Goal: Task Accomplishment & Management: Complete application form

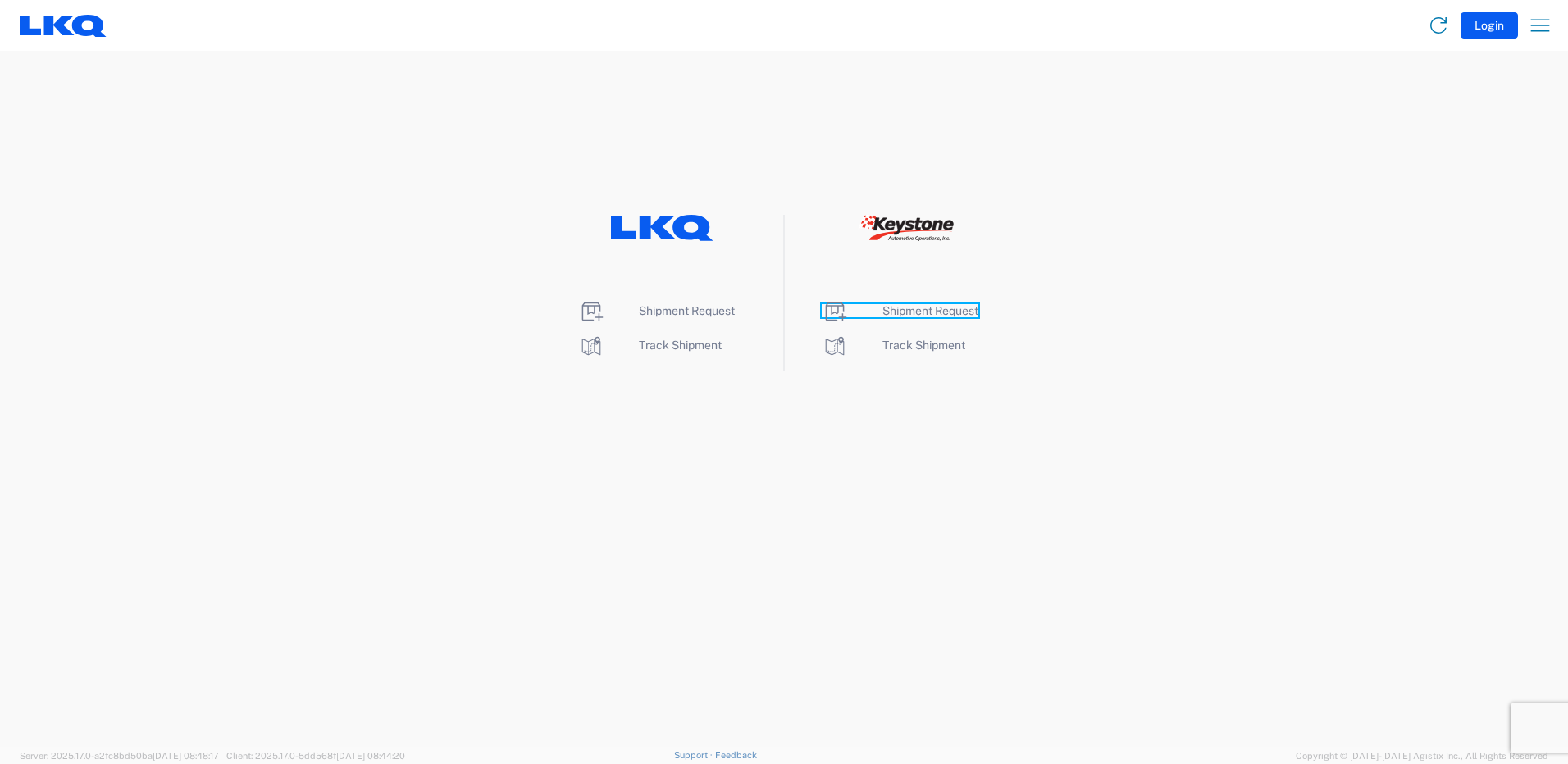
click at [917, 309] on span "Shipment Request" at bounding box center [931, 310] width 96 height 13
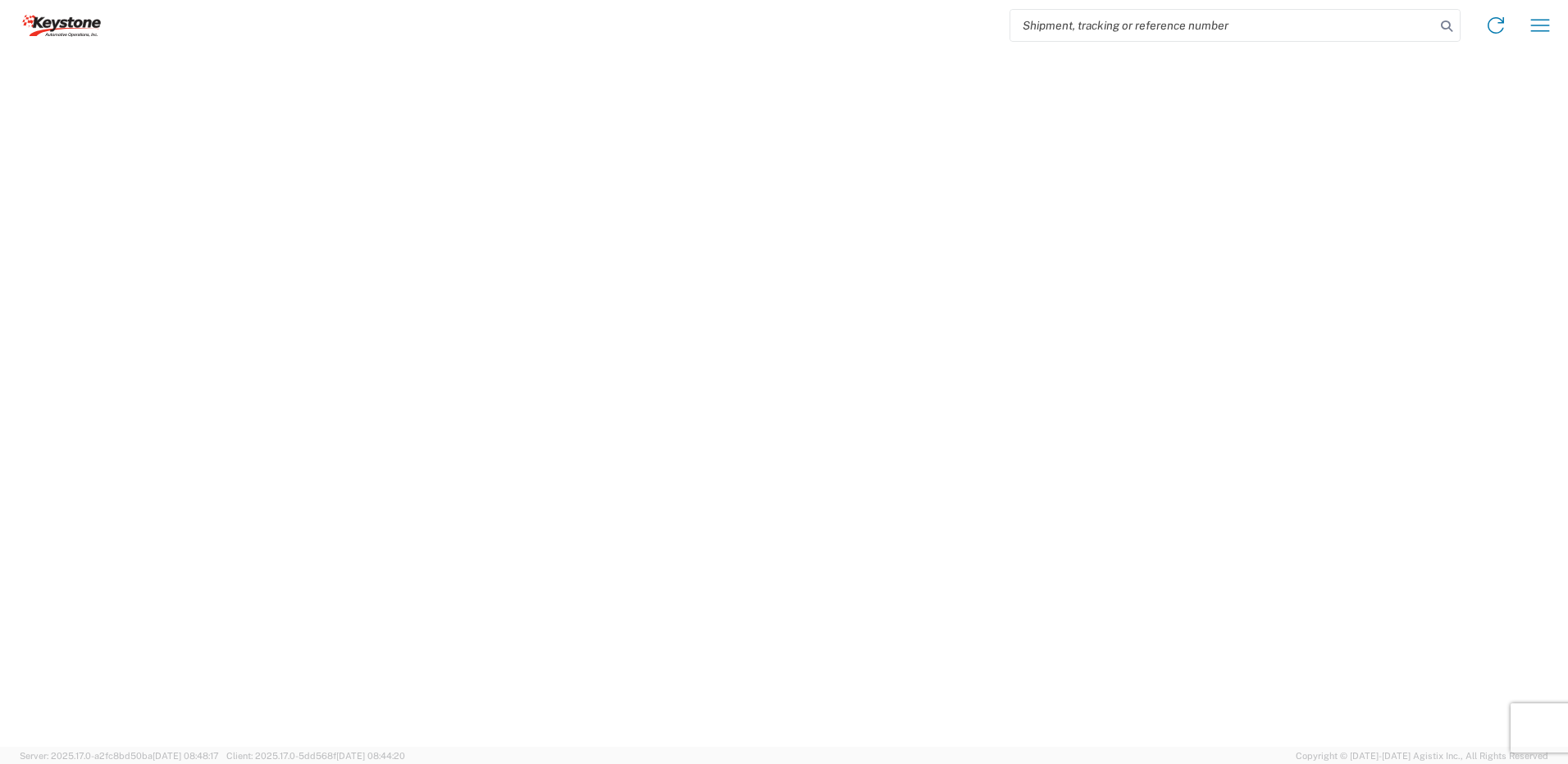
select select "LBS"
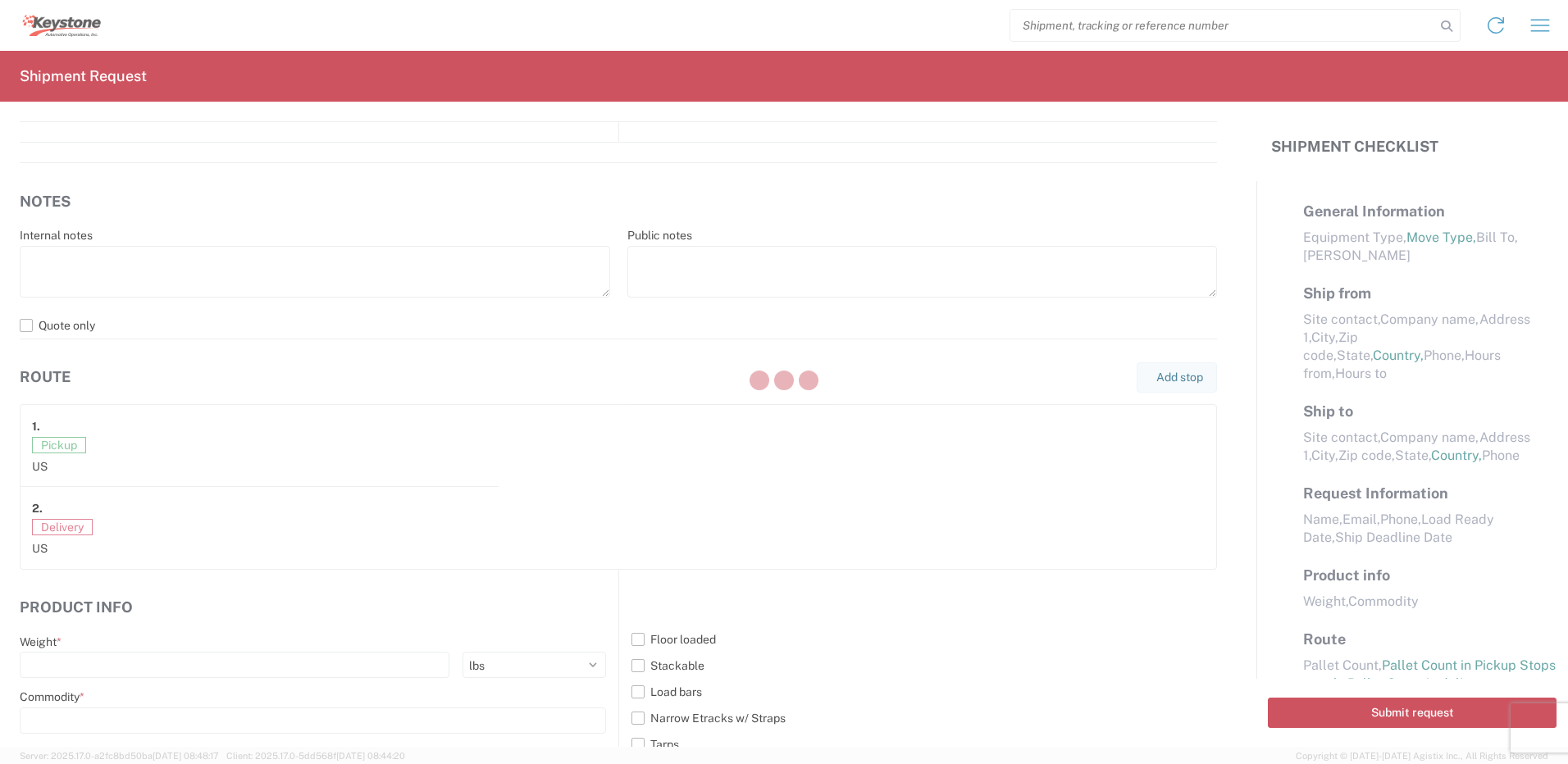
select select "FULL"
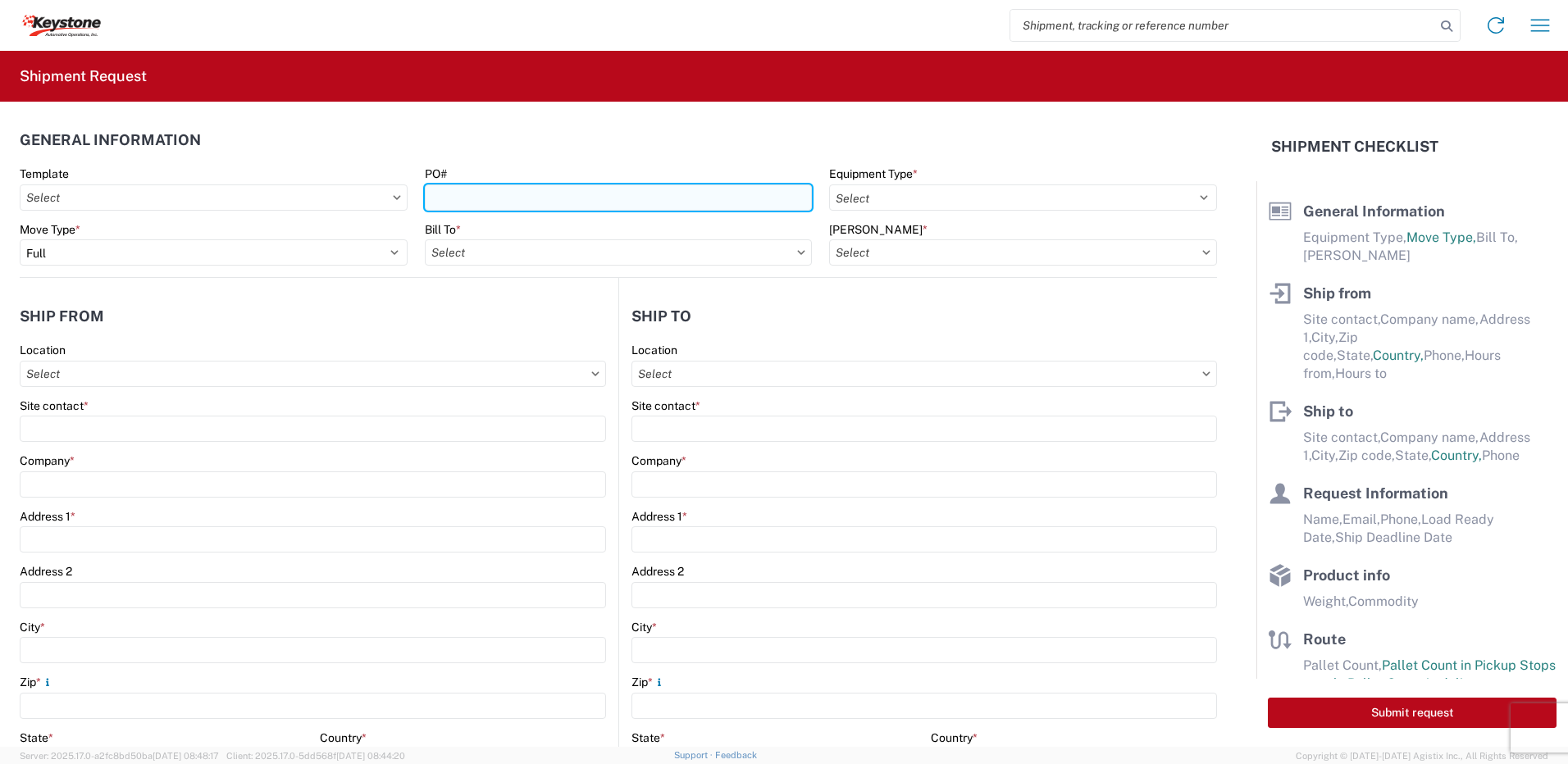
click at [524, 196] on input "PO#" at bounding box center [619, 197] width 388 height 27
type input "Mass [DATE]"
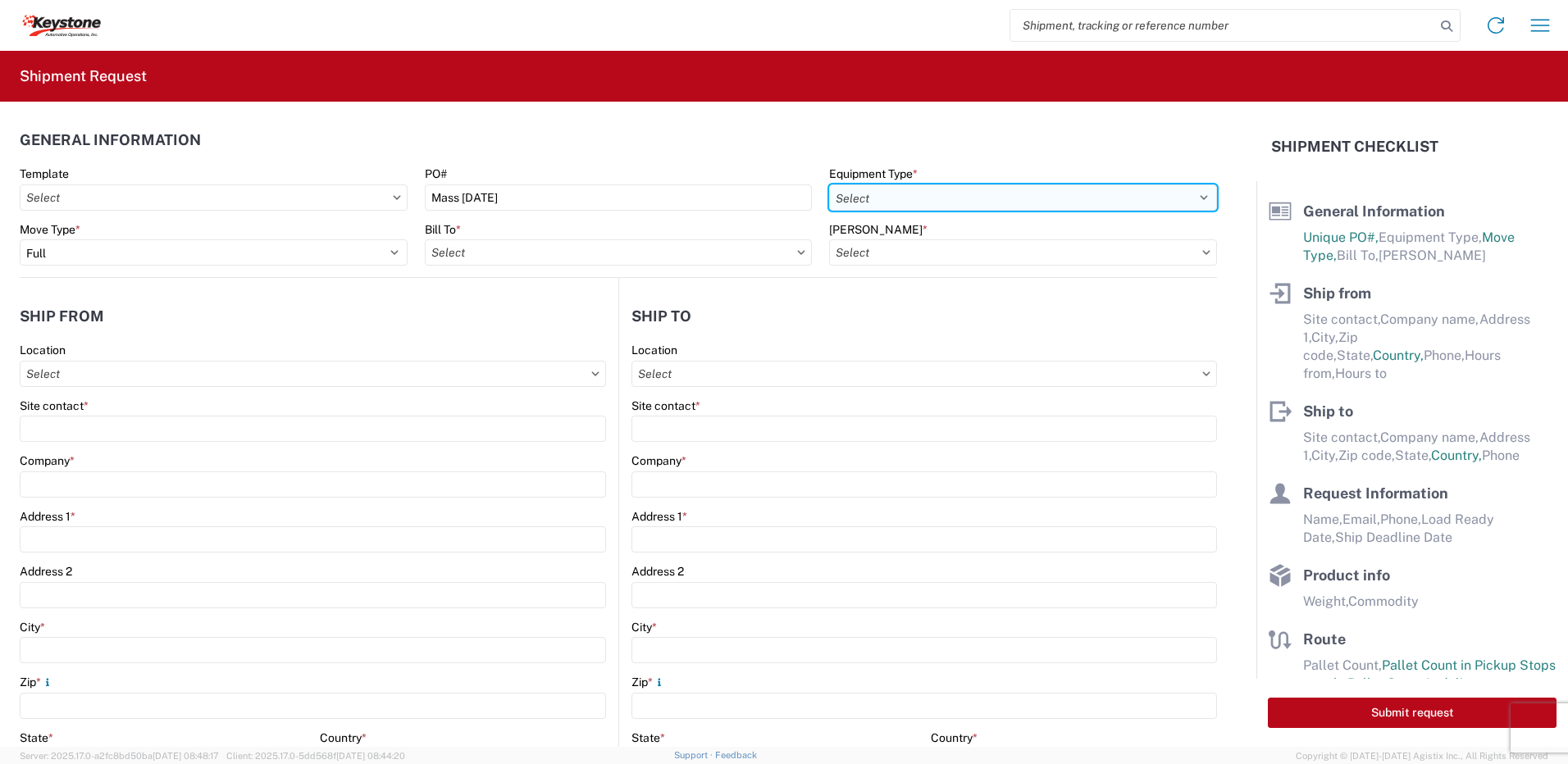
click at [930, 198] on select "Select 53’ Dry Van Flatbed Dropdeck (van) Lowboy (flatbed) Rail" at bounding box center [1023, 197] width 388 height 27
select select "STDV"
click at [829, 184] on select "Select 53’ Dry Van Flatbed Dropdeck (van) Lowboy (flatbed) Rail" at bounding box center [1023, 197] width 388 height 27
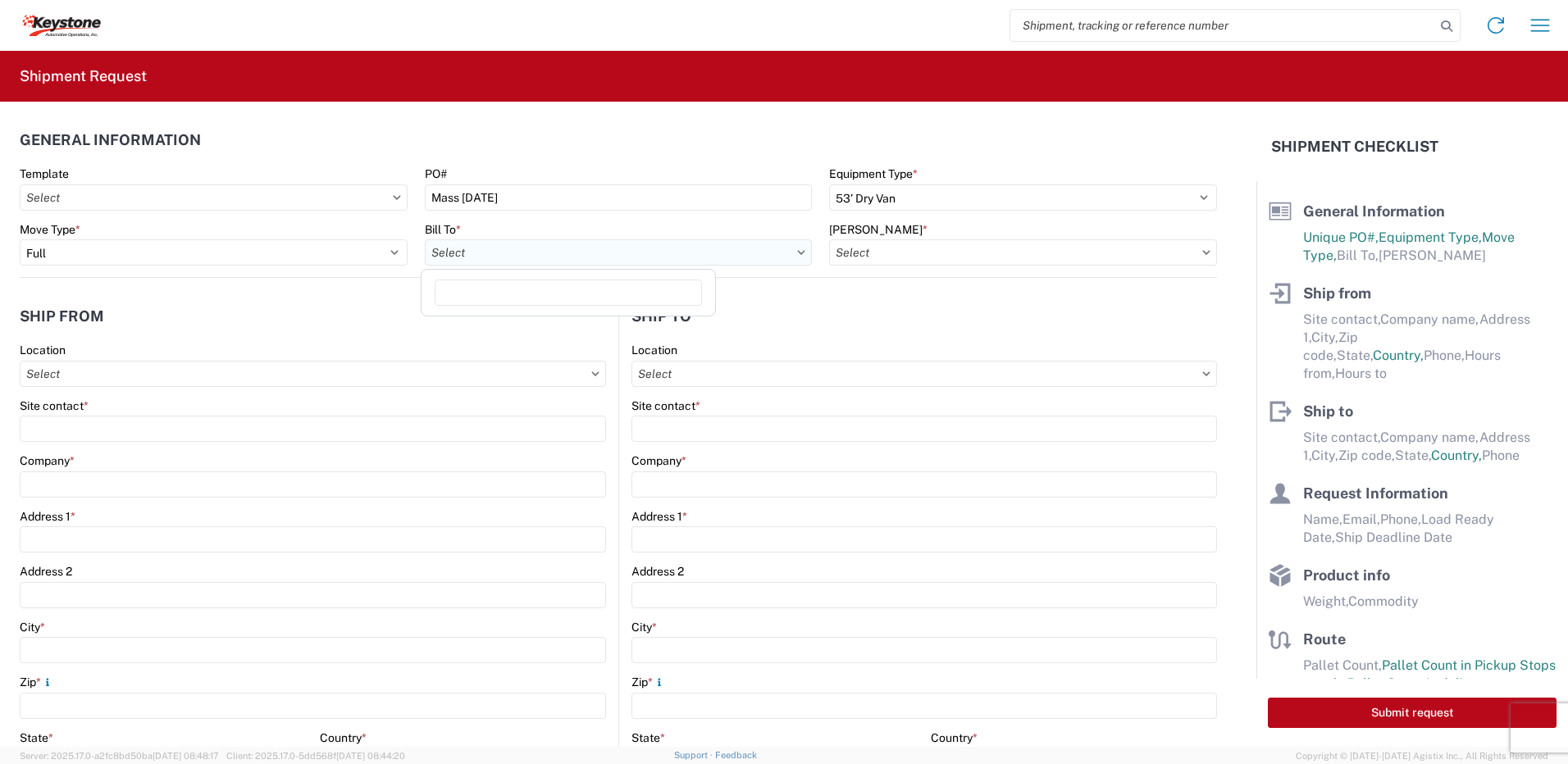
click at [627, 261] on input "Bill To *" at bounding box center [619, 252] width 388 height 27
type input "8432"
click at [608, 330] on div "8432 - KAO Logistics - [GEOGRAPHIC_DATA], [GEOGRAPHIC_DATA], [GEOGRAPHIC_DATA]" at bounding box center [669, 325] width 489 height 27
type input "8432 - KAO Logistics - [GEOGRAPHIC_DATA], [GEOGRAPHIC_DATA], [GEOGRAPHIC_DATA]"
click at [934, 253] on input "[PERSON_NAME] *" at bounding box center [1023, 252] width 388 height 27
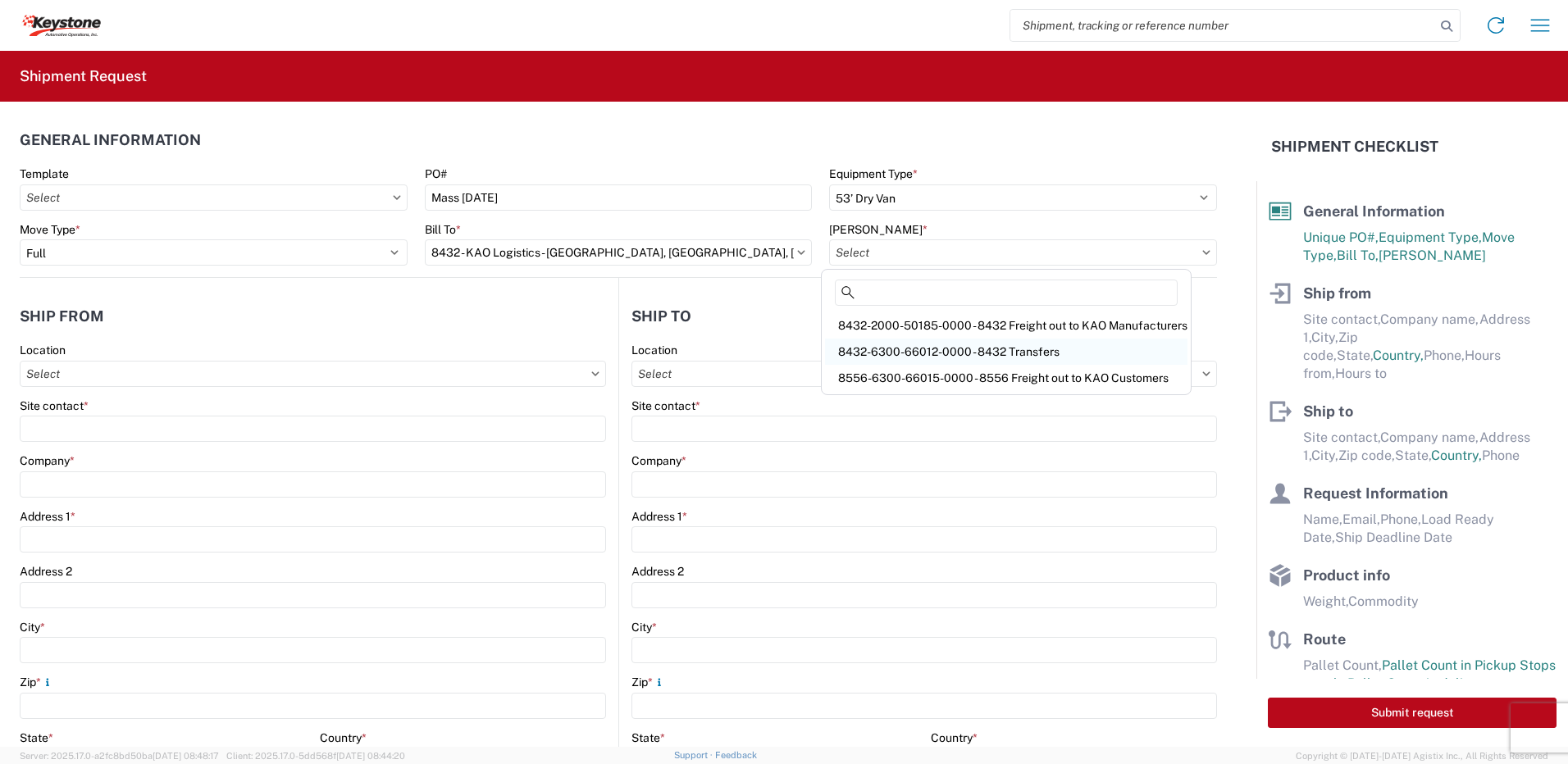
click at [949, 346] on div "8432-6300-66012-0000 - 8432 Transfers" at bounding box center [1006, 351] width 362 height 27
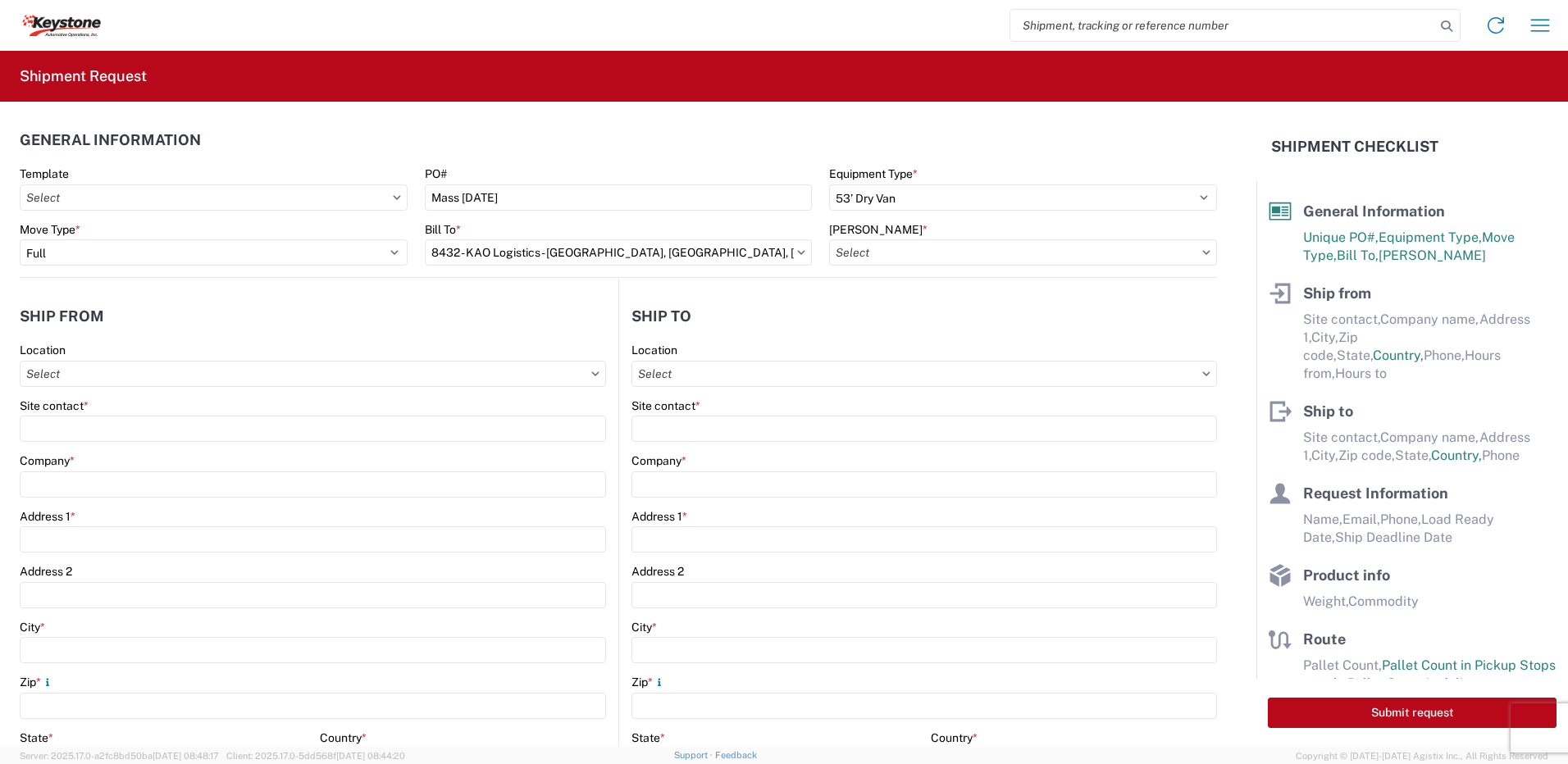
type input "8432-6300-66012-0000 - 8432 Transfers, 8432-6300-66012-0000 - 8432 Transfers"
click at [153, 373] on input "Location" at bounding box center [313, 373] width 586 height 27
type input "8401"
click at [123, 433] on div "8401 - [GEOGRAPHIC_DATA] - KAO Warehouse" at bounding box center [167, 446] width 287 height 27
type input "8401 - [GEOGRAPHIC_DATA] - KAO Warehouse"
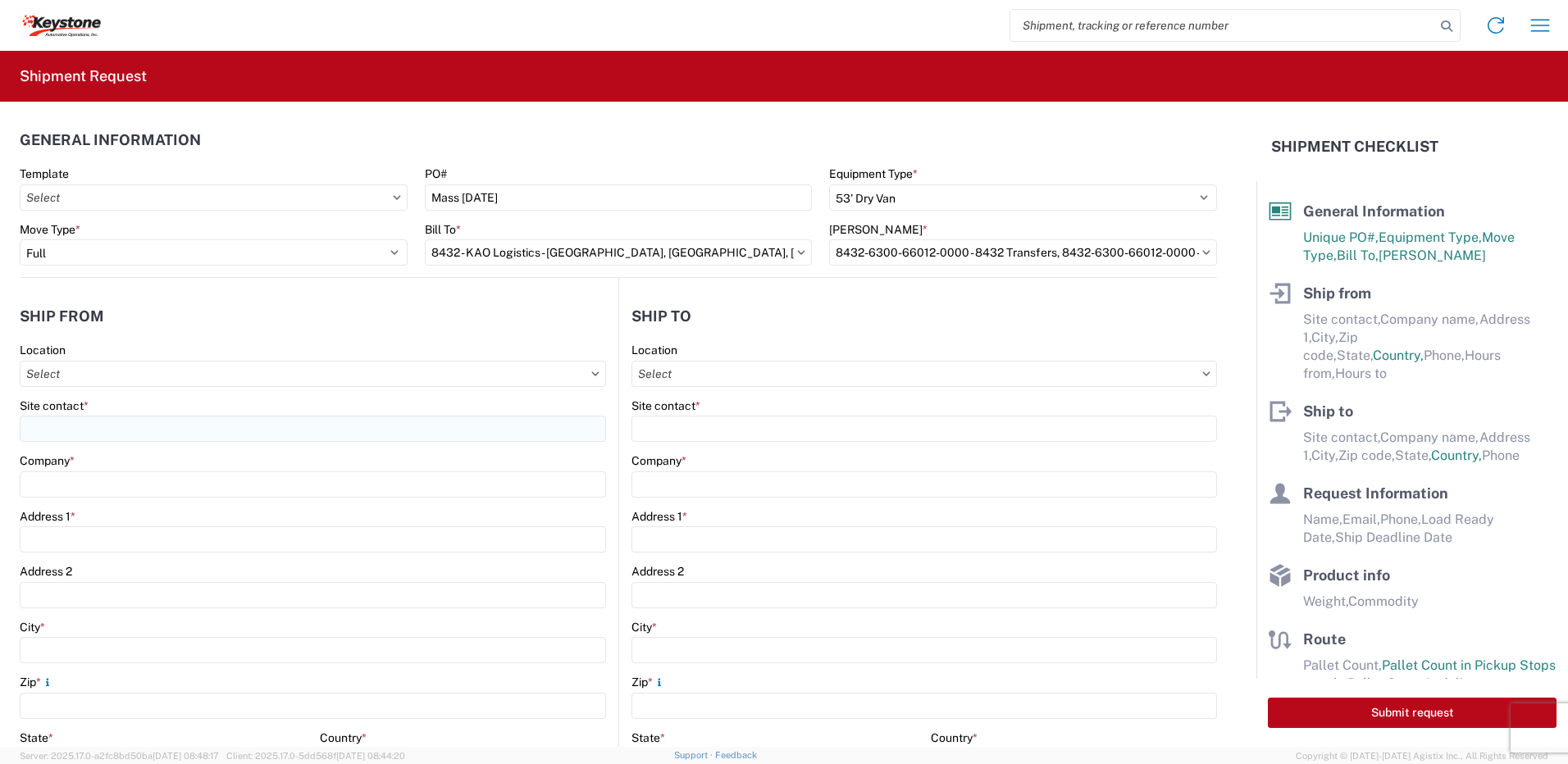
type input "KAO"
type input "[STREET_ADDRESS][PERSON_NAME]"
type input "[GEOGRAPHIC_DATA]"
type input "18643"
select select "PA"
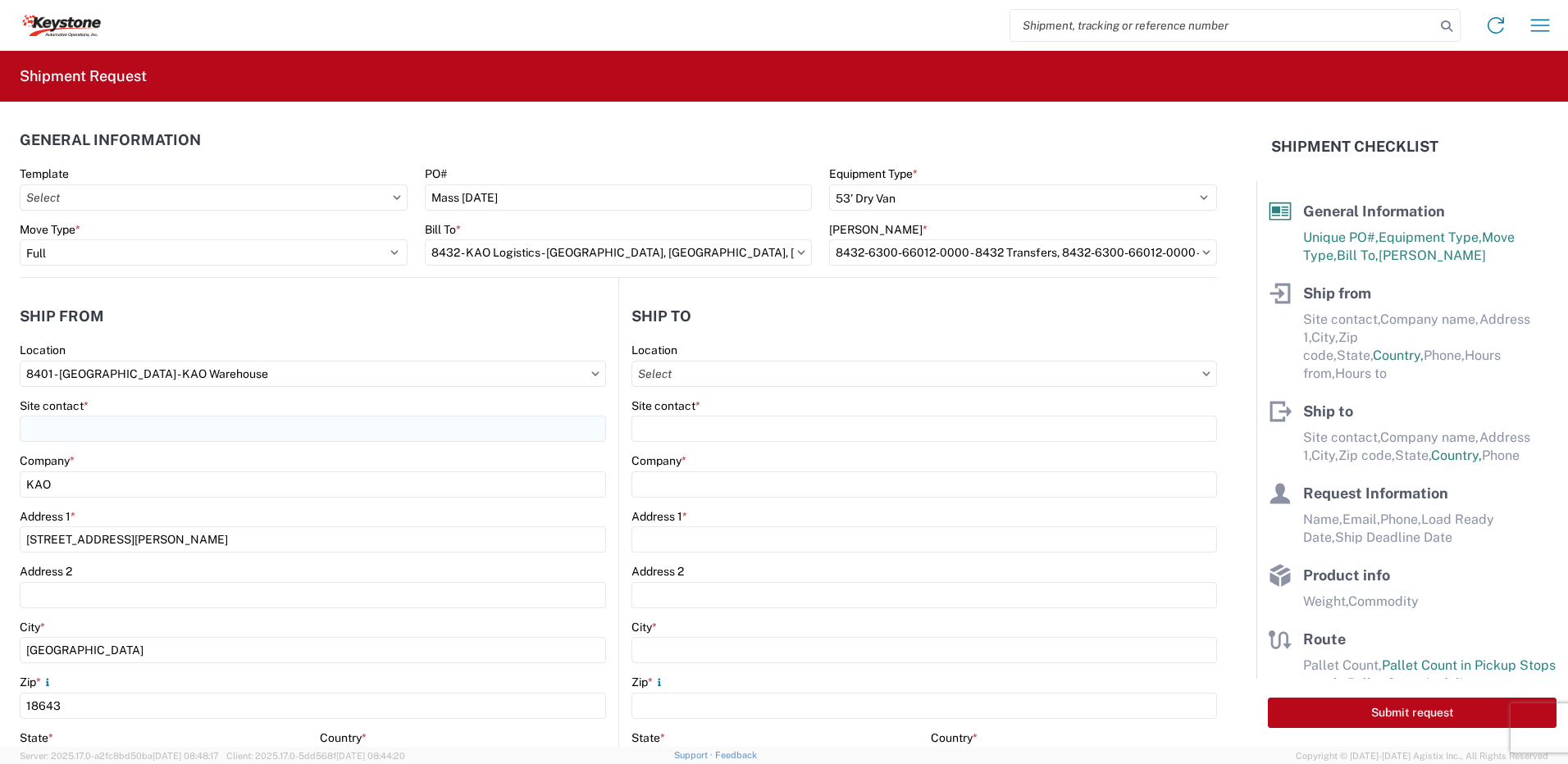
select select "US"
type input "07:00"
type input "17:00"
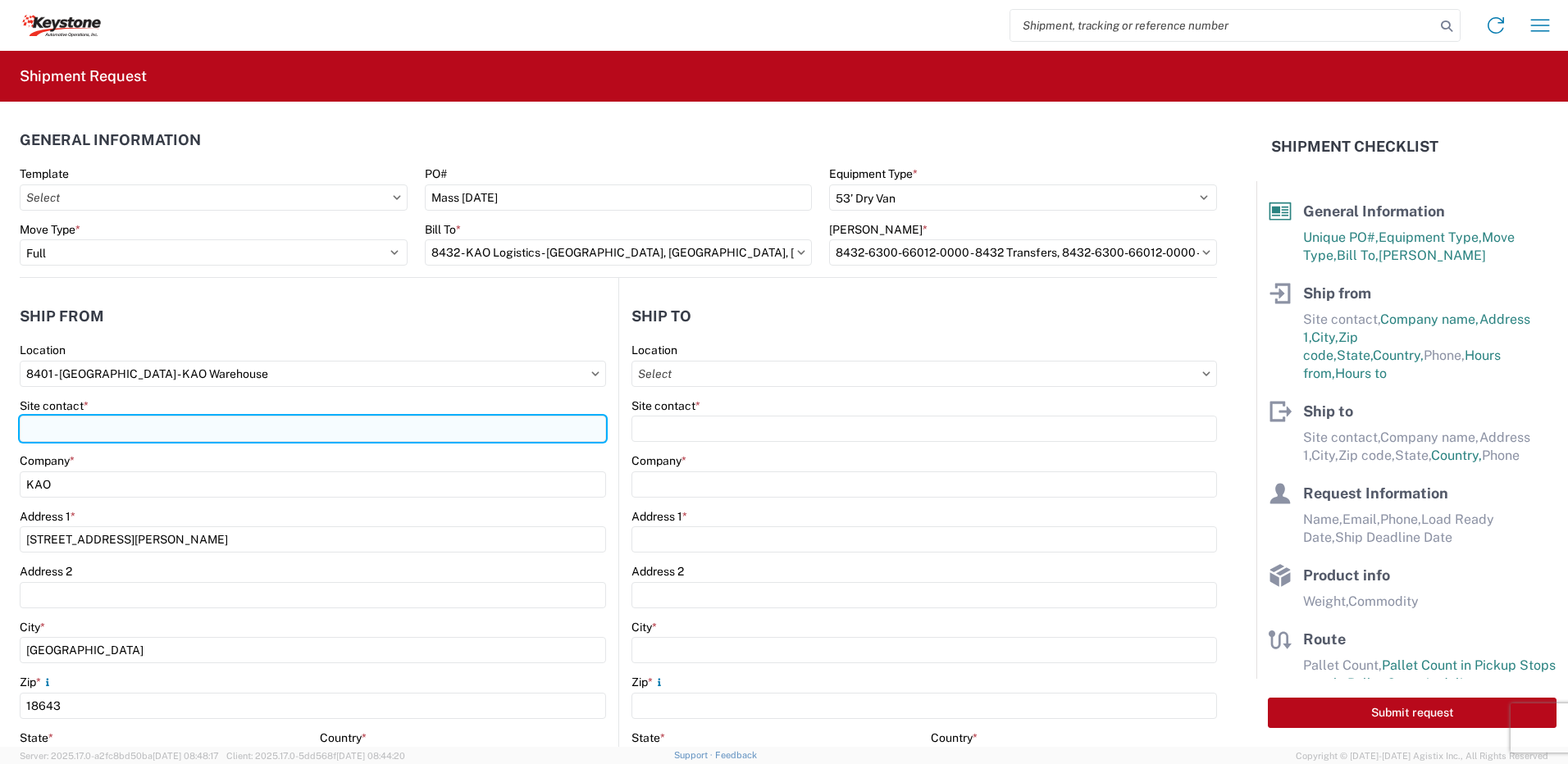
click at [98, 427] on input "Site contact *" at bounding box center [313, 428] width 586 height 27
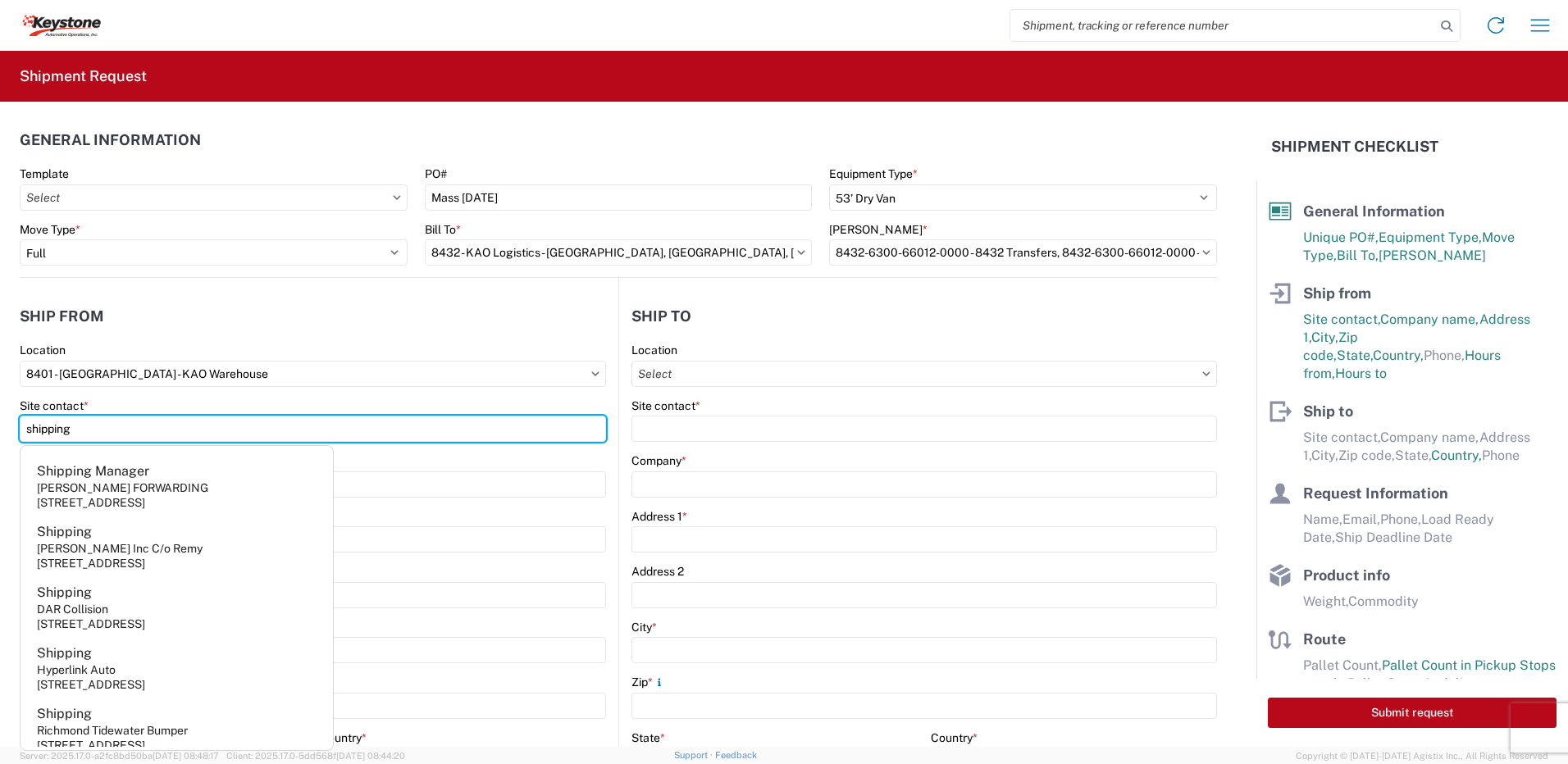
type input "shipping"
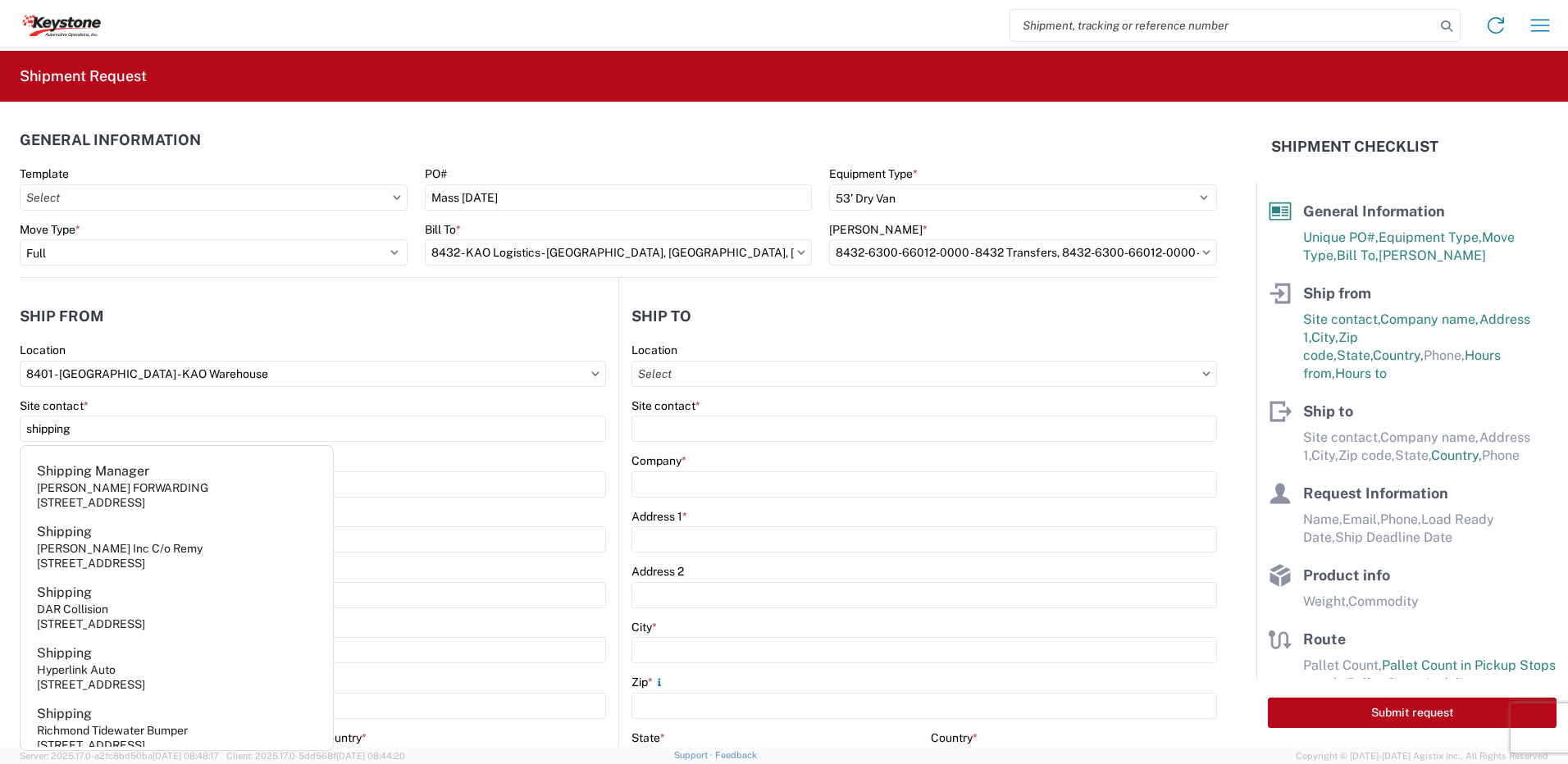
click at [799, 357] on div "Location" at bounding box center [924, 365] width 585 height 45
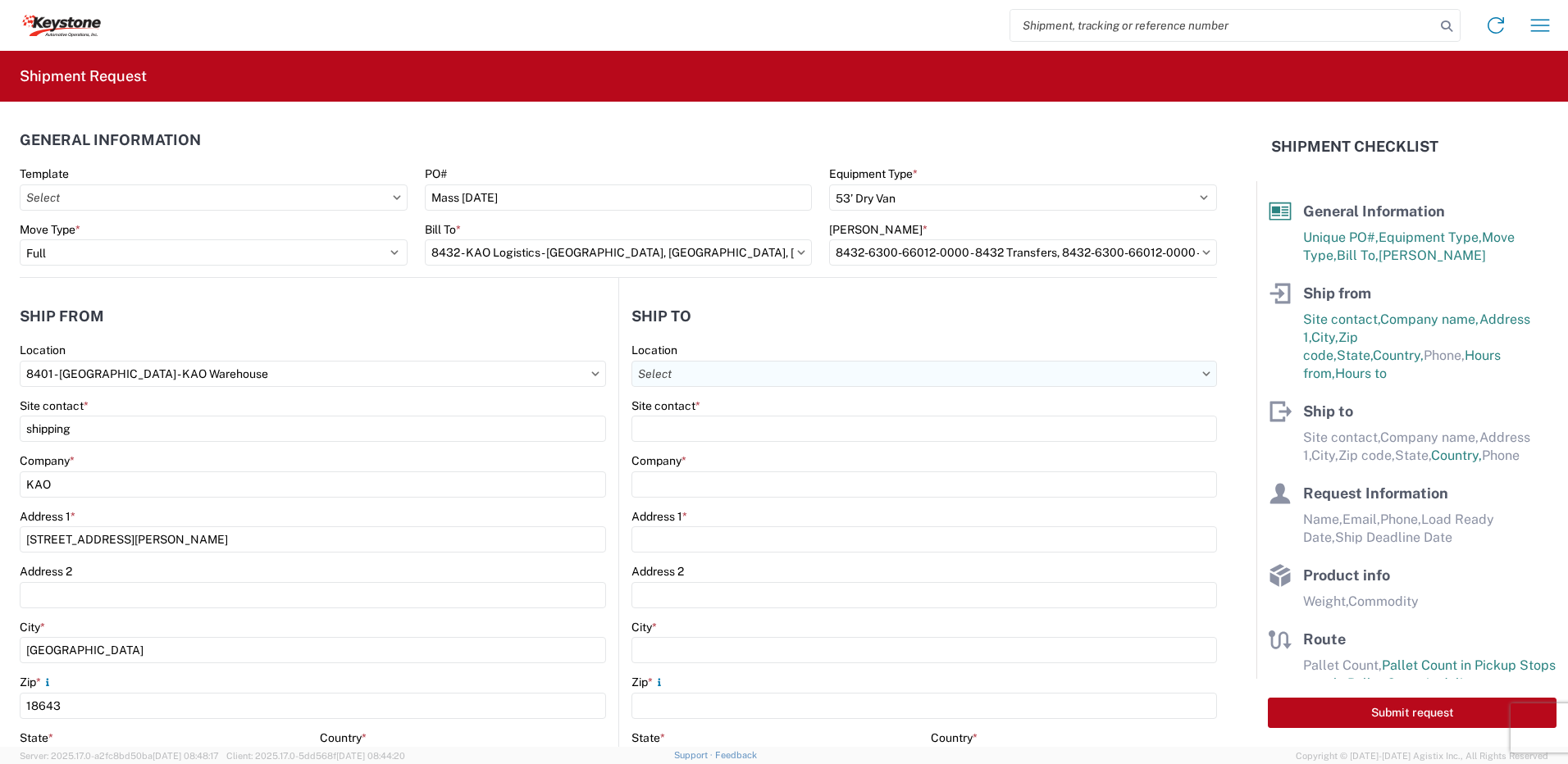
click at [787, 373] on input "Location" at bounding box center [924, 373] width 585 height 27
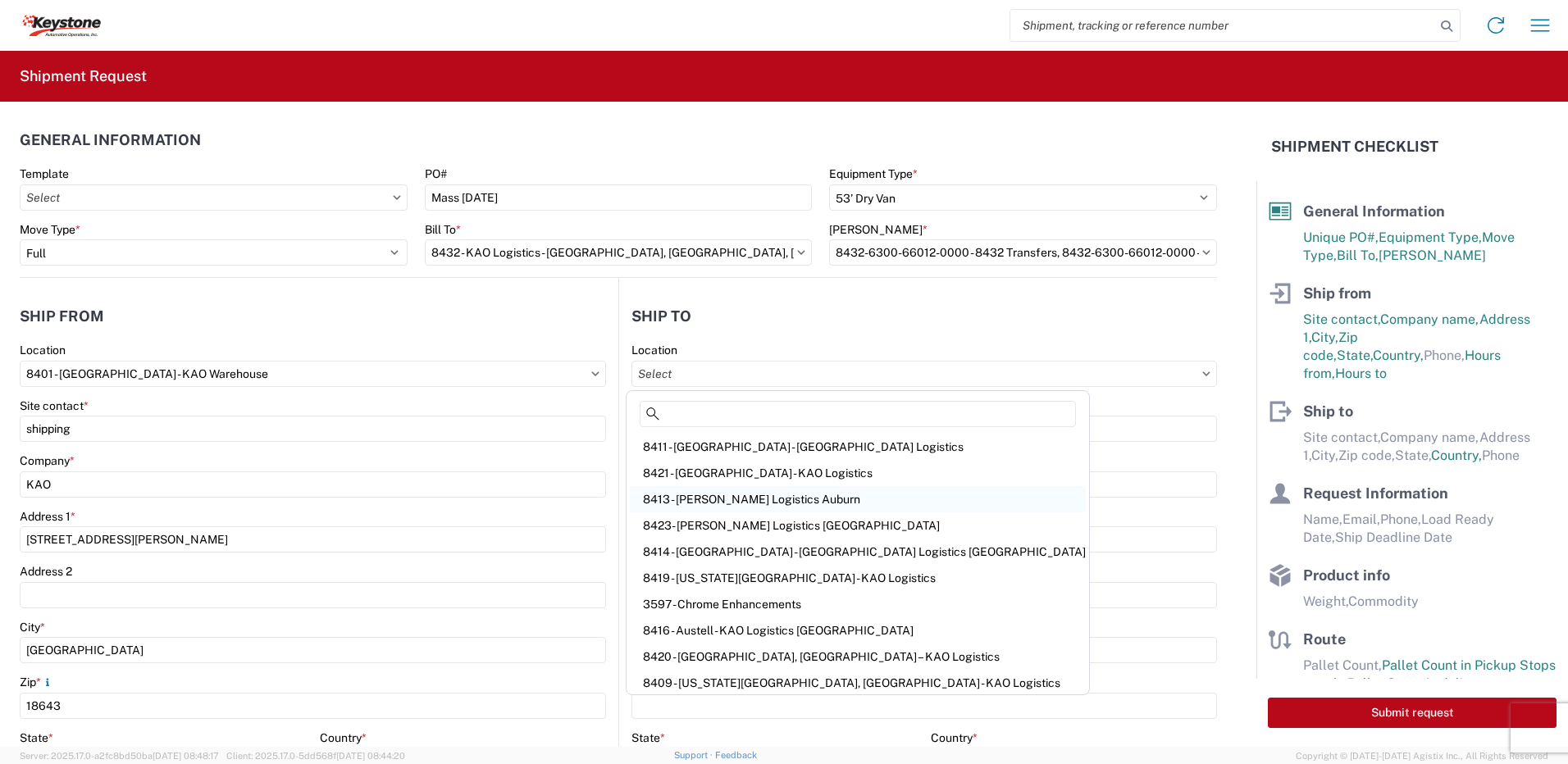
click at [710, 503] on div "8413 - [PERSON_NAME] Logistics Auburn" at bounding box center [858, 499] width 456 height 27
select select "US"
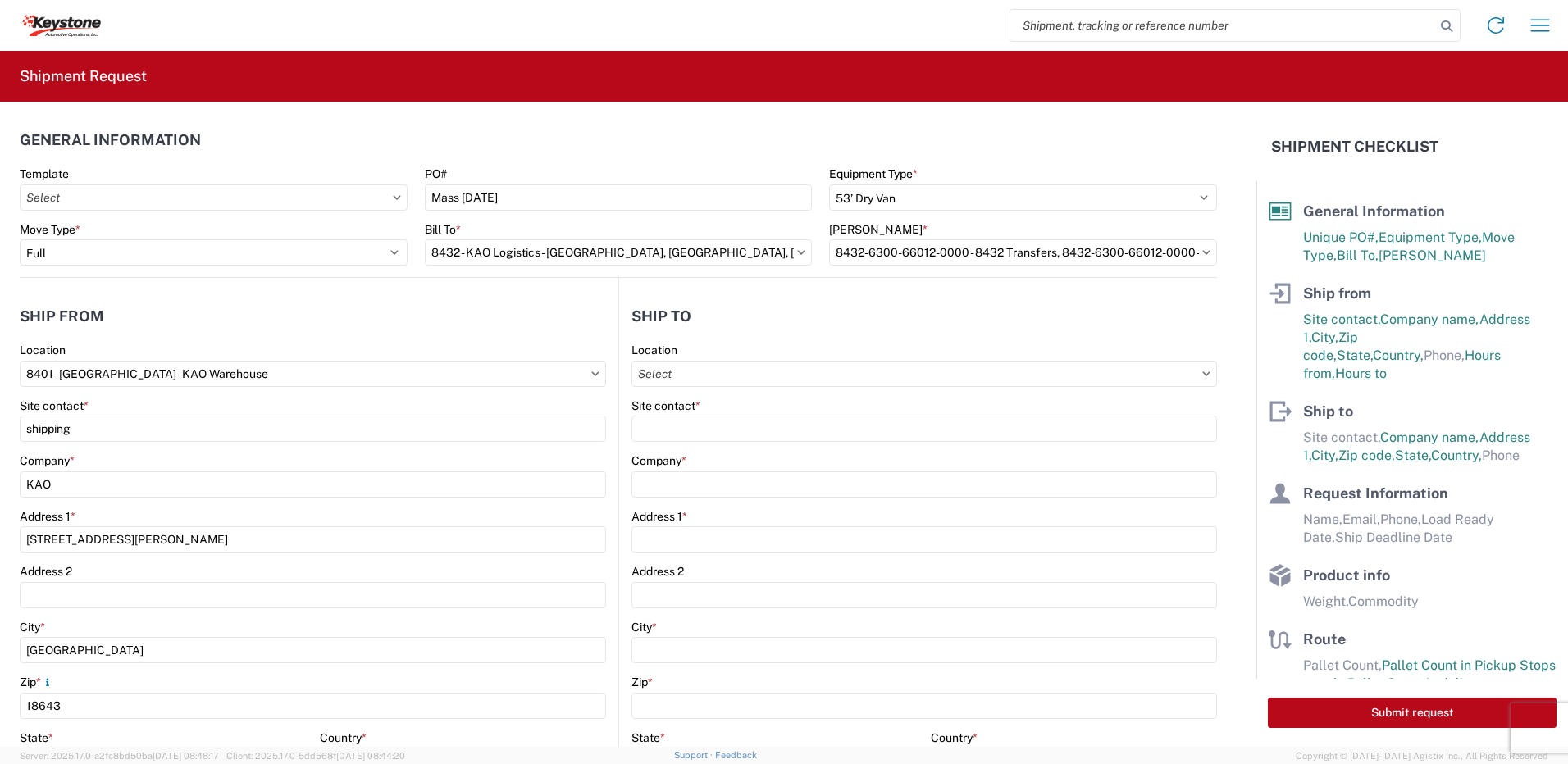
type input "8413 - [PERSON_NAME] Logistics Auburn"
type input "KAO"
type input "[STREET_ADDRESS]"
type input "Sterling"
type input "01564"
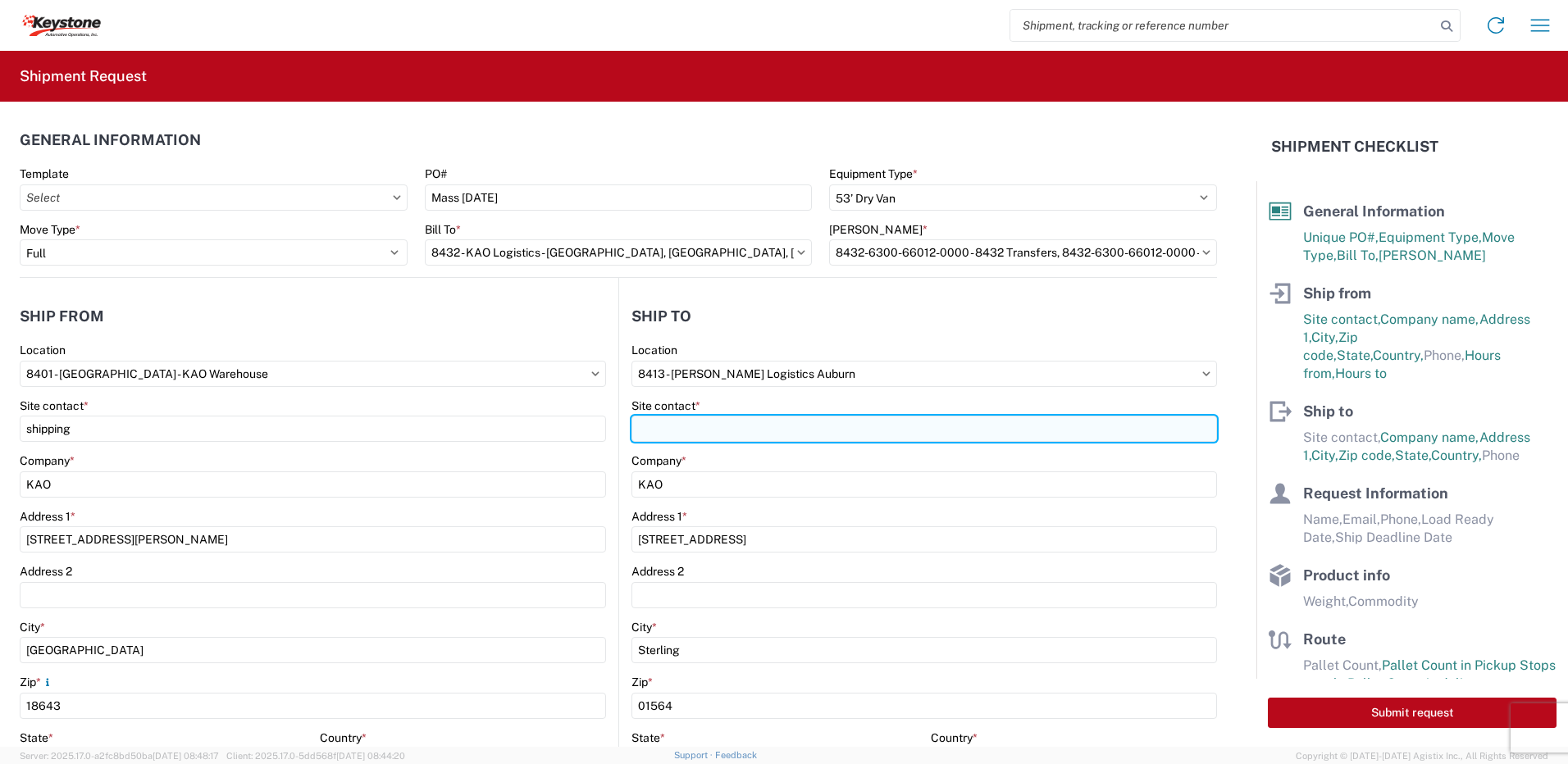
click at [745, 433] on input "Site contact *" at bounding box center [924, 428] width 585 height 27
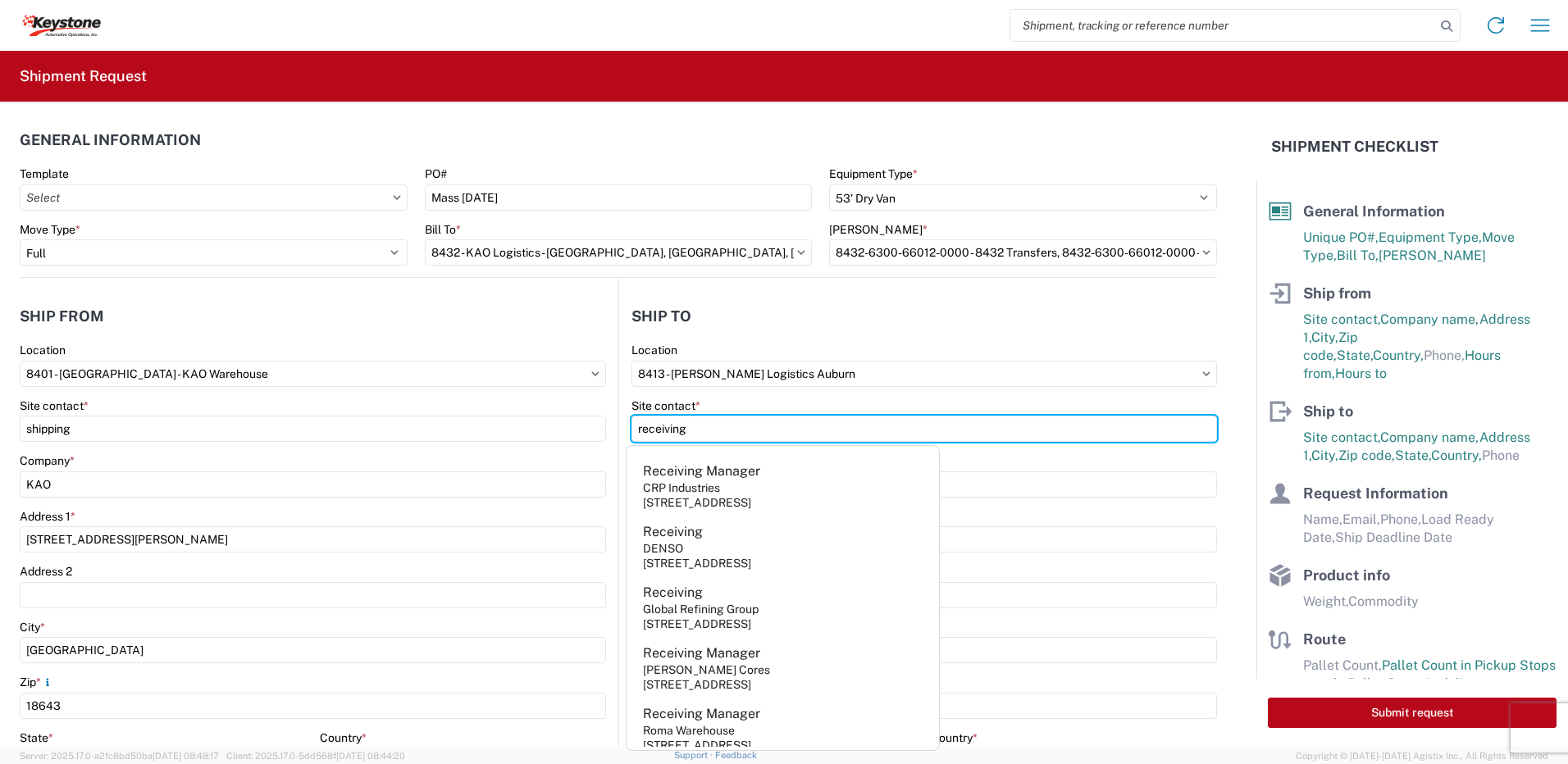
type input "receiving"
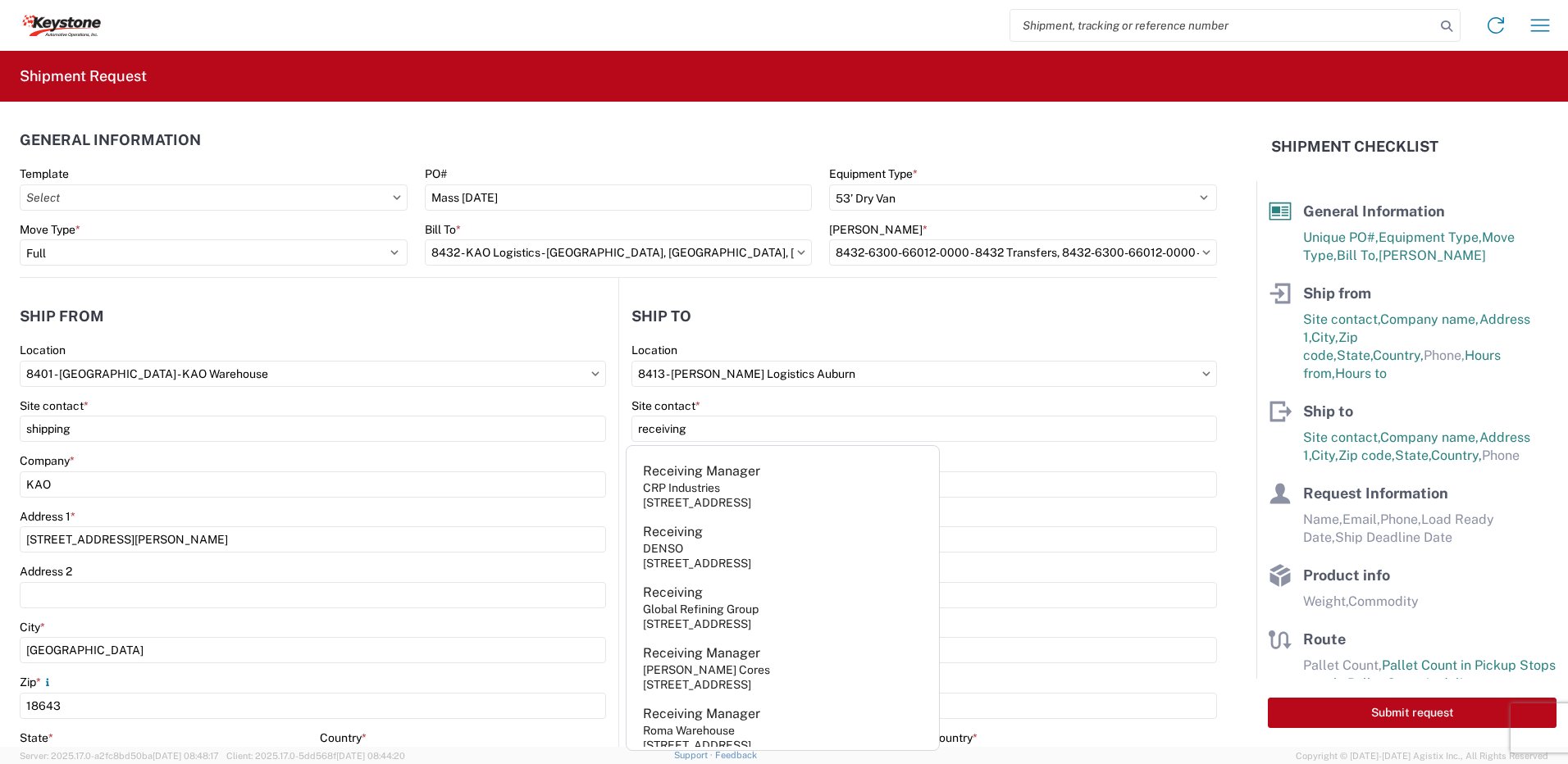
click at [751, 329] on header "Ship to" at bounding box center [919, 315] width 598 height 37
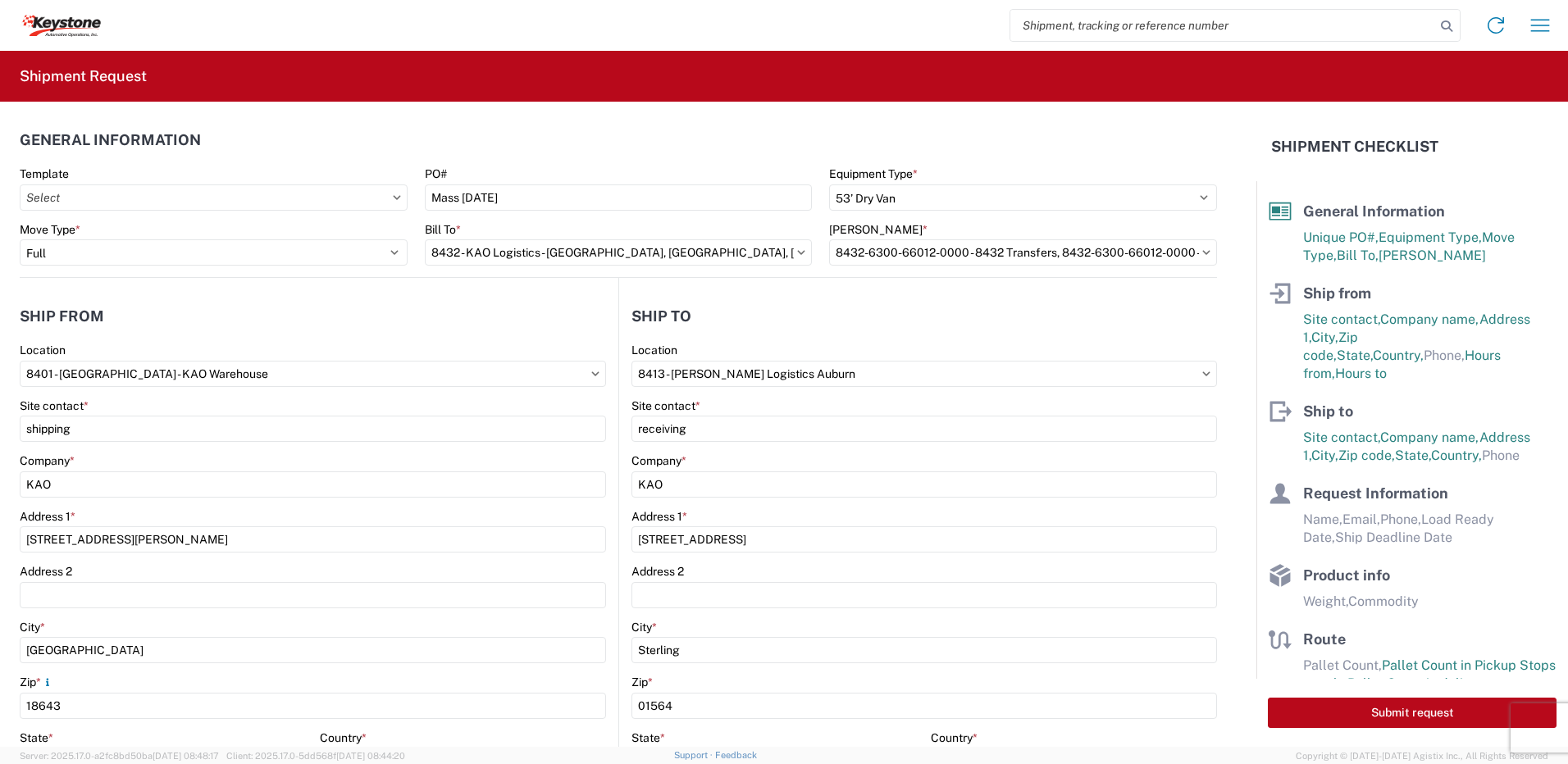
scroll to position [328, 0]
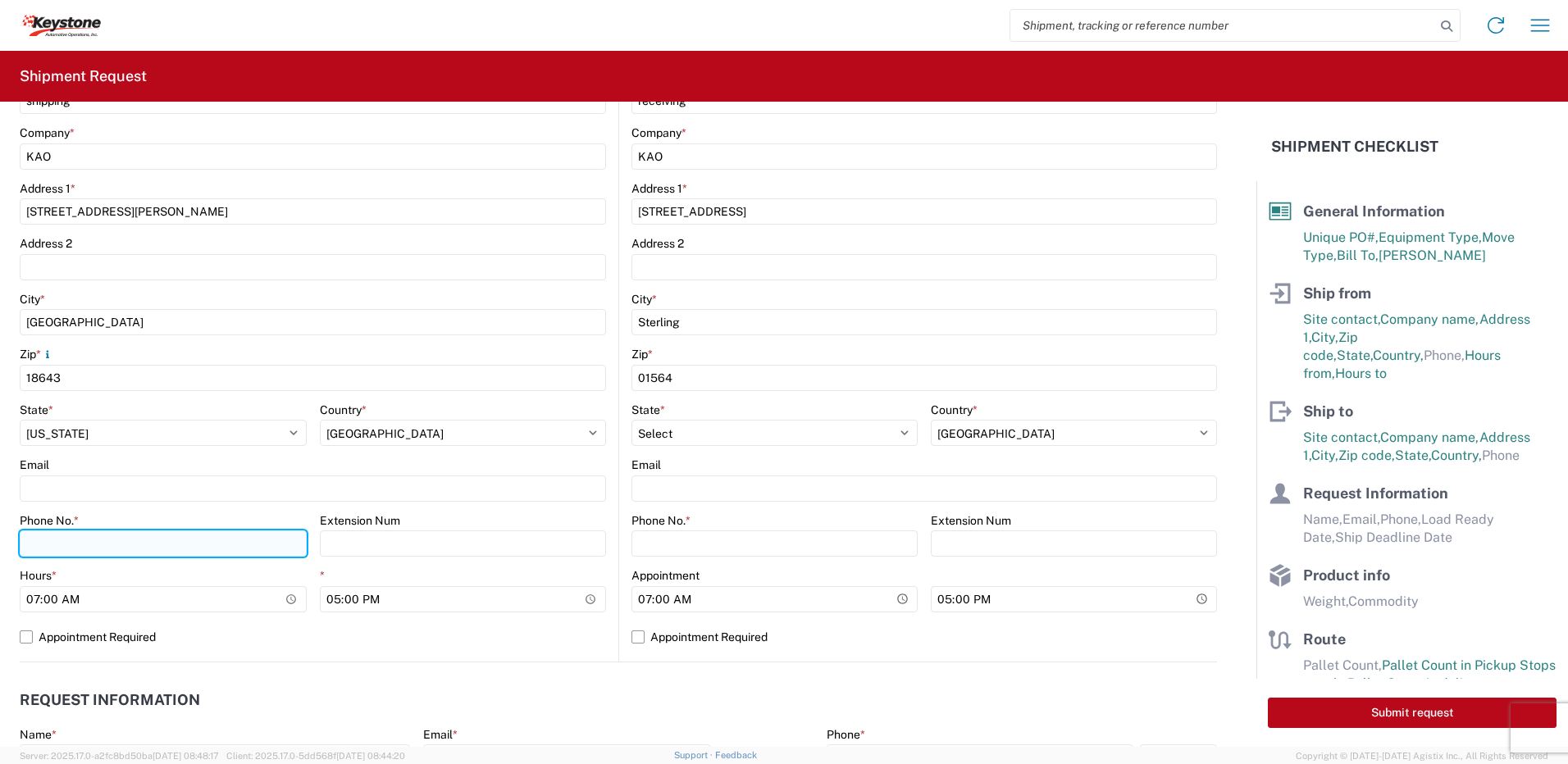
click at [129, 545] on input "Phone No. *" at bounding box center [163, 543] width 287 height 27
type input "5706554514"
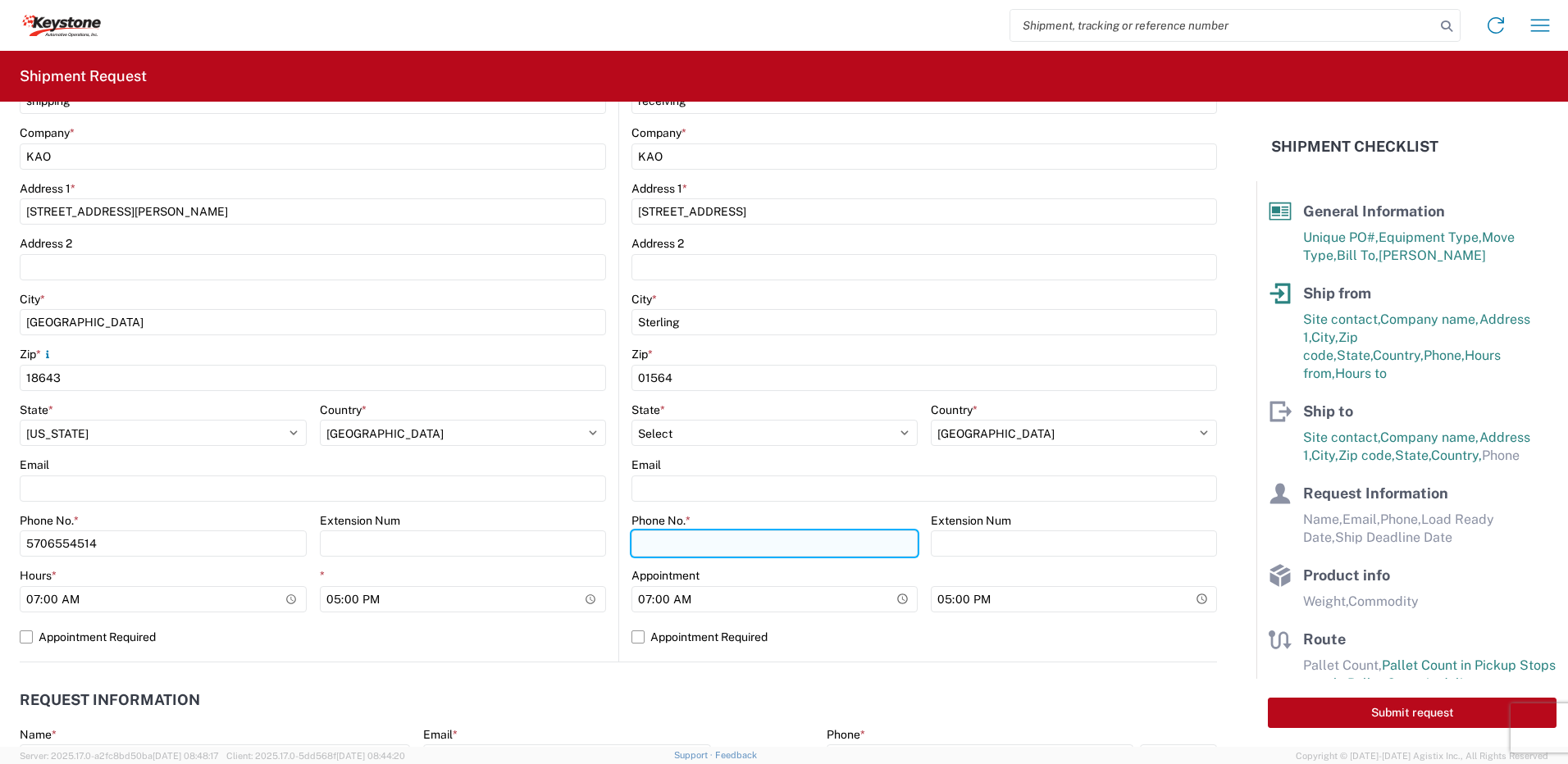
click at [672, 549] on input "Phone No. *" at bounding box center [775, 543] width 286 height 27
click at [307, 549] on input "570" at bounding box center [163, 543] width 287 height 27
type input "5706554514"
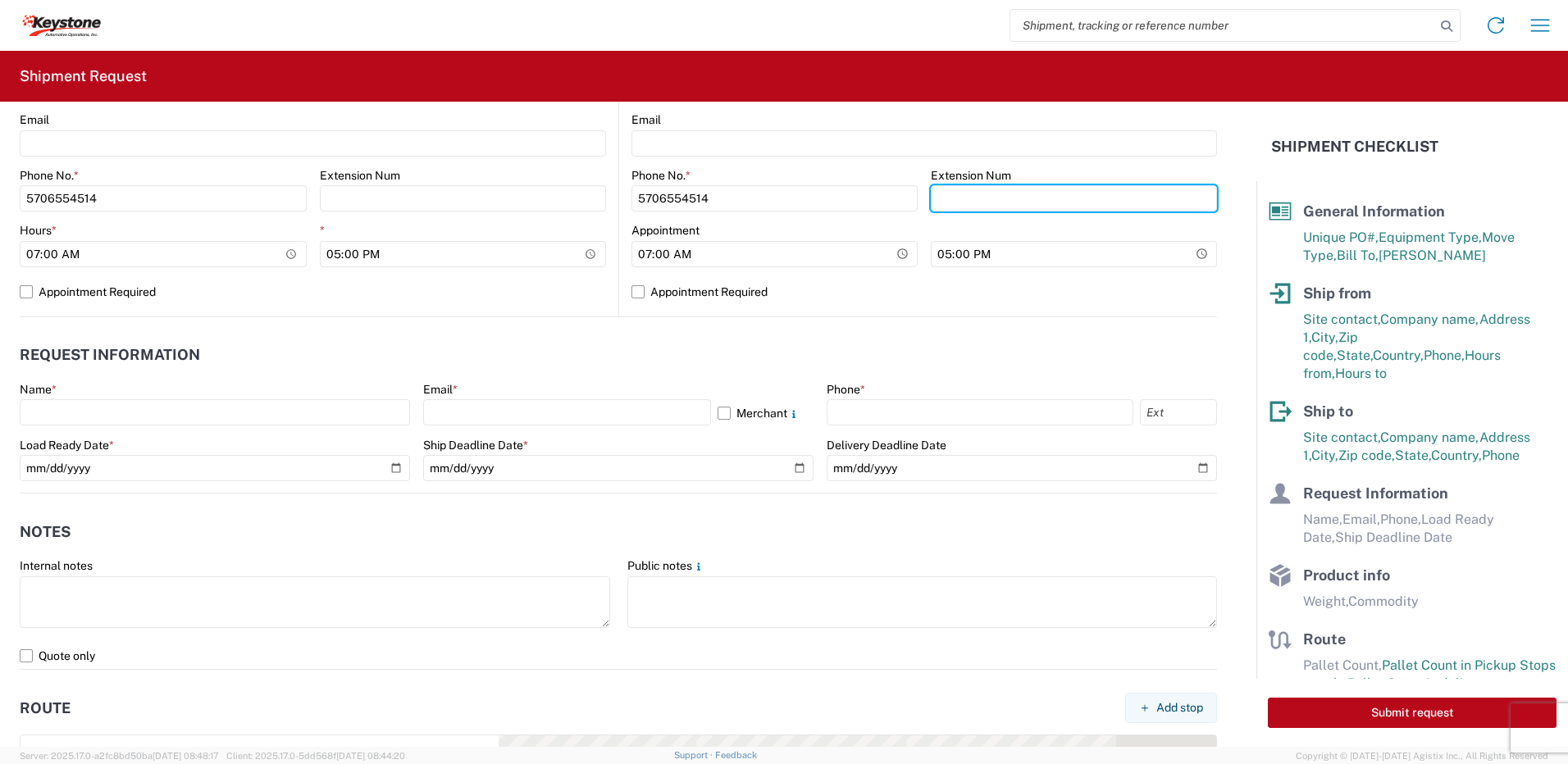
scroll to position [737, 0]
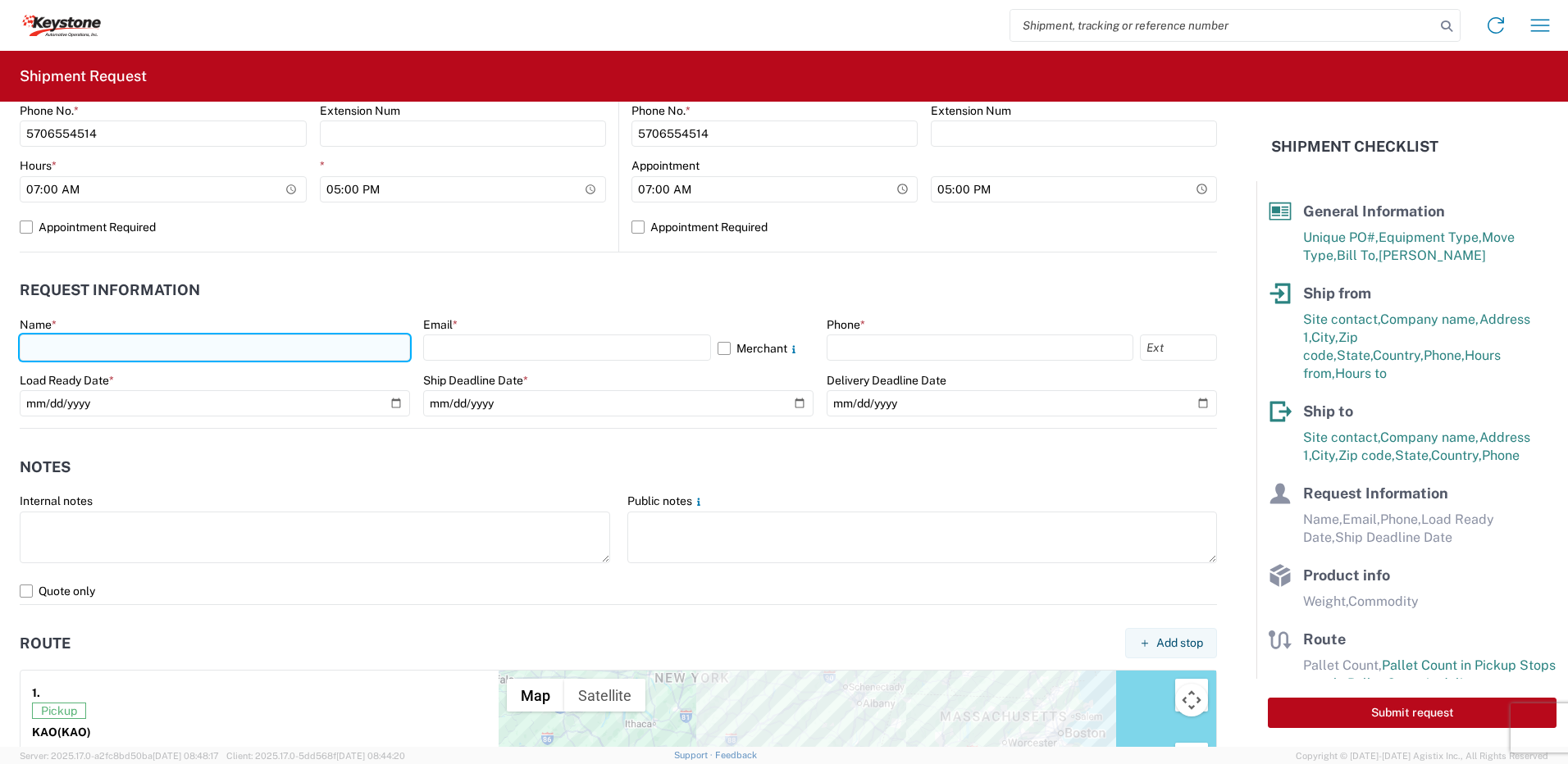
click at [209, 344] on input "text" at bounding box center [215, 347] width 391 height 27
type input "[PERSON_NAME]"
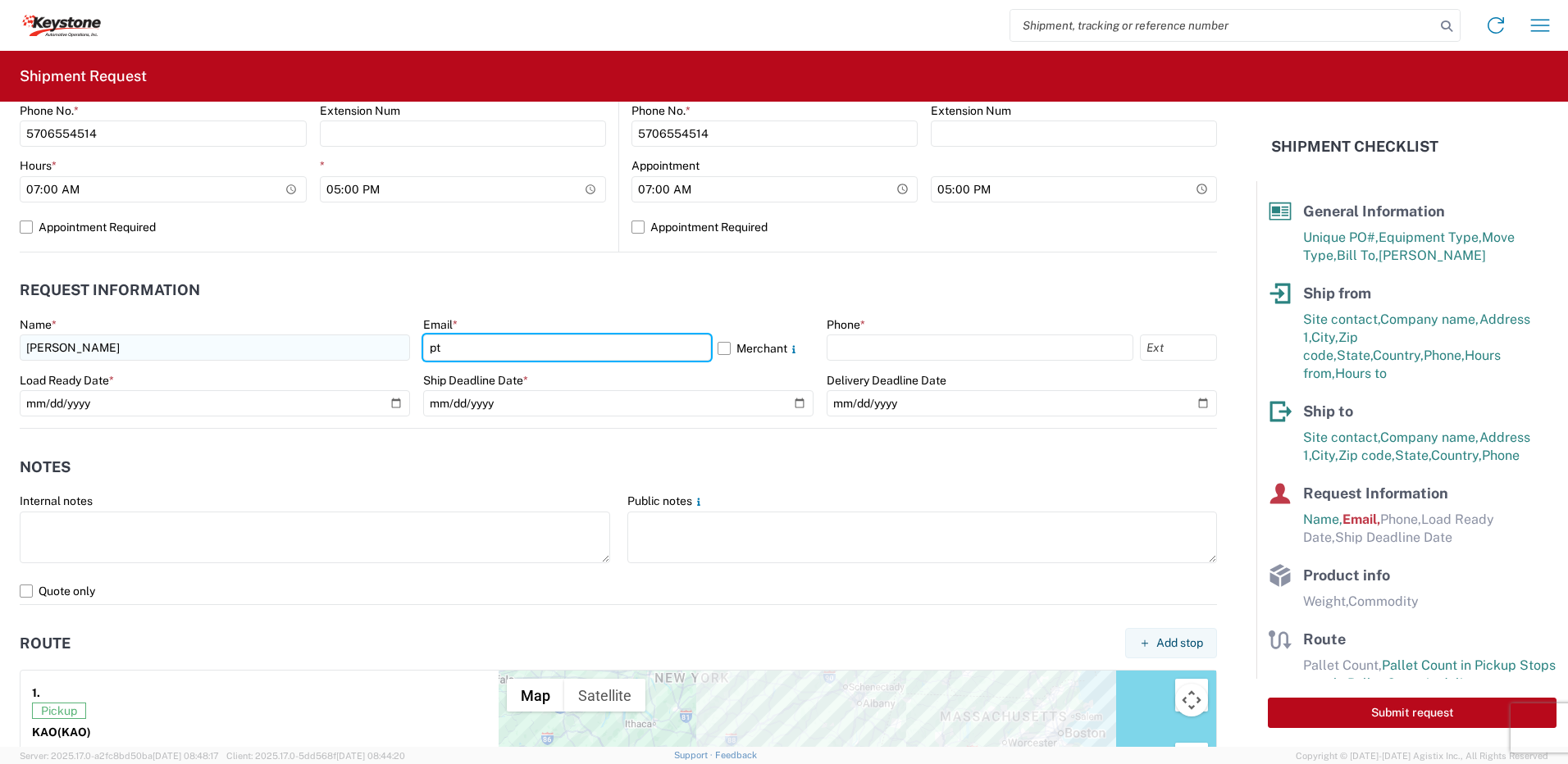
type input "[EMAIL_ADDRESS][DOMAIN_NAME]"
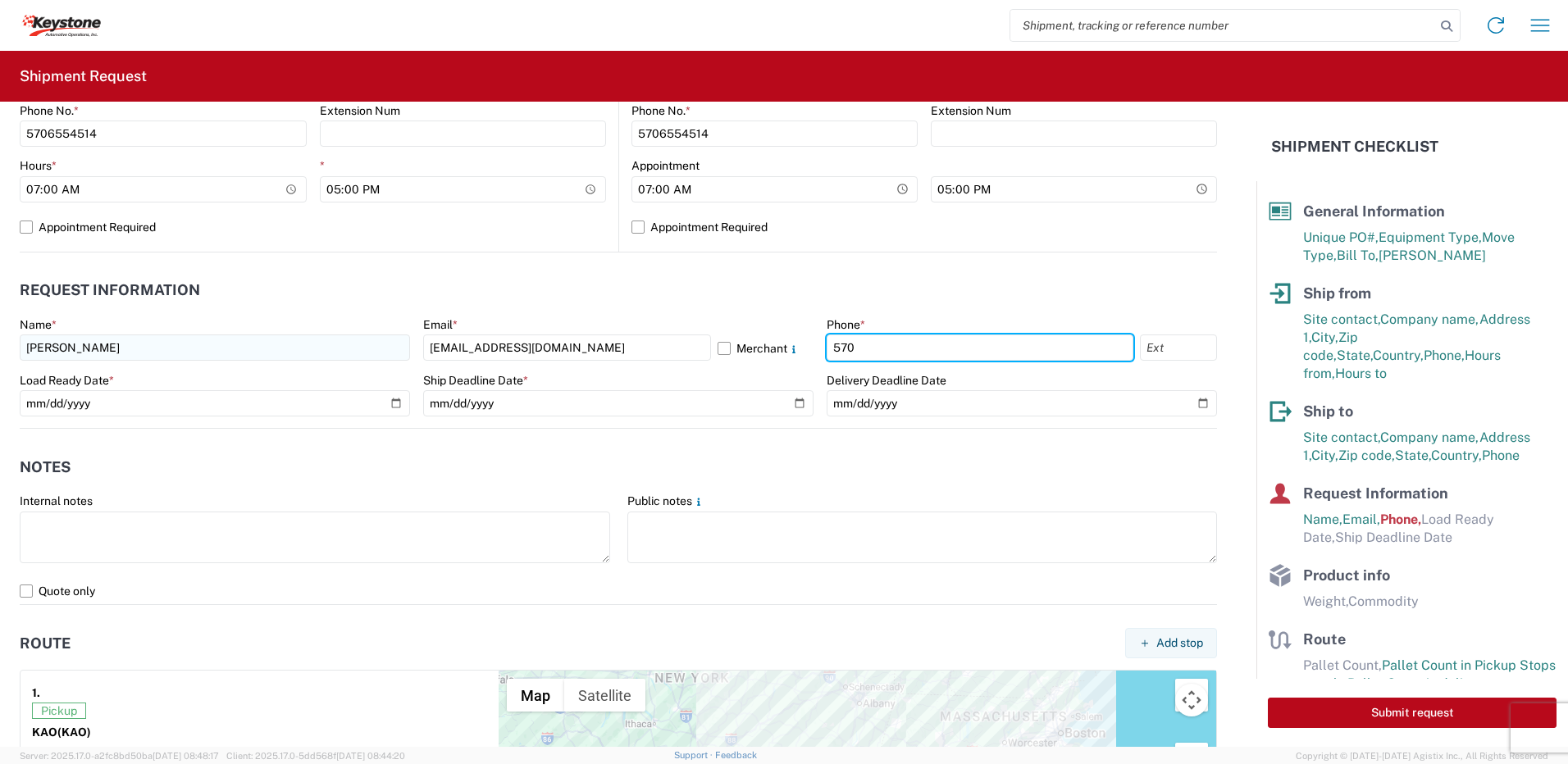
type input "5706554514"
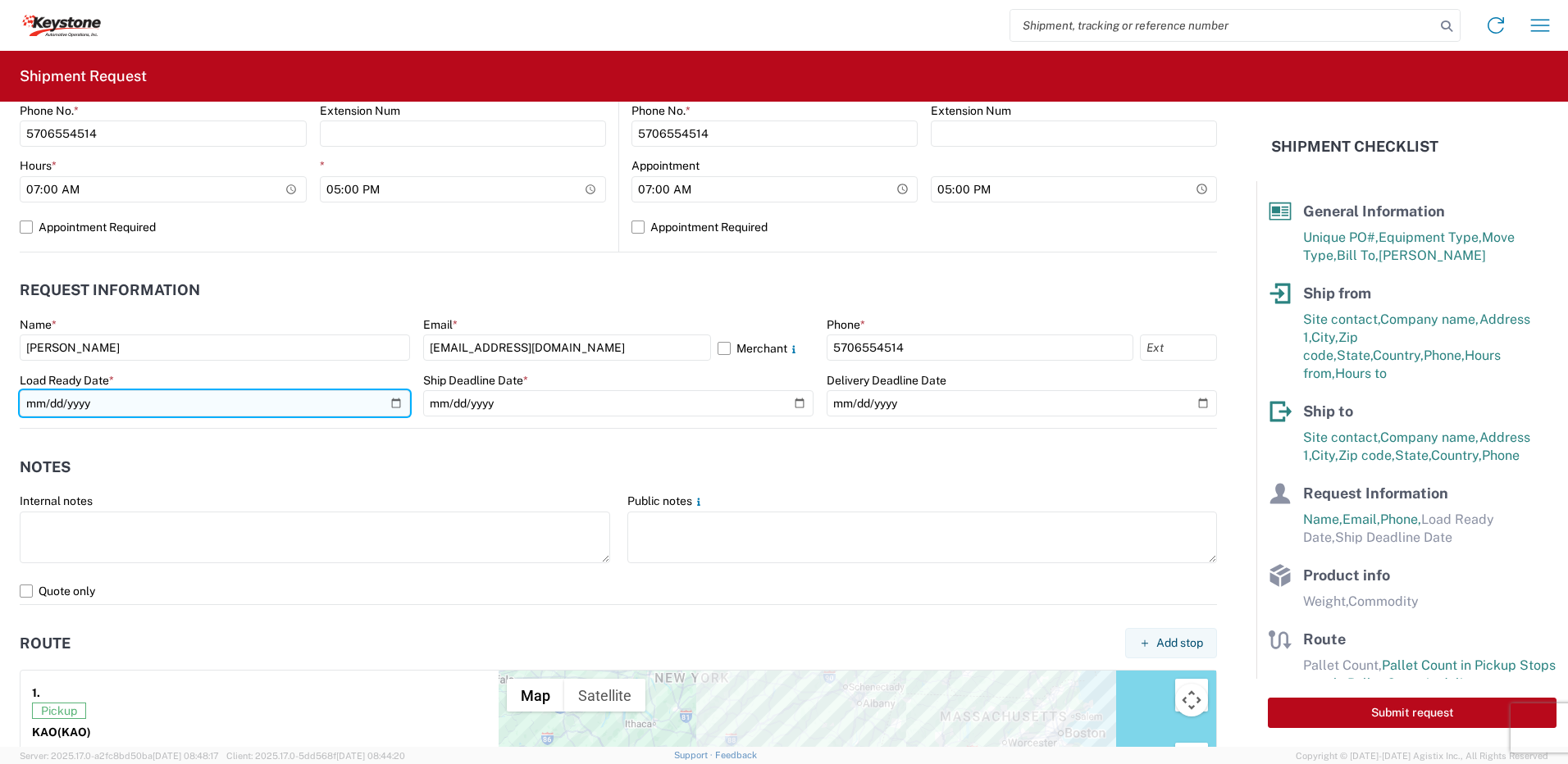
click at [392, 403] on input "date" at bounding box center [215, 403] width 391 height 27
type input "[DATE]"
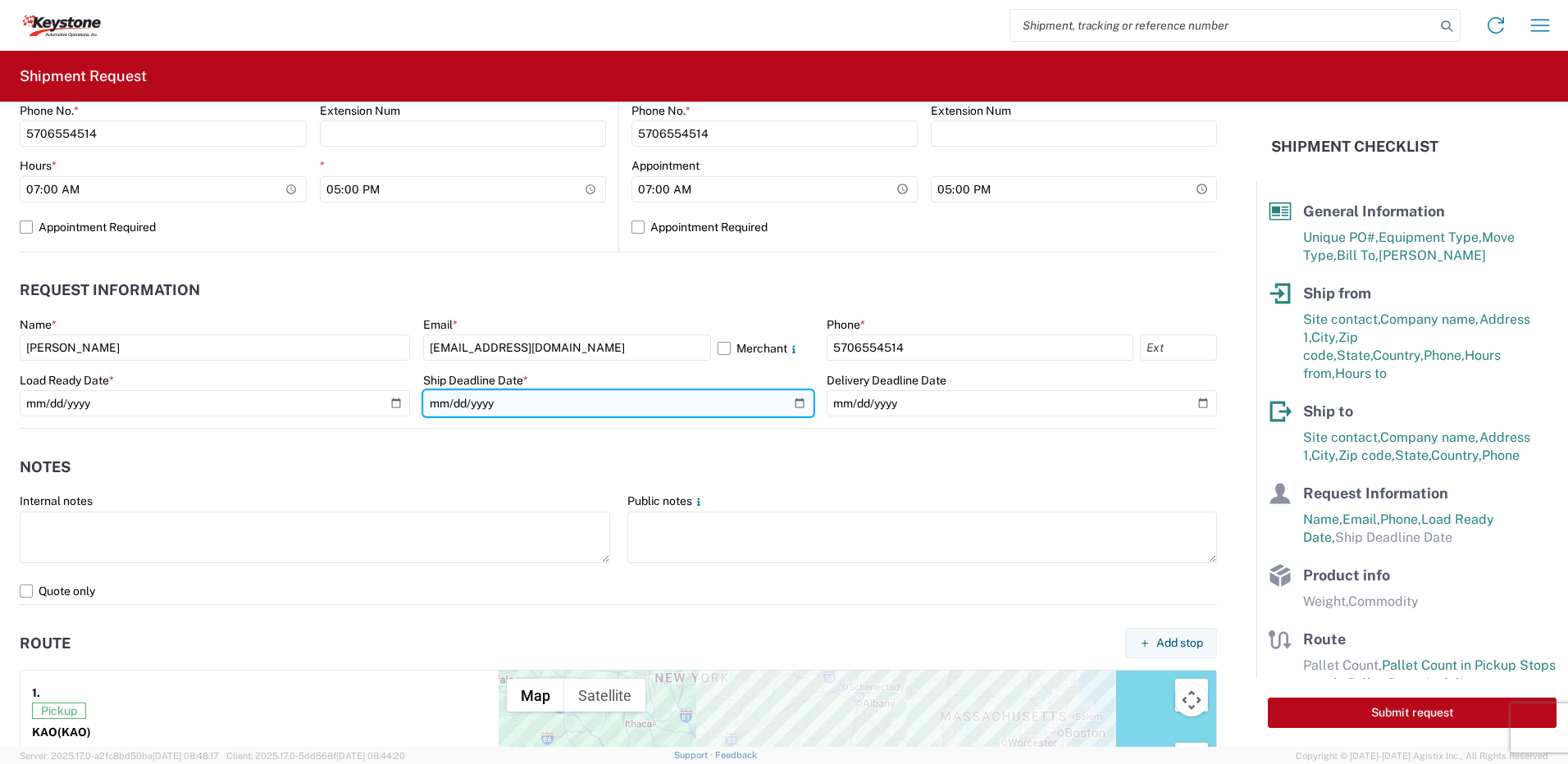
click at [789, 403] on input "date" at bounding box center [619, 403] width 391 height 27
type input "[DATE]"
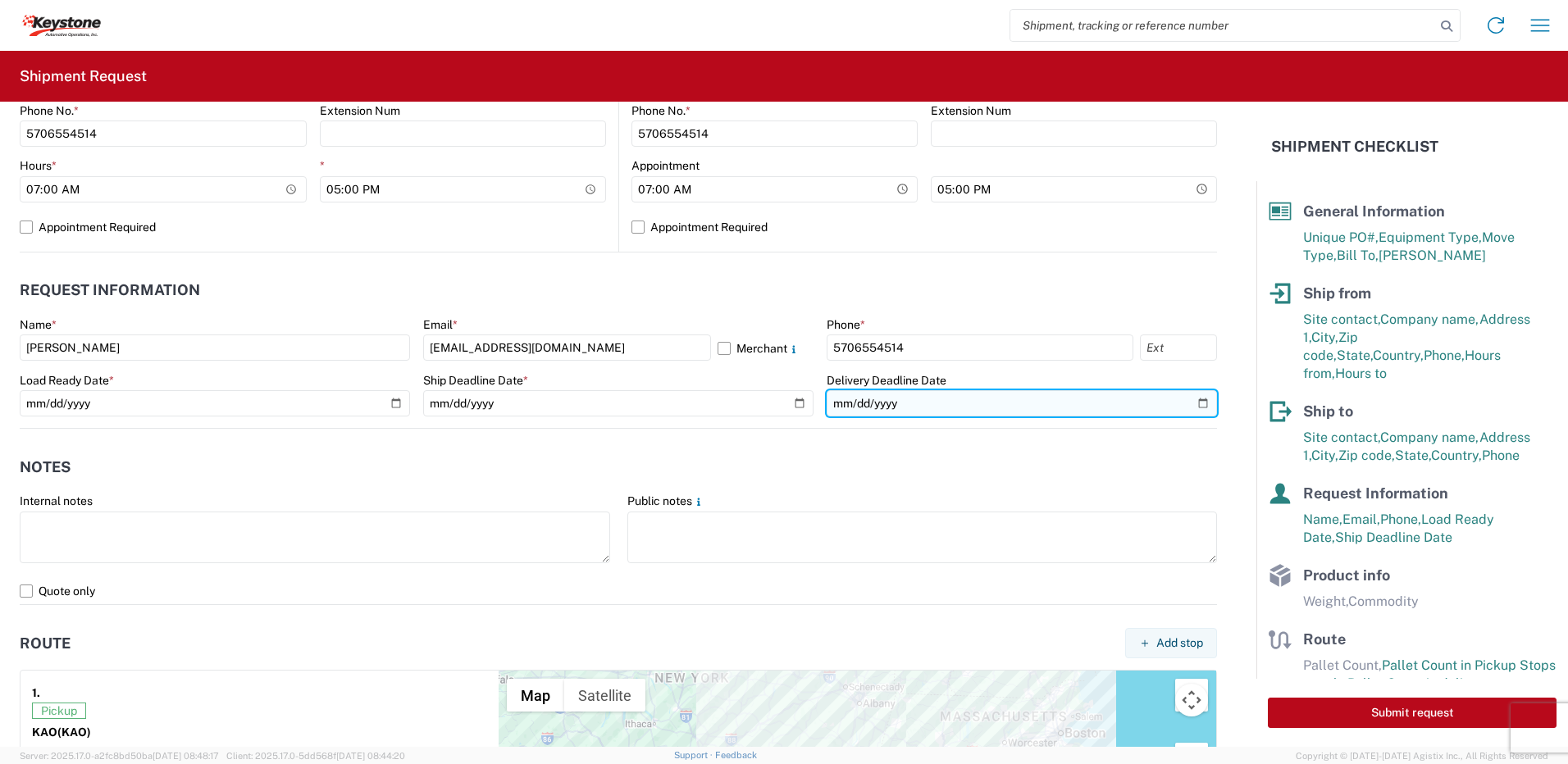
click at [1193, 405] on input "date" at bounding box center [1022, 403] width 391 height 27
type input "[DATE]"
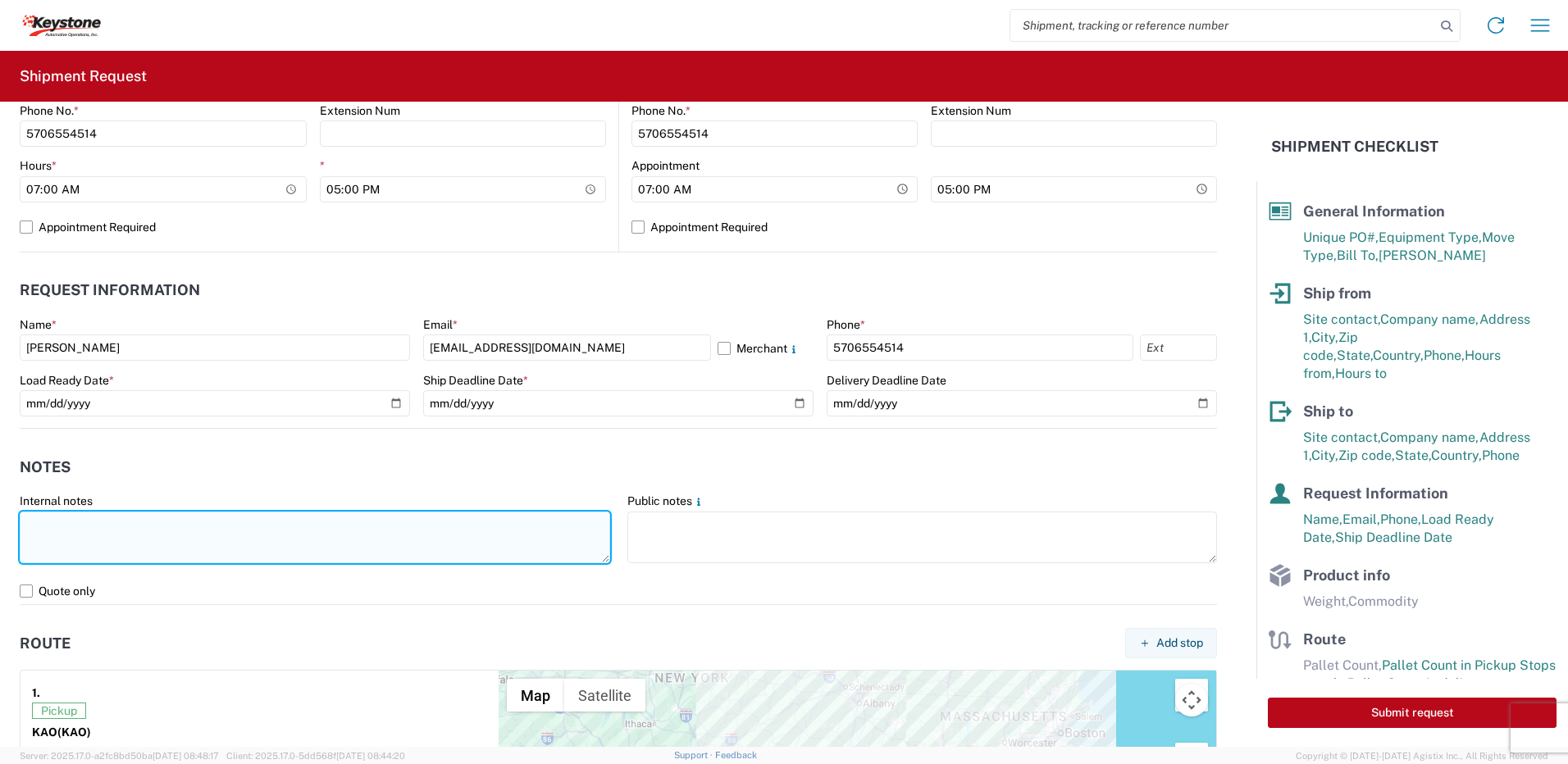
click at [118, 532] on textarea at bounding box center [314, 537] width 590 height 51
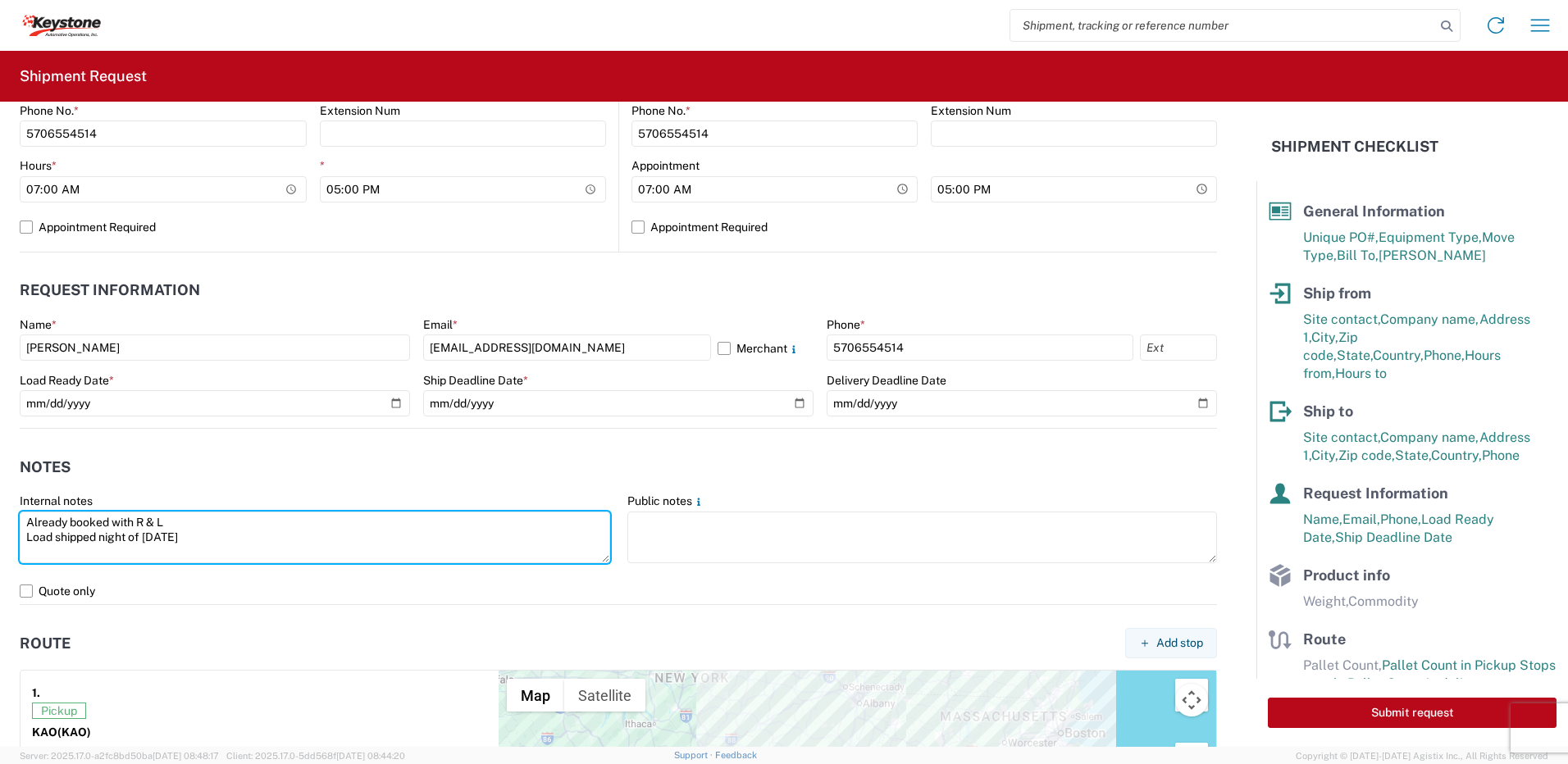
type textarea "Already booked with R & L Load shipped night of [DATE]"
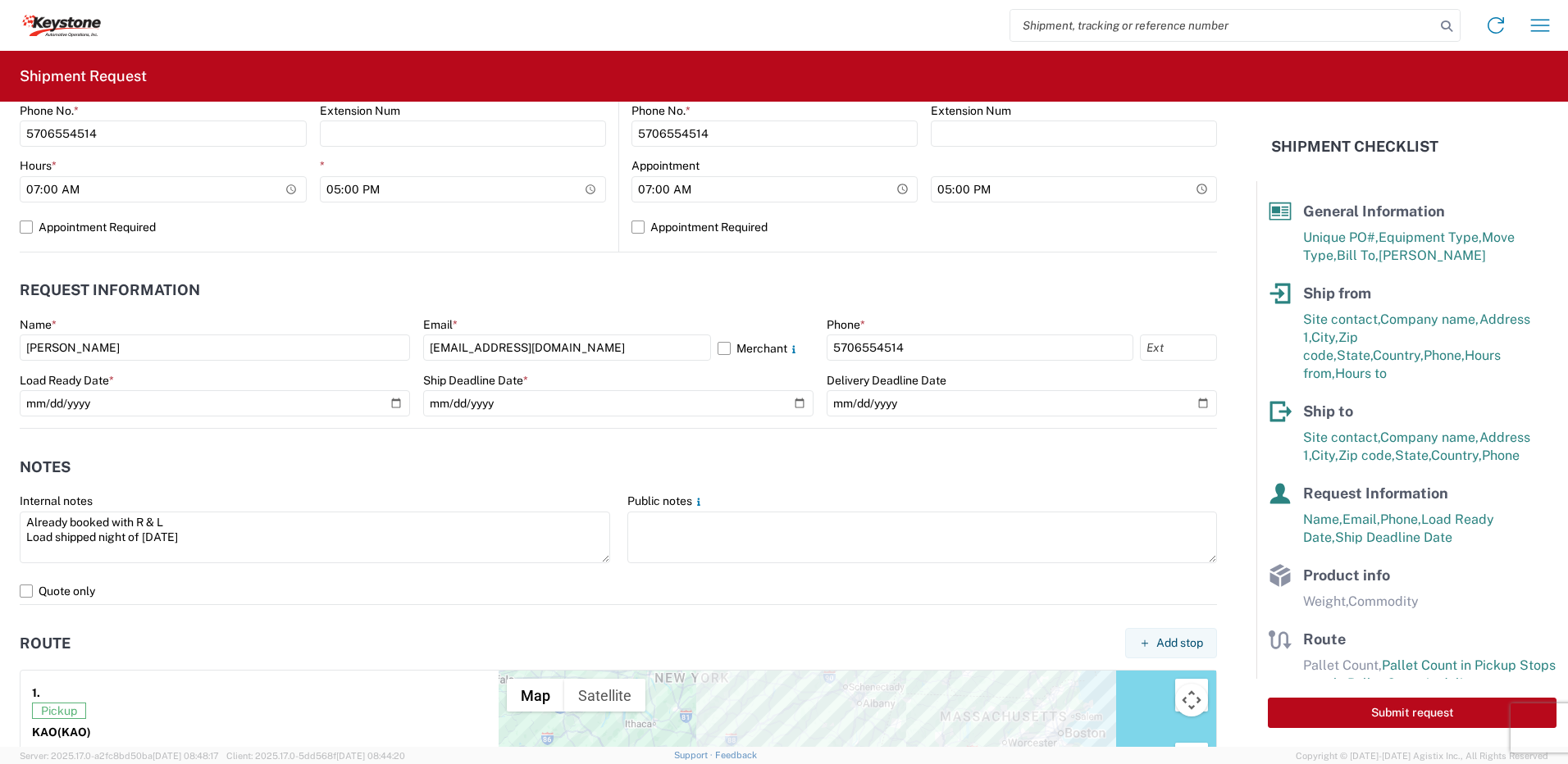
click at [373, 466] on header "Notes" at bounding box center [618, 467] width 1197 height 37
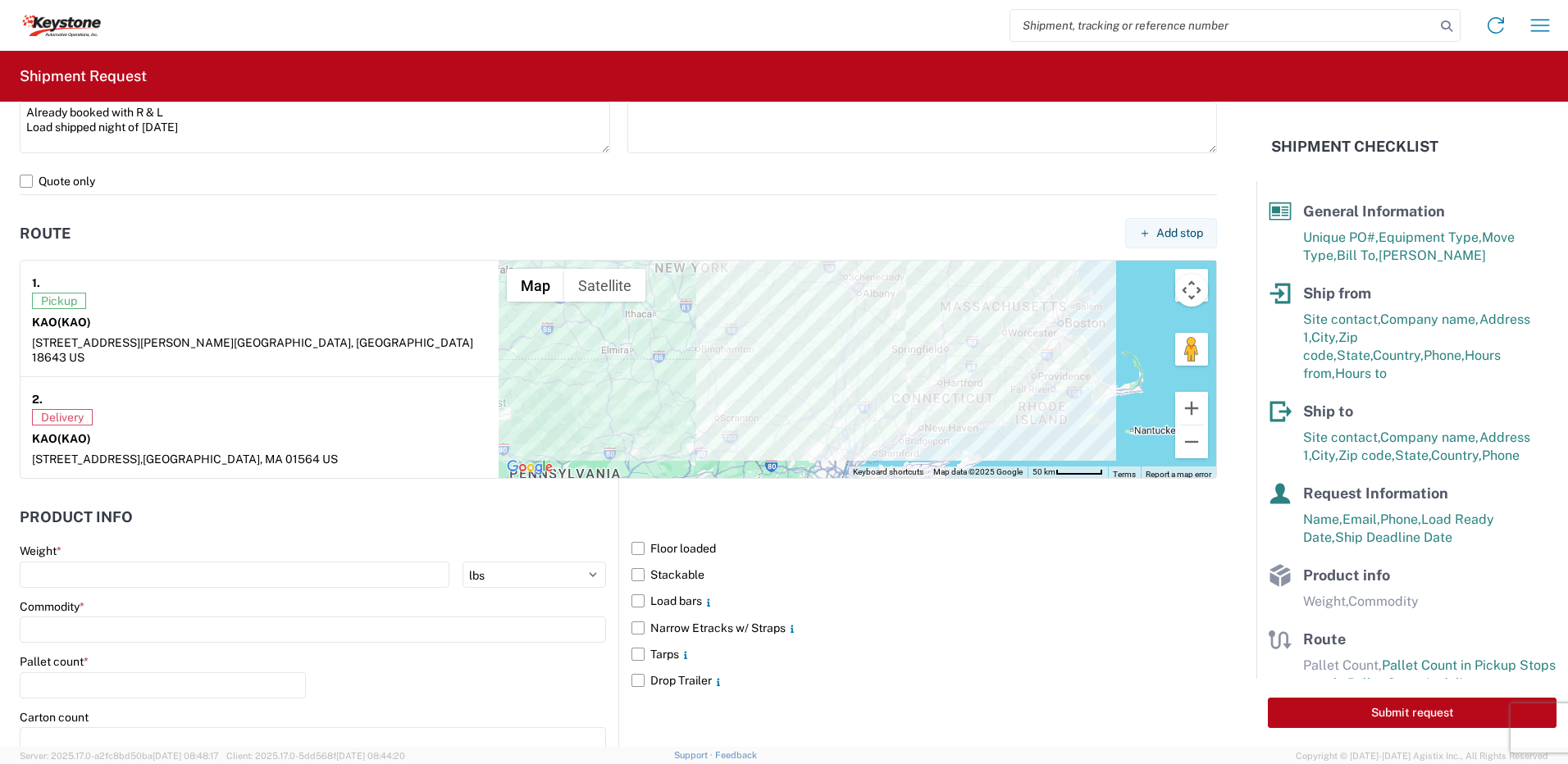
scroll to position [1311, 0]
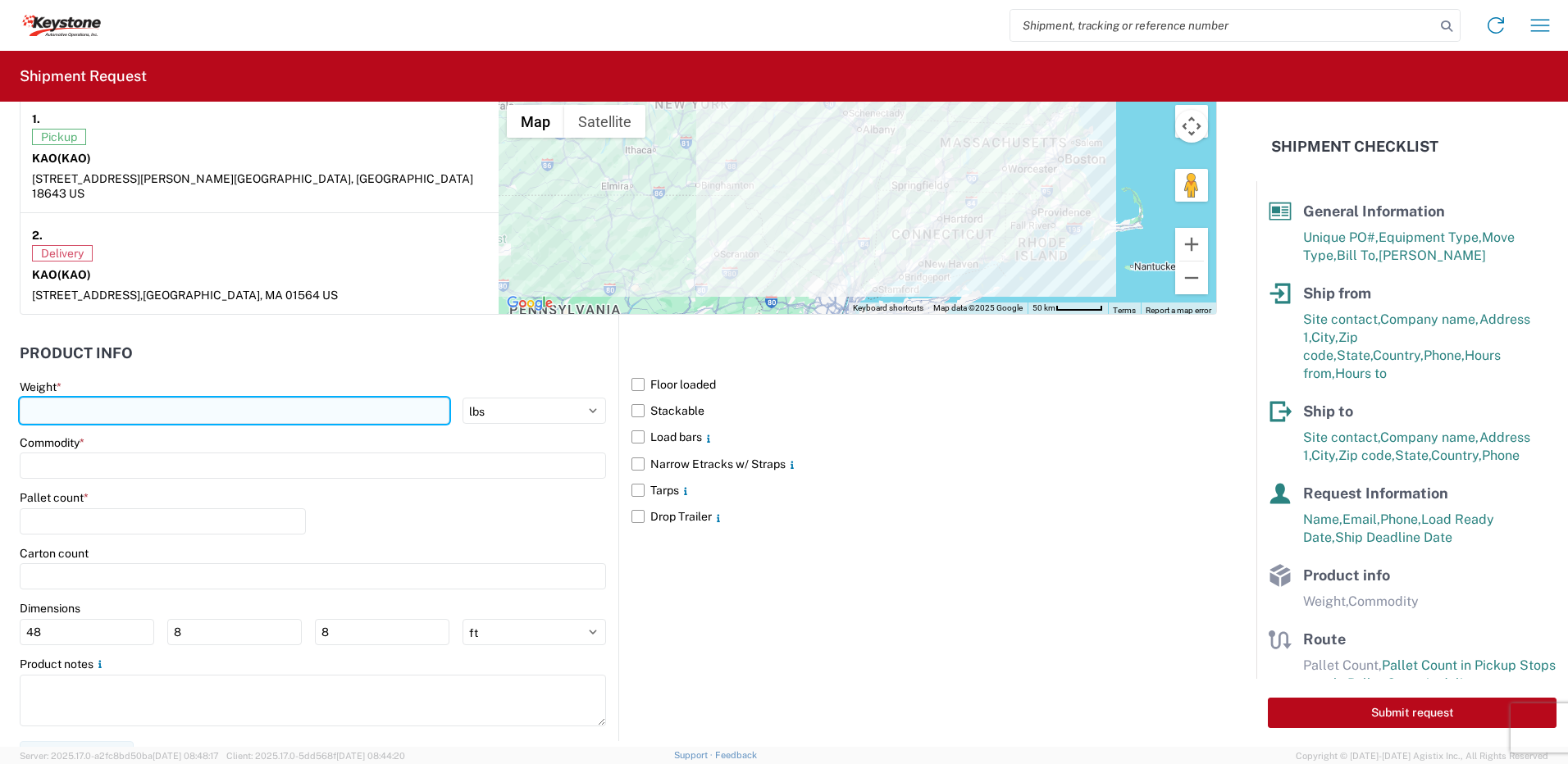
click at [94, 400] on input "number" at bounding box center [235, 410] width 430 height 27
type input "28000"
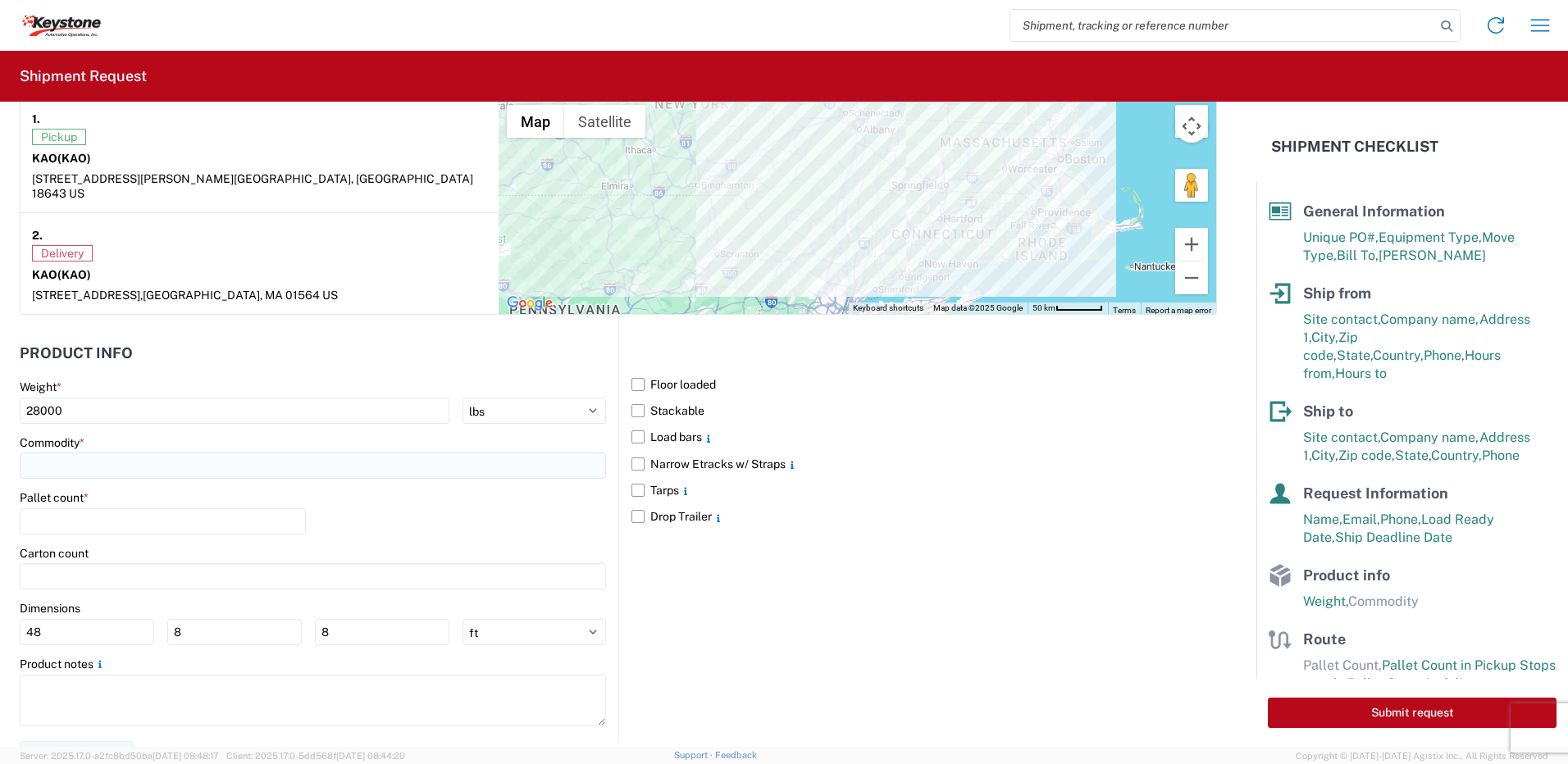
click at [62, 452] on input at bounding box center [313, 465] width 586 height 27
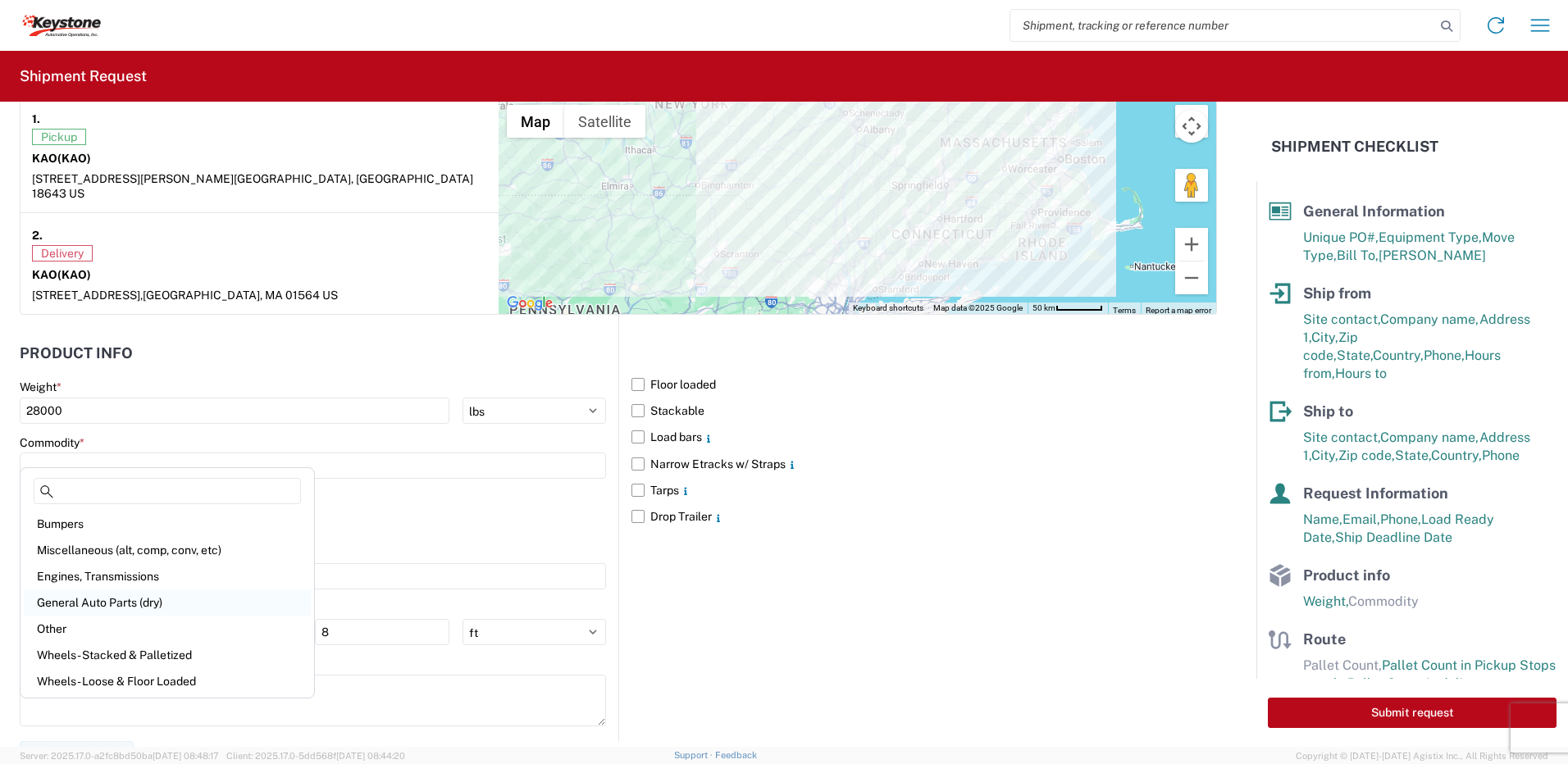
click at [111, 598] on div "General Auto Parts (dry)" at bounding box center [167, 602] width 287 height 27
type input "General Auto Parts (dry)"
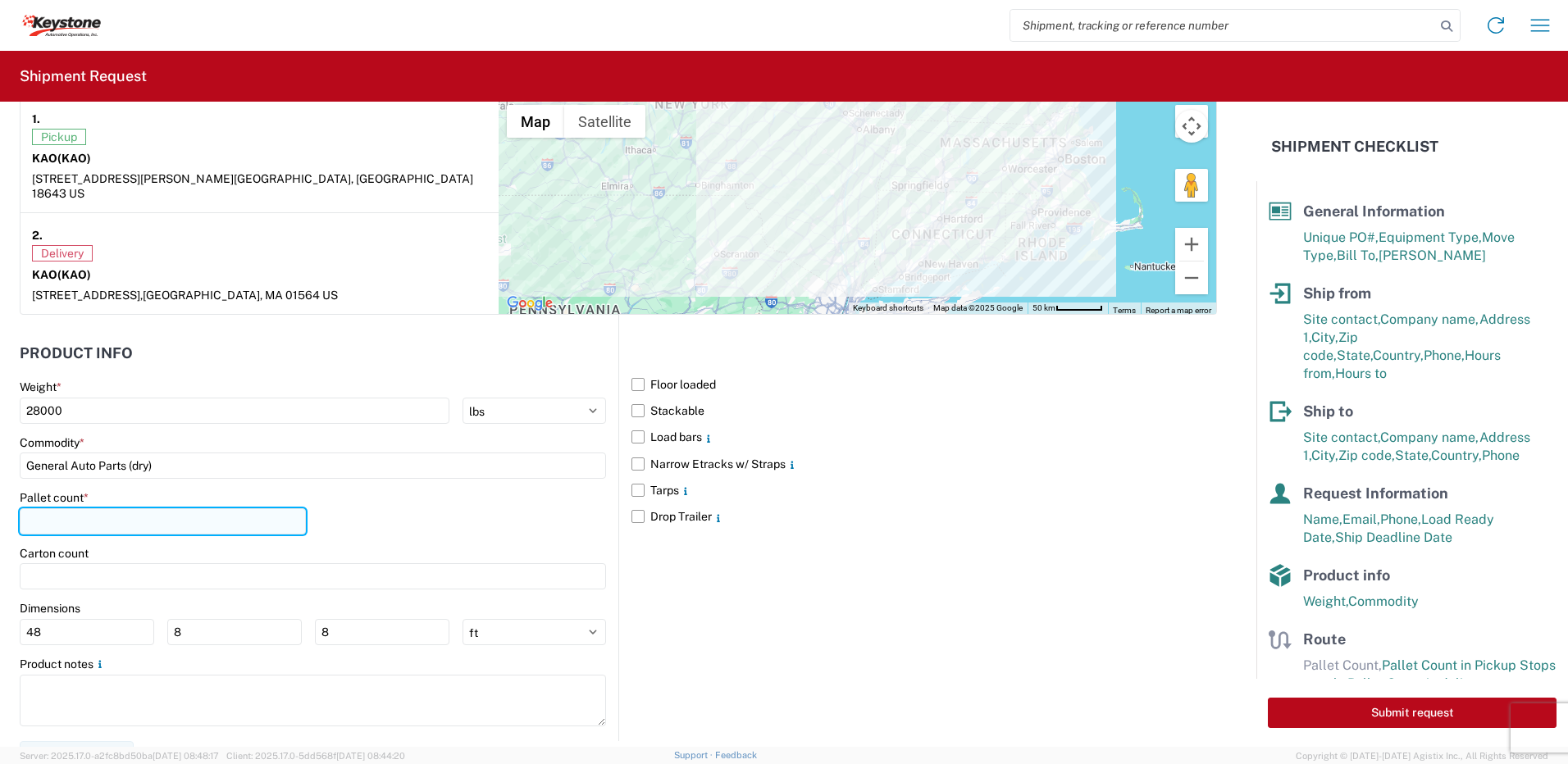
click at [86, 508] on input "number" at bounding box center [163, 521] width 286 height 27
type input "22"
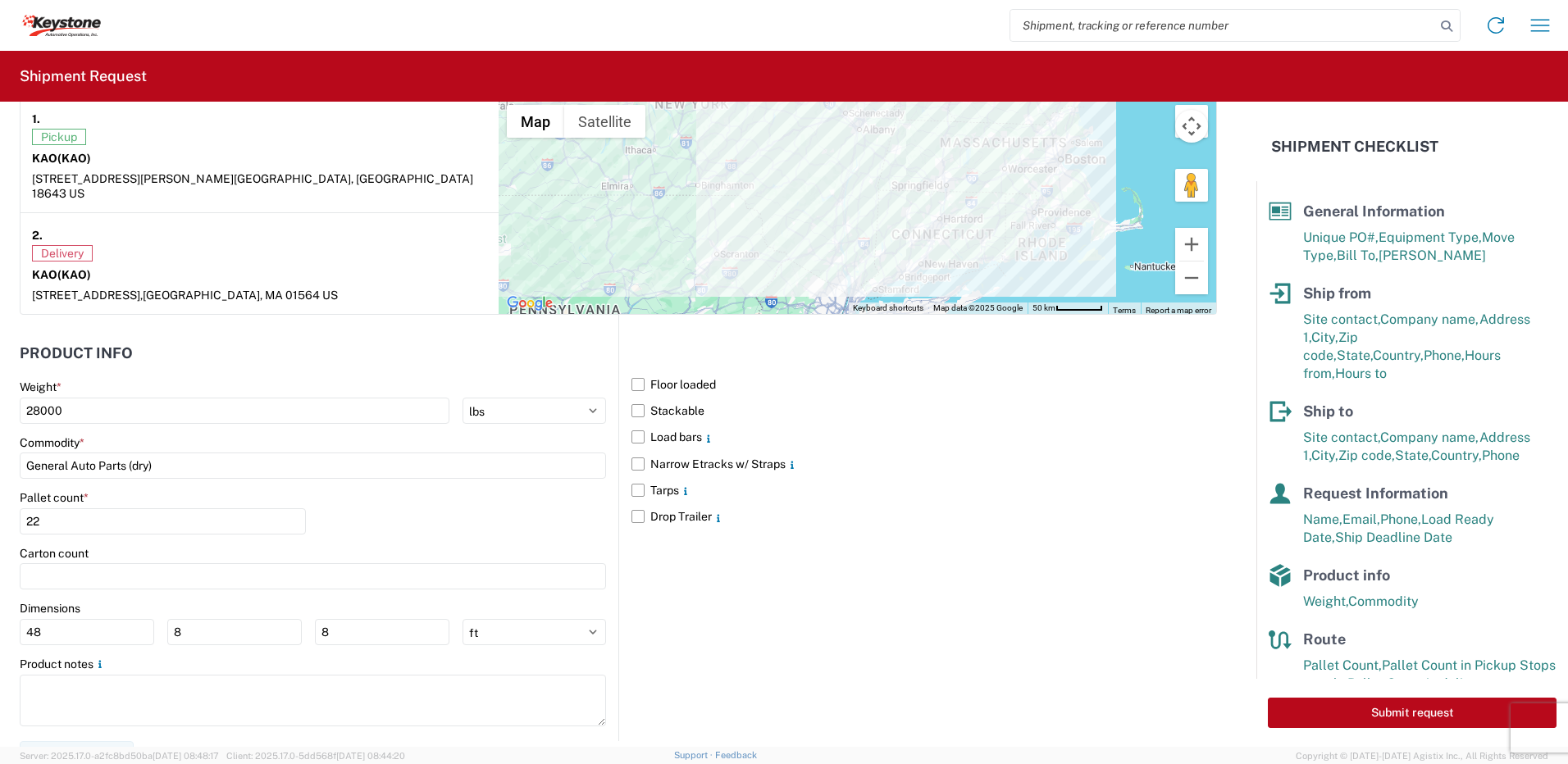
click at [364, 513] on div "Pallet count * 22" at bounding box center [313, 517] width 586 height 56
click at [1395, 709] on button "Submit request" at bounding box center [1412, 712] width 289 height 30
select select "PA"
select select "US"
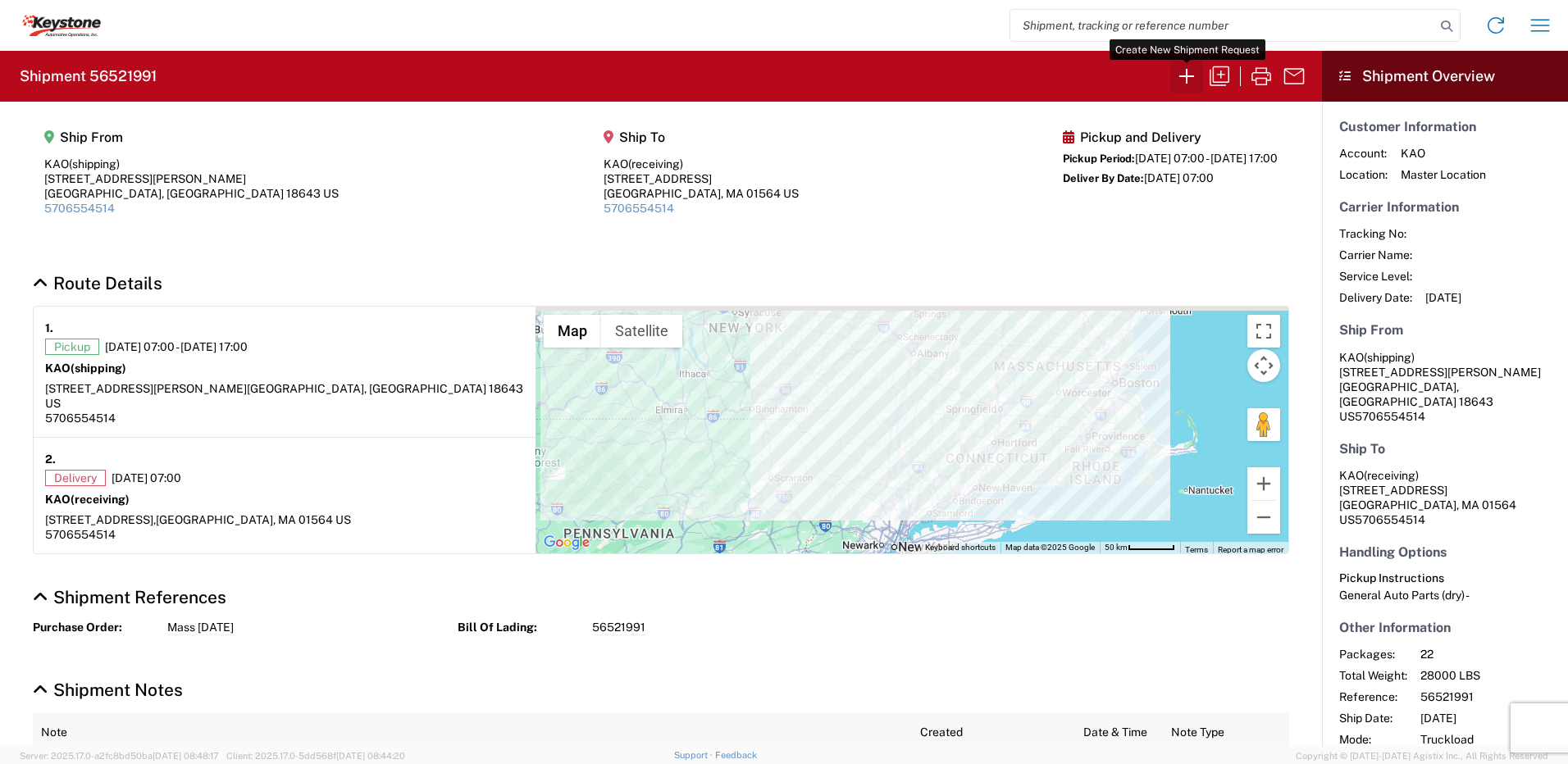
click at [1184, 69] on icon "button" at bounding box center [1187, 76] width 27 height 27
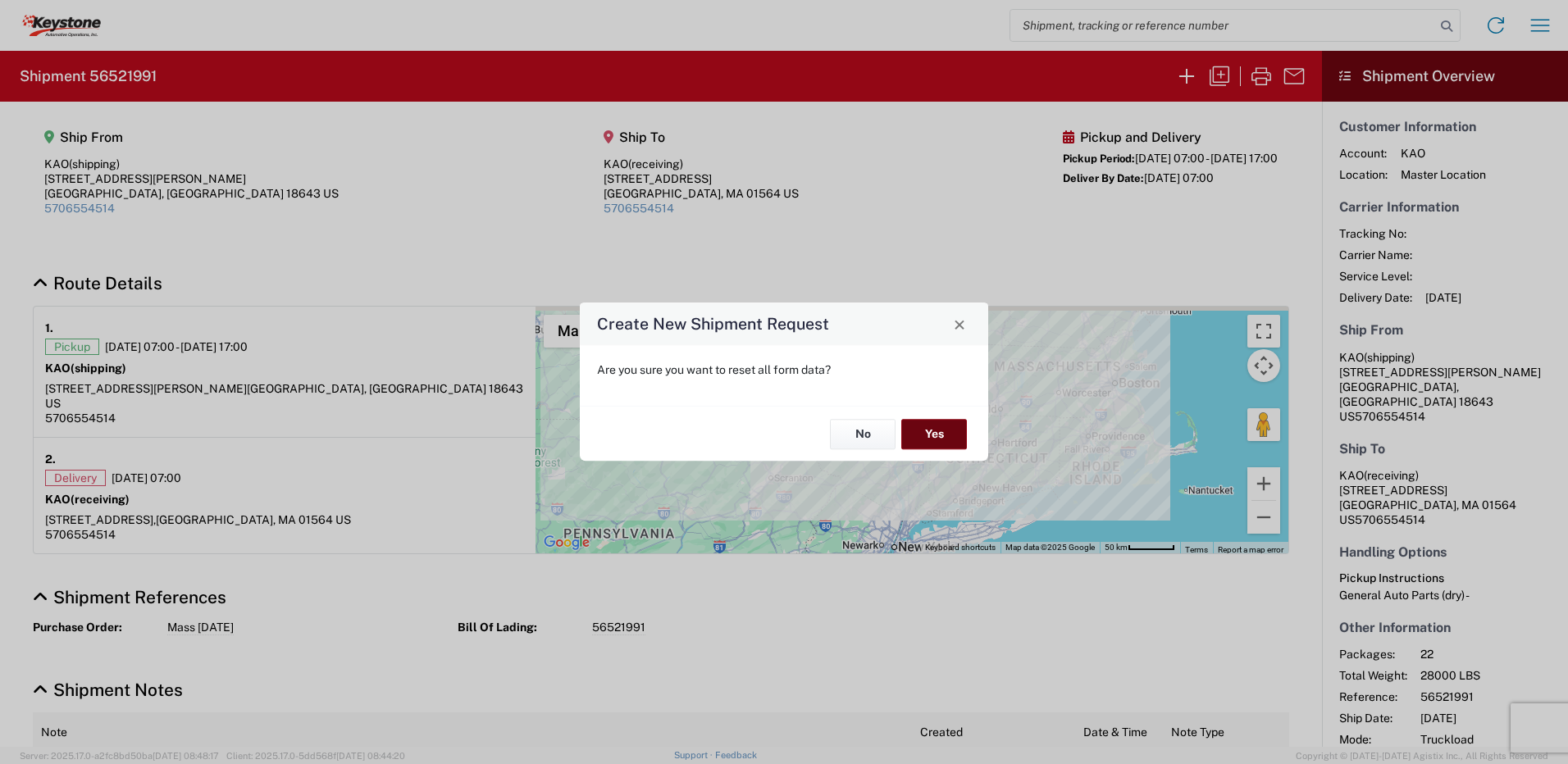
click at [935, 433] on button "Yes" at bounding box center [934, 433] width 66 height 30
select select "FULL"
select select "US"
select select "LBS"
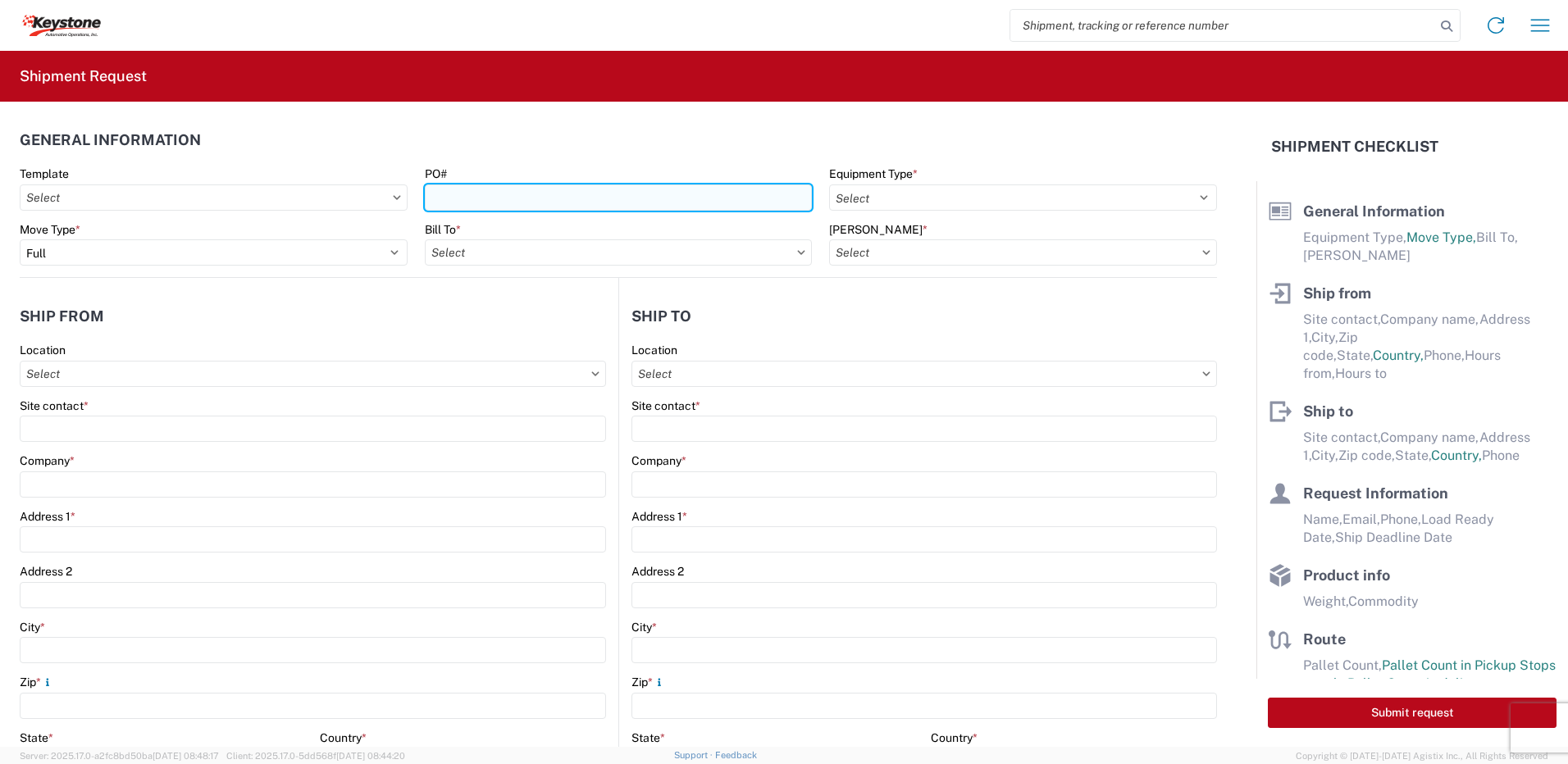
click at [476, 194] on input "PO#" at bounding box center [619, 197] width 388 height 27
type input "Rochester [DATE]"
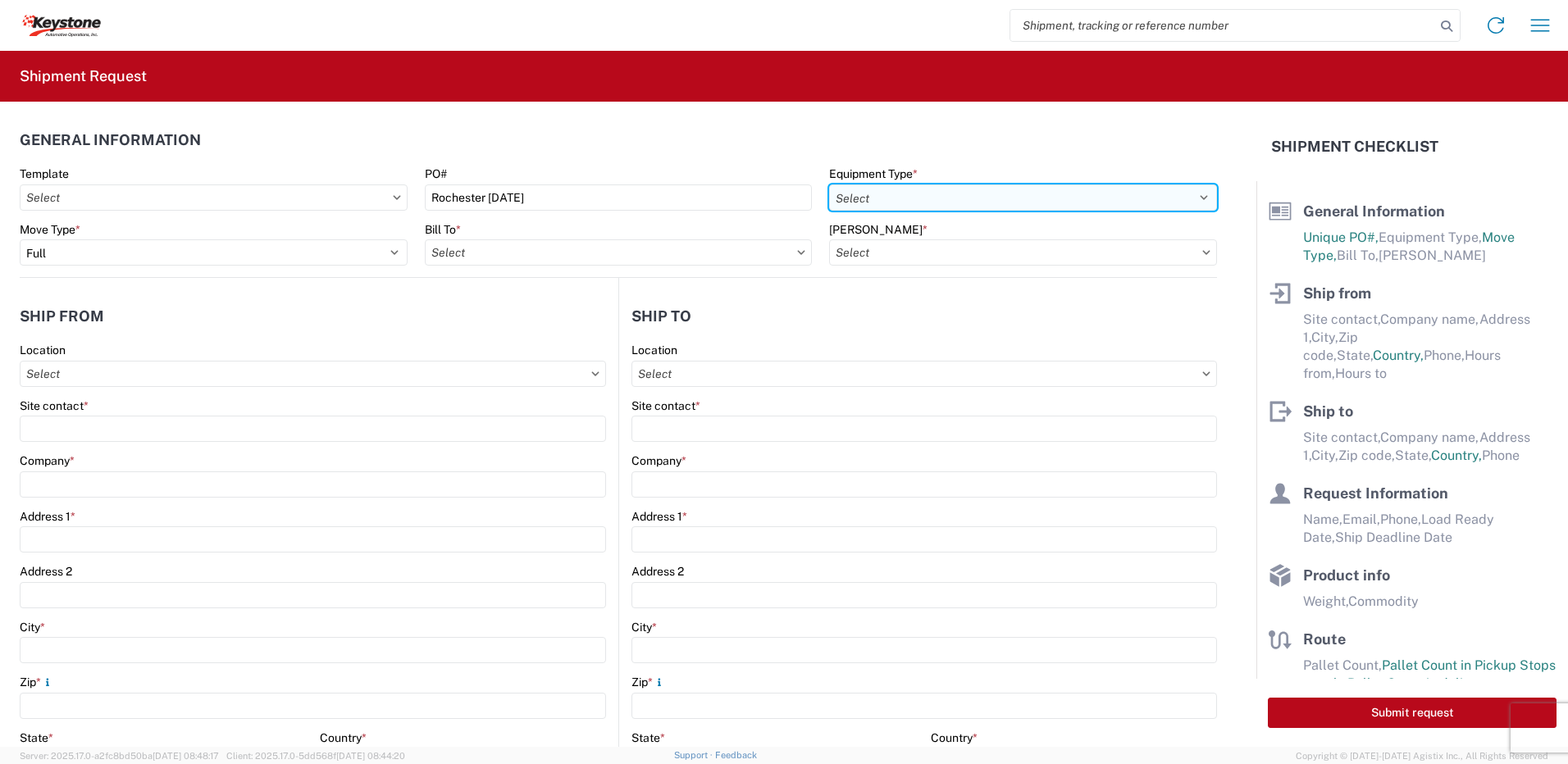
click at [868, 199] on select "Select 53’ Dry Van Flatbed Dropdeck (van) Lowboy (flatbed) Rail" at bounding box center [1023, 197] width 388 height 27
select select "STDV"
click at [829, 184] on select "Select 53’ Dry Van Flatbed Dropdeck (van) Lowboy (flatbed) Rail" at bounding box center [1023, 197] width 388 height 27
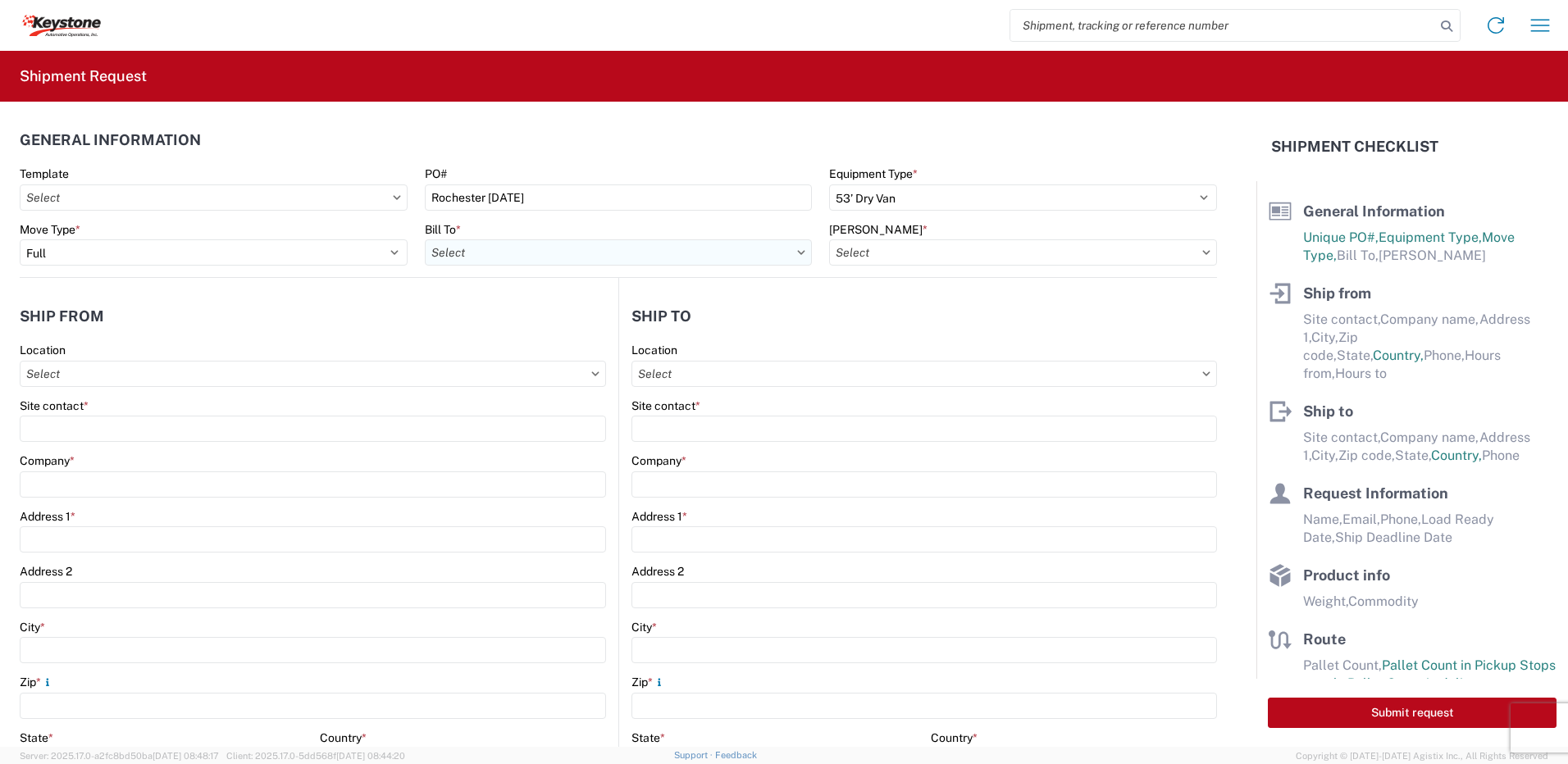
click at [585, 258] on input "Bill To *" at bounding box center [619, 252] width 388 height 27
type input "8432"
click at [519, 325] on div "8432 - KAO Logistics - [GEOGRAPHIC_DATA], [GEOGRAPHIC_DATA], [GEOGRAPHIC_DATA]" at bounding box center [669, 325] width 489 height 27
type input "8432 - KAO Logistics - [GEOGRAPHIC_DATA], [GEOGRAPHIC_DATA], [GEOGRAPHIC_DATA]"
click at [925, 253] on input "[PERSON_NAME] *" at bounding box center [1023, 252] width 388 height 27
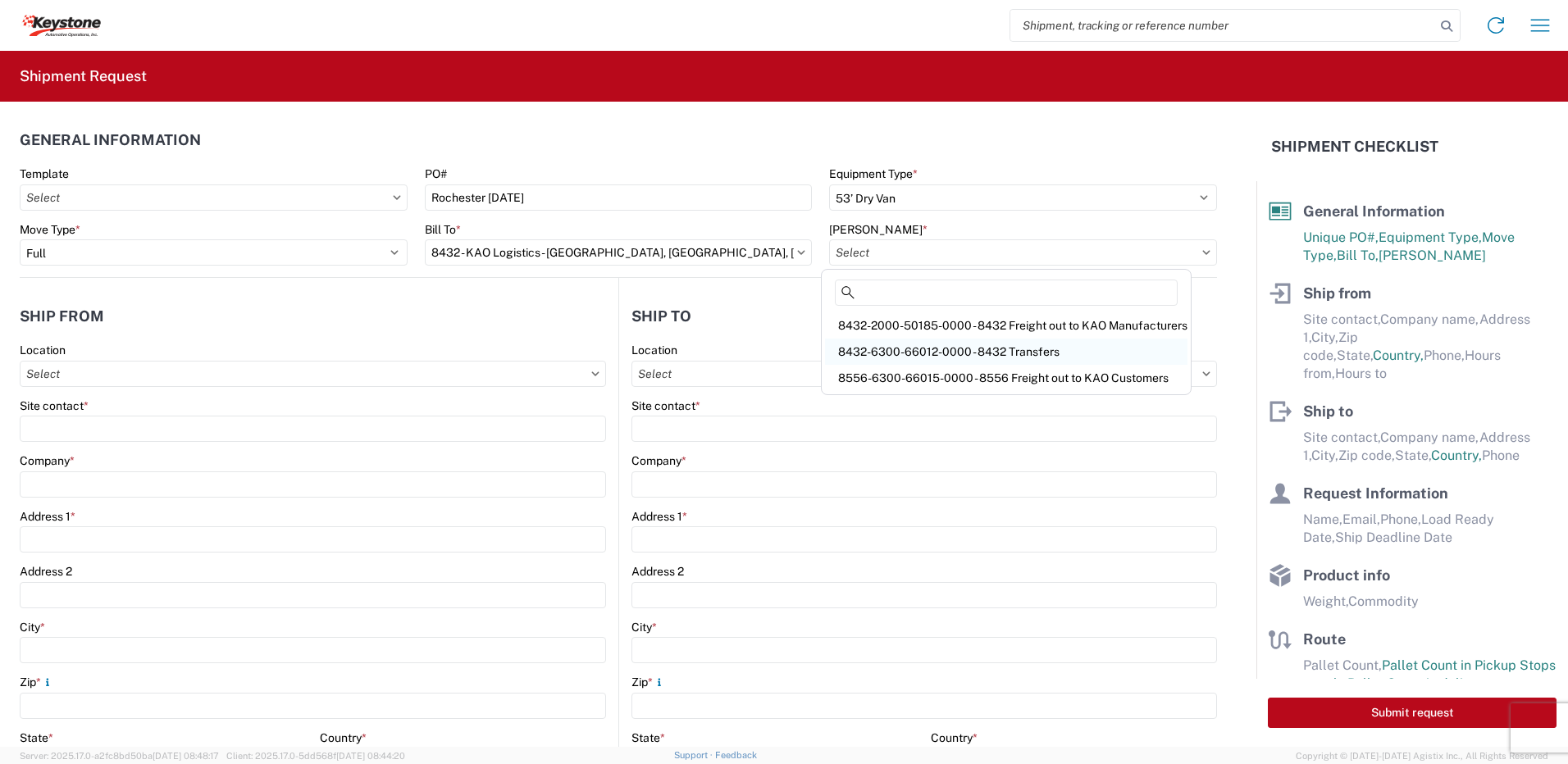
click at [931, 349] on div "8432-6300-66012-0000 - 8432 Transfers" at bounding box center [1006, 351] width 362 height 27
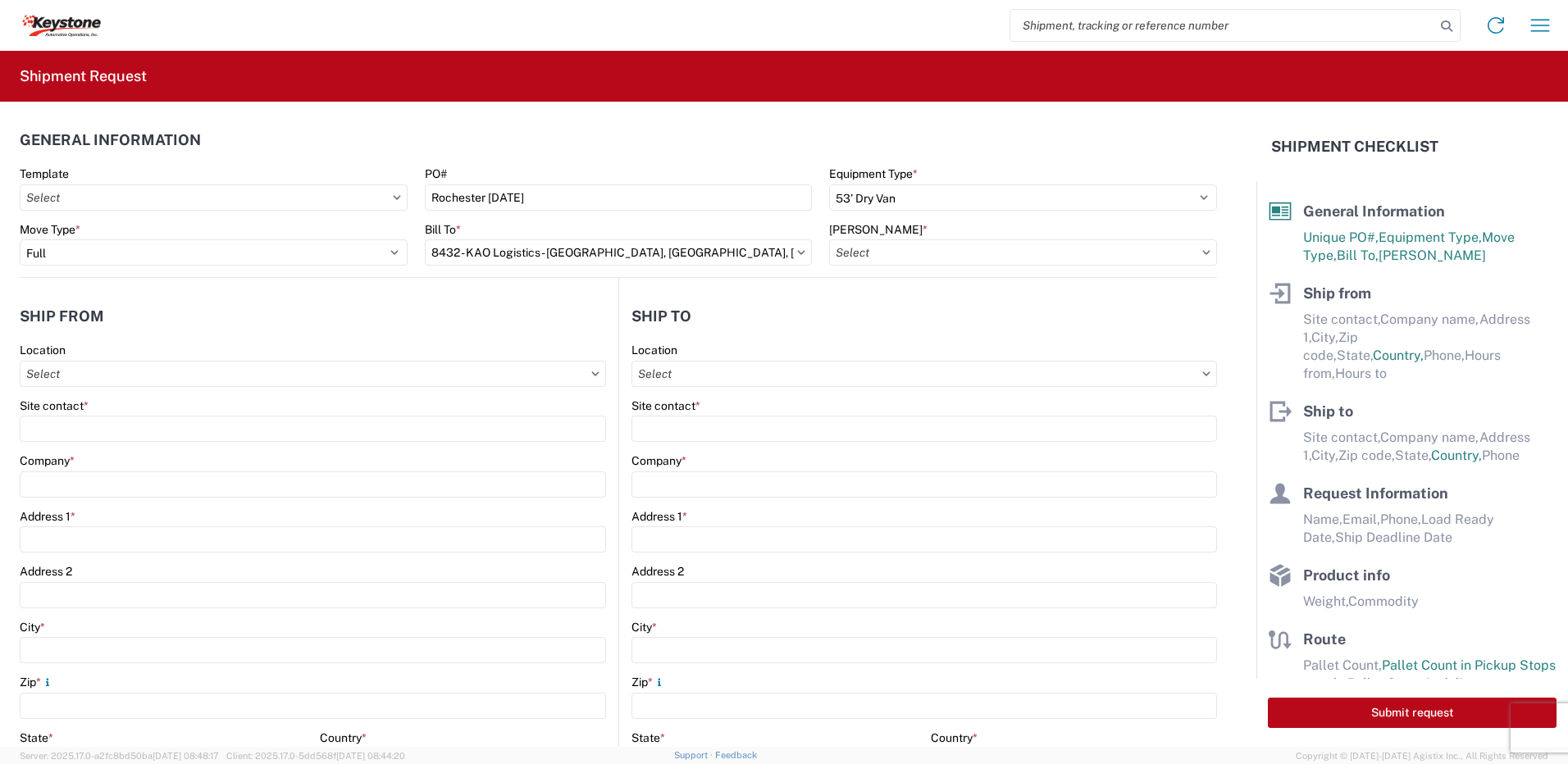
type input "8432-6300-66012-0000 - 8432 Transfers, 8432-6300-66012-0000 - 8432 Transfers"
click at [95, 386] on input "Location" at bounding box center [313, 373] width 586 height 27
type input "8401"
click at [142, 445] on div "8401 - [GEOGRAPHIC_DATA] - KAO Warehouse" at bounding box center [167, 446] width 287 height 27
type input "8401 - [GEOGRAPHIC_DATA] - KAO Warehouse"
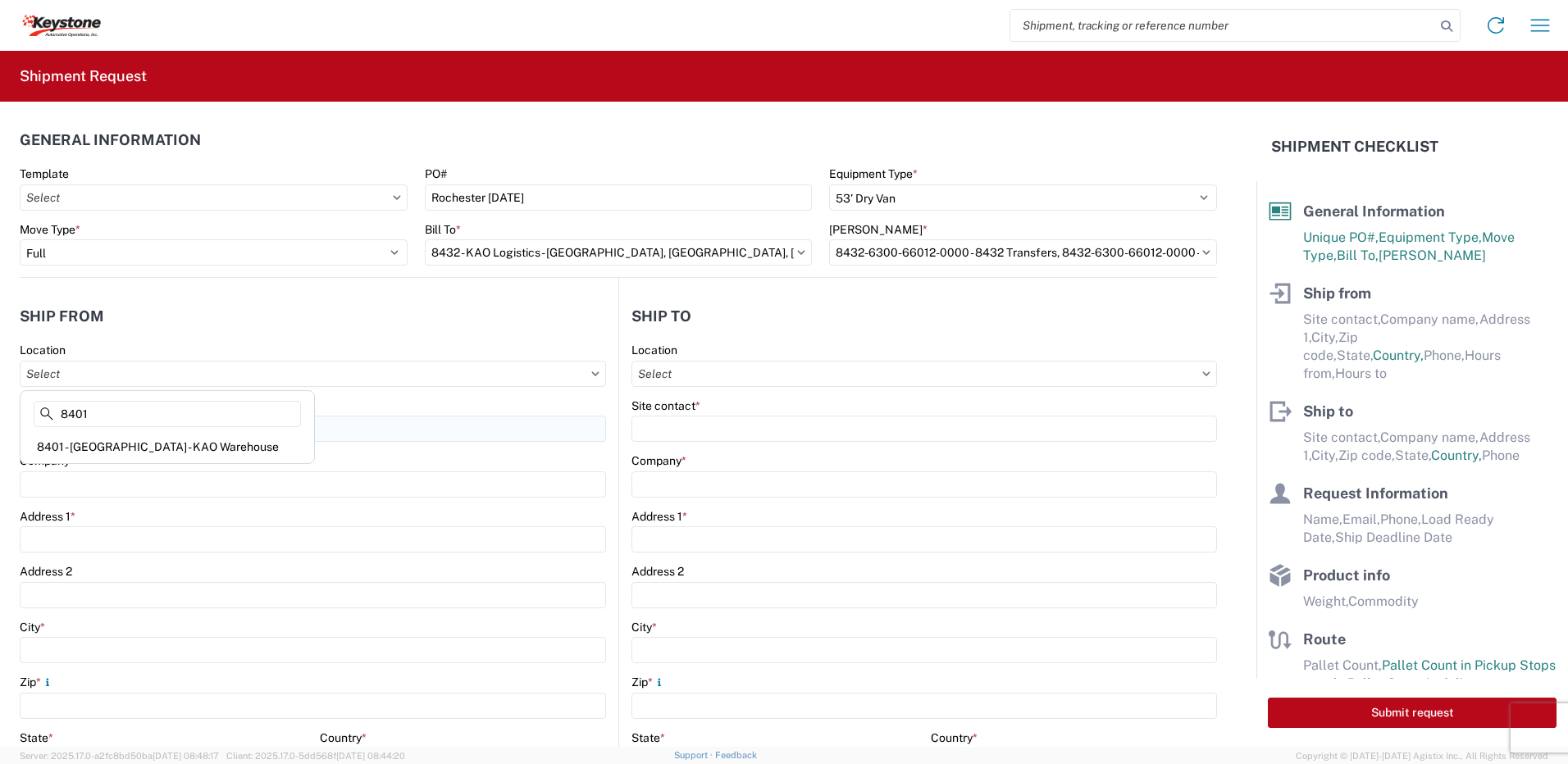
type input "KAO"
type input "[STREET_ADDRESS][PERSON_NAME]"
type input "[GEOGRAPHIC_DATA]"
type input "18643"
select select "PA"
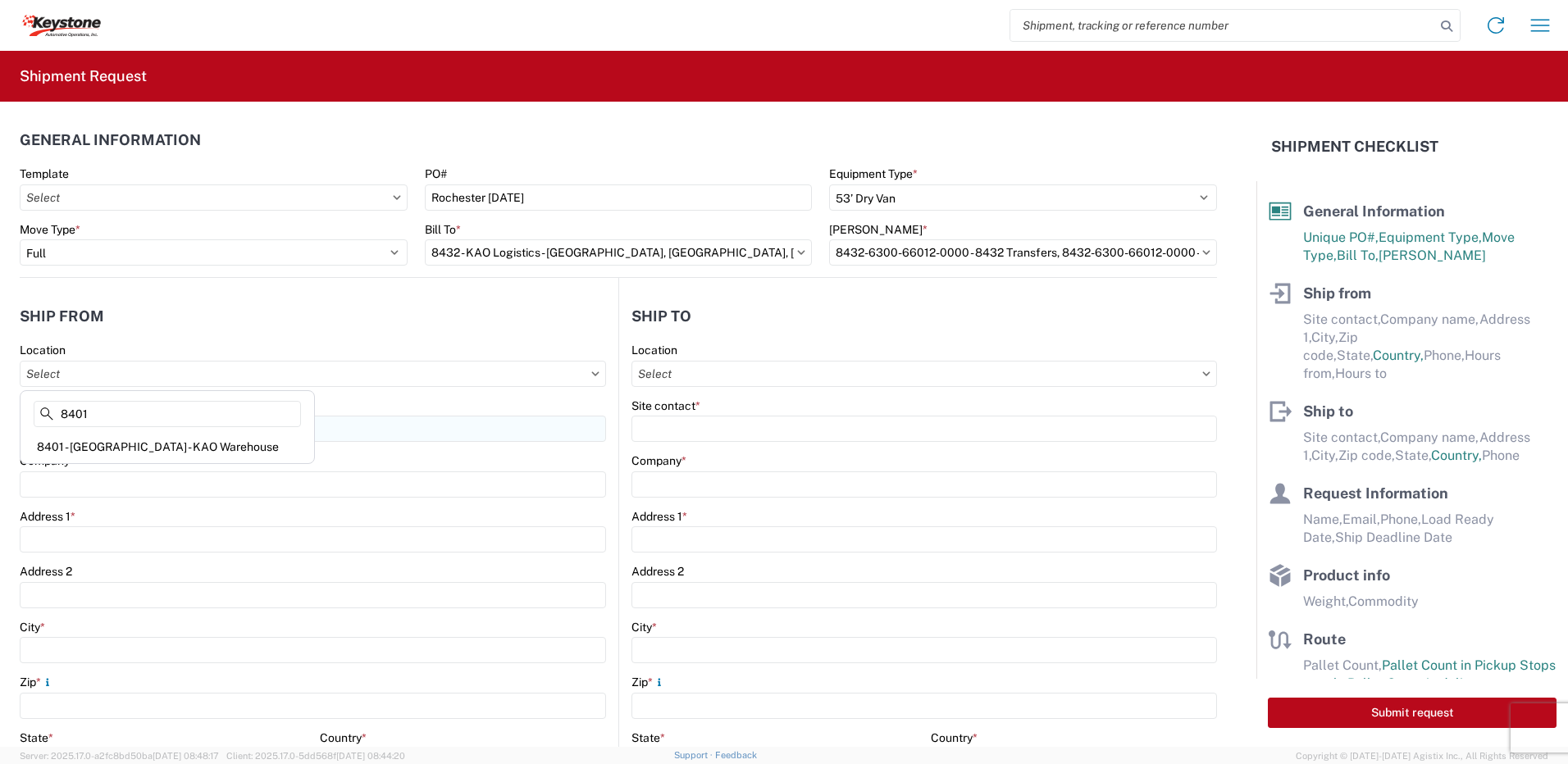
type input "07:00"
type input "17:00"
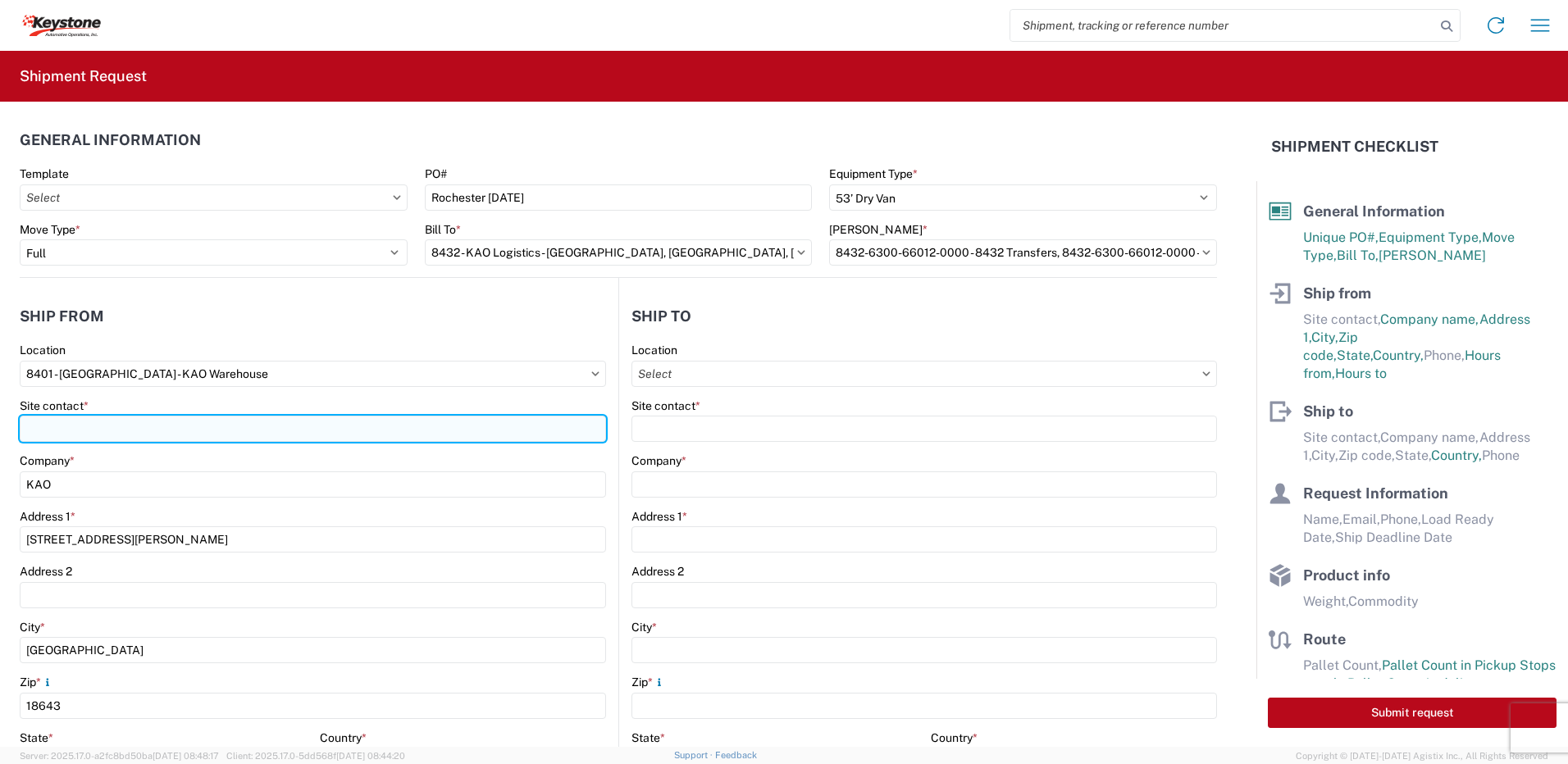
click at [101, 430] on input "Site contact *" at bounding box center [313, 428] width 586 height 27
type input "shipping"
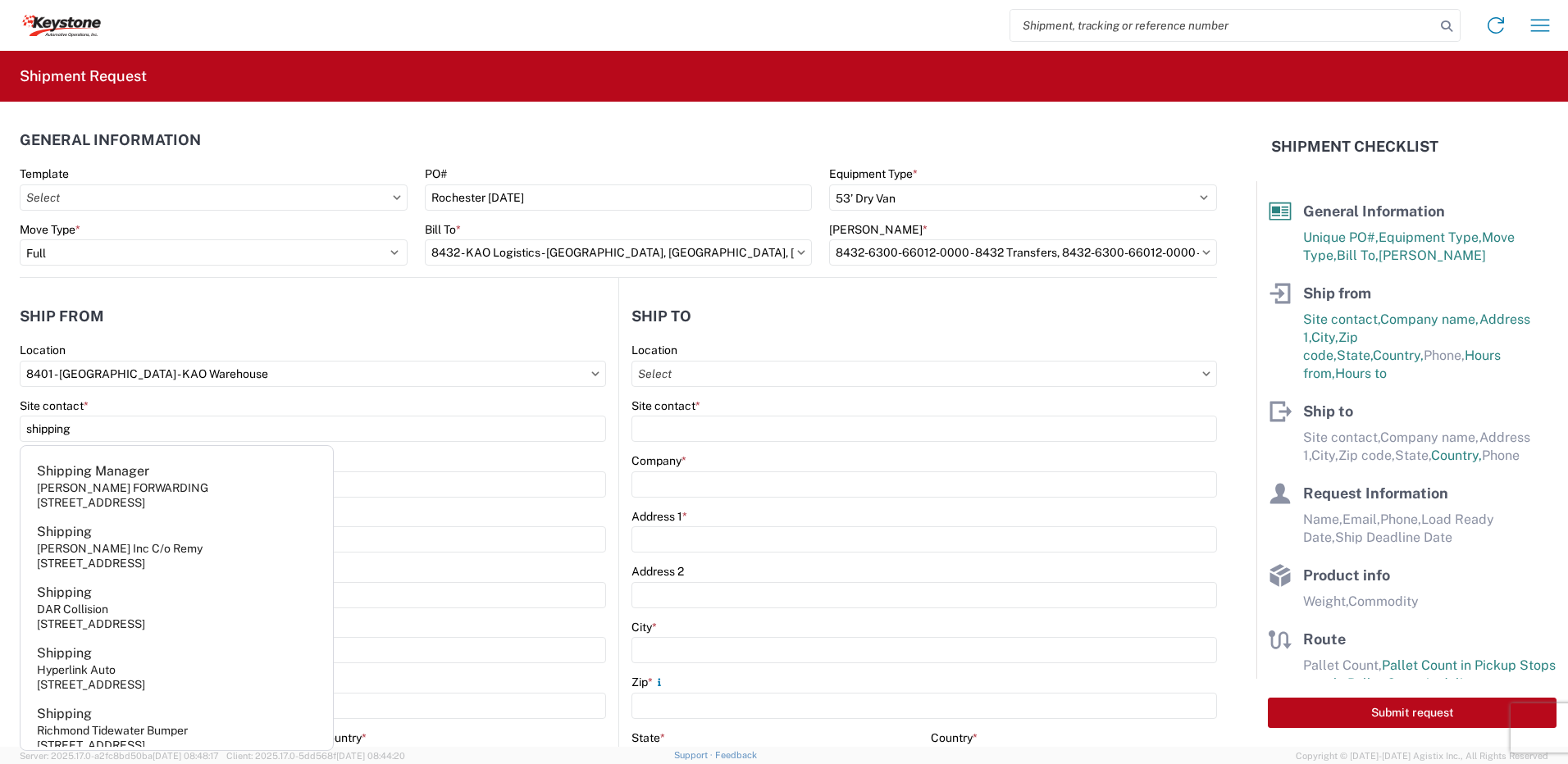
click at [224, 312] on header "Ship from" at bounding box center [319, 315] width 599 height 37
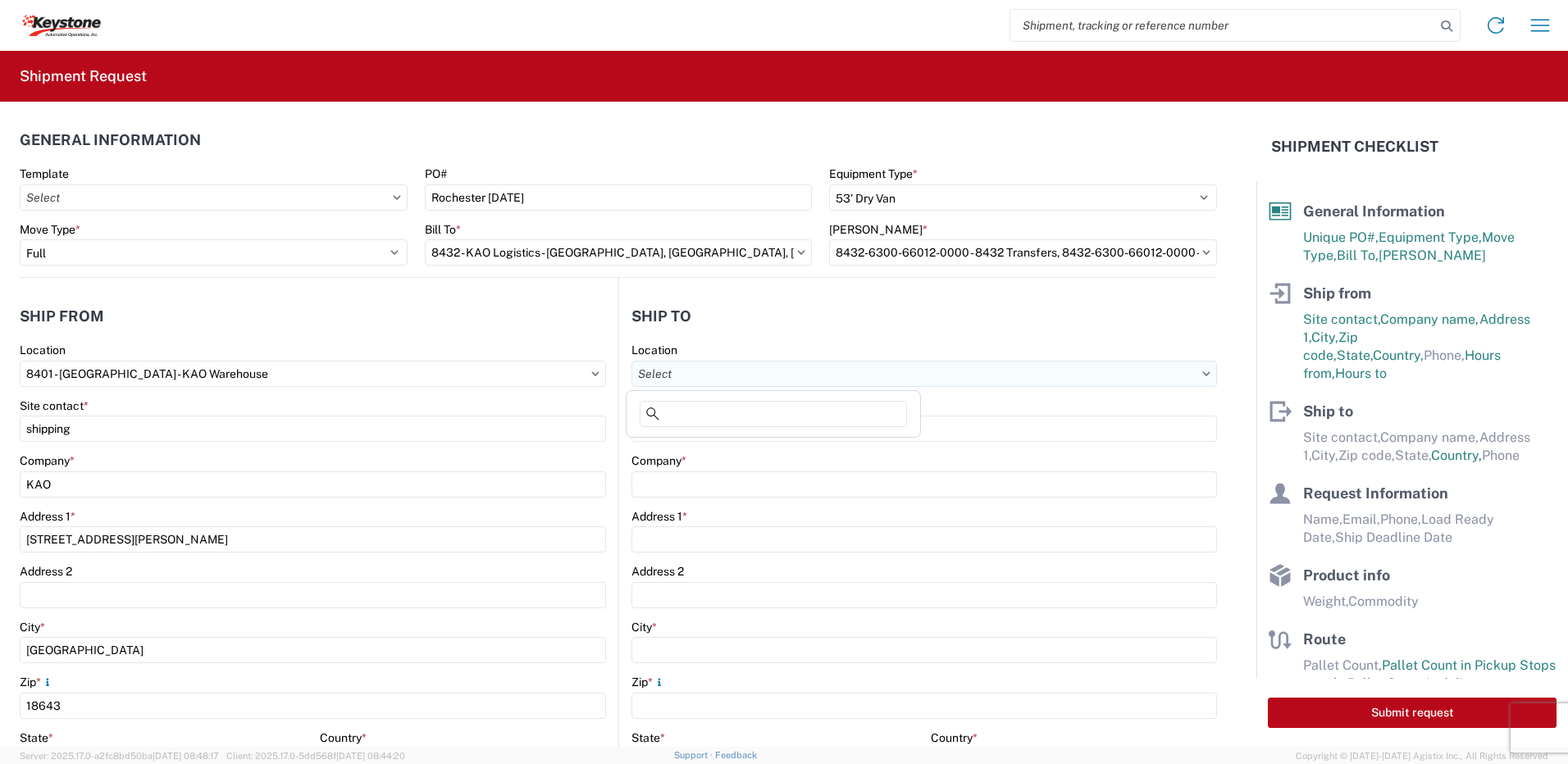
click at [745, 368] on input "Location" at bounding box center [924, 373] width 585 height 27
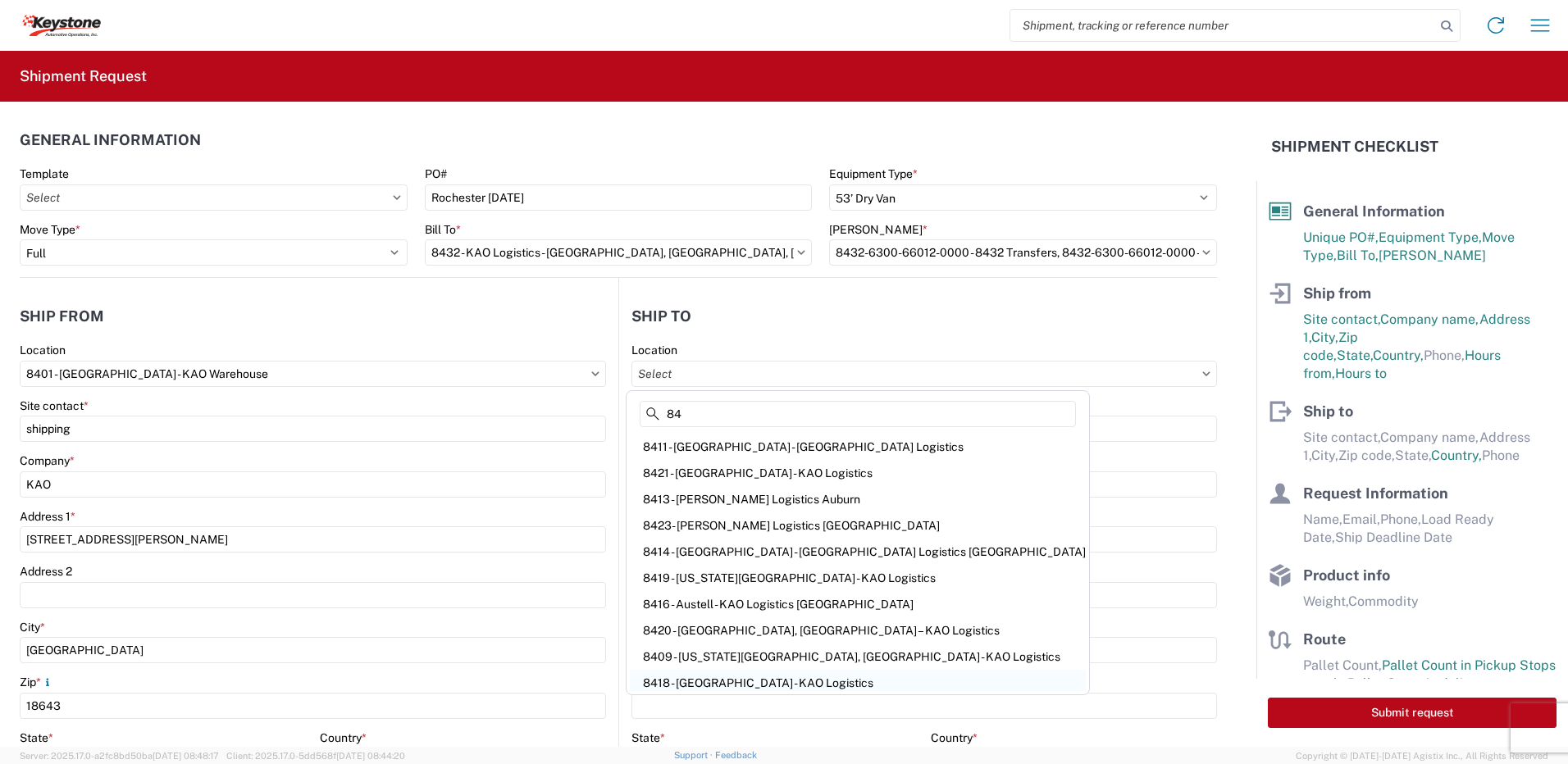
type input "84"
click at [771, 683] on div "8418 - [GEOGRAPHIC_DATA] - KAO Logistics" at bounding box center [858, 683] width 456 height 27
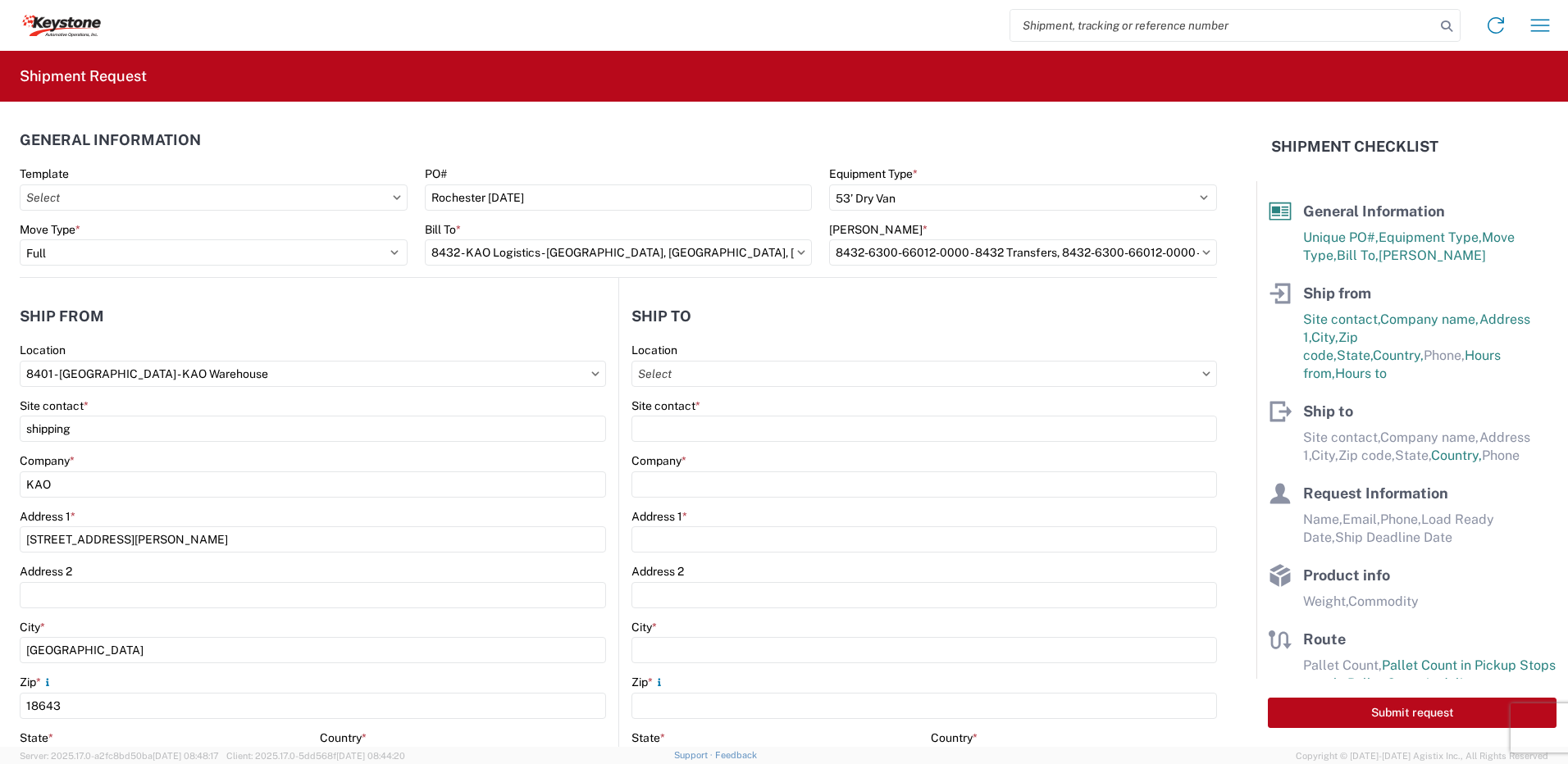
type input "8418 - [GEOGRAPHIC_DATA] - KAO Logistics"
type input "KAO"
type input "[STREET_ADDRESS]"
type input "[GEOGRAPHIC_DATA]"
type input "14611"
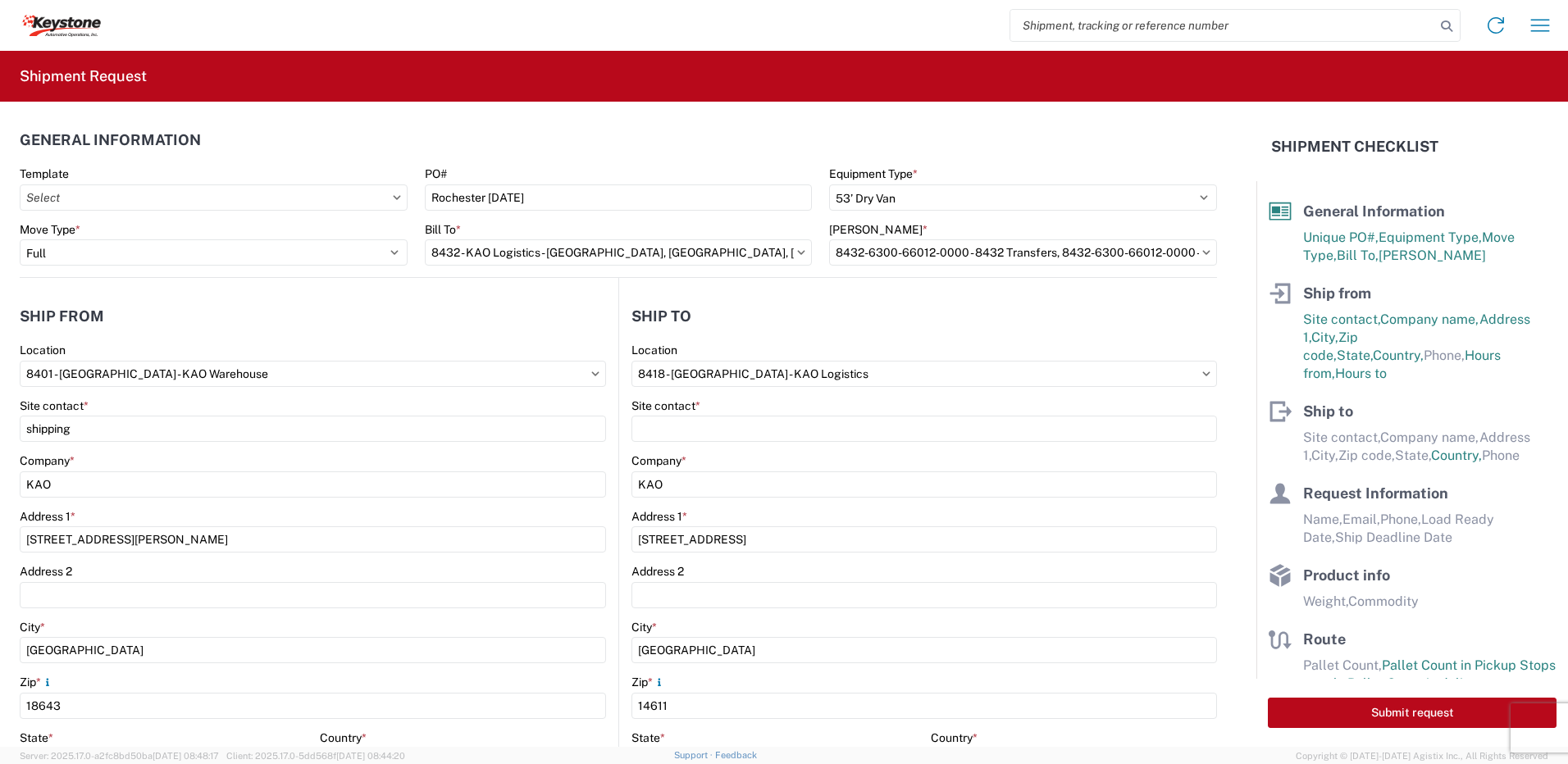
select select "US"
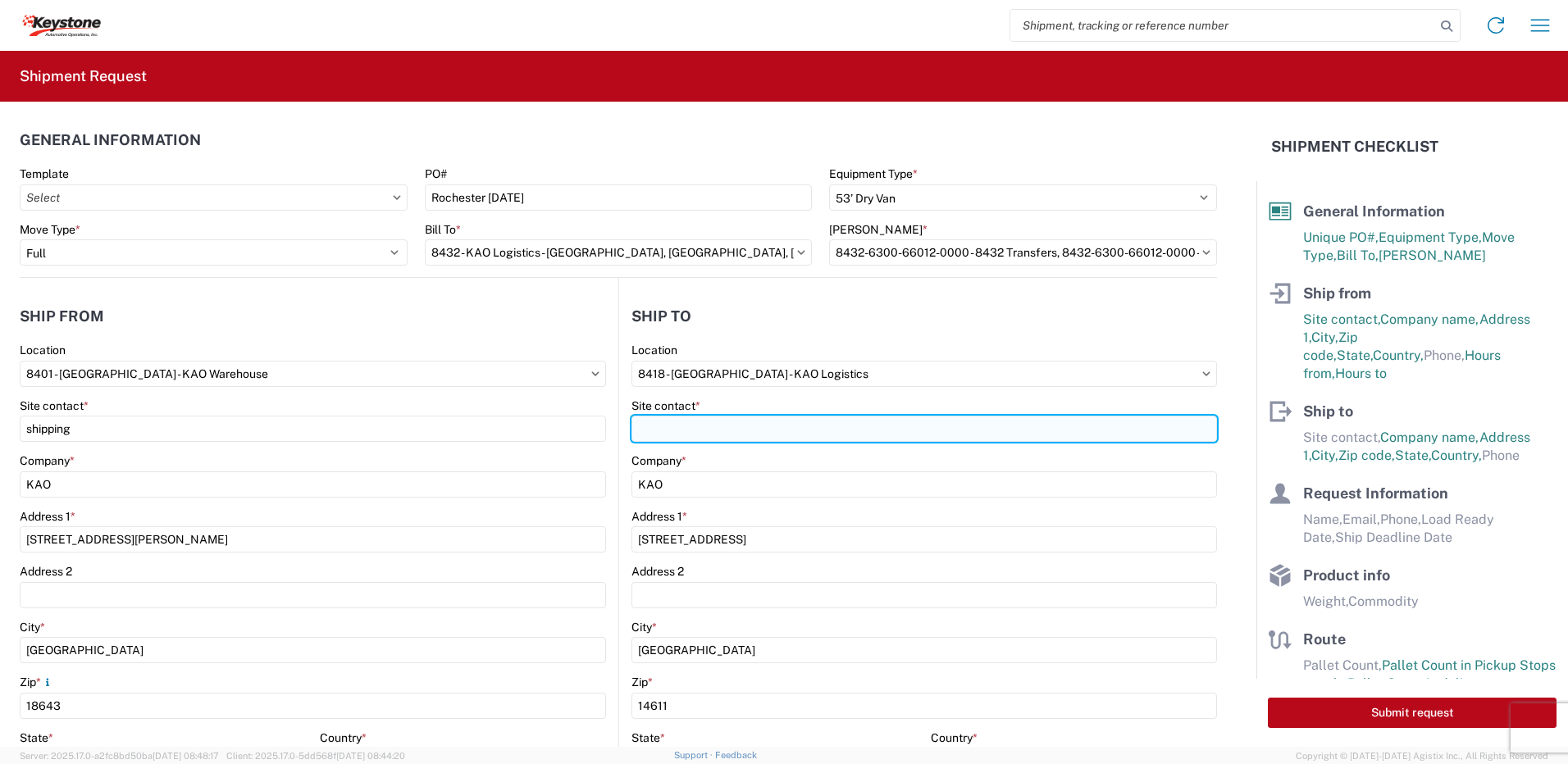
click at [683, 427] on input "Site contact *" at bounding box center [924, 428] width 585 height 27
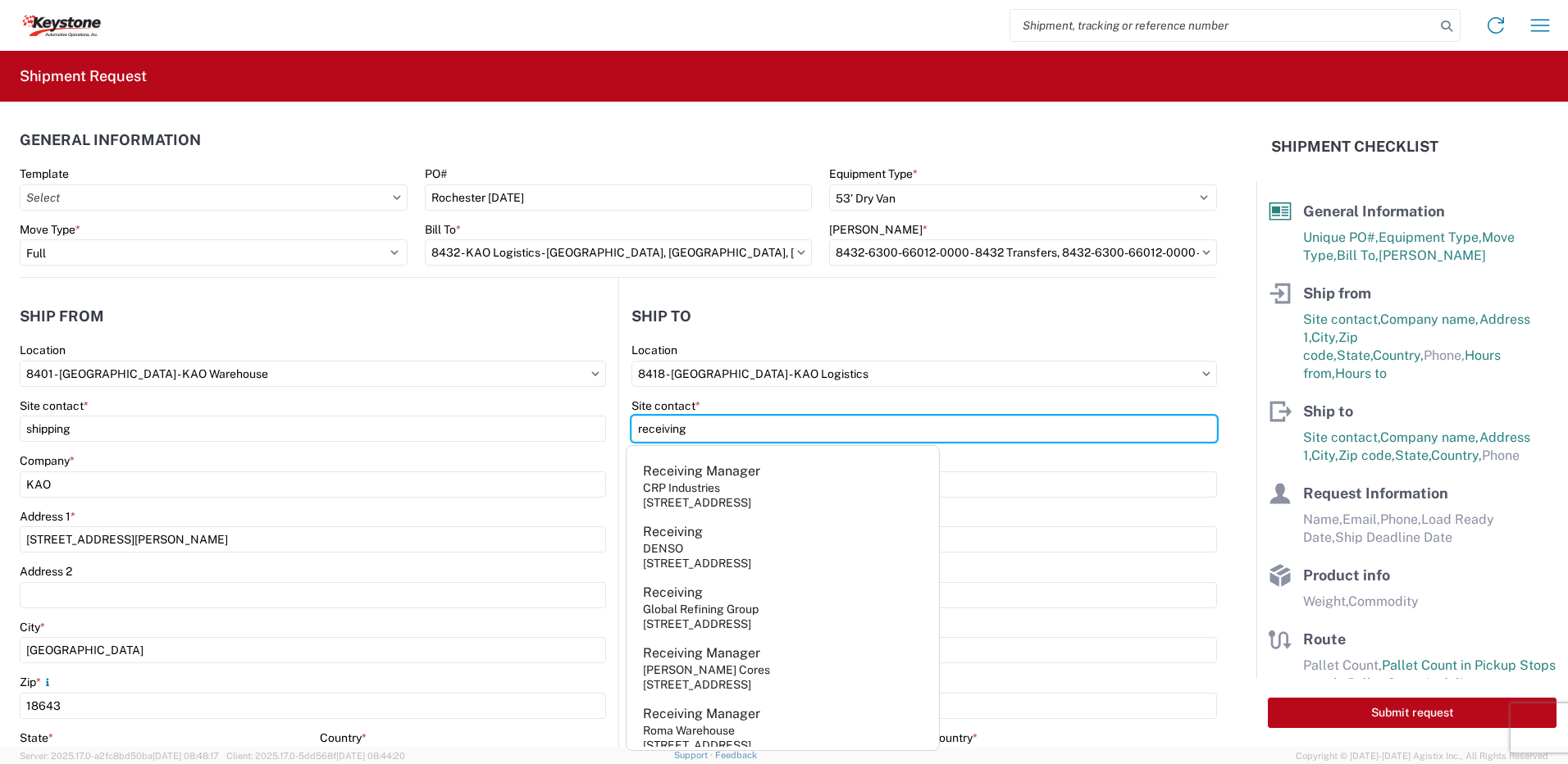
type input "receiving"
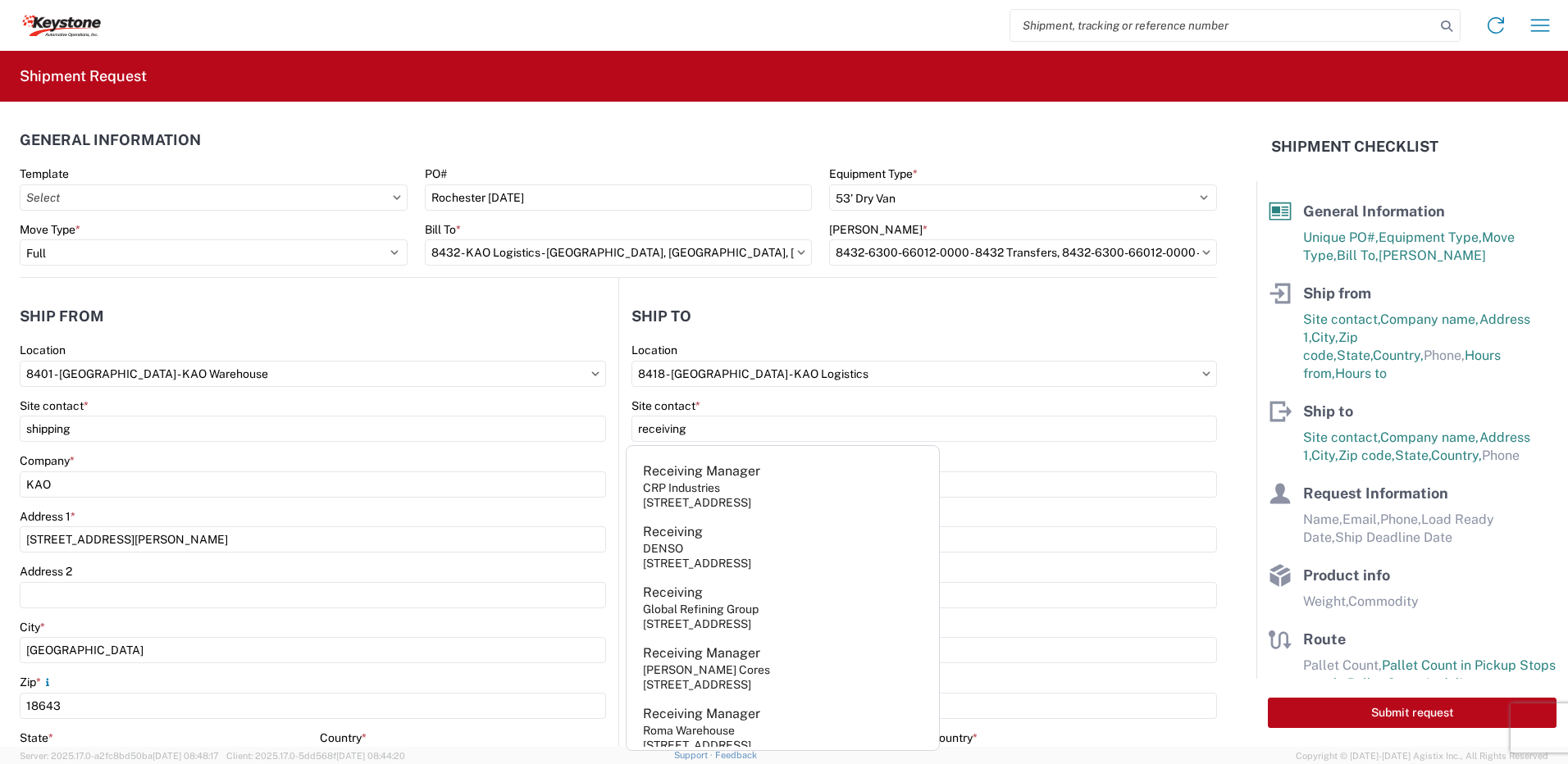
click at [848, 305] on header "Ship to" at bounding box center [919, 315] width 598 height 37
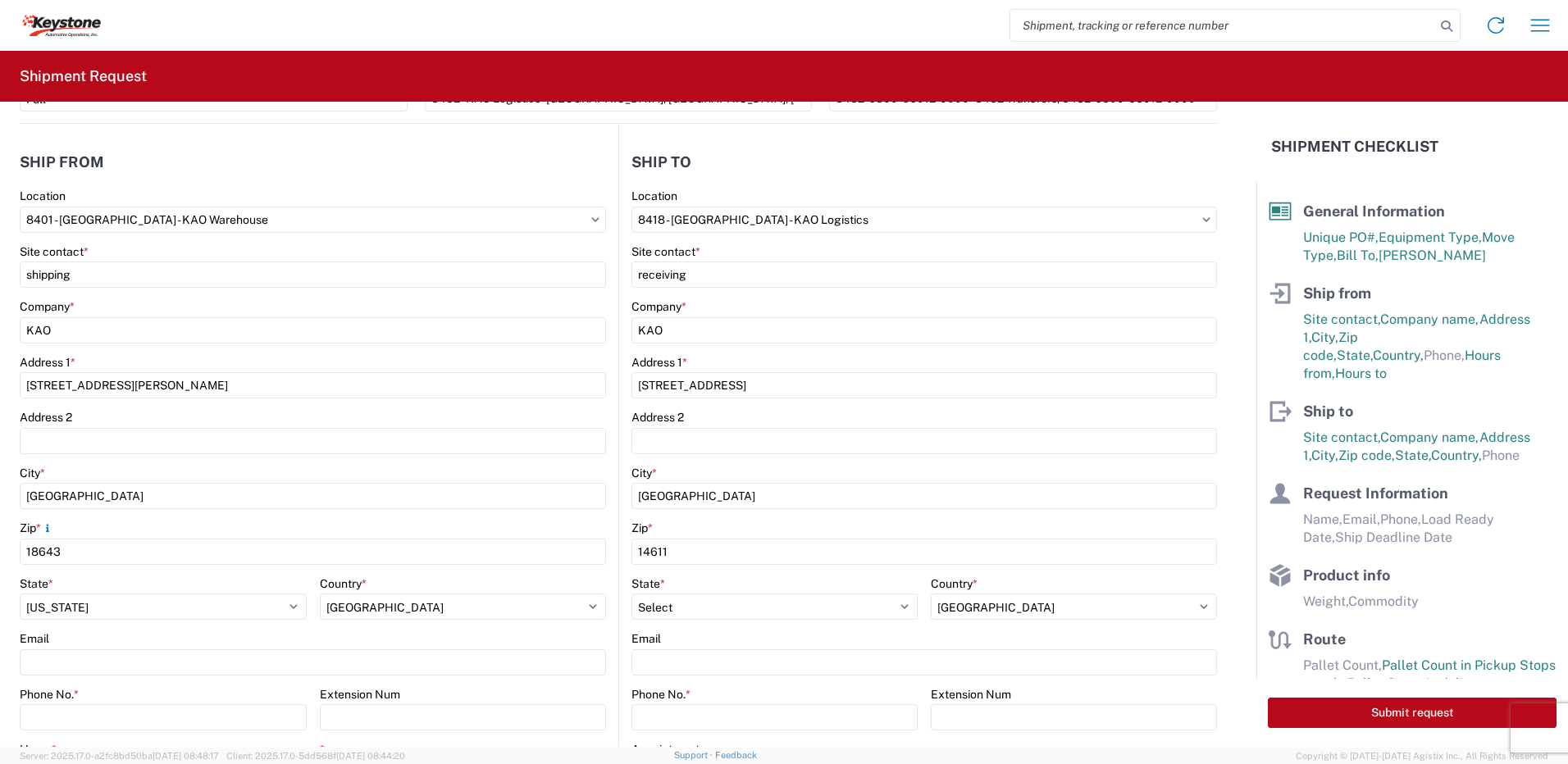
scroll to position [410, 0]
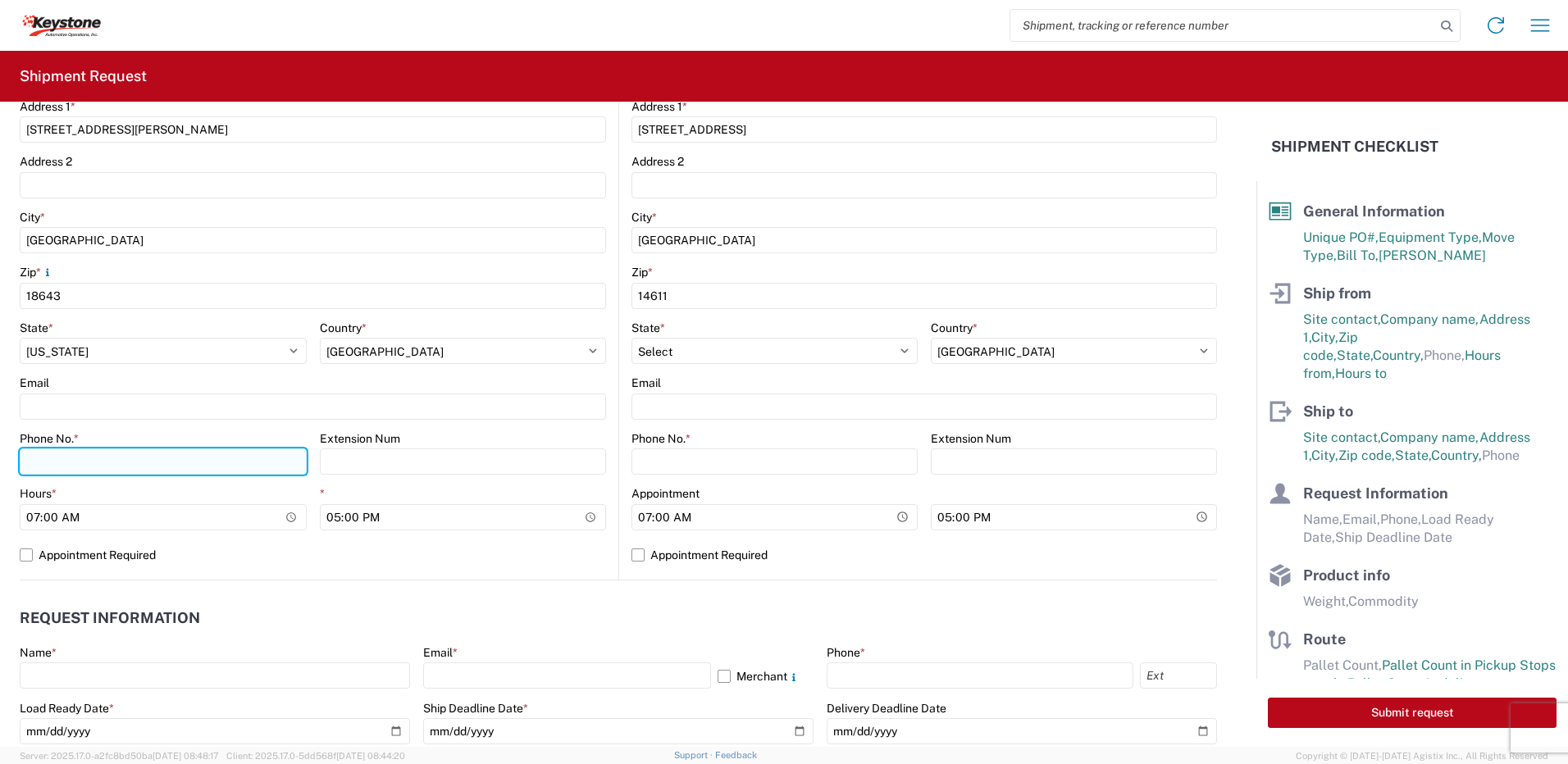
click at [35, 458] on input "Phone No. *" at bounding box center [163, 462] width 287 height 27
type input "5706554514"
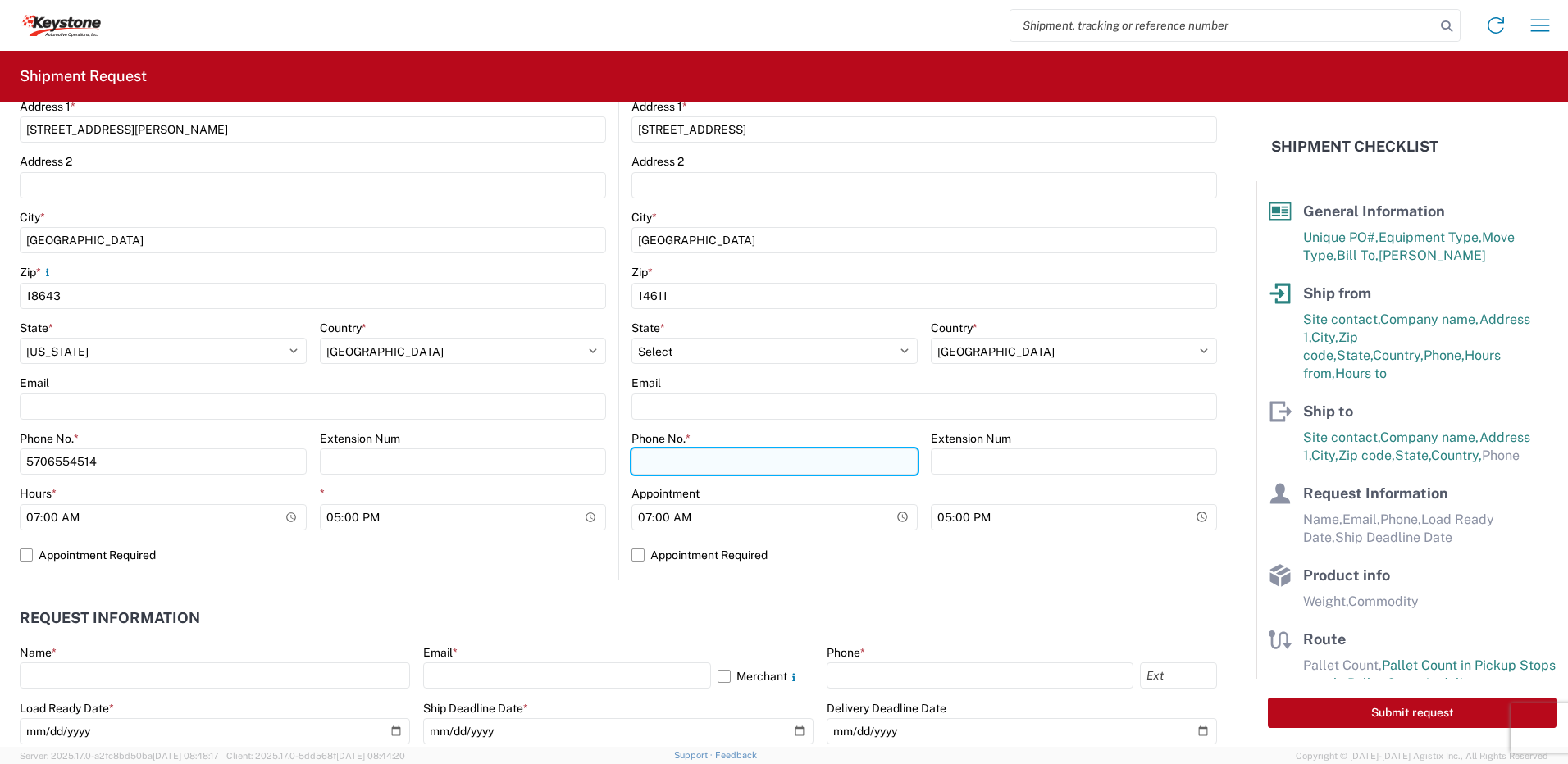
click at [671, 460] on input "Phone No. *" at bounding box center [775, 462] width 286 height 27
type input "5706554514"
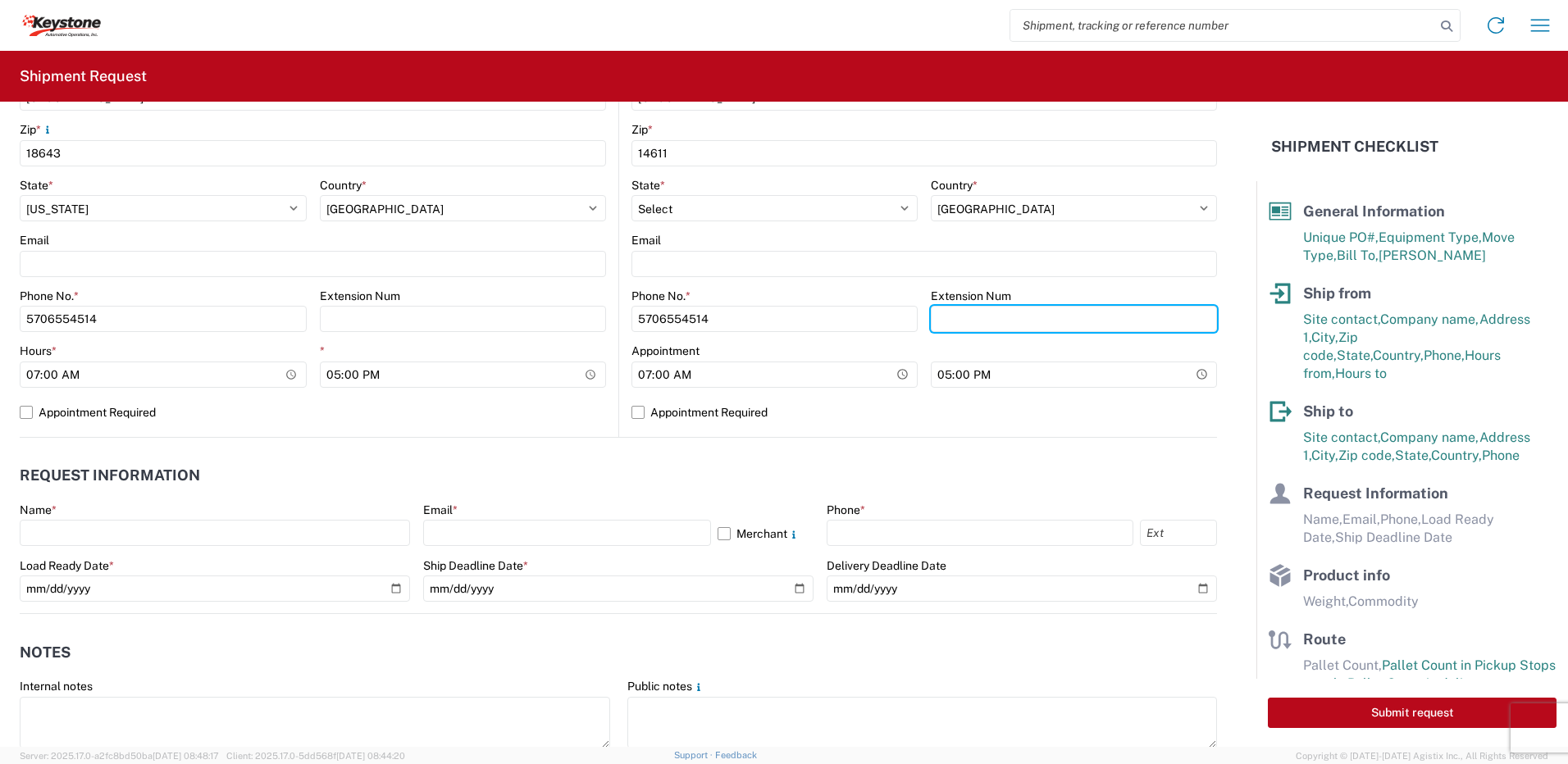
scroll to position [820, 0]
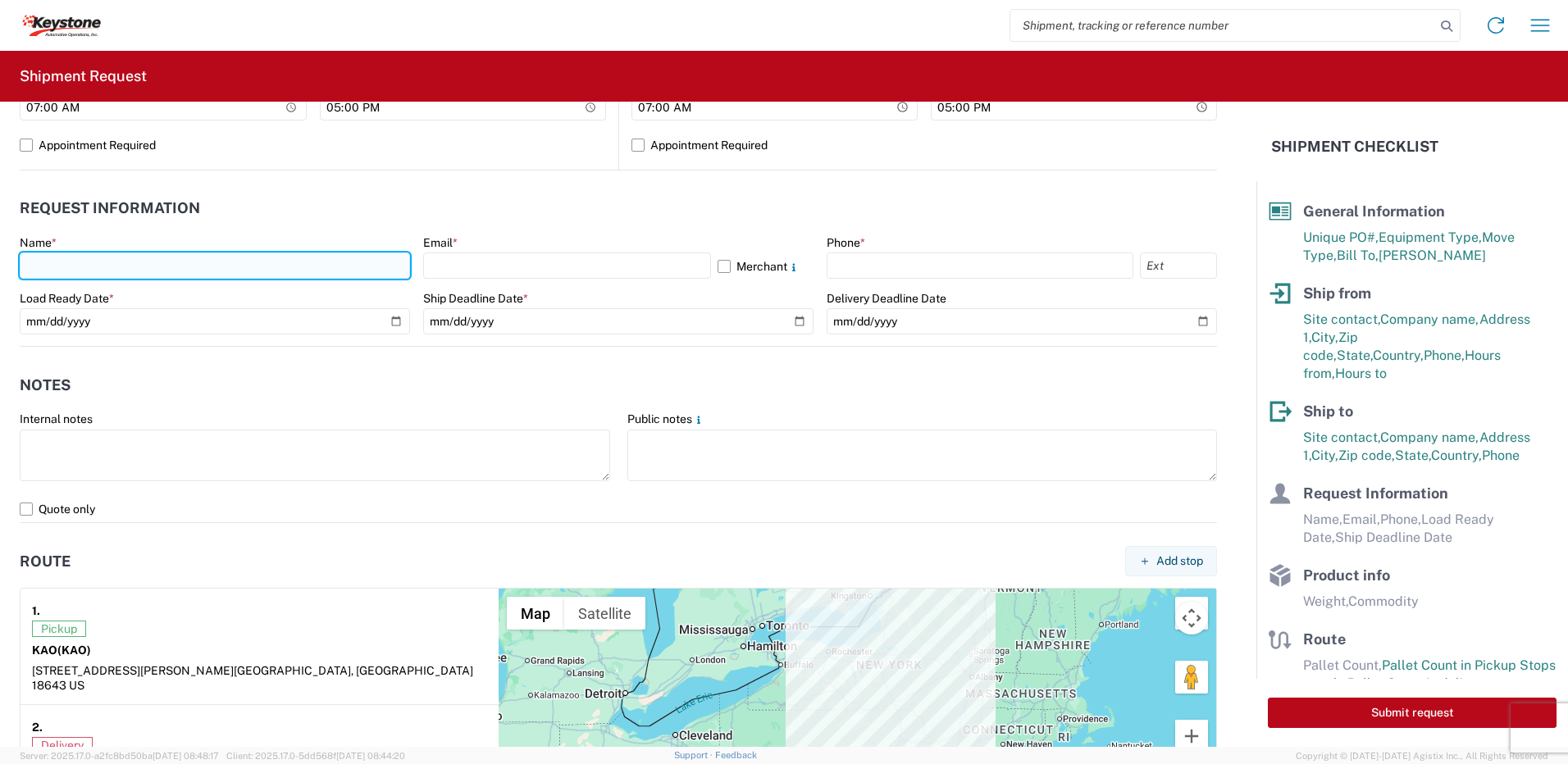
click at [51, 260] on input "text" at bounding box center [215, 266] width 391 height 27
type input "[PERSON_NAME]"
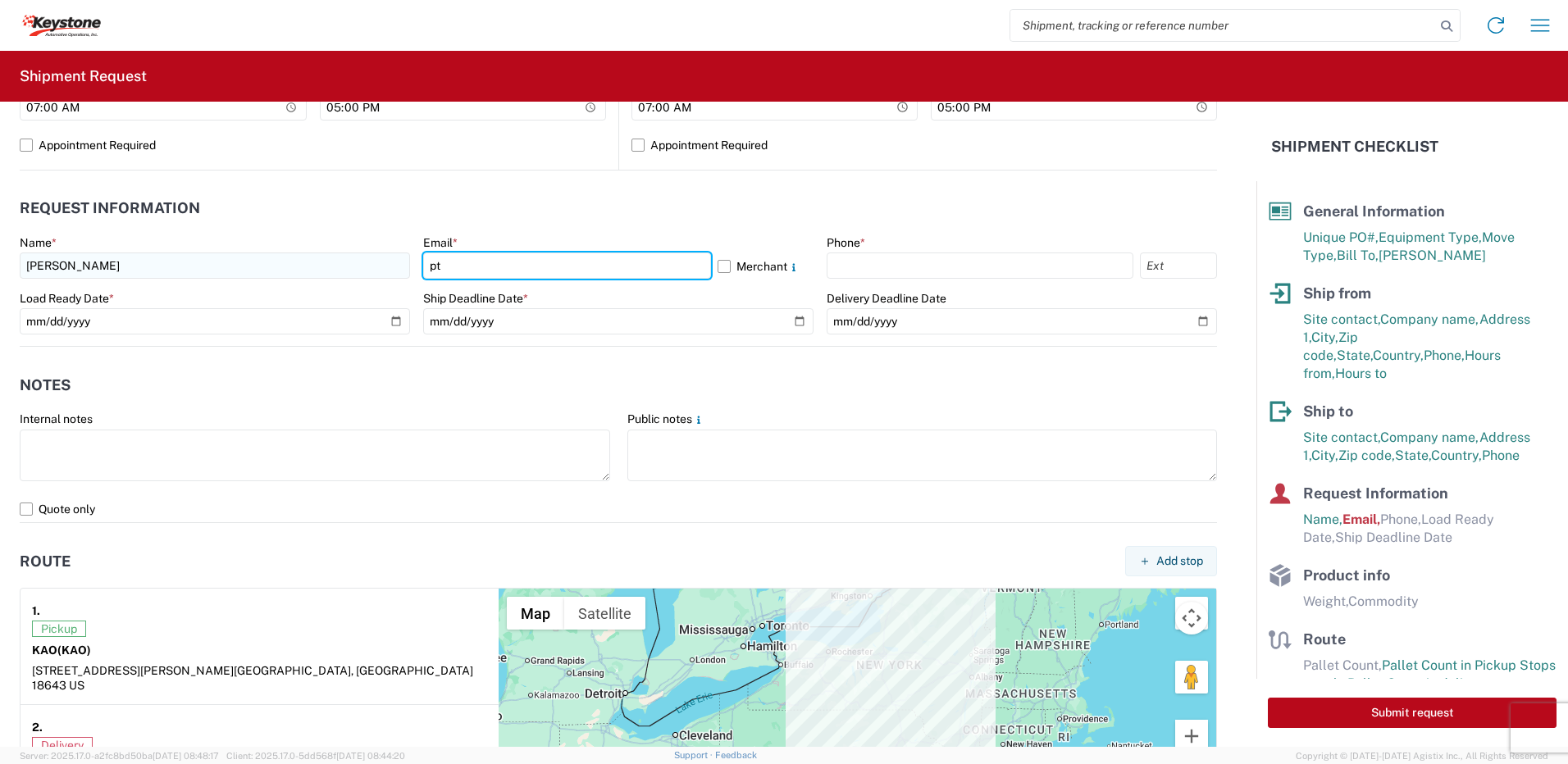
type input "[EMAIL_ADDRESS][DOMAIN_NAME]"
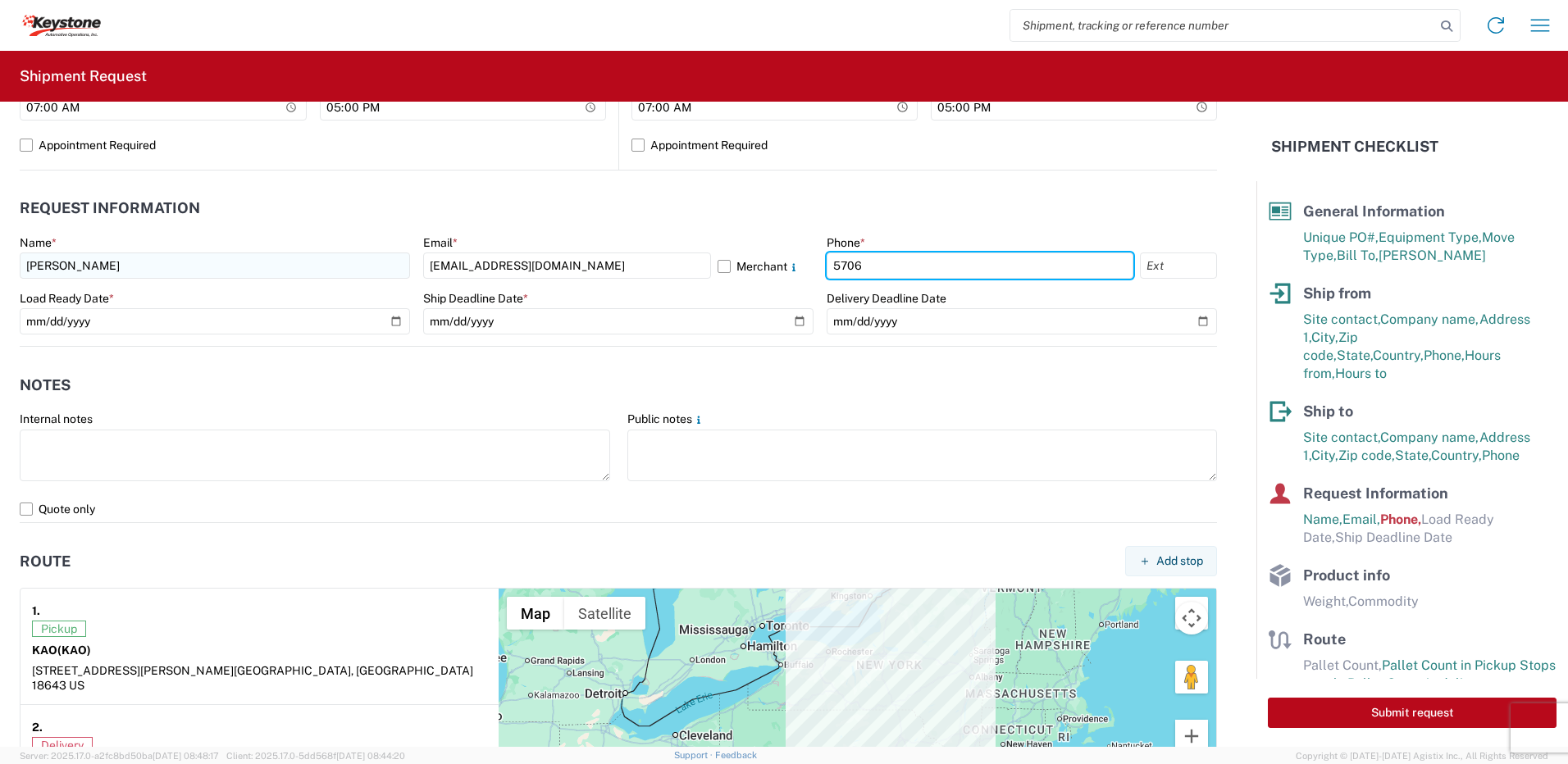
type input "5706554514"
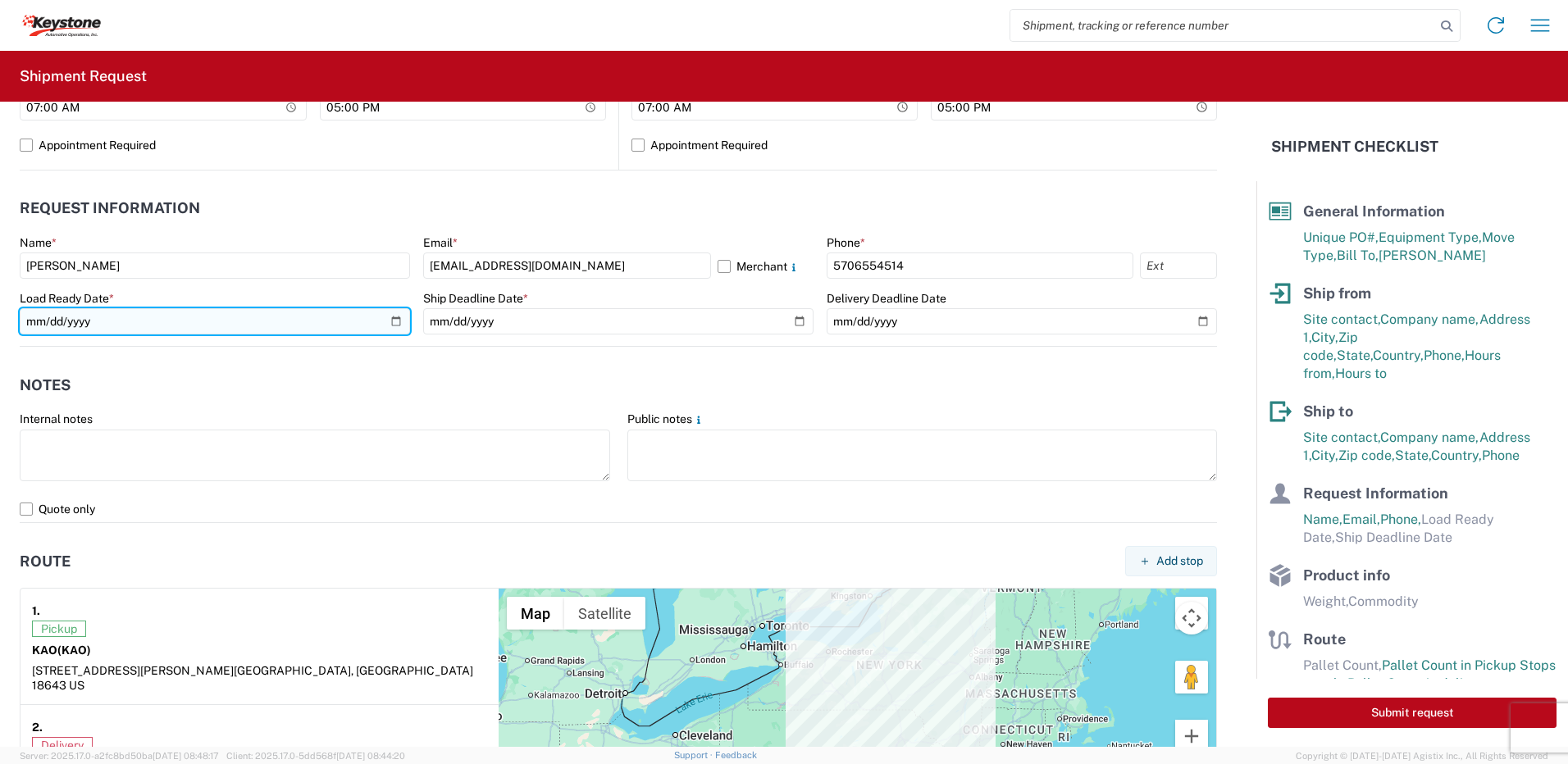
click at [398, 319] on input "date" at bounding box center [215, 321] width 391 height 27
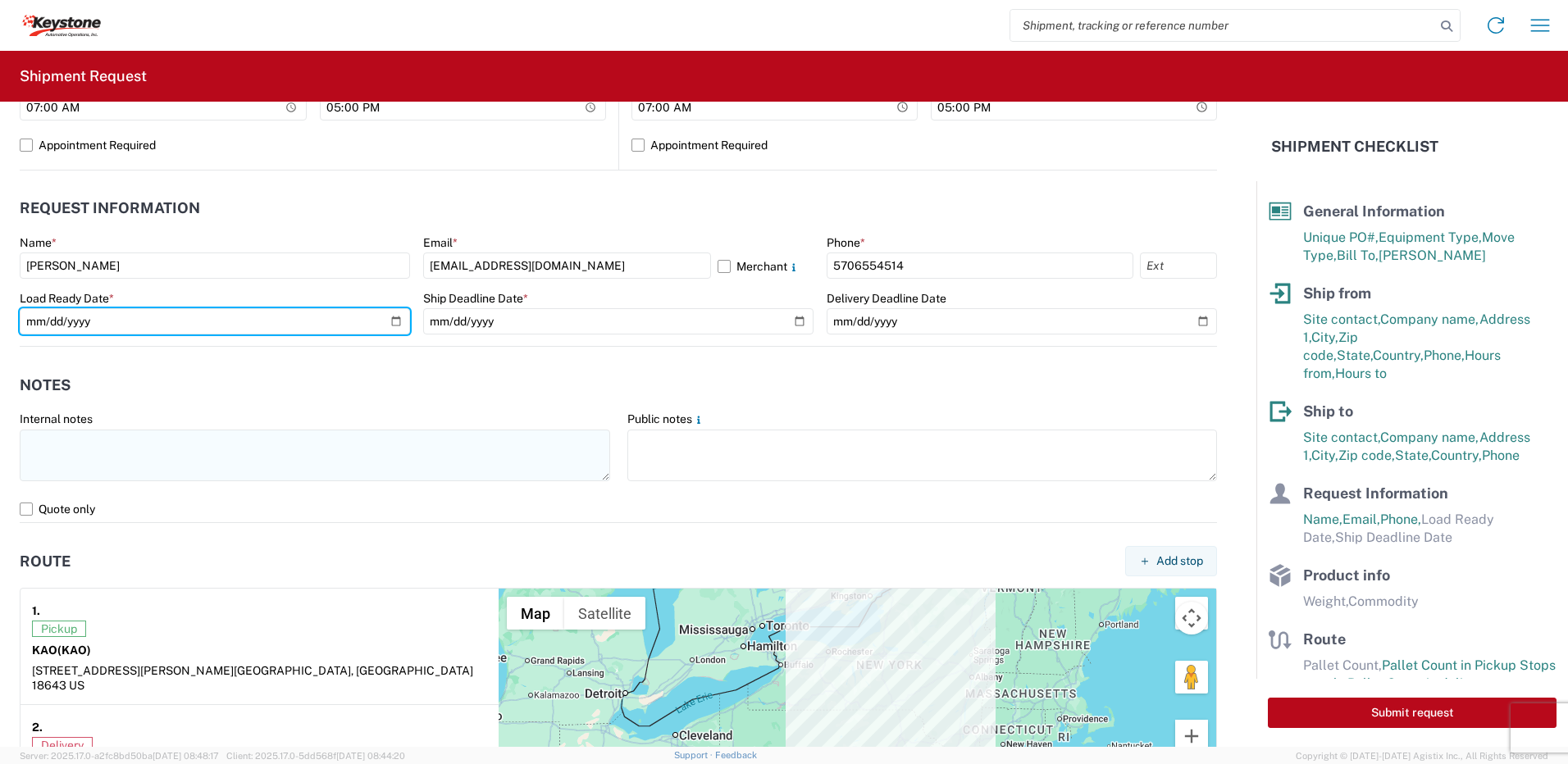
type input "[DATE]"
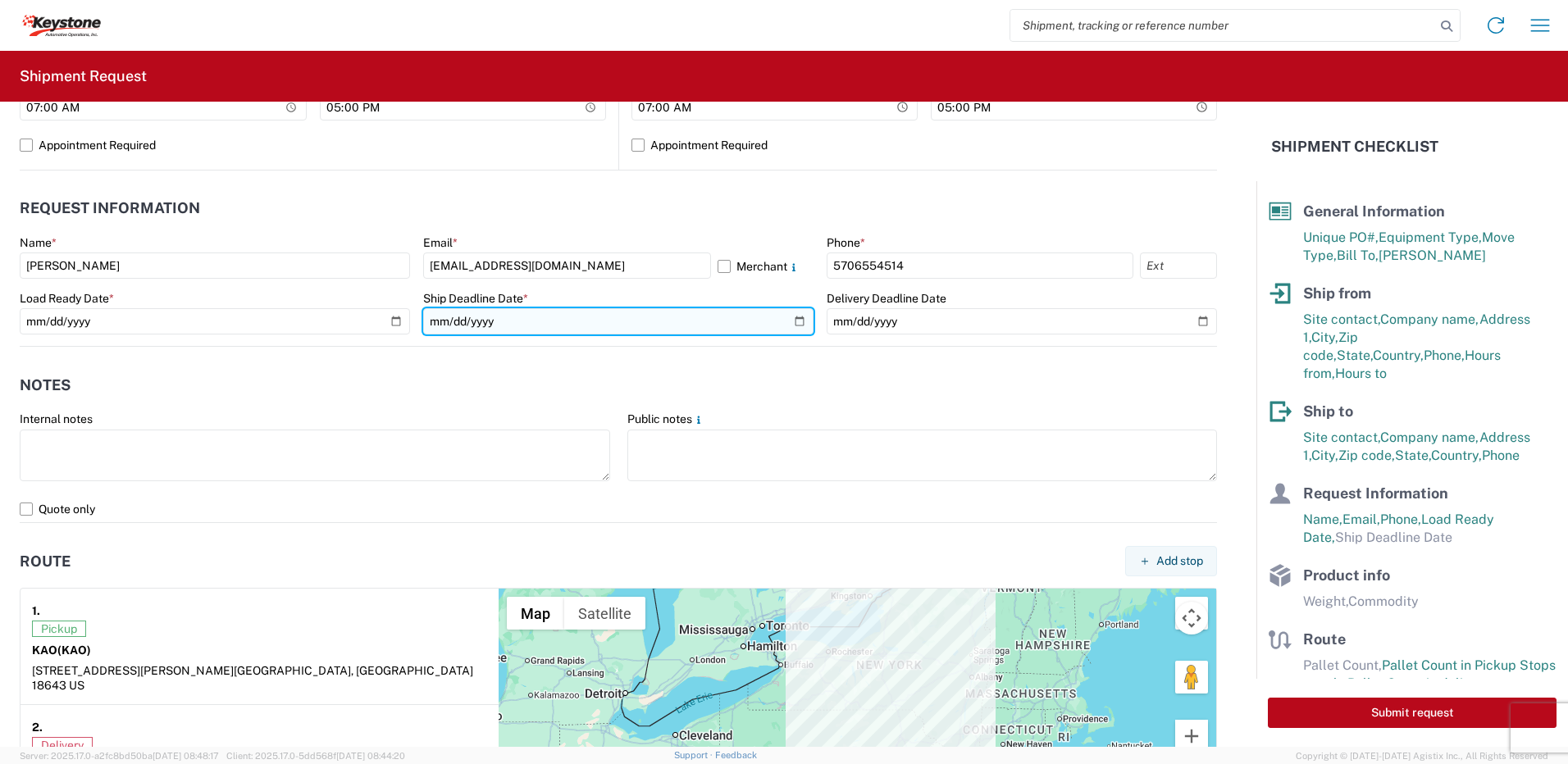
click at [793, 319] on input "date" at bounding box center [619, 321] width 391 height 27
type input "[DATE]"
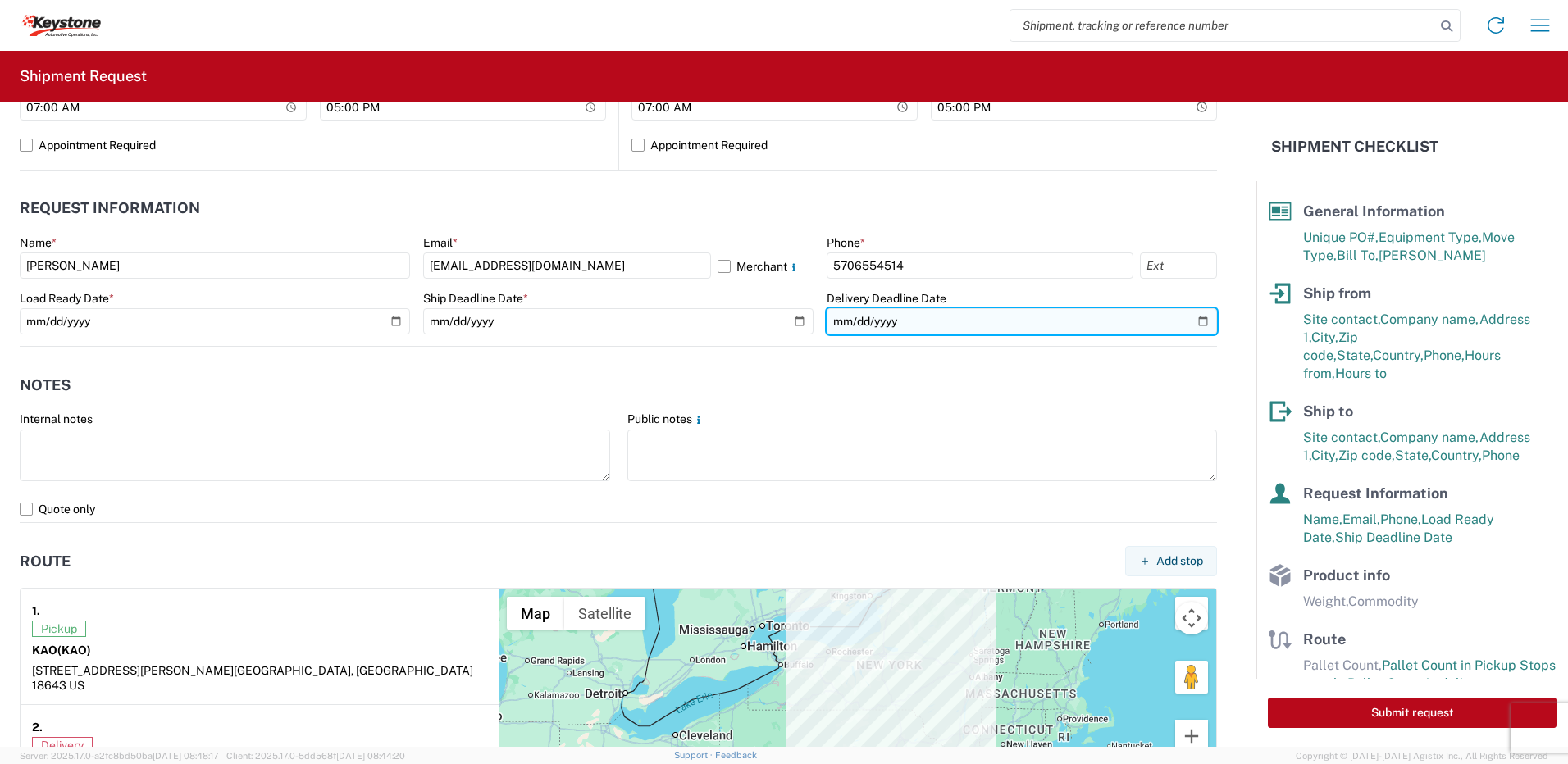
click at [1194, 322] on input "date" at bounding box center [1022, 321] width 391 height 27
type input "[DATE]"
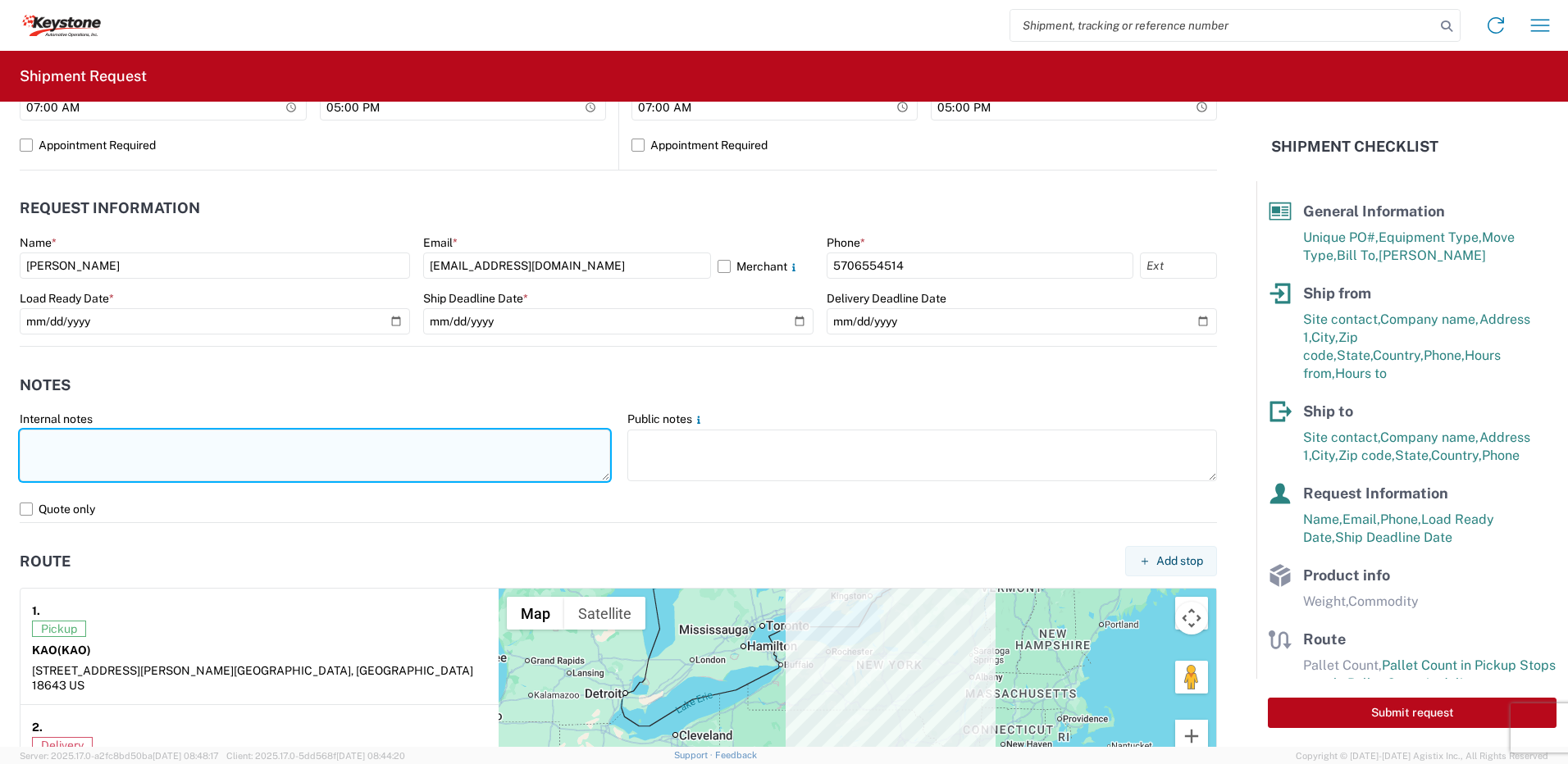
click at [276, 449] on textarea at bounding box center [314, 456] width 590 height 51
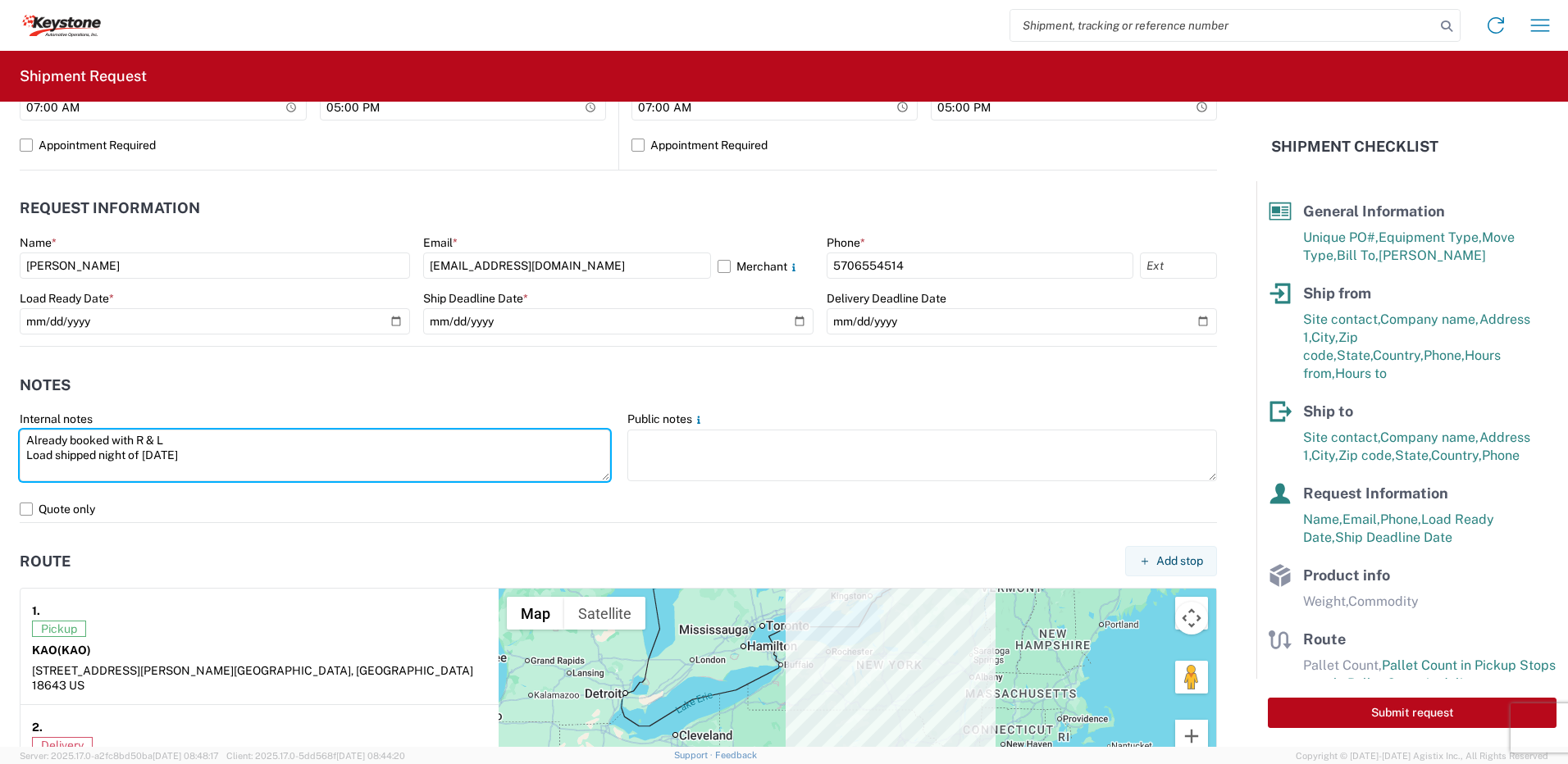
type textarea "Already booked with R & L Load shipped night of [DATE]"
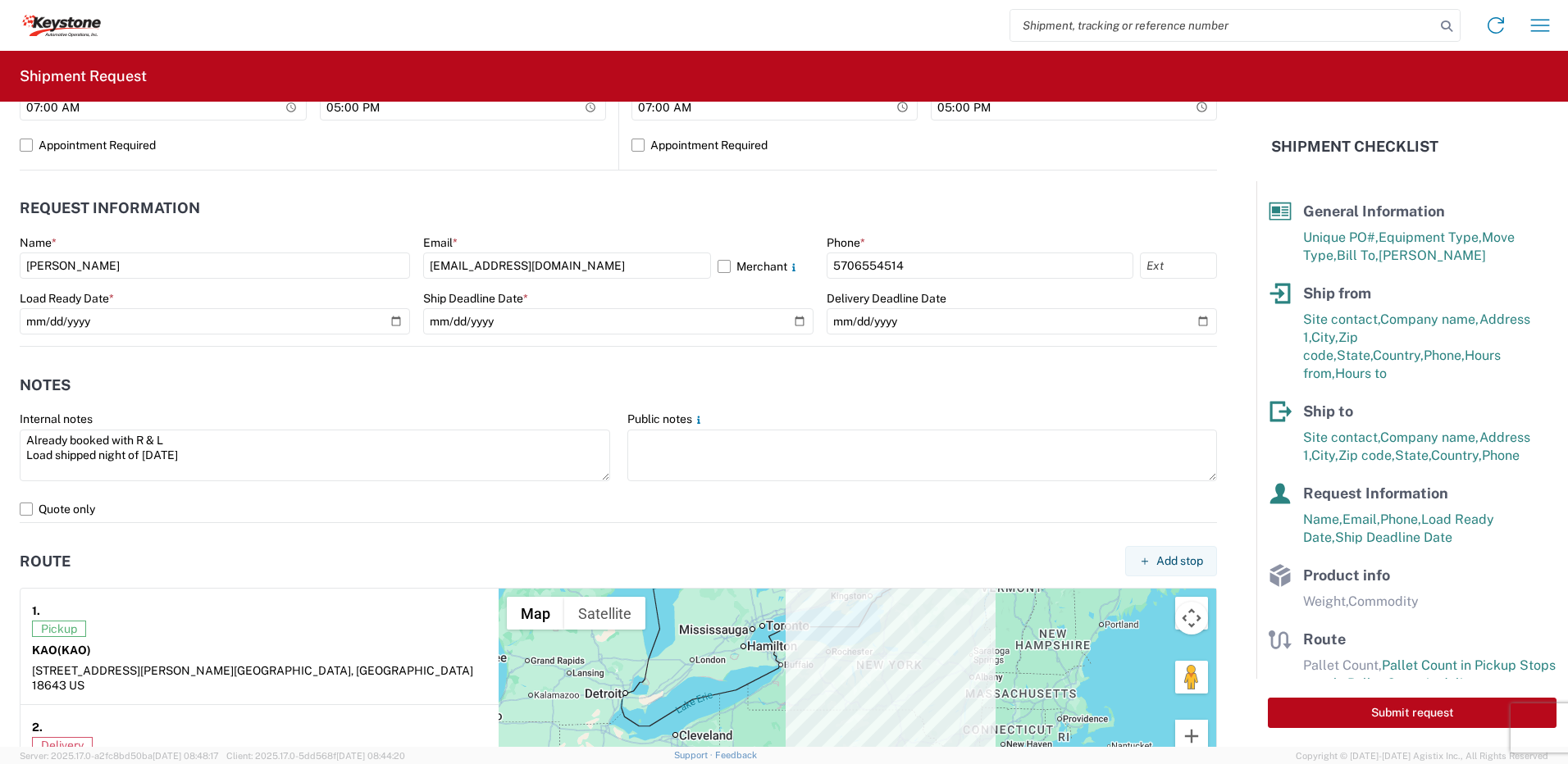
click at [272, 385] on header "Notes" at bounding box center [618, 385] width 1197 height 37
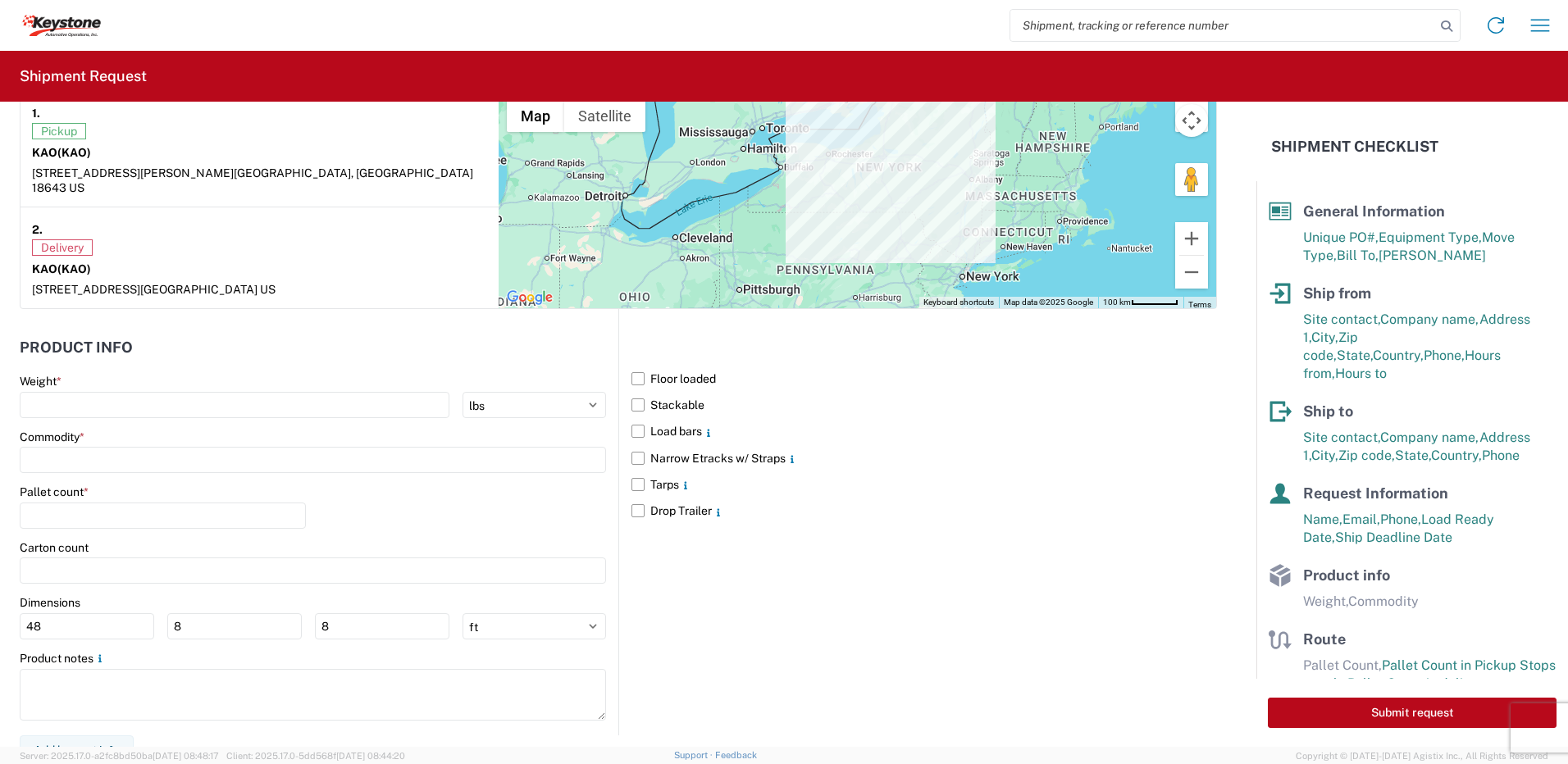
scroll to position [1322, 0]
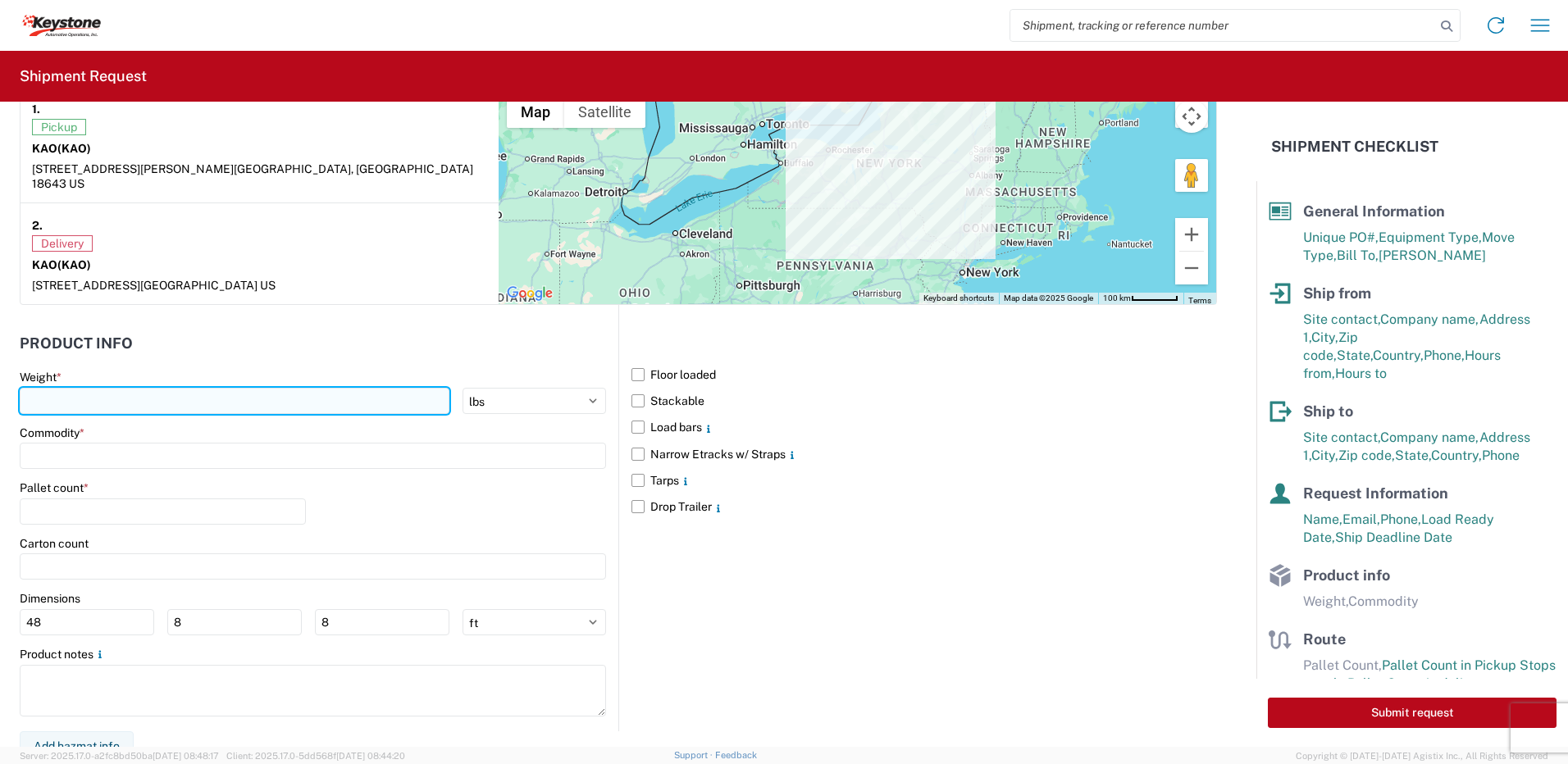
click at [89, 388] on input "number" at bounding box center [235, 401] width 430 height 27
type input "28000"
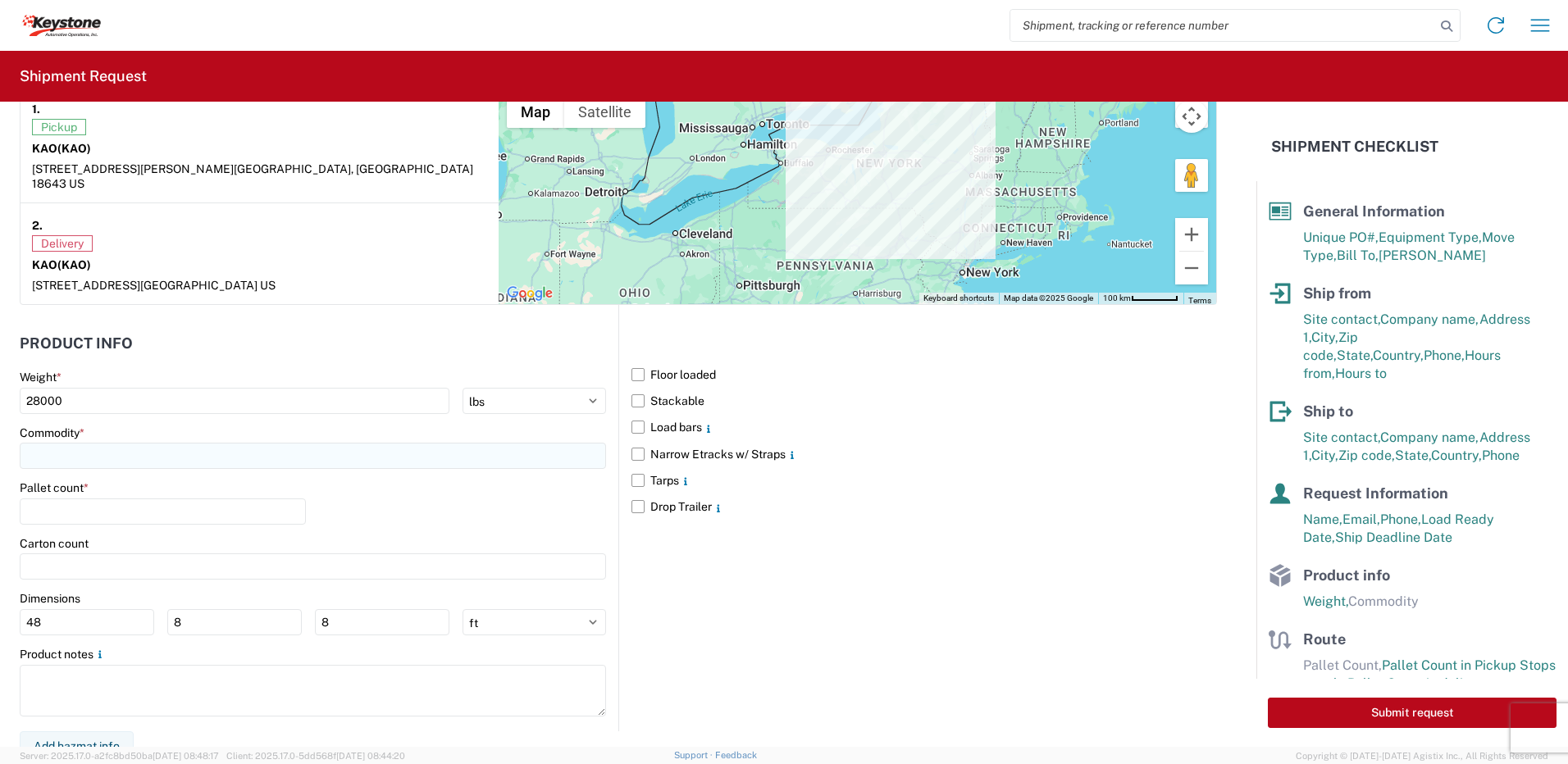
click at [115, 449] on input at bounding box center [313, 456] width 586 height 27
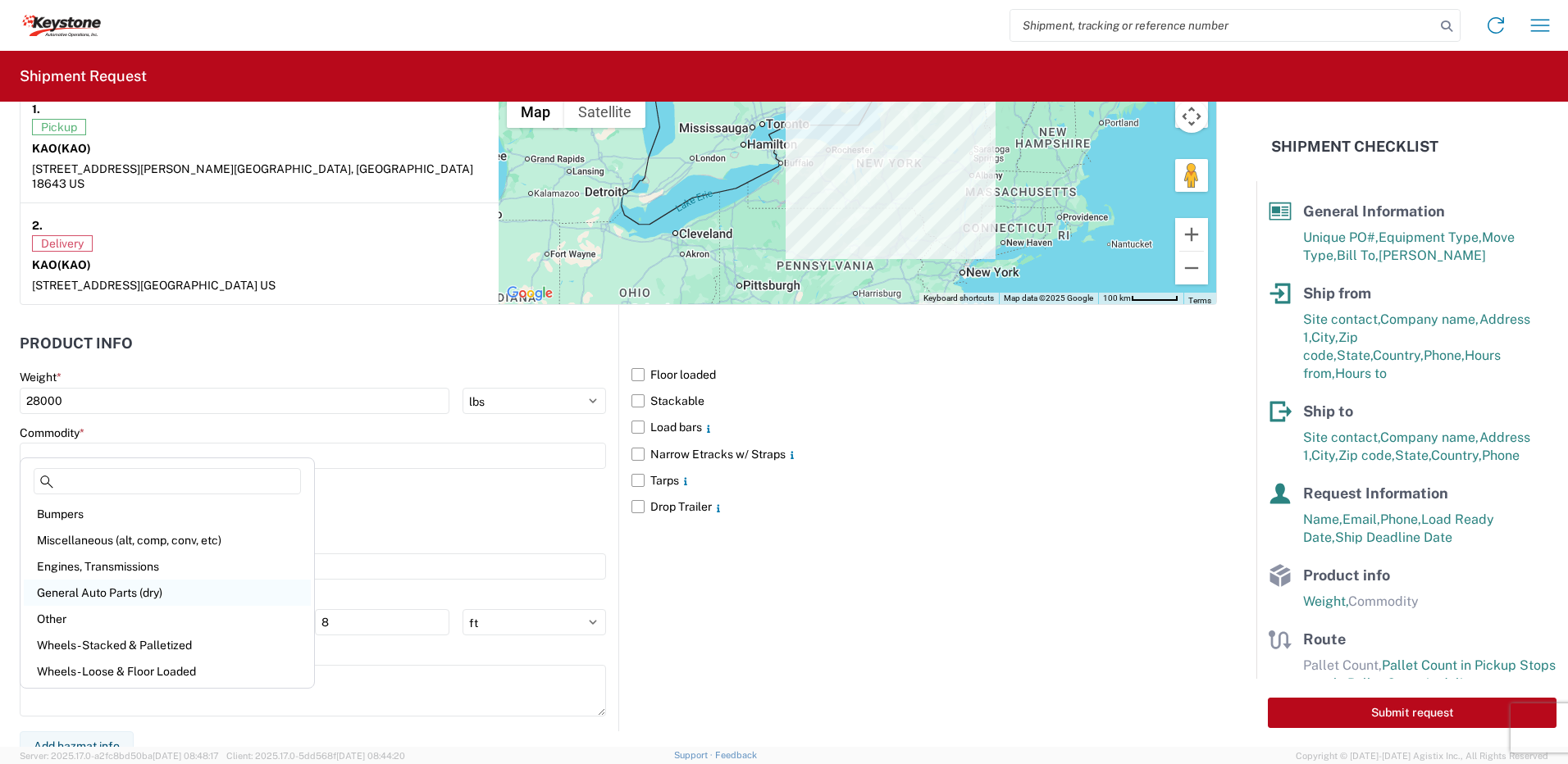
click at [109, 586] on div "General Auto Parts (dry)" at bounding box center [167, 593] width 287 height 27
type input "General Auto Parts (dry)"
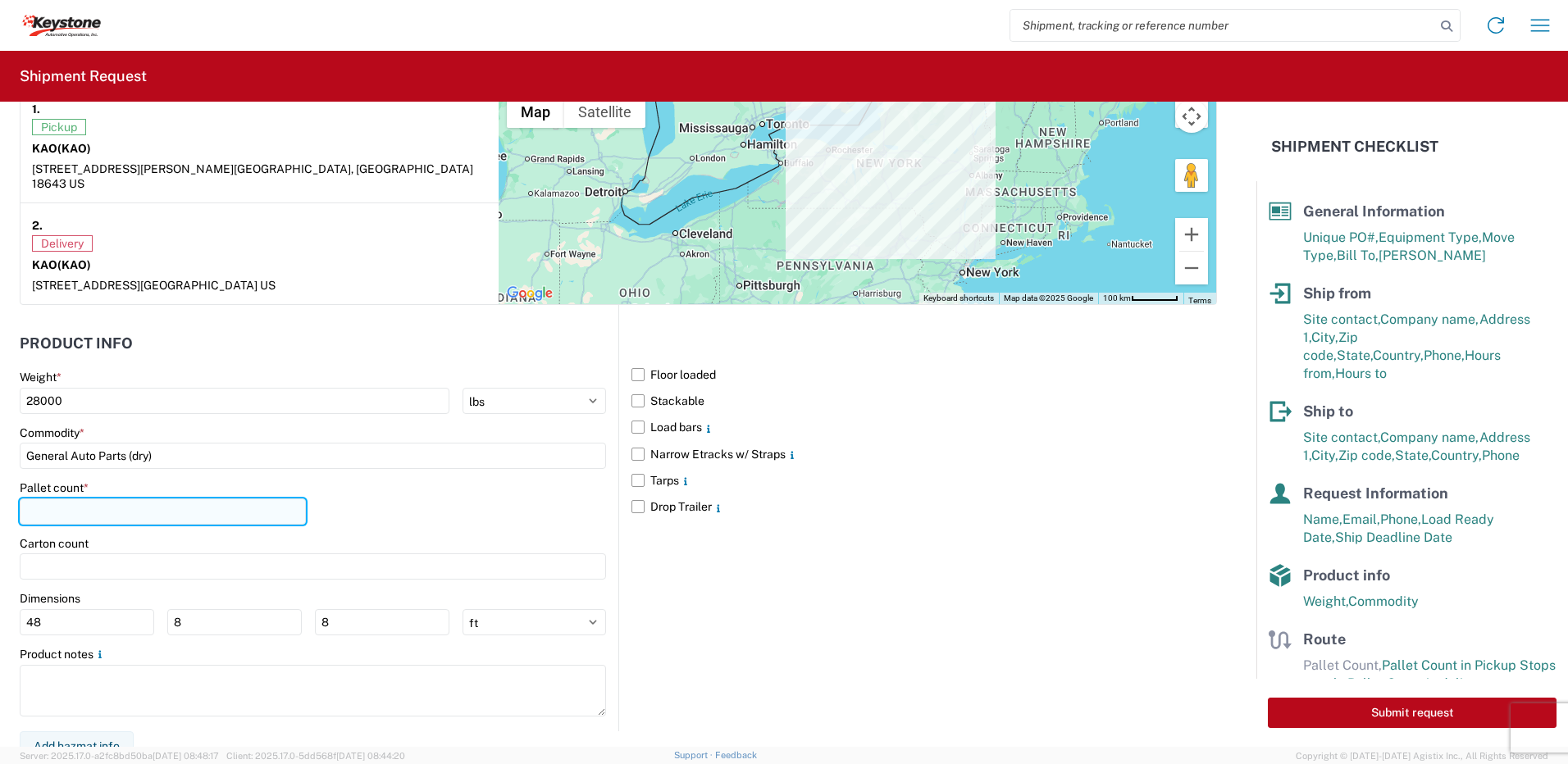
click at [69, 498] on input "number" at bounding box center [163, 511] width 286 height 27
type input "21"
click at [392, 498] on div "Pallet count * 21" at bounding box center [313, 508] width 586 height 56
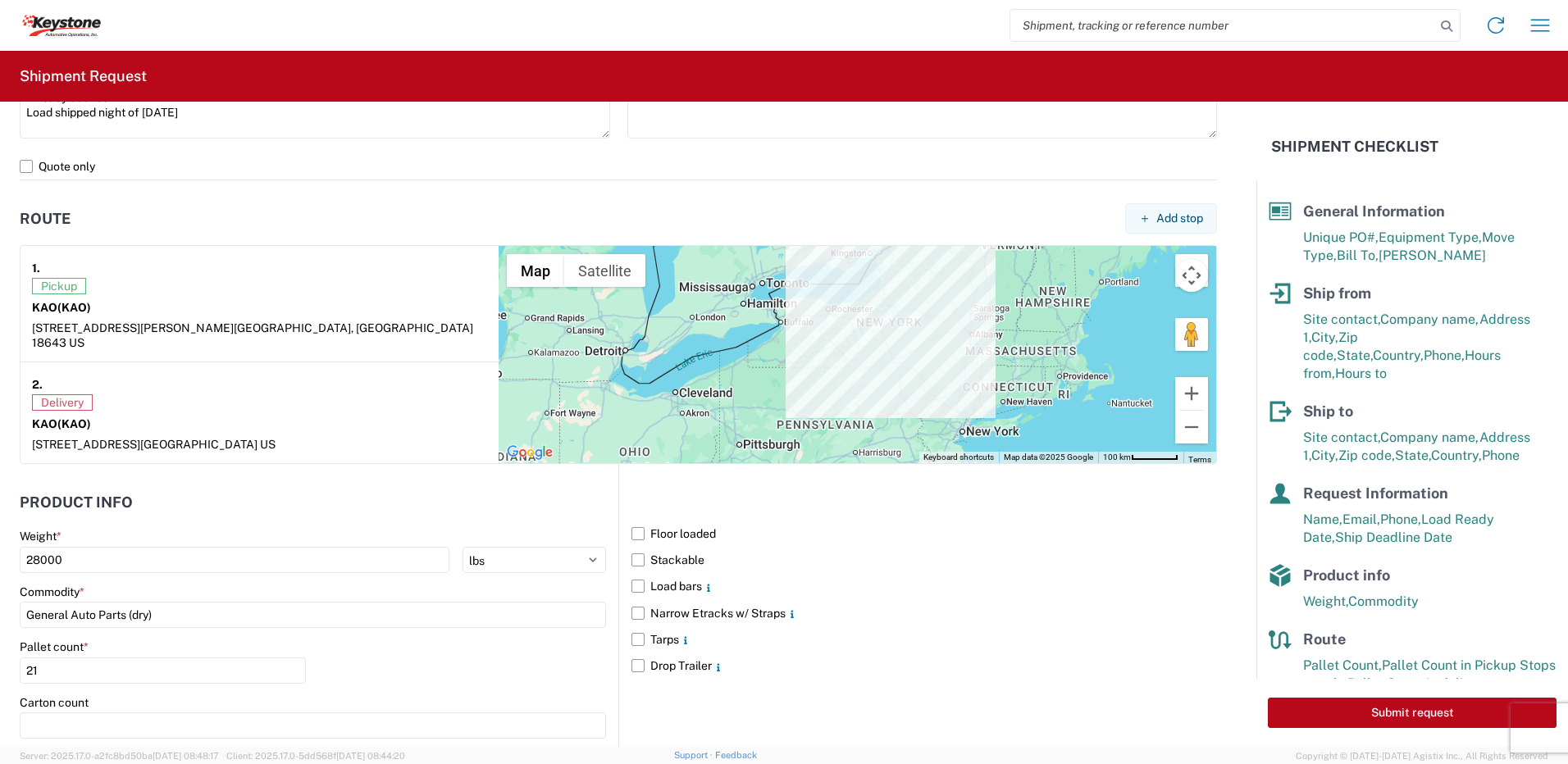
scroll to position [830, 0]
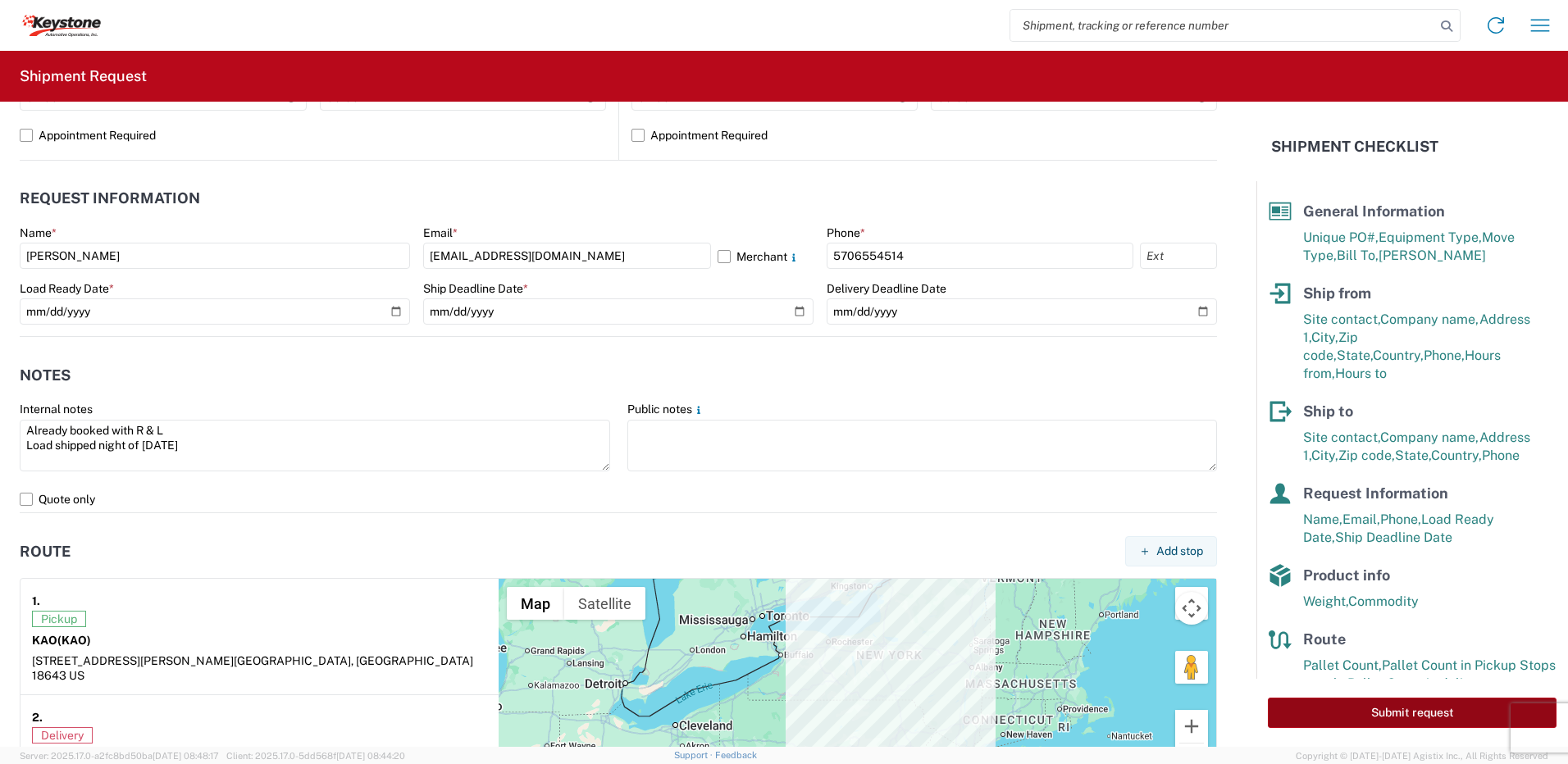
click at [1431, 710] on button "Submit request" at bounding box center [1412, 712] width 289 height 30
select select "PA"
select select "US"
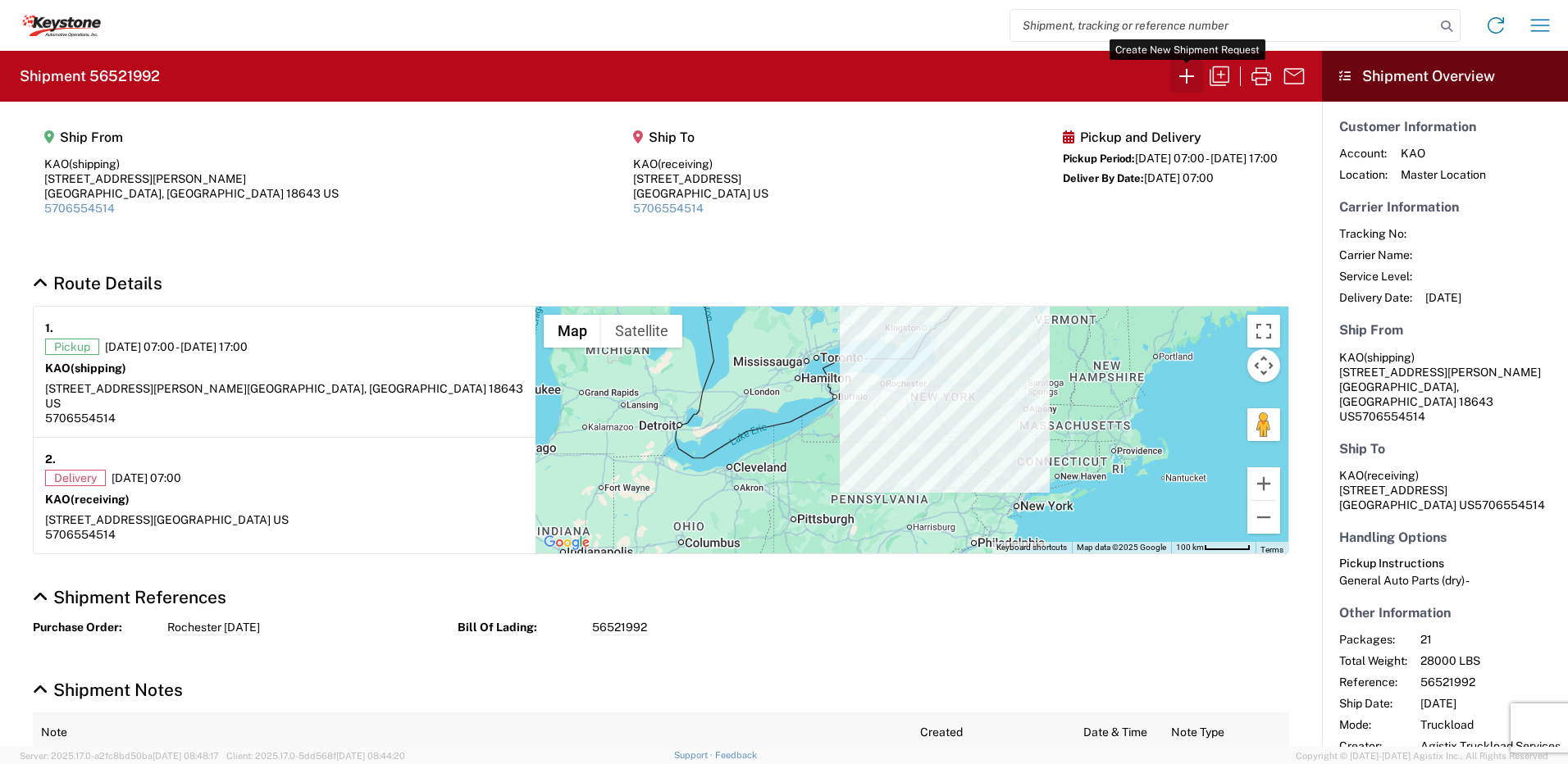
click at [1182, 78] on icon "button" at bounding box center [1187, 76] width 27 height 27
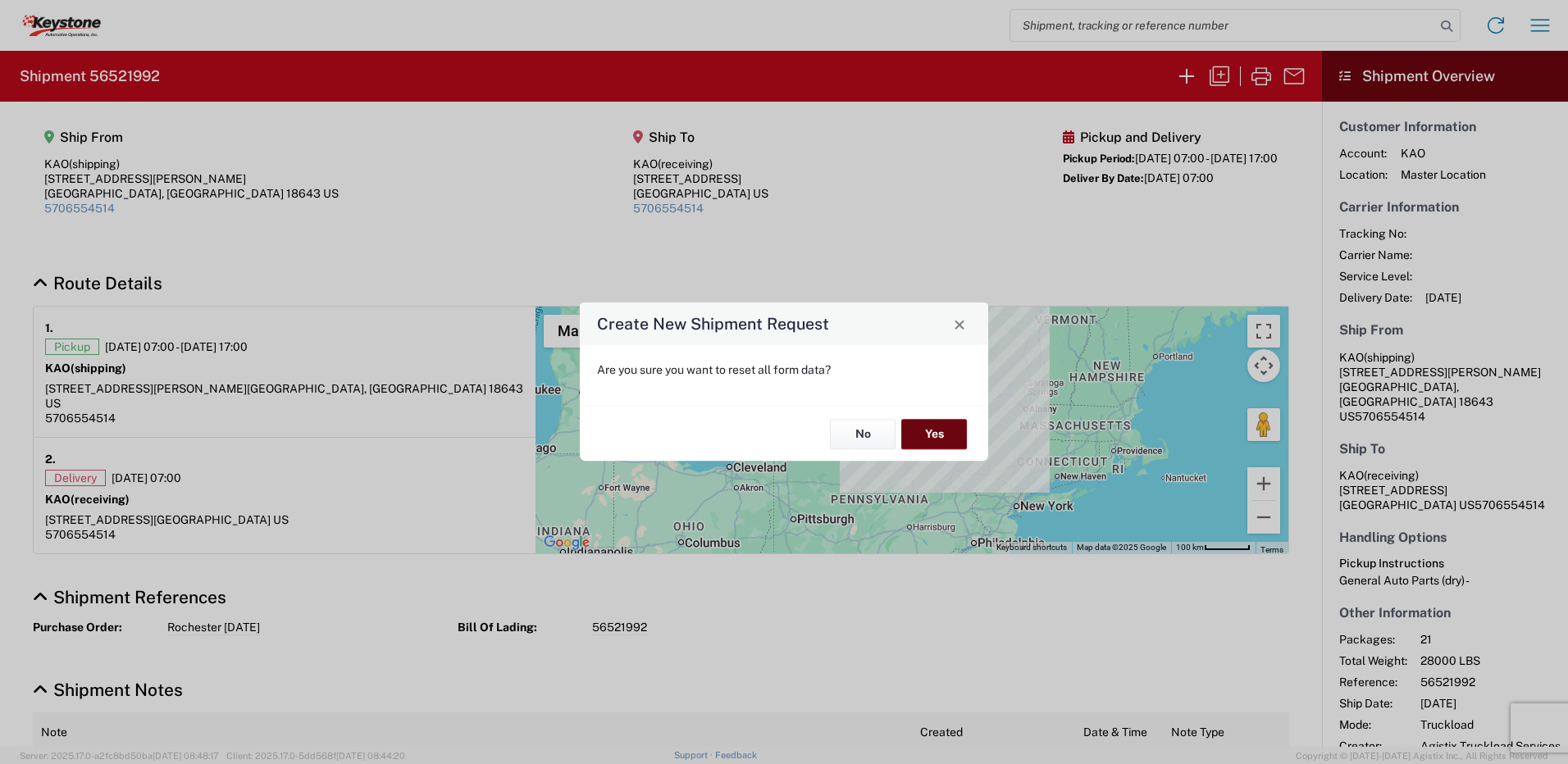
click at [919, 430] on button "Yes" at bounding box center [934, 433] width 66 height 30
select select "FULL"
select select "US"
select select "LBS"
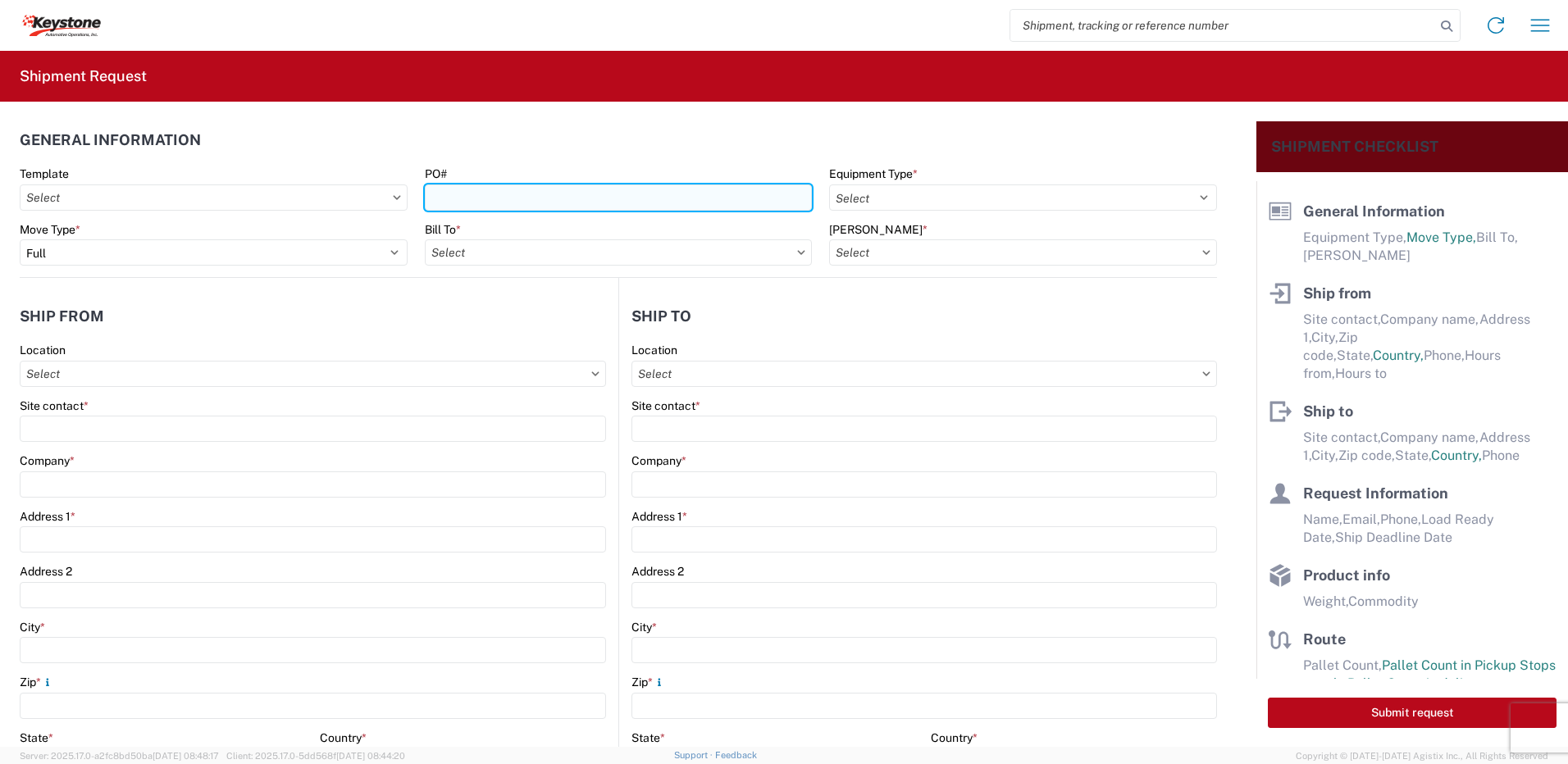
click at [473, 201] on input "PO#" at bounding box center [619, 197] width 388 height 27
type input "[GEOGRAPHIC_DATA] [DATE]"
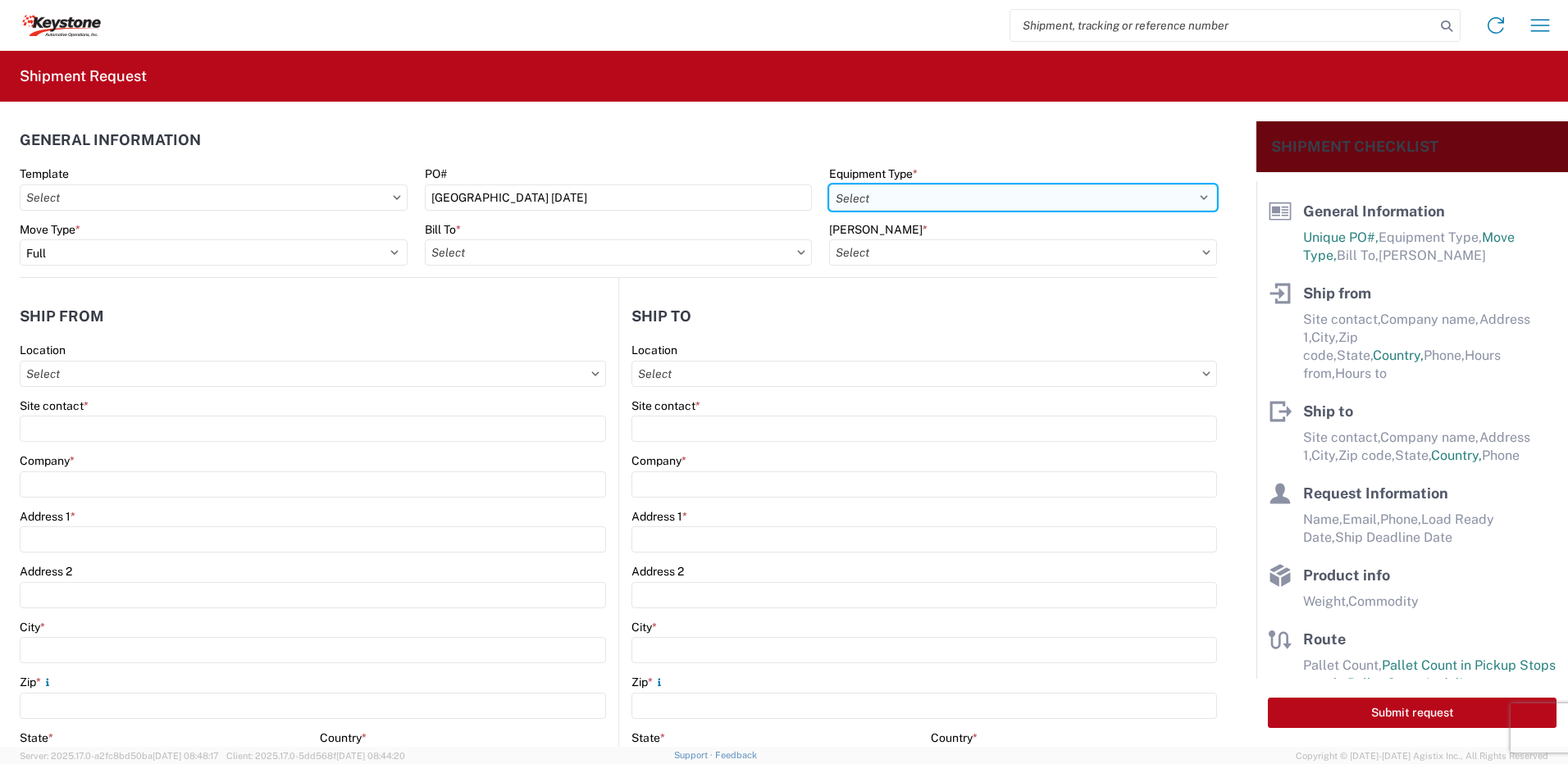
click at [1018, 199] on select "Select 53’ Dry Van Flatbed Dropdeck (van) Lowboy (flatbed) Rail" at bounding box center [1023, 197] width 388 height 27
select select "STDV"
click at [829, 184] on select "Select 53’ Dry Van Flatbed Dropdeck (van) Lowboy (flatbed) Rail" at bounding box center [1023, 197] width 388 height 27
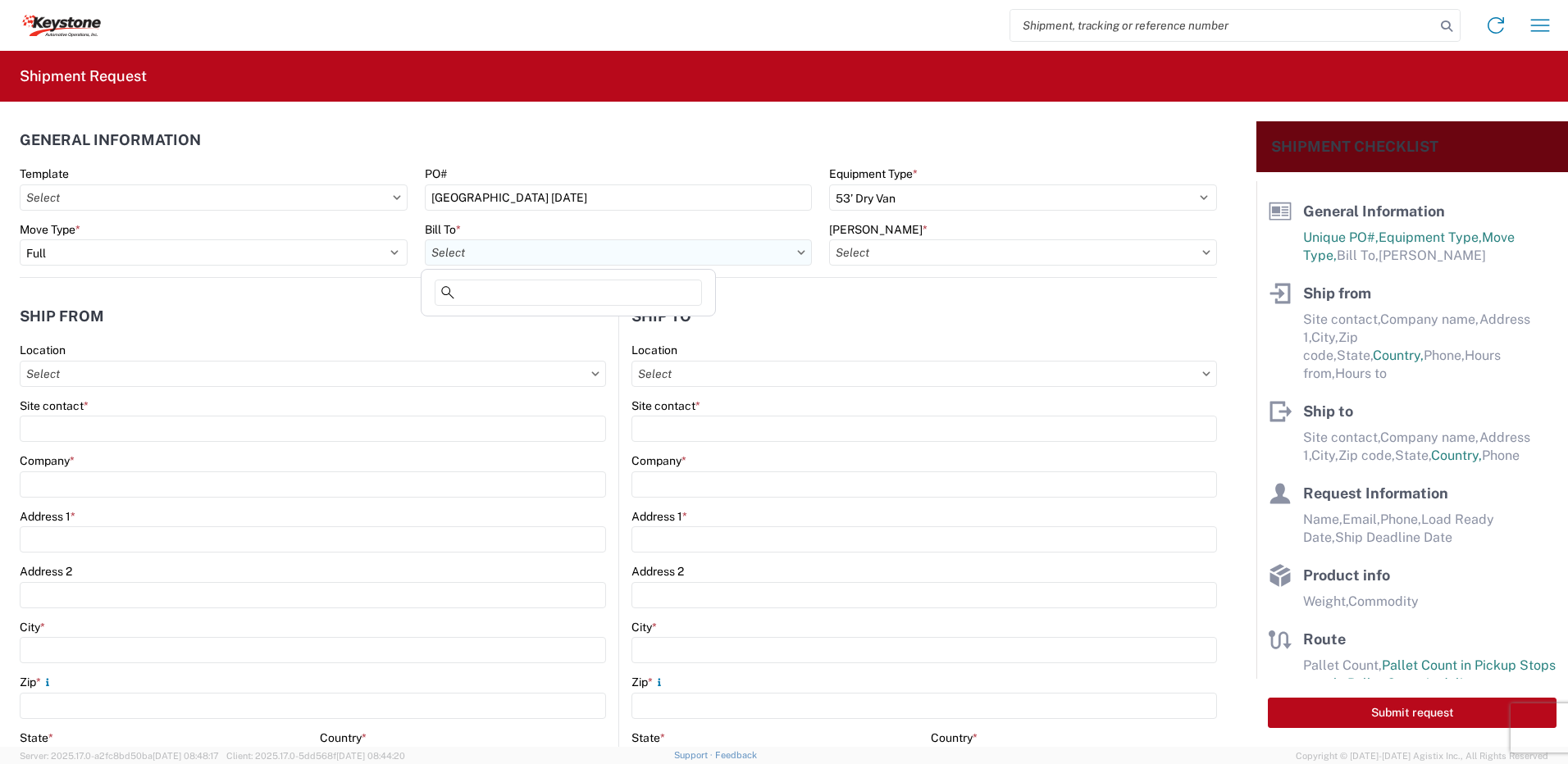
click at [621, 260] on input "Bill To *" at bounding box center [619, 252] width 388 height 27
type input "8401"
click at [562, 325] on div "8401 - [GEOGRAPHIC_DATA] - KAO Warehouse" at bounding box center [568, 325] width 287 height 27
type input "8401 - [GEOGRAPHIC_DATA] - KAO Warehouse"
click at [955, 250] on input "[PERSON_NAME] *" at bounding box center [1023, 252] width 388 height 27
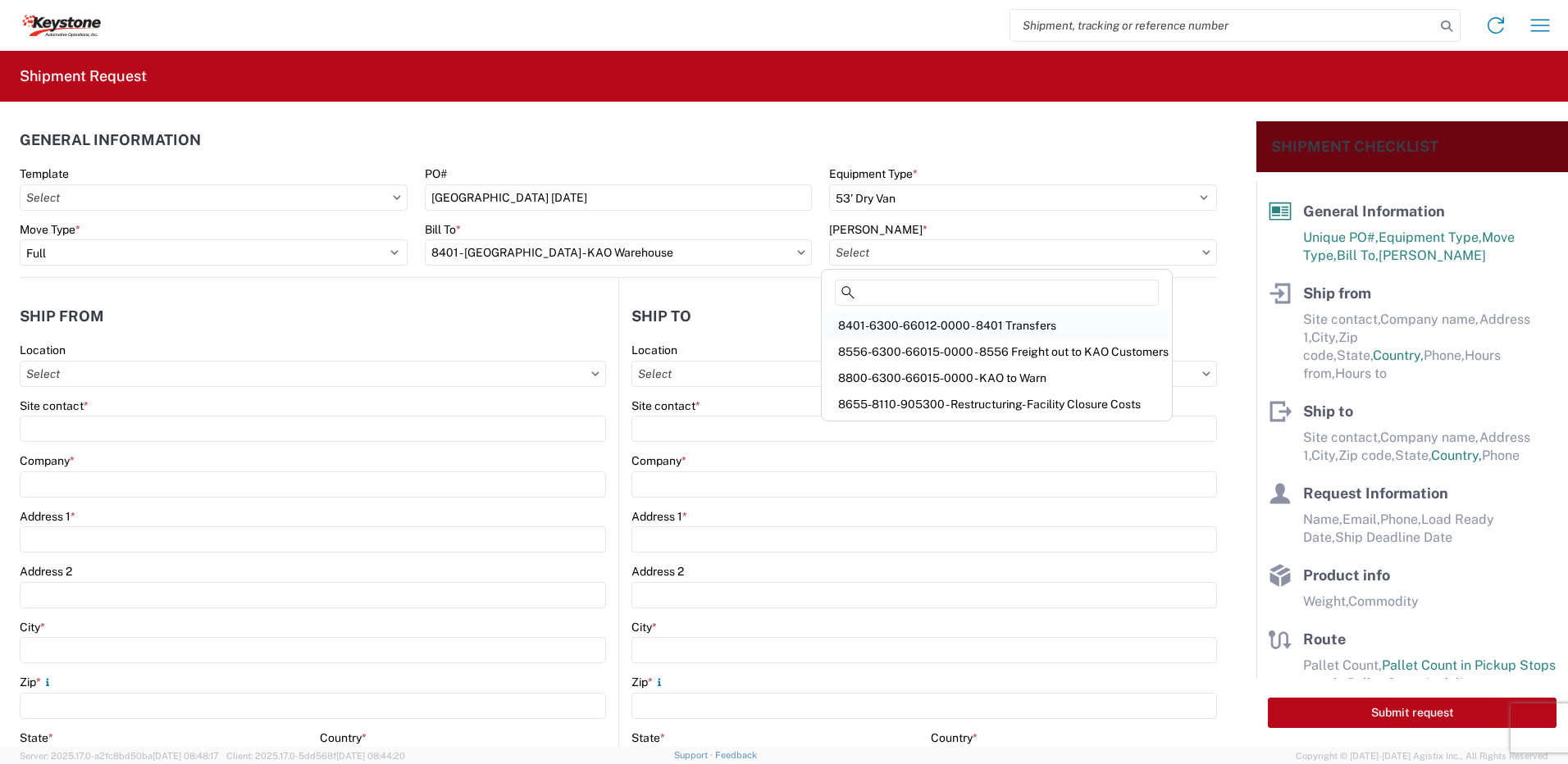
click at [948, 324] on div "8401-6300-66012-0000 - 8401 Transfers" at bounding box center [996, 325] width 344 height 27
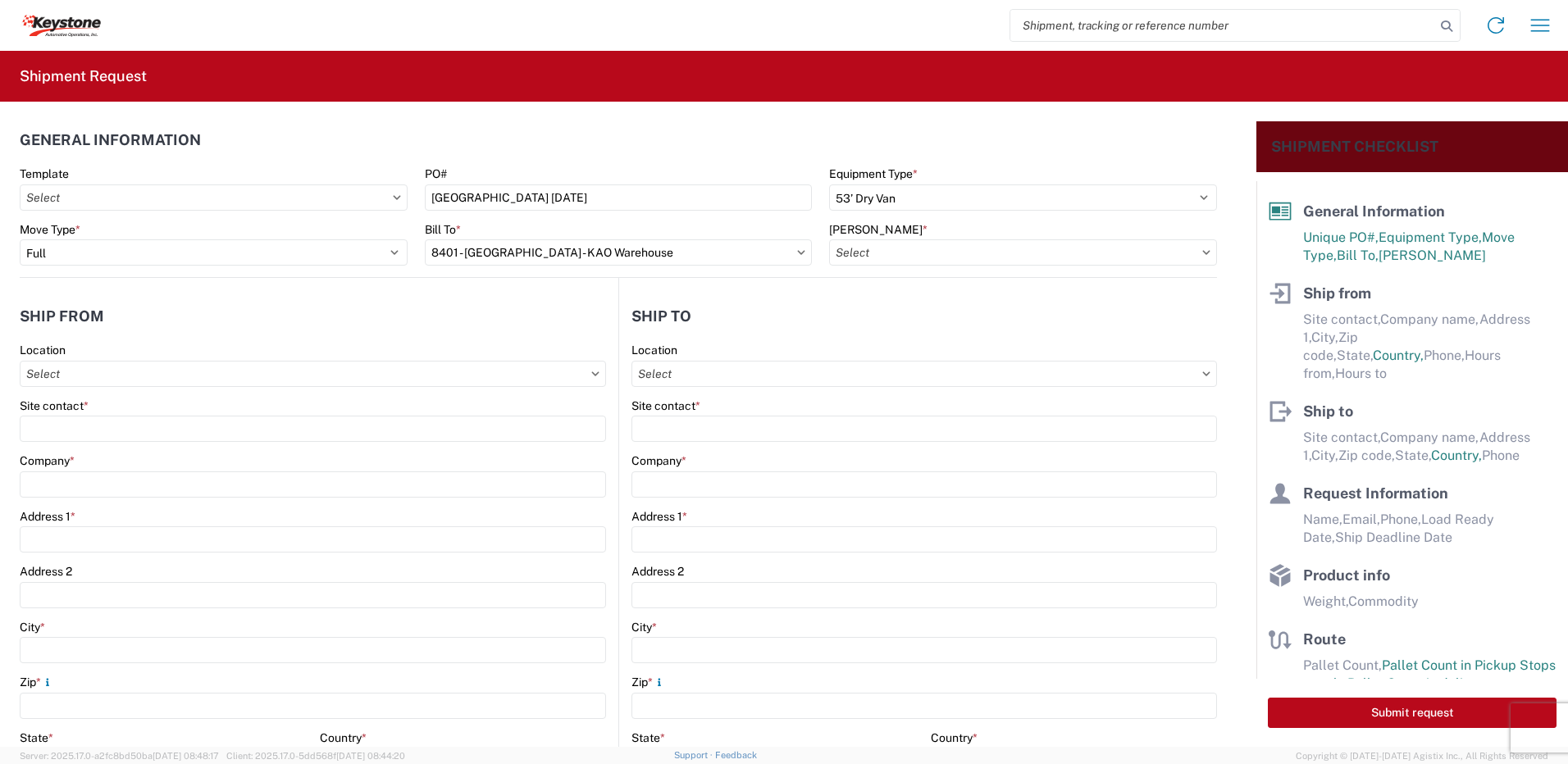
type input "8401-6300-66012-0000 - 8401 Transfers, 8401-6300-66012-0000 - 8401 Transfers"
click at [87, 373] on input "Location" at bounding box center [313, 373] width 586 height 27
type input "8401"
click at [111, 454] on div "8401 - [GEOGRAPHIC_DATA] - KAO Warehouse" at bounding box center [167, 446] width 287 height 27
type input "8401 - [GEOGRAPHIC_DATA] - KAO Warehouse"
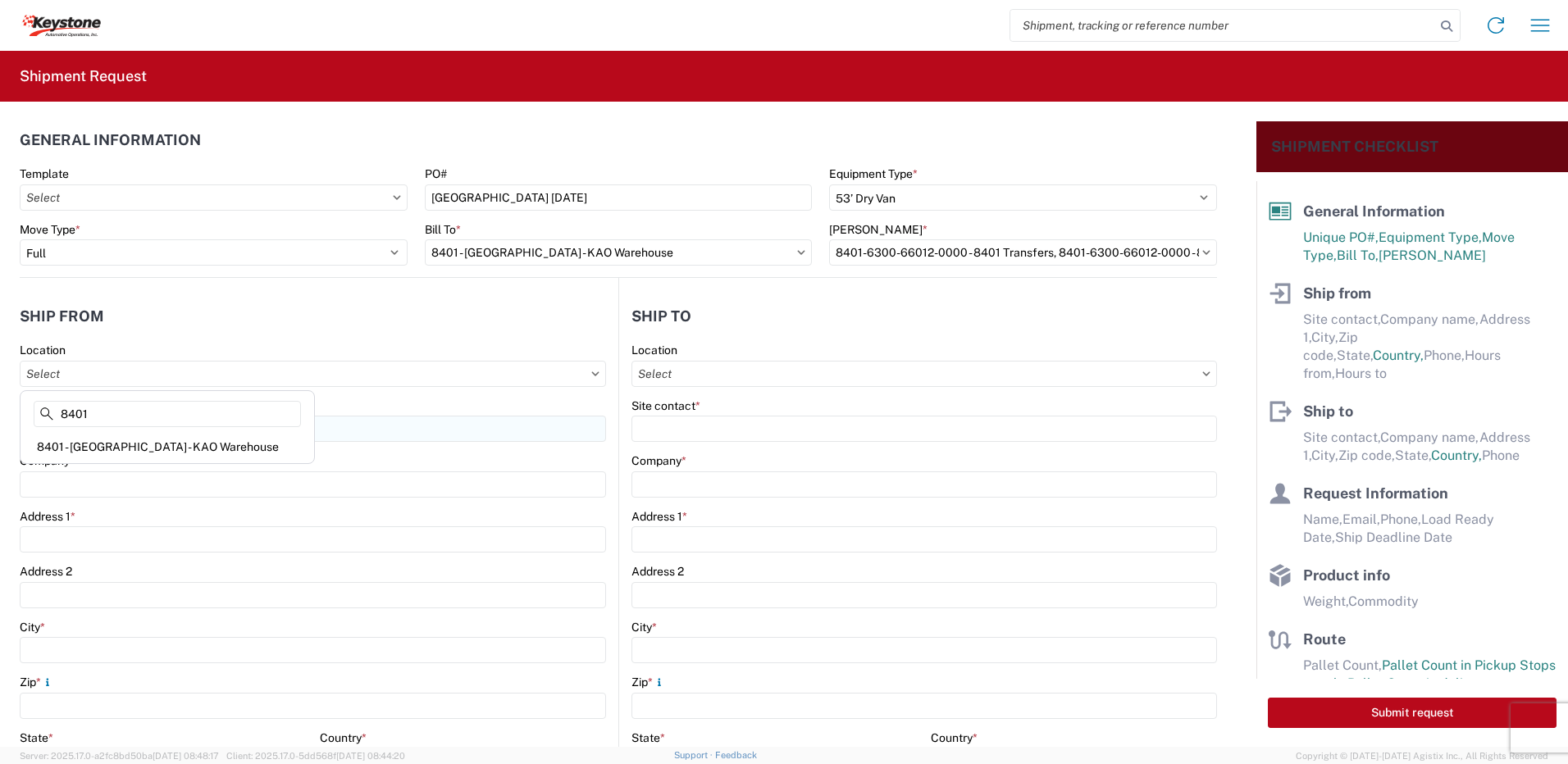
type input "KAO"
type input "[STREET_ADDRESS][PERSON_NAME]"
type input "[GEOGRAPHIC_DATA]"
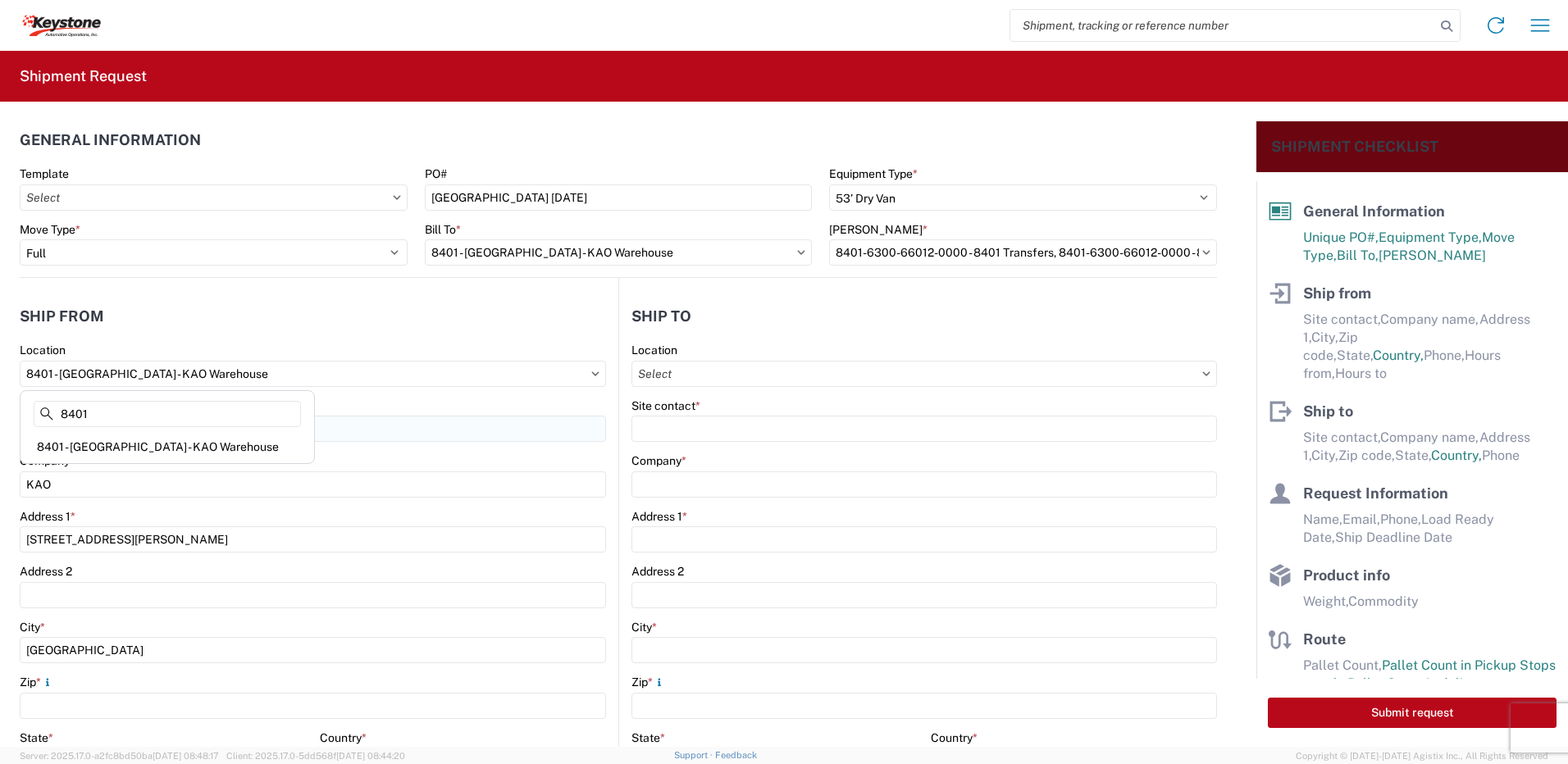
type input "18643"
select select "PA"
type input "07:00"
type input "17:00"
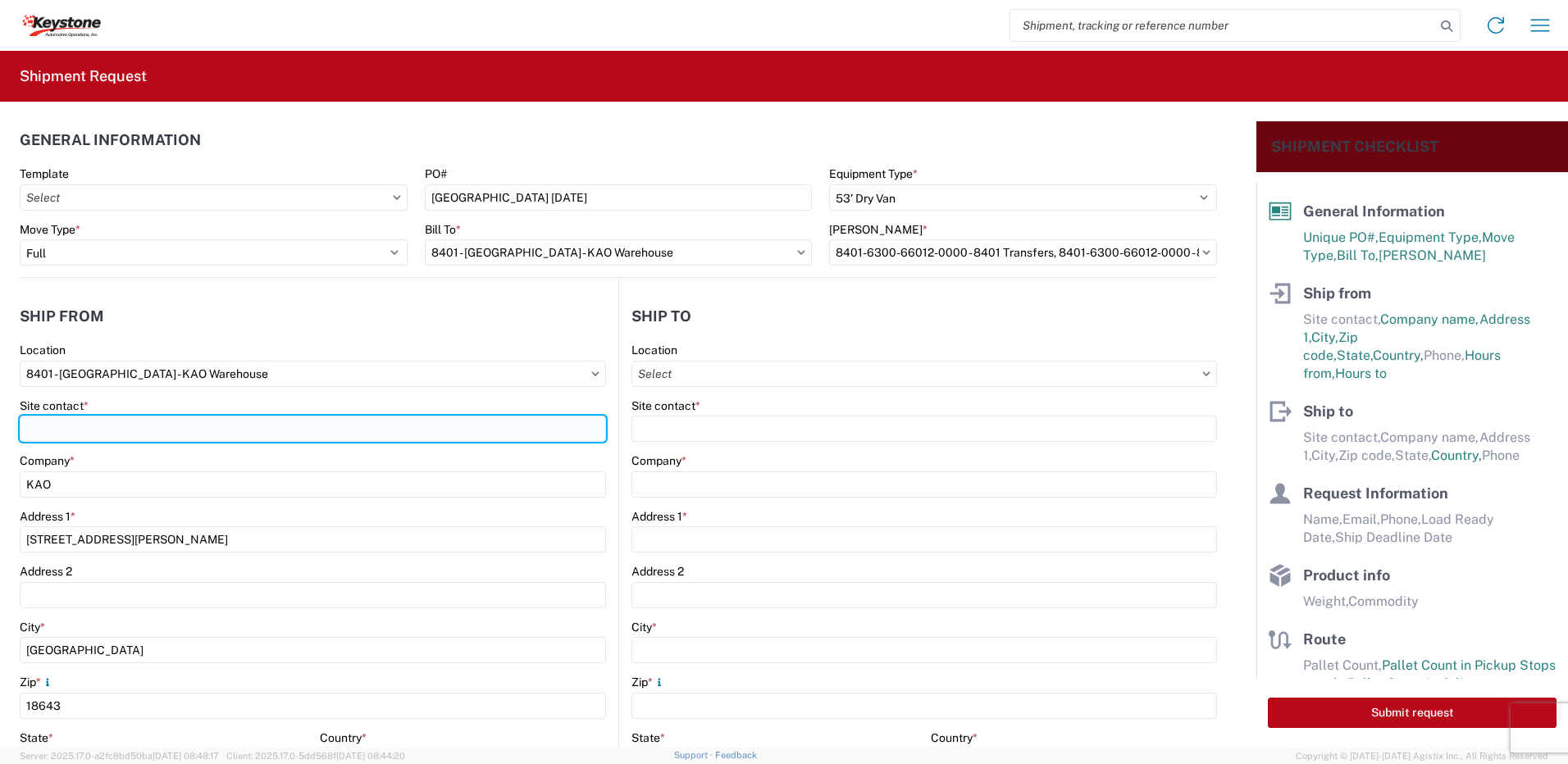
click at [105, 427] on input "Site contact *" at bounding box center [313, 428] width 586 height 27
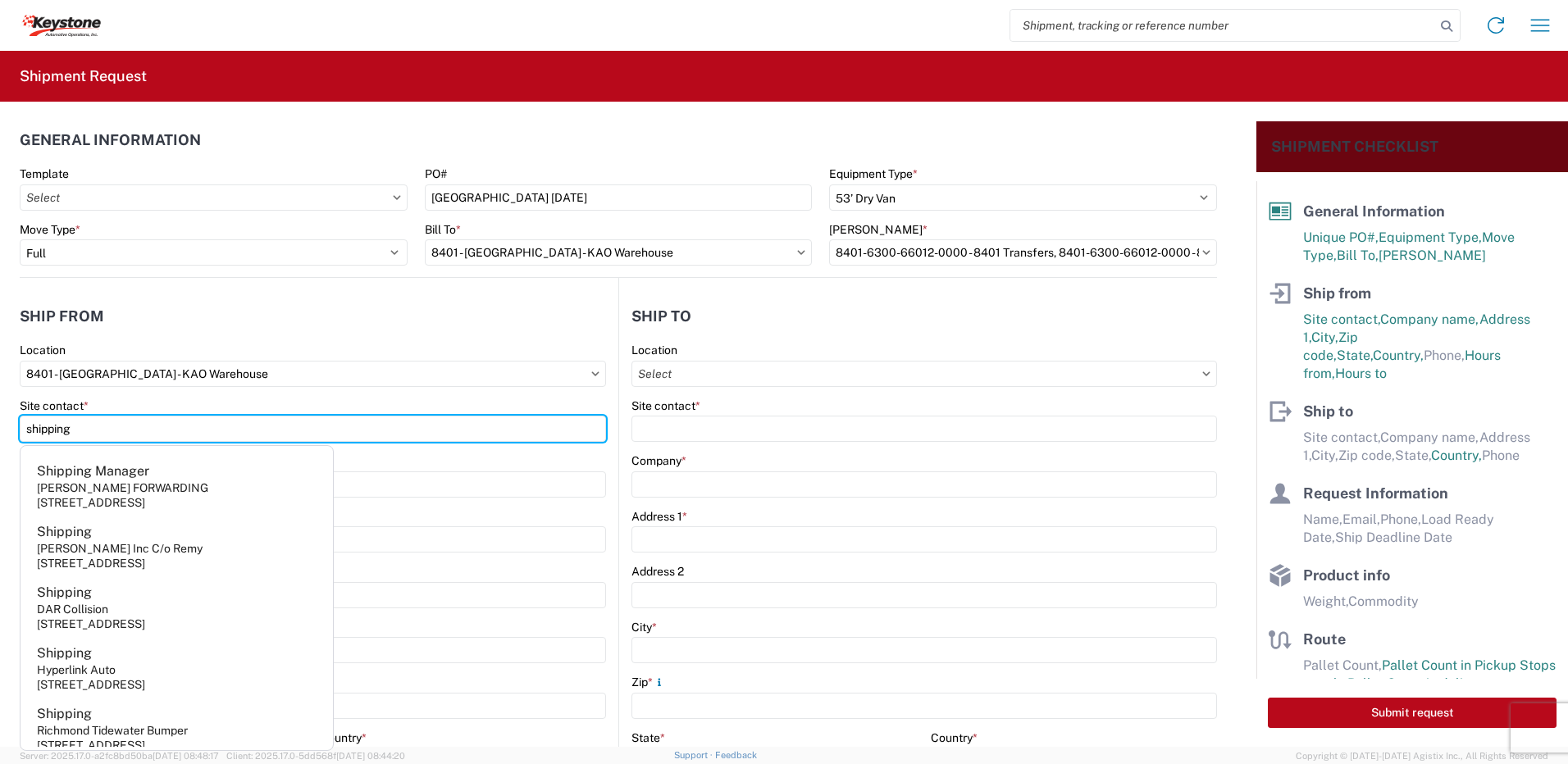
type input "shipping"
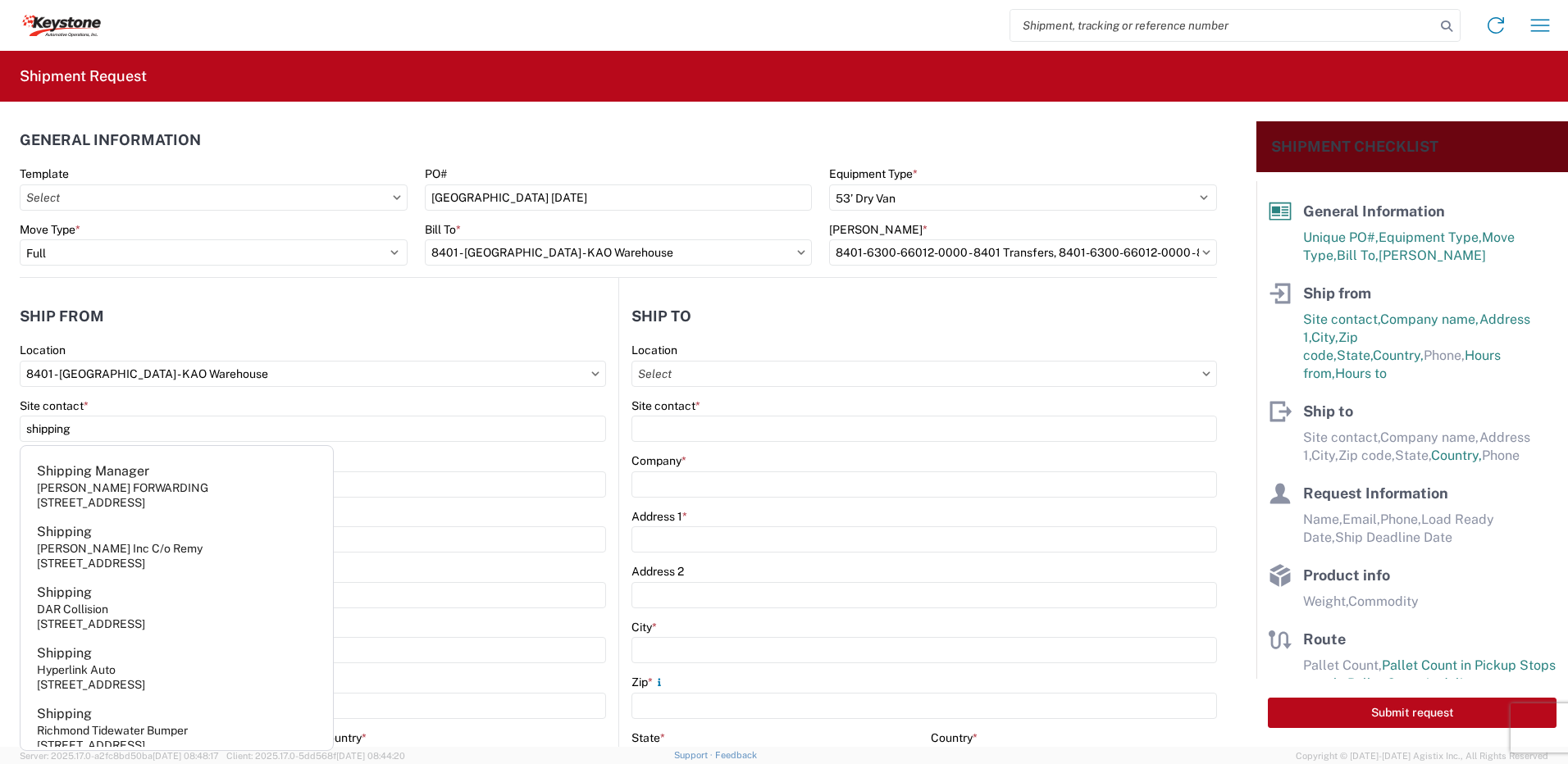
click at [239, 313] on header "Ship from" at bounding box center [319, 315] width 599 height 37
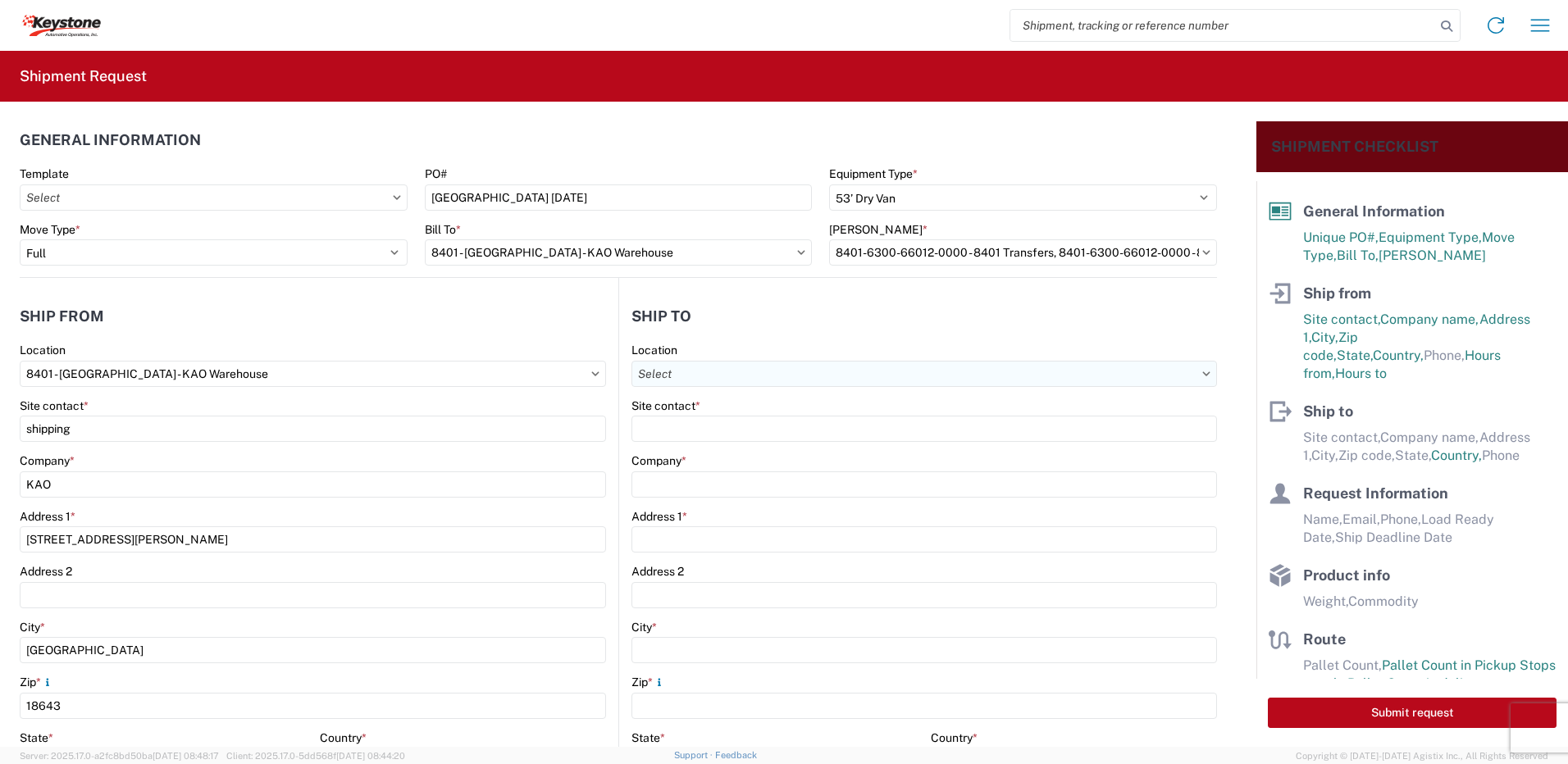
click at [679, 374] on input "Location" at bounding box center [924, 373] width 585 height 27
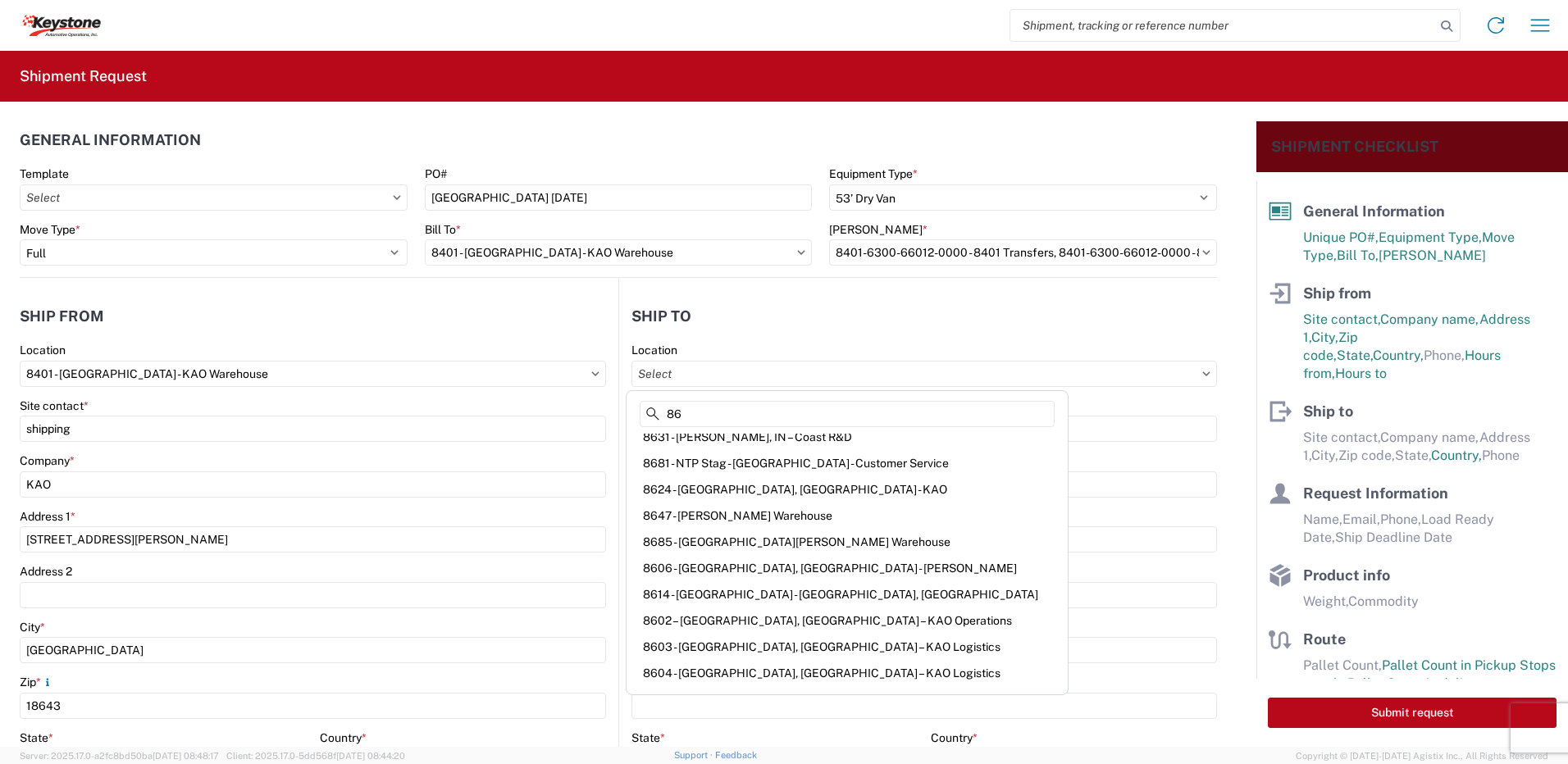
scroll to position [266, 0]
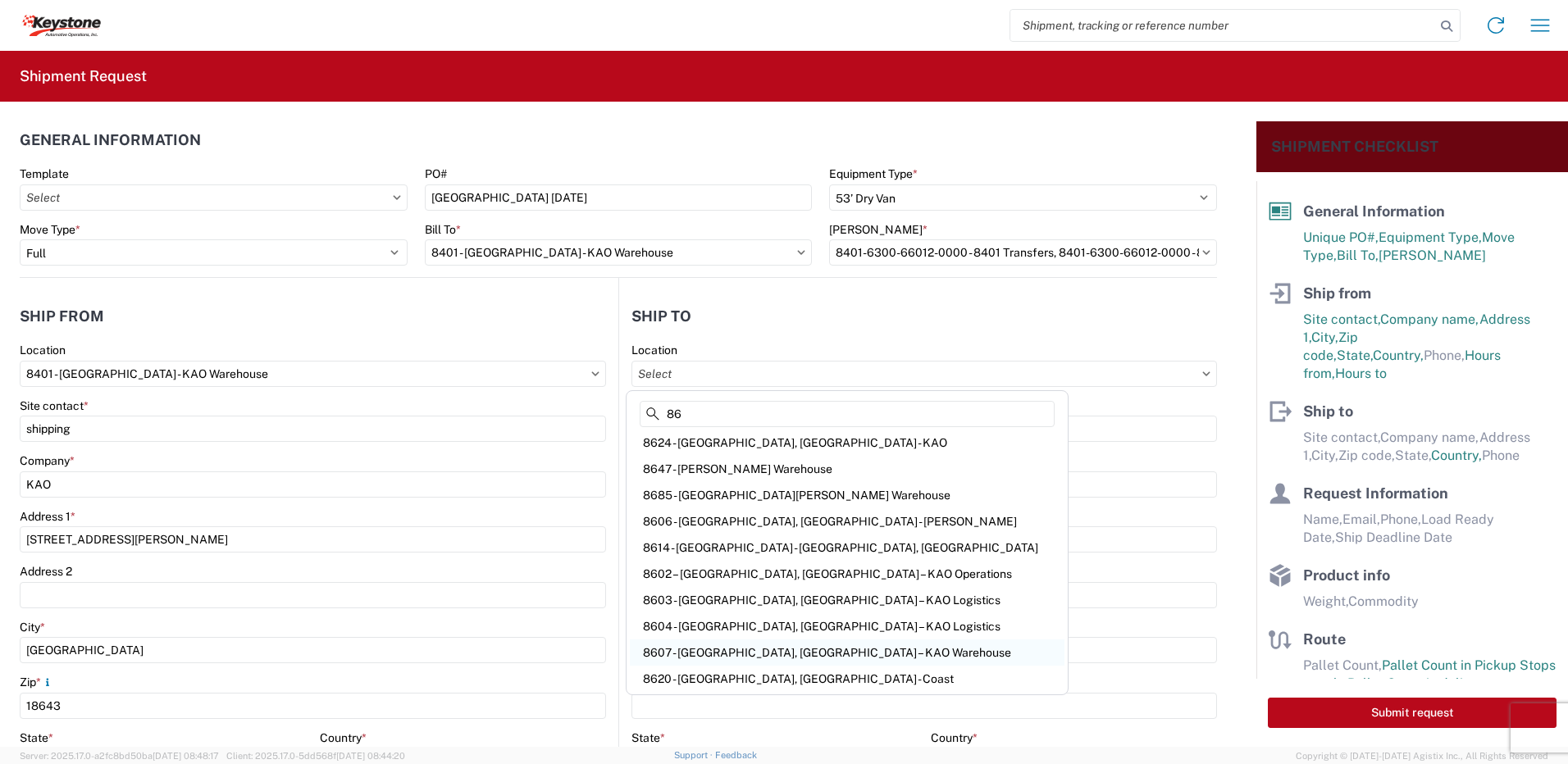
type input "86"
click at [703, 655] on div "8607 - [GEOGRAPHIC_DATA], [GEOGRAPHIC_DATA] – KAO Warehouse" at bounding box center [847, 653] width 434 height 27
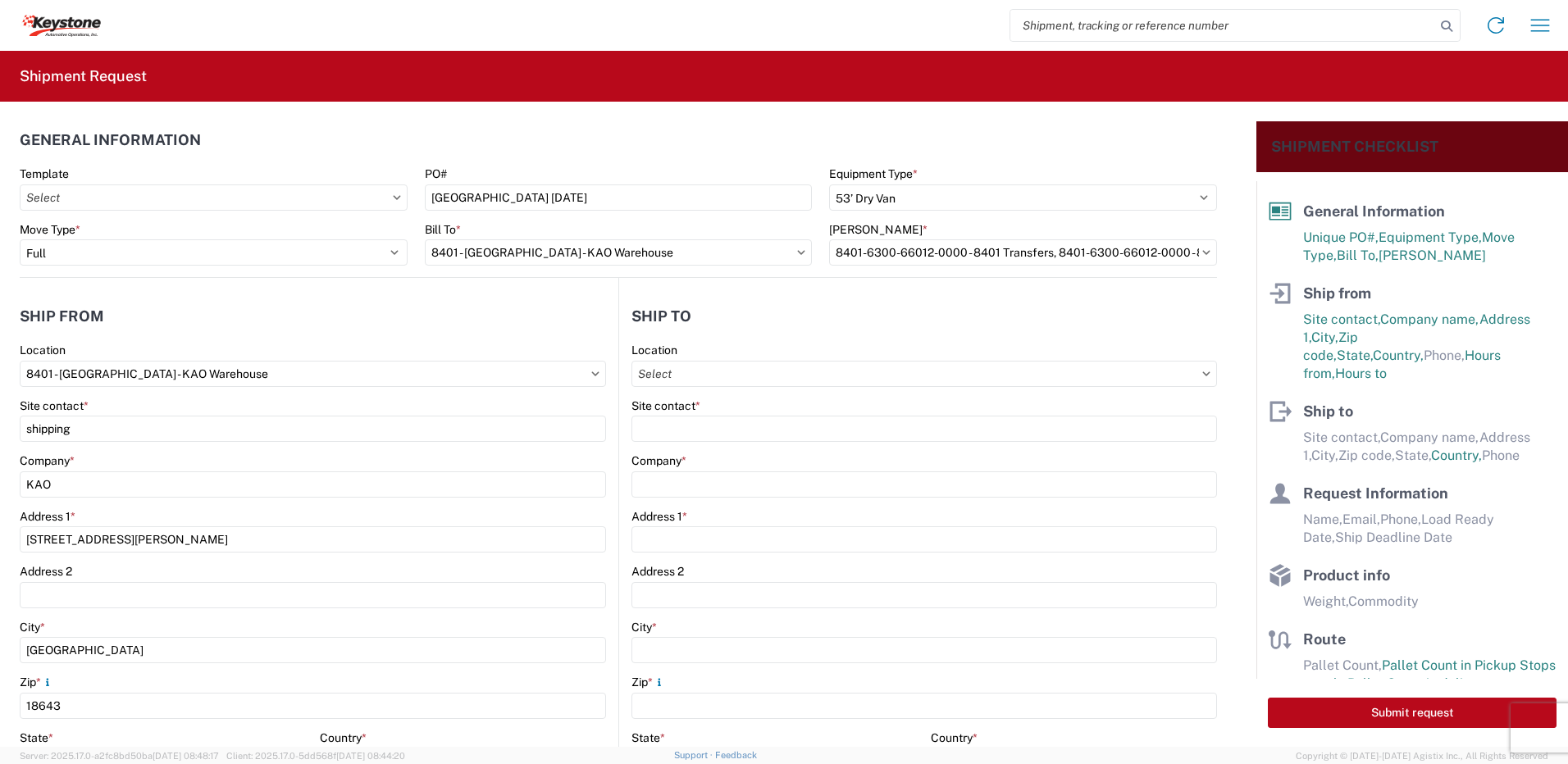
type input "8607 - [GEOGRAPHIC_DATA], [GEOGRAPHIC_DATA] – KAO Warehouse"
type input "KAO"
type input "[STREET_ADDRESS][PERSON_NAME]"
type input "[GEOGRAPHIC_DATA]"
type input "48193"
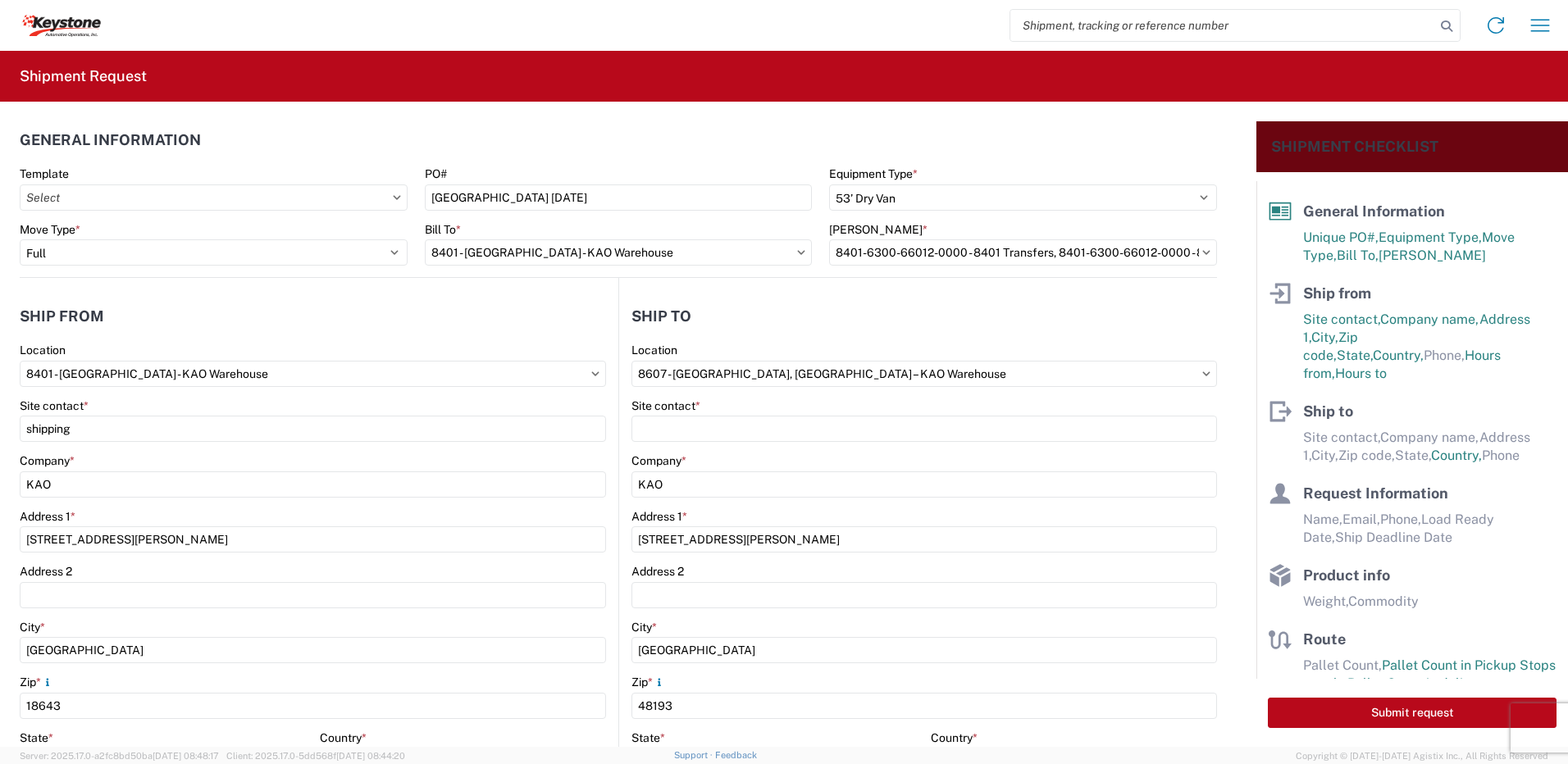
select select "US"
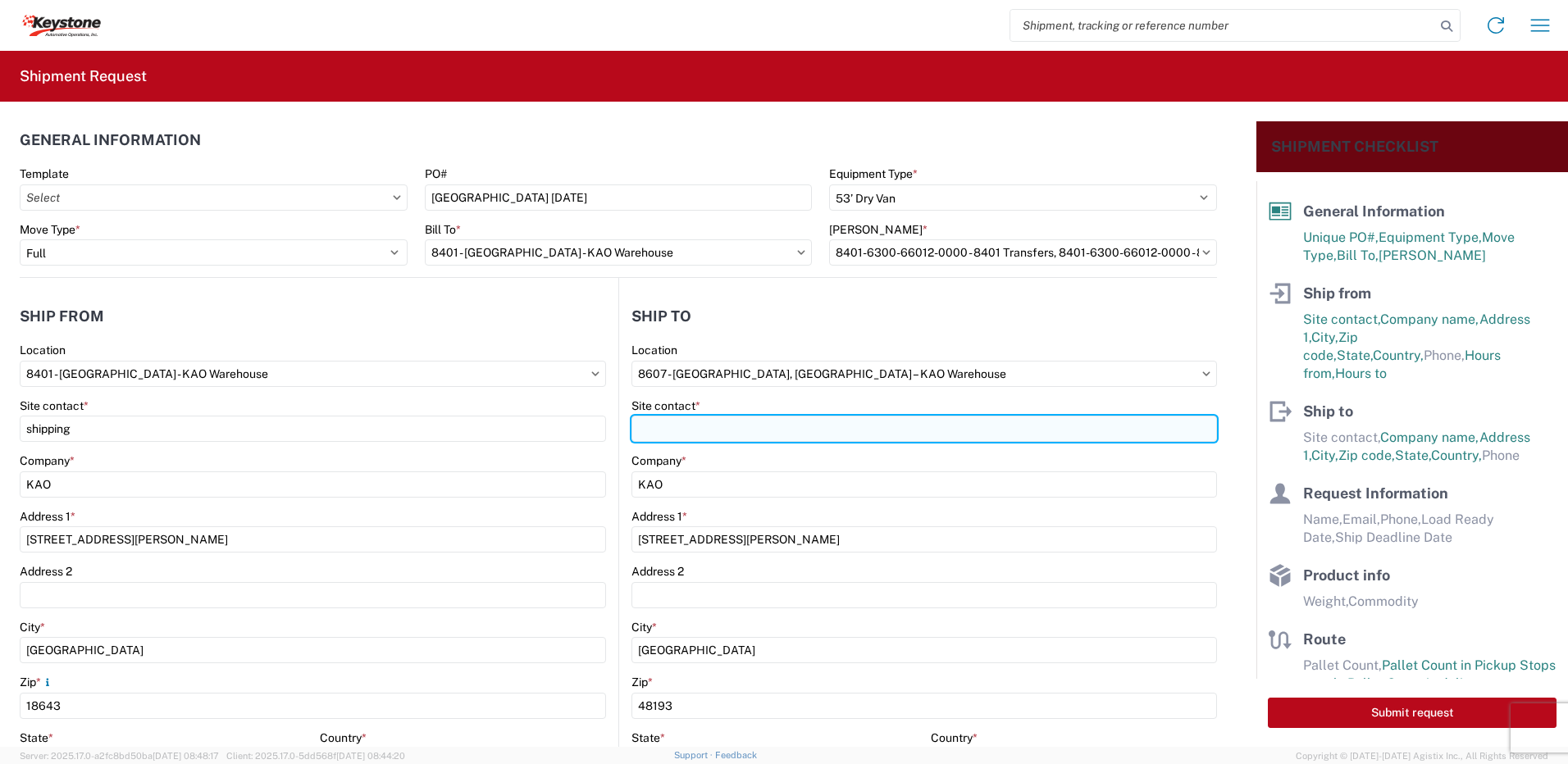
click at [695, 434] on input "Site contact *" at bounding box center [924, 428] width 585 height 27
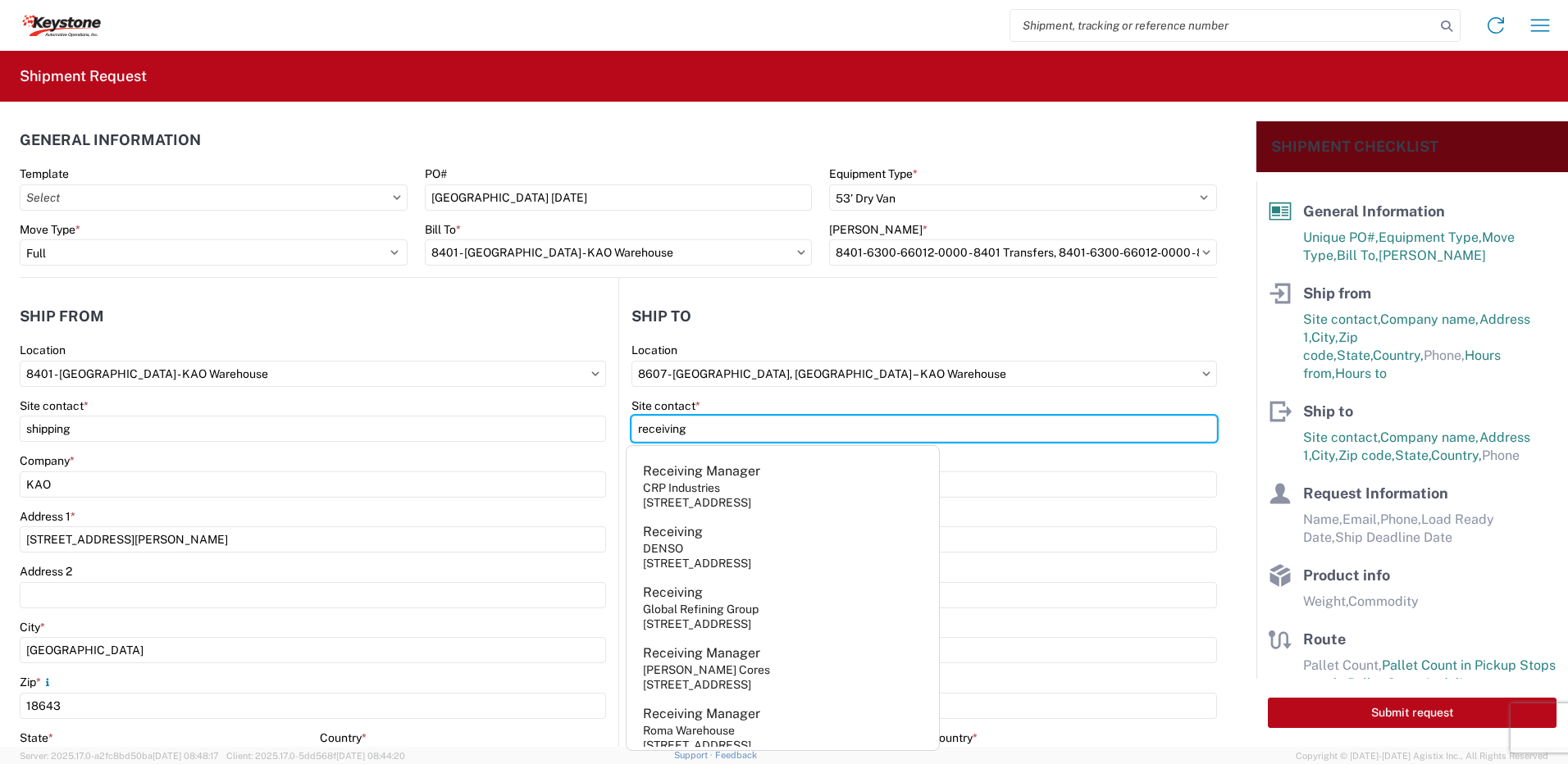
type input "receiving"
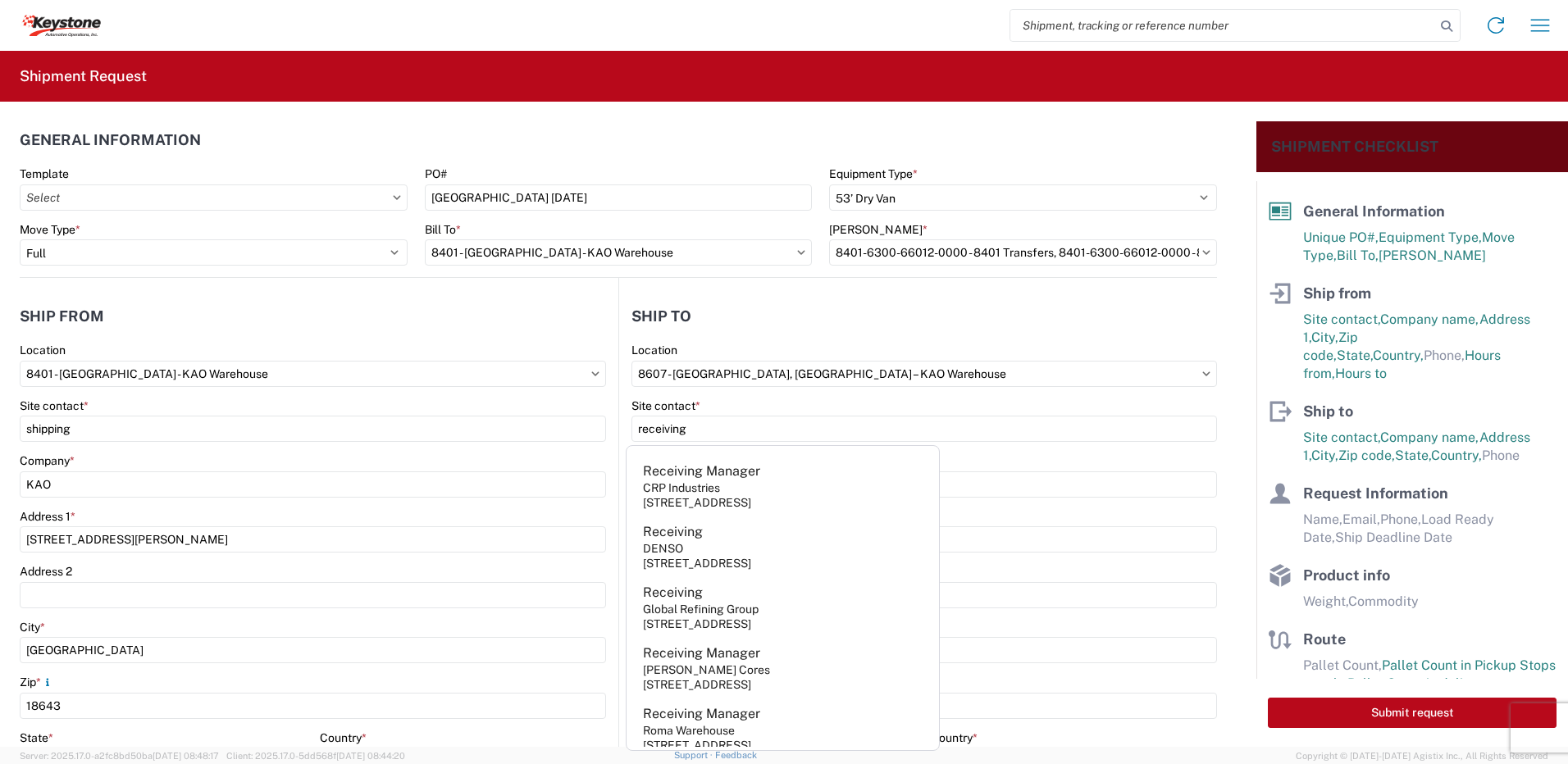
click at [755, 318] on header "Ship to" at bounding box center [919, 315] width 598 height 37
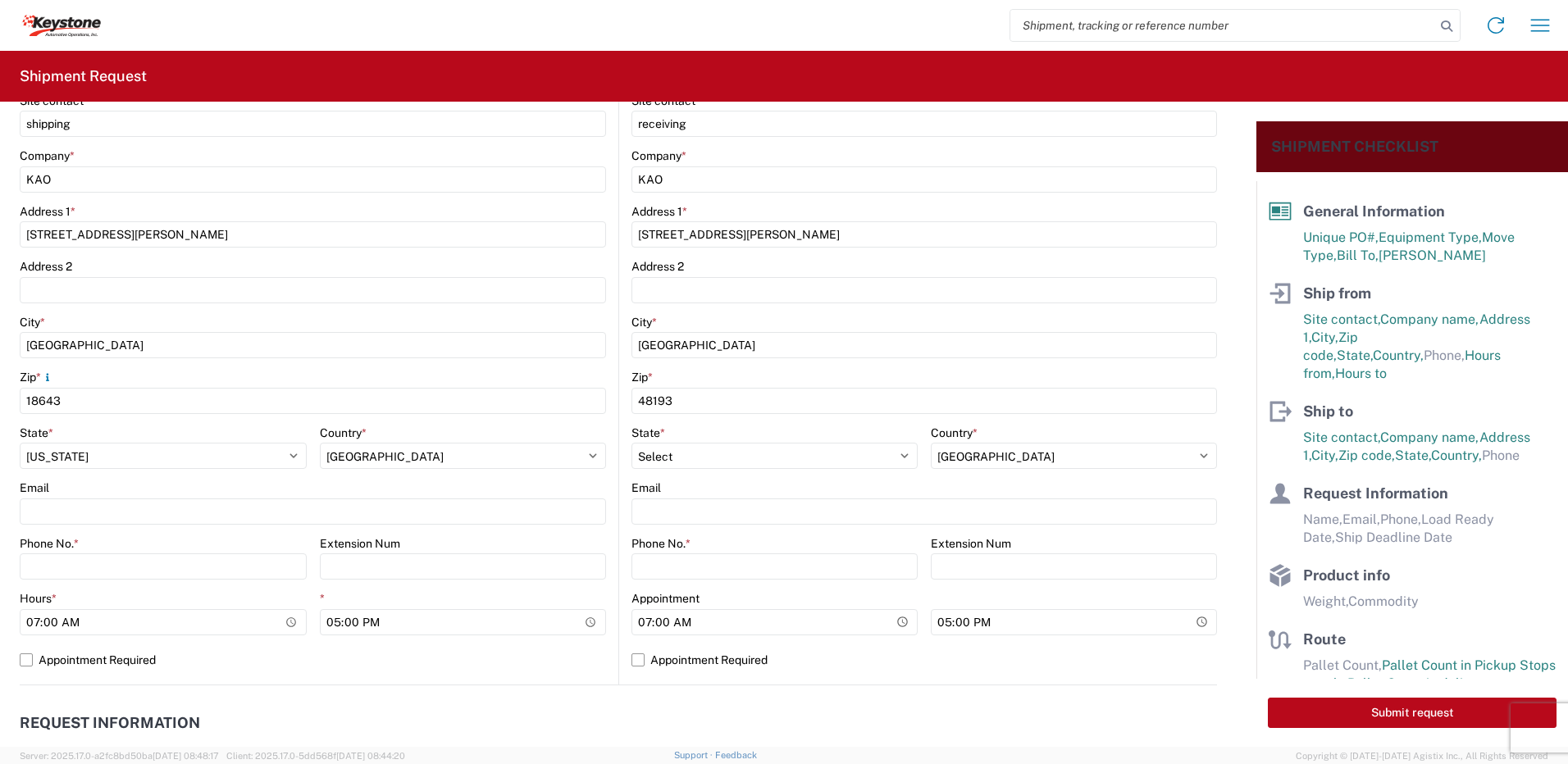
scroll to position [328, 0]
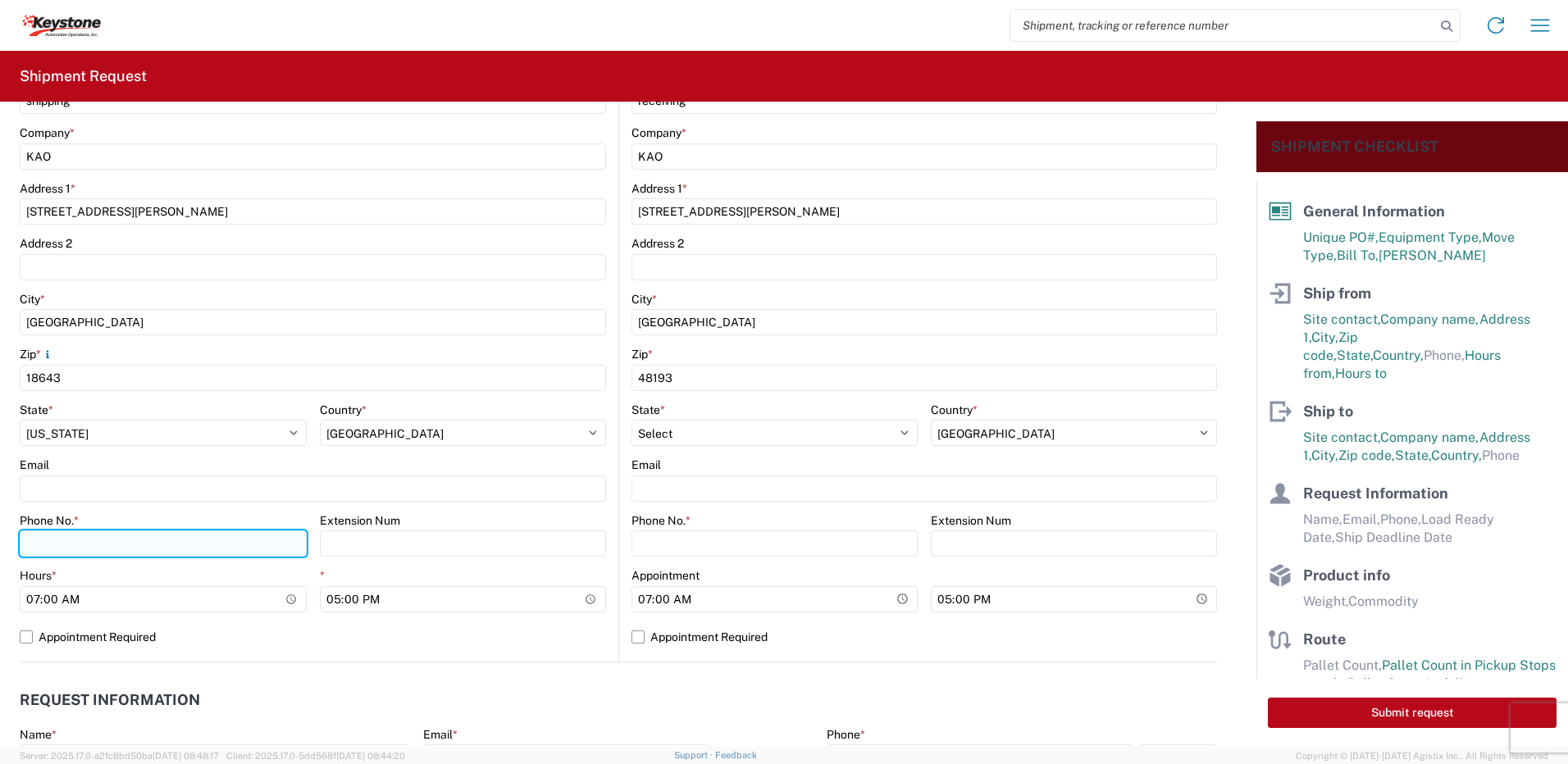
click at [86, 544] on input "Phone No. *" at bounding box center [163, 543] width 287 height 27
type input "5706554514"
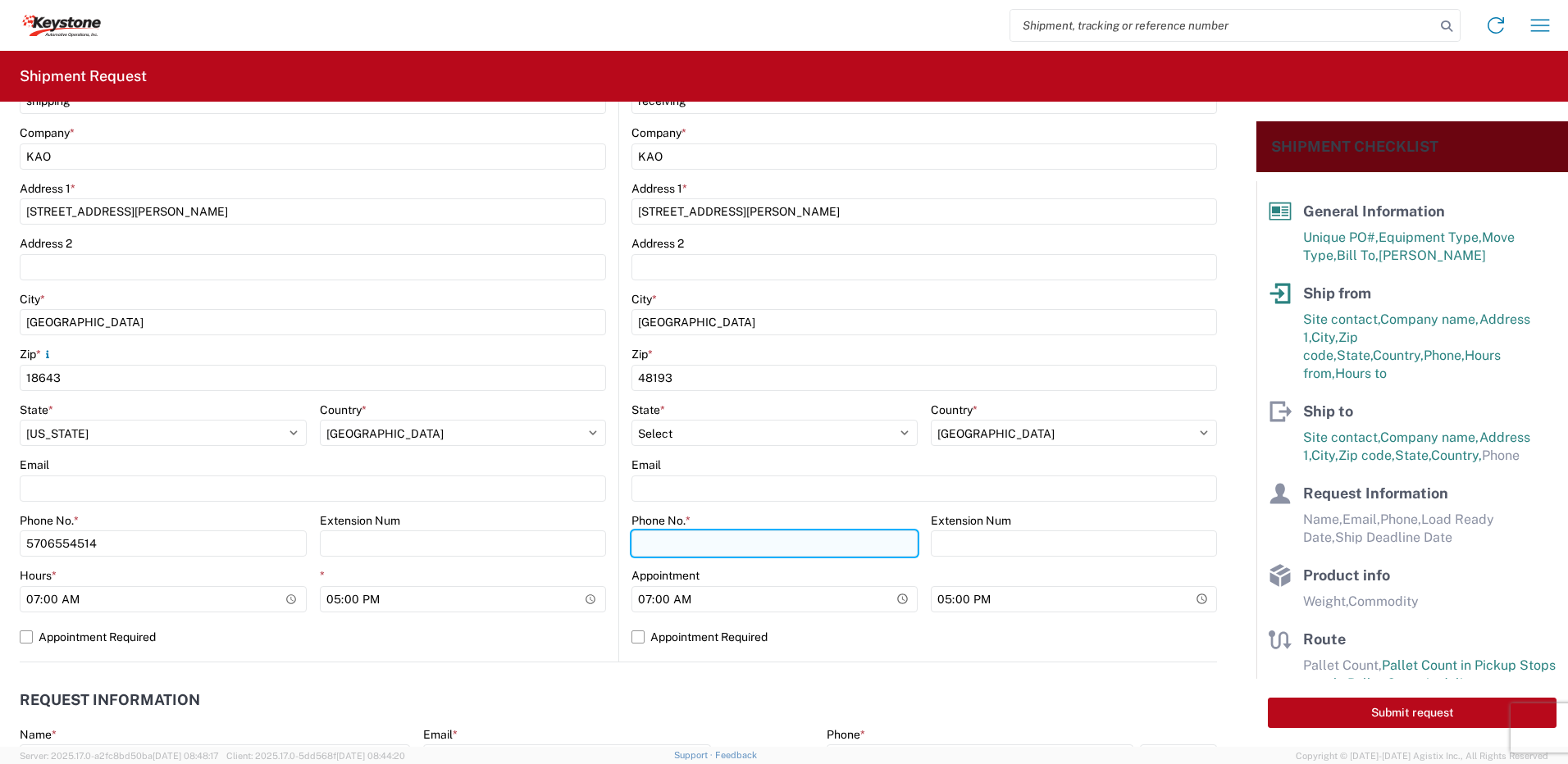
click at [715, 545] on input "Phone No. *" at bounding box center [775, 543] width 286 height 27
type input "5706554514"
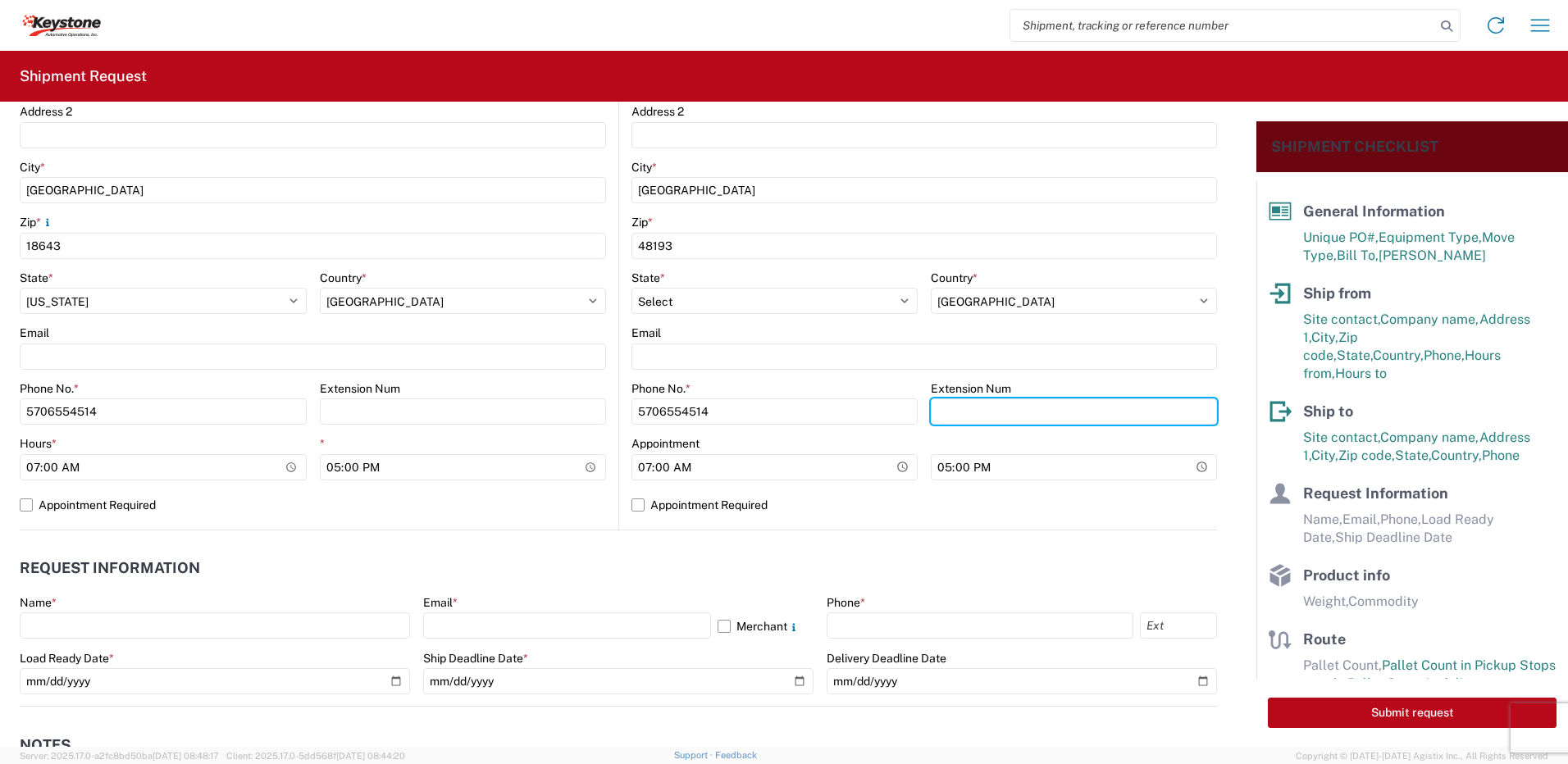
scroll to position [737, 0]
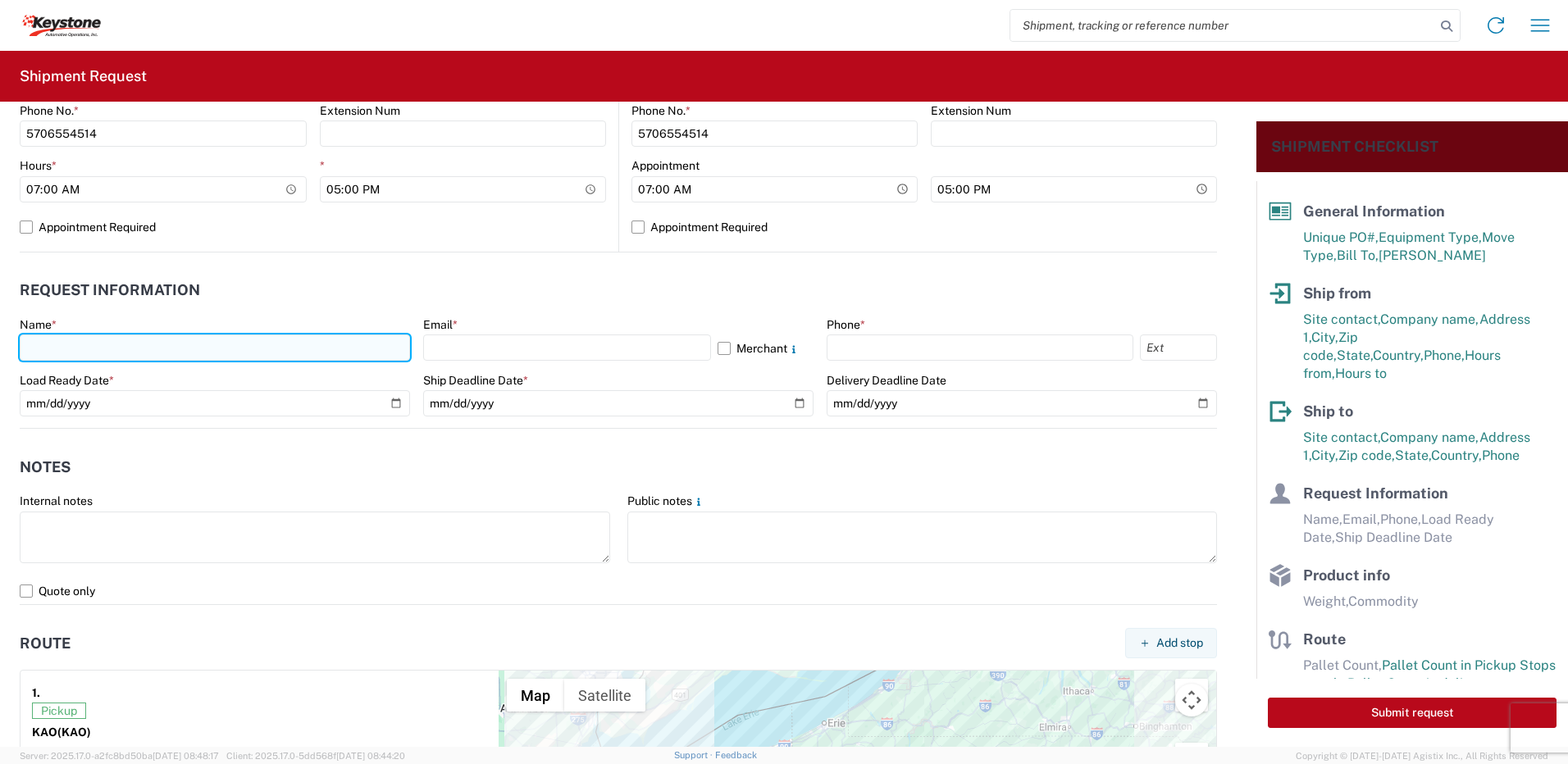
click at [66, 339] on input "text" at bounding box center [215, 347] width 391 height 27
type input "[PERSON_NAME]"
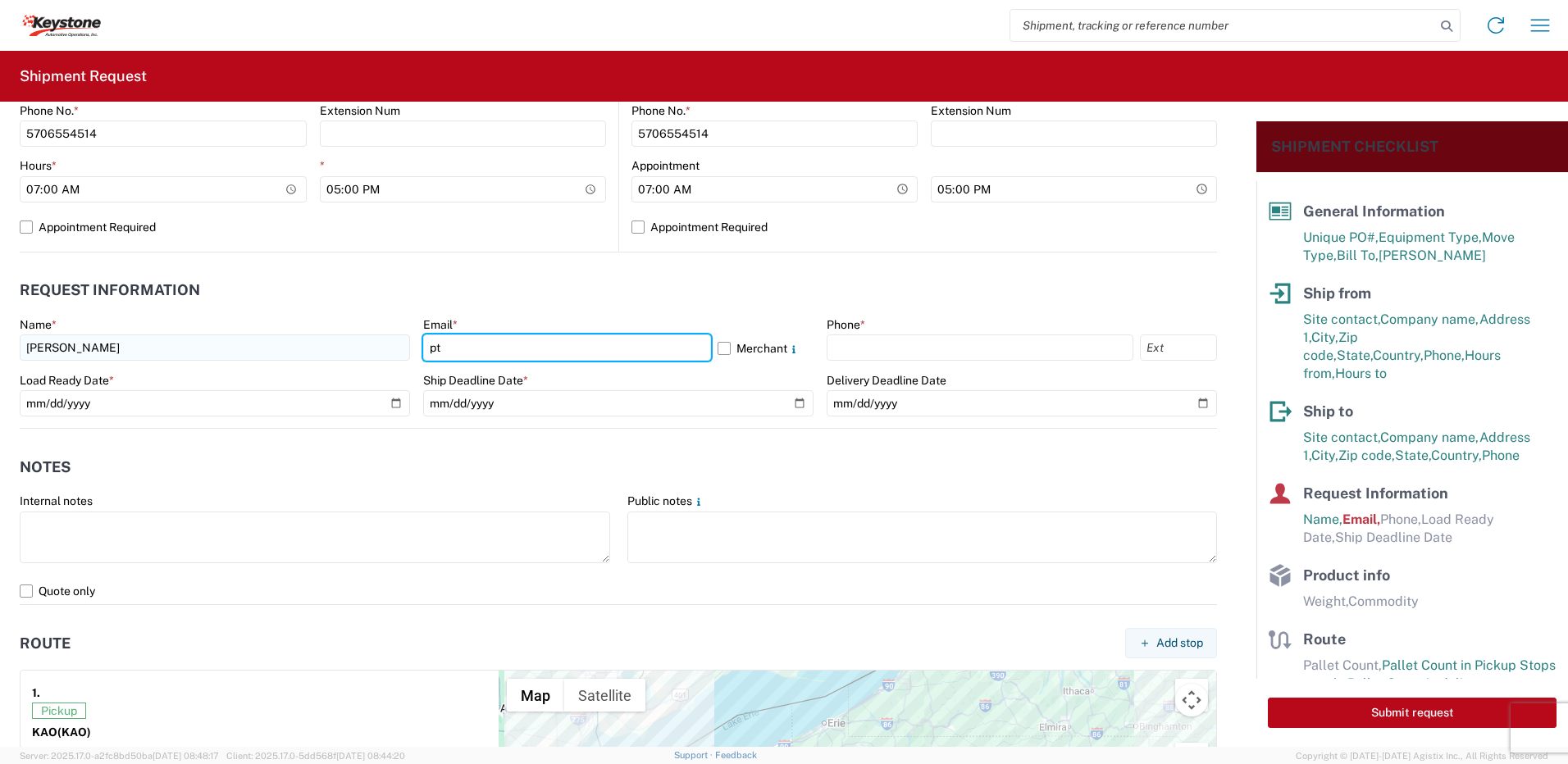
type input "[EMAIL_ADDRESS][DOMAIN_NAME]"
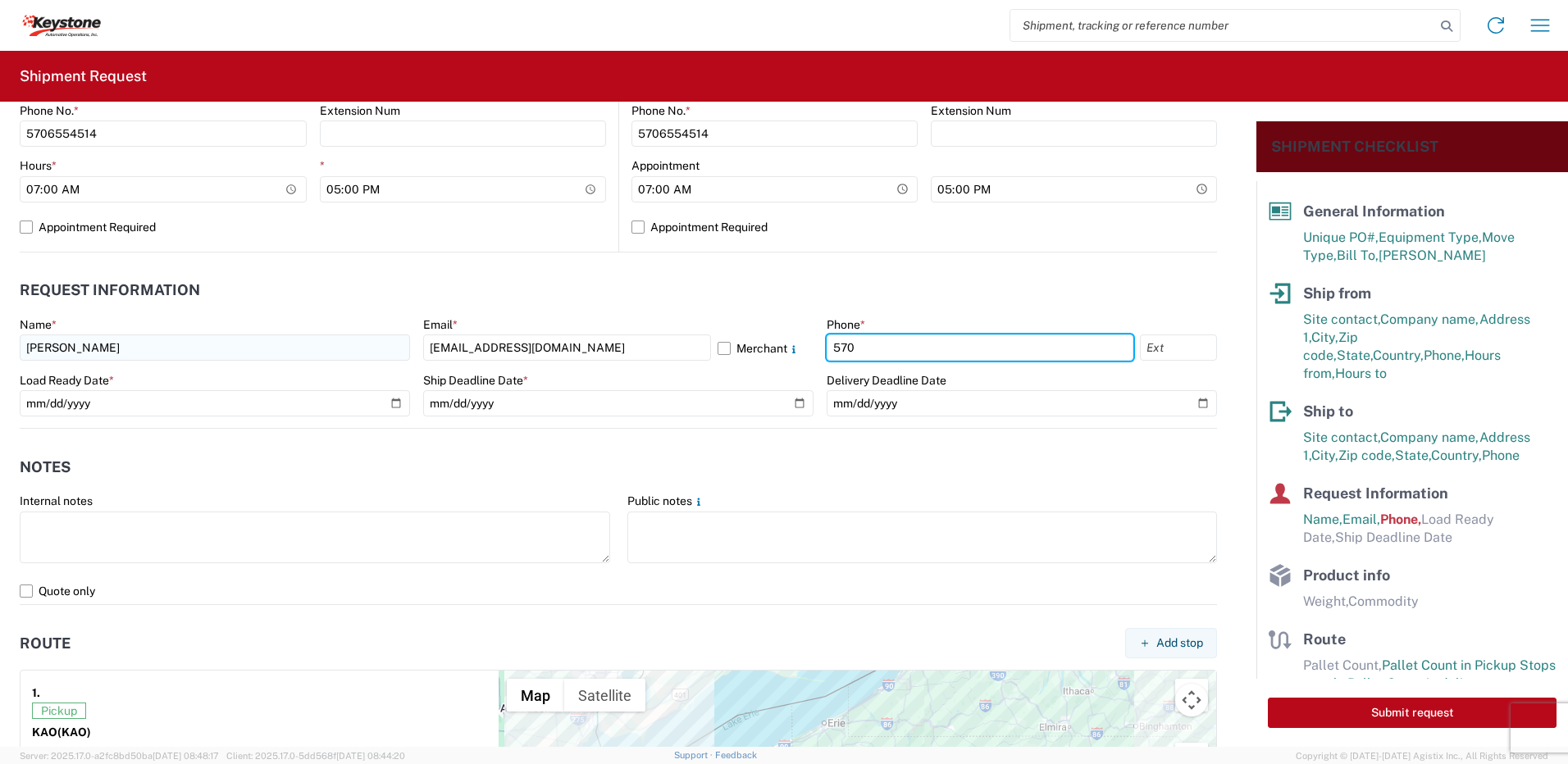
type input "5706554514"
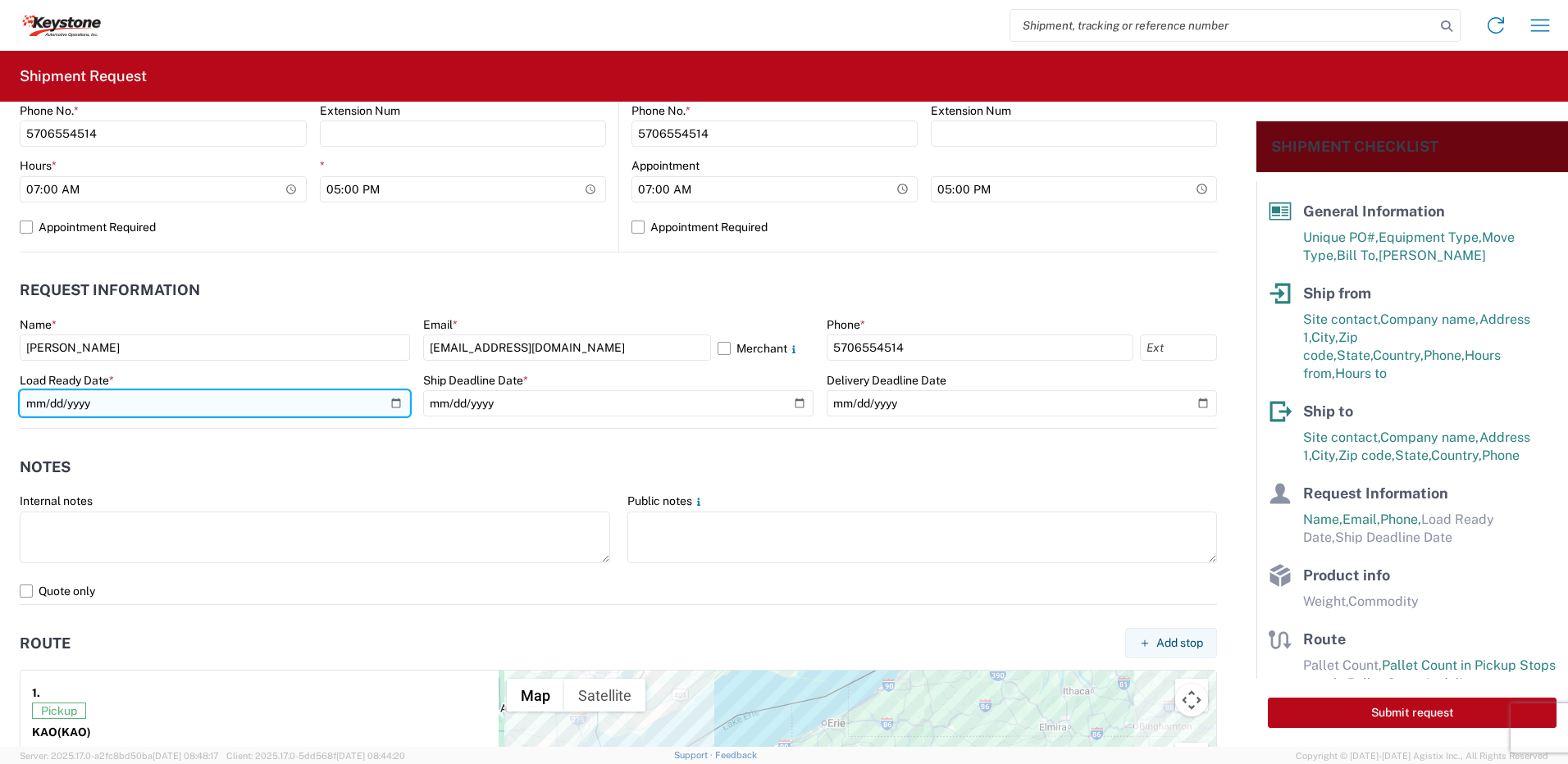
click at [391, 407] on input "date" at bounding box center [215, 403] width 391 height 27
type input "[DATE]"
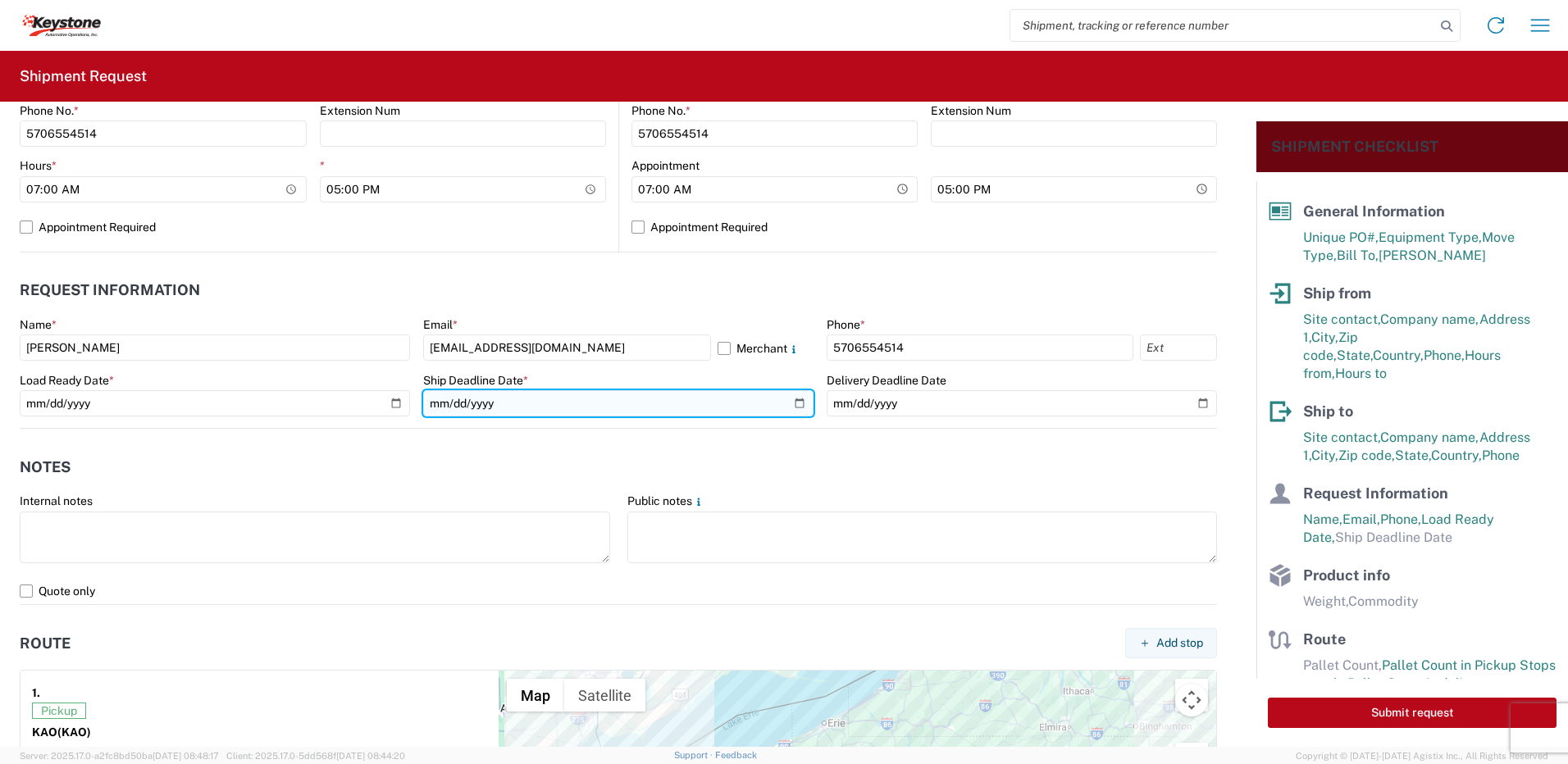
click at [793, 404] on input "date" at bounding box center [619, 403] width 391 height 27
type input "[DATE]"
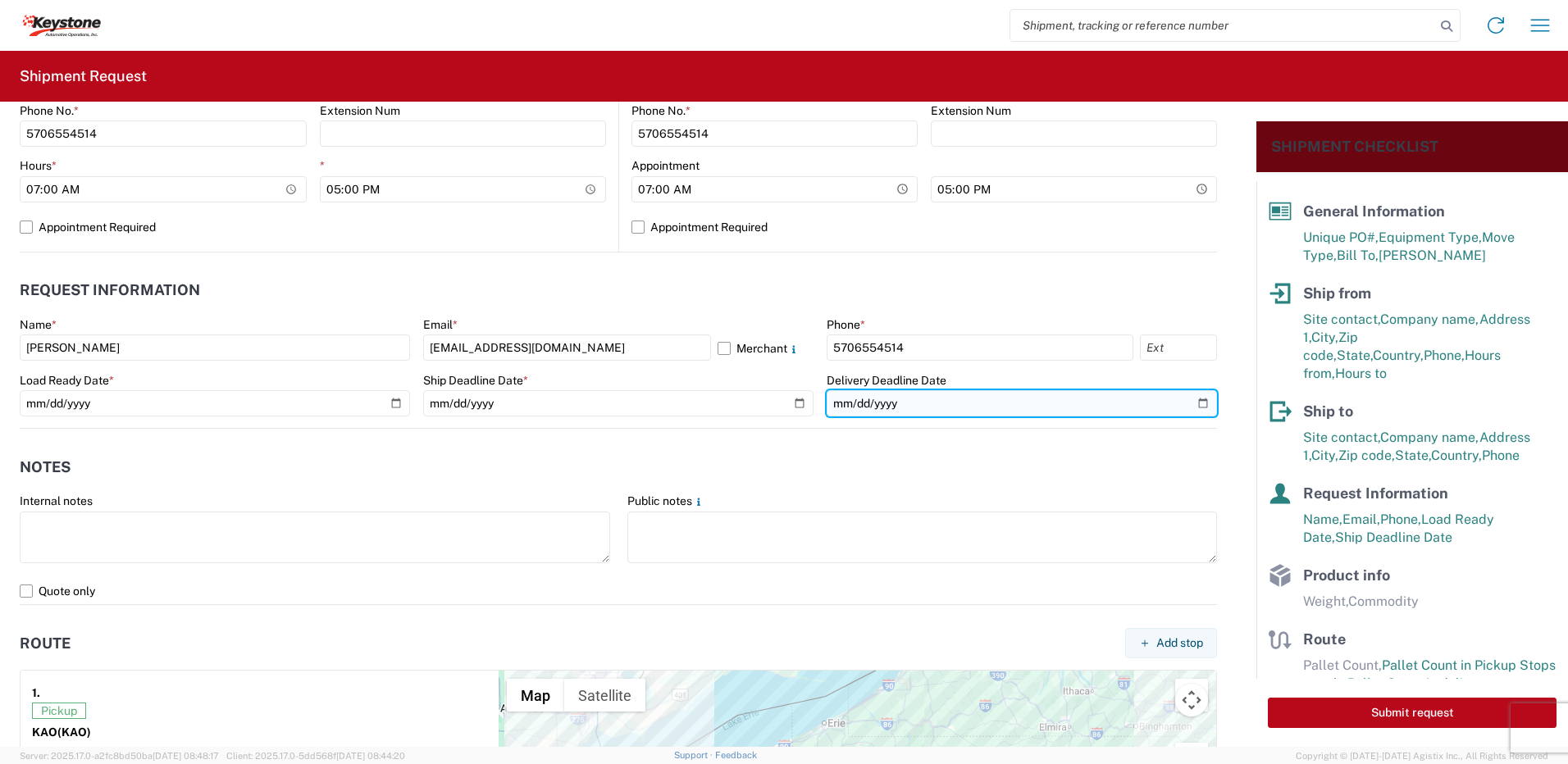
click at [1185, 401] on input "date" at bounding box center [1022, 403] width 391 height 27
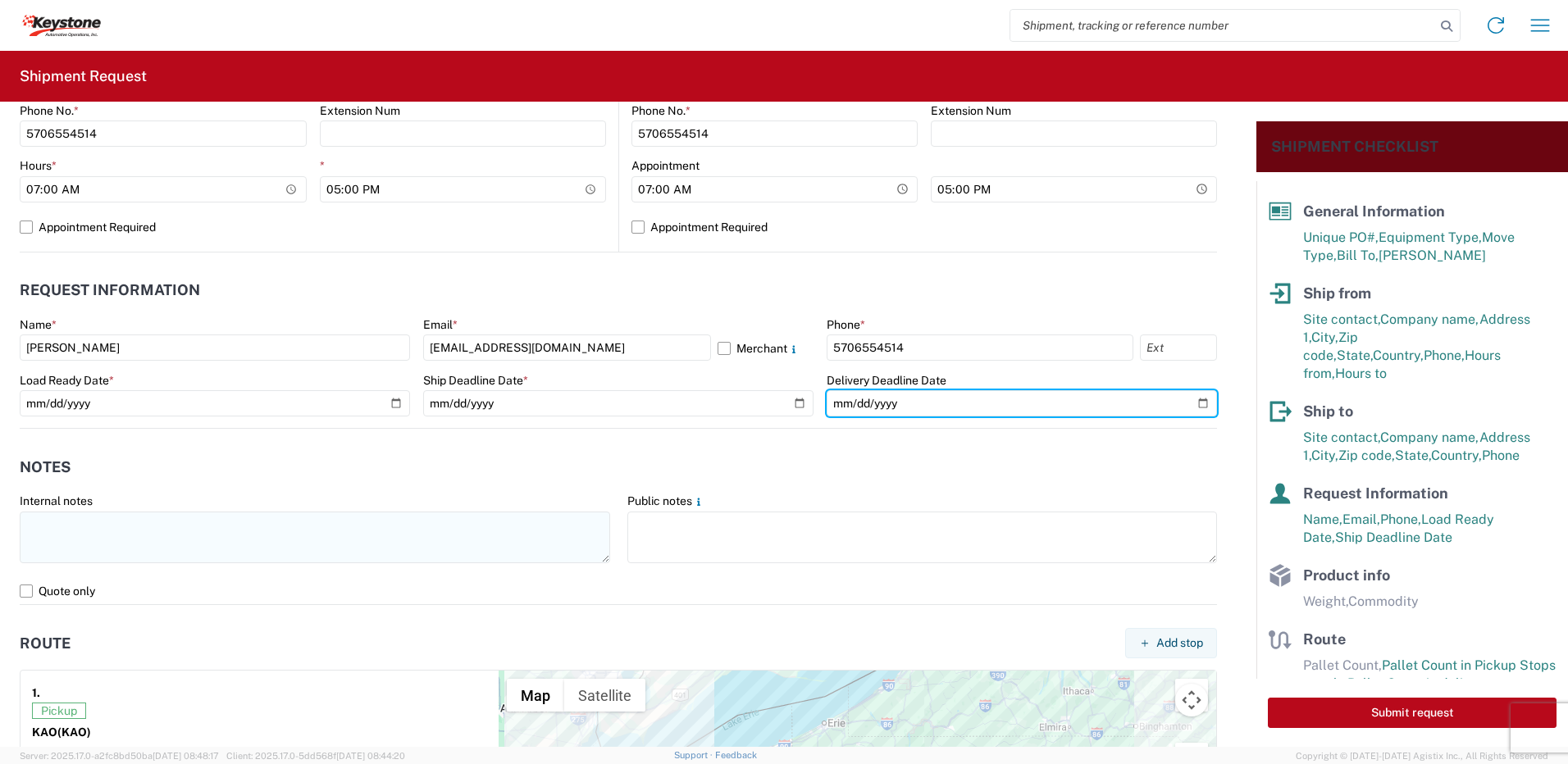
type input "[DATE]"
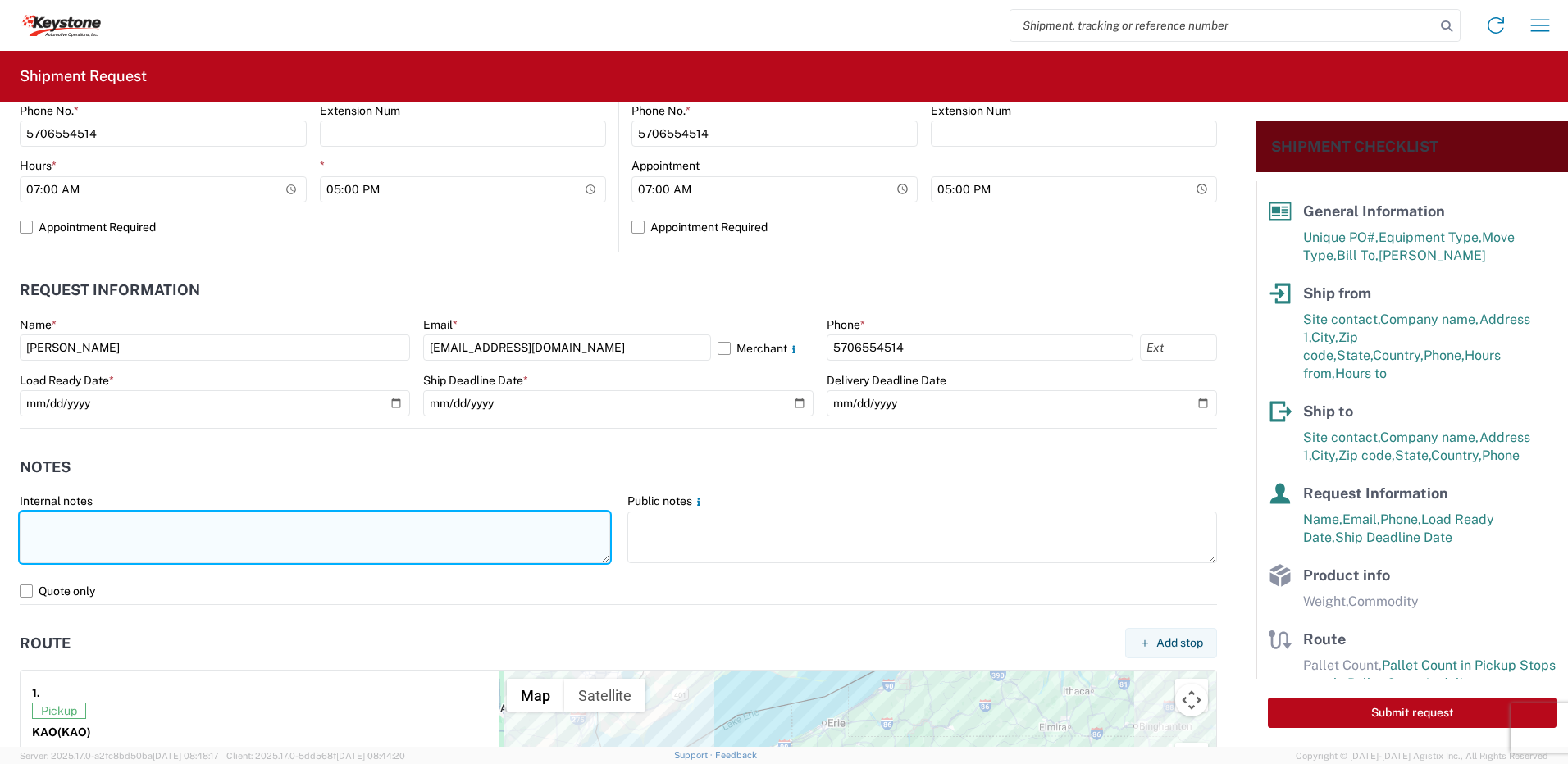
click at [129, 527] on textarea at bounding box center [314, 537] width 590 height 51
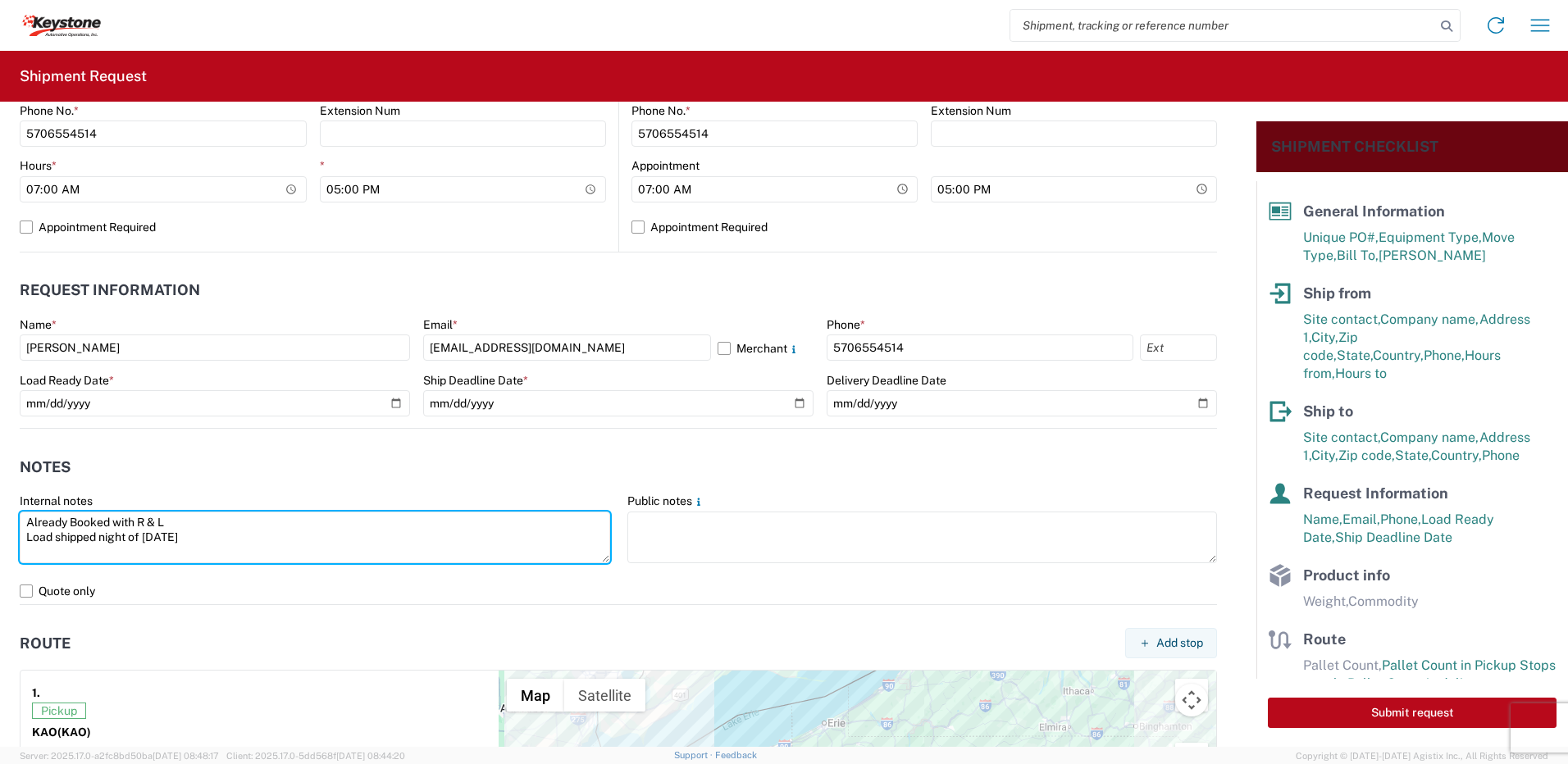
type textarea "Already Booked with R & L Load shipped night of [DATE]"
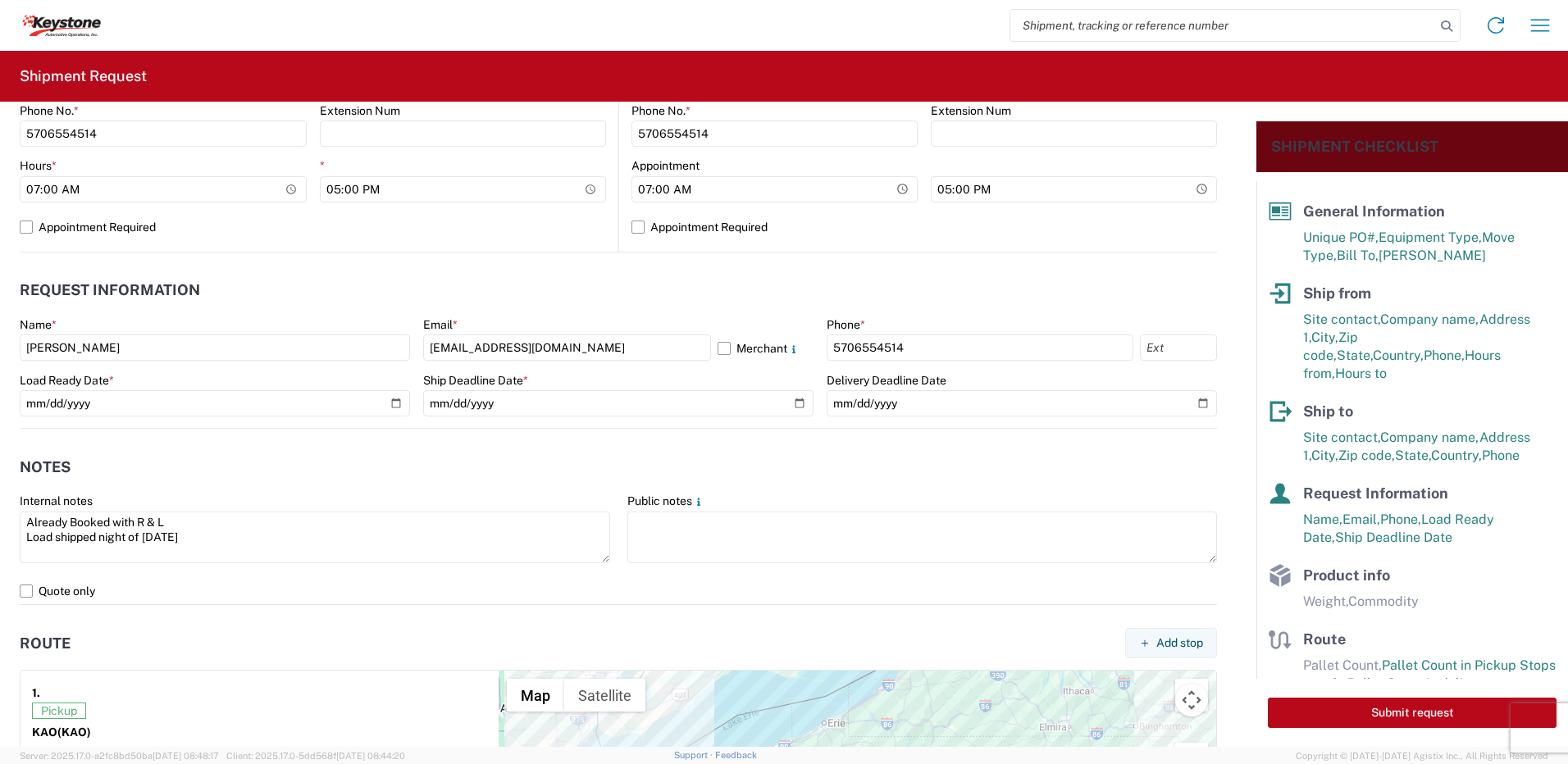
click at [147, 651] on header "Route Add stop" at bounding box center [618, 642] width 1197 height 37
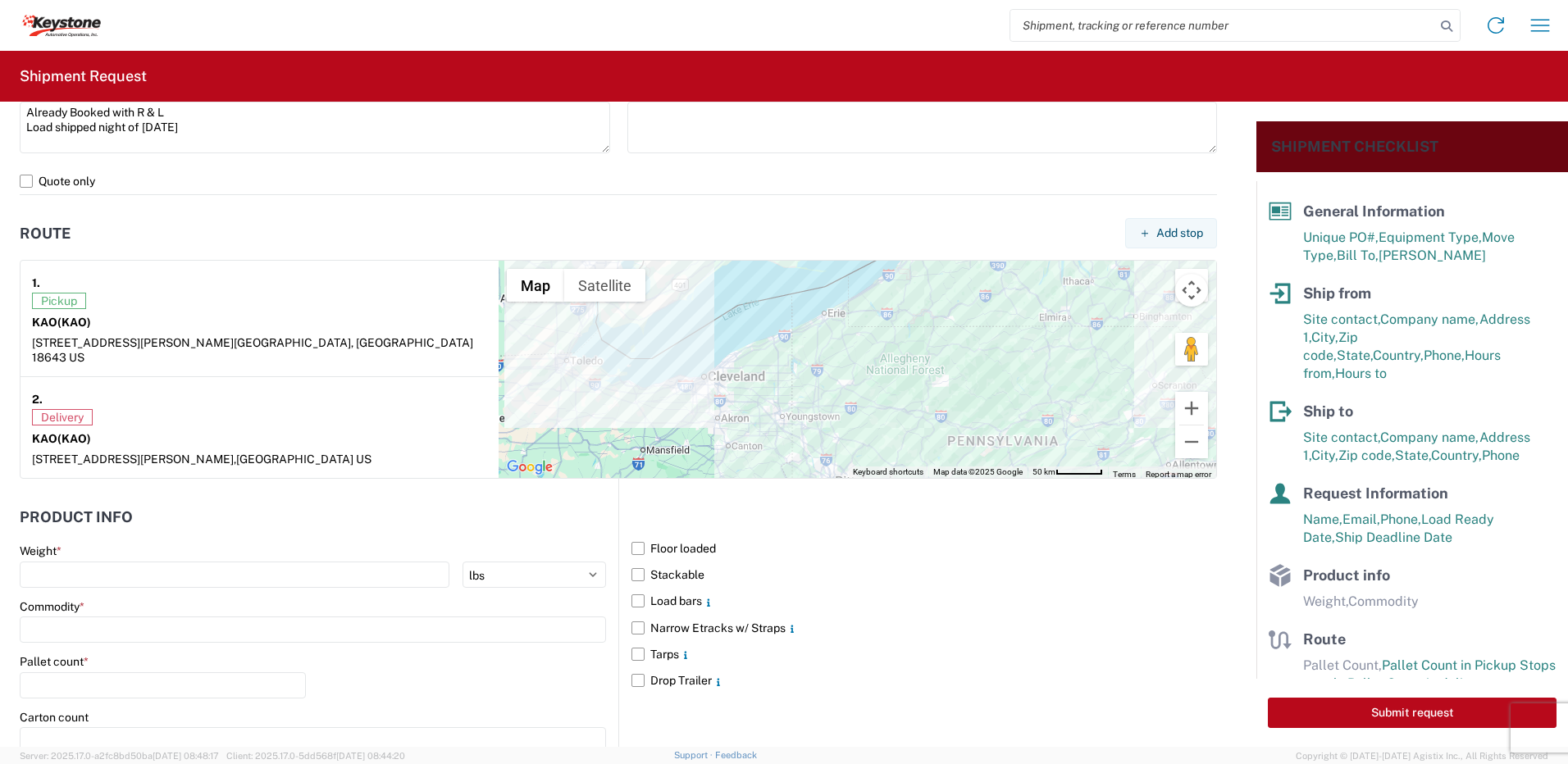
scroll to position [1311, 0]
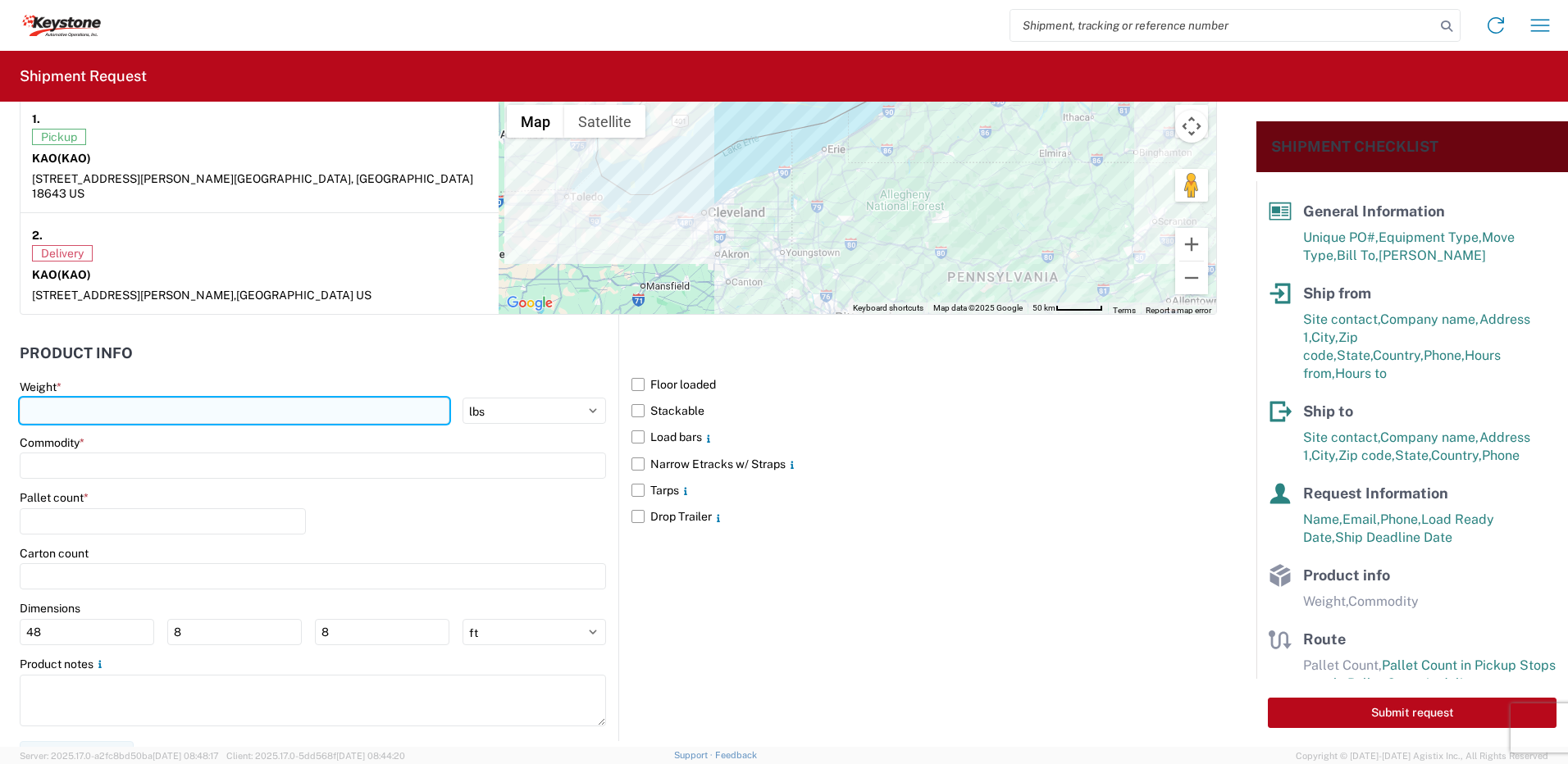
click at [86, 397] on input "number" at bounding box center [235, 410] width 430 height 27
type input "28000"
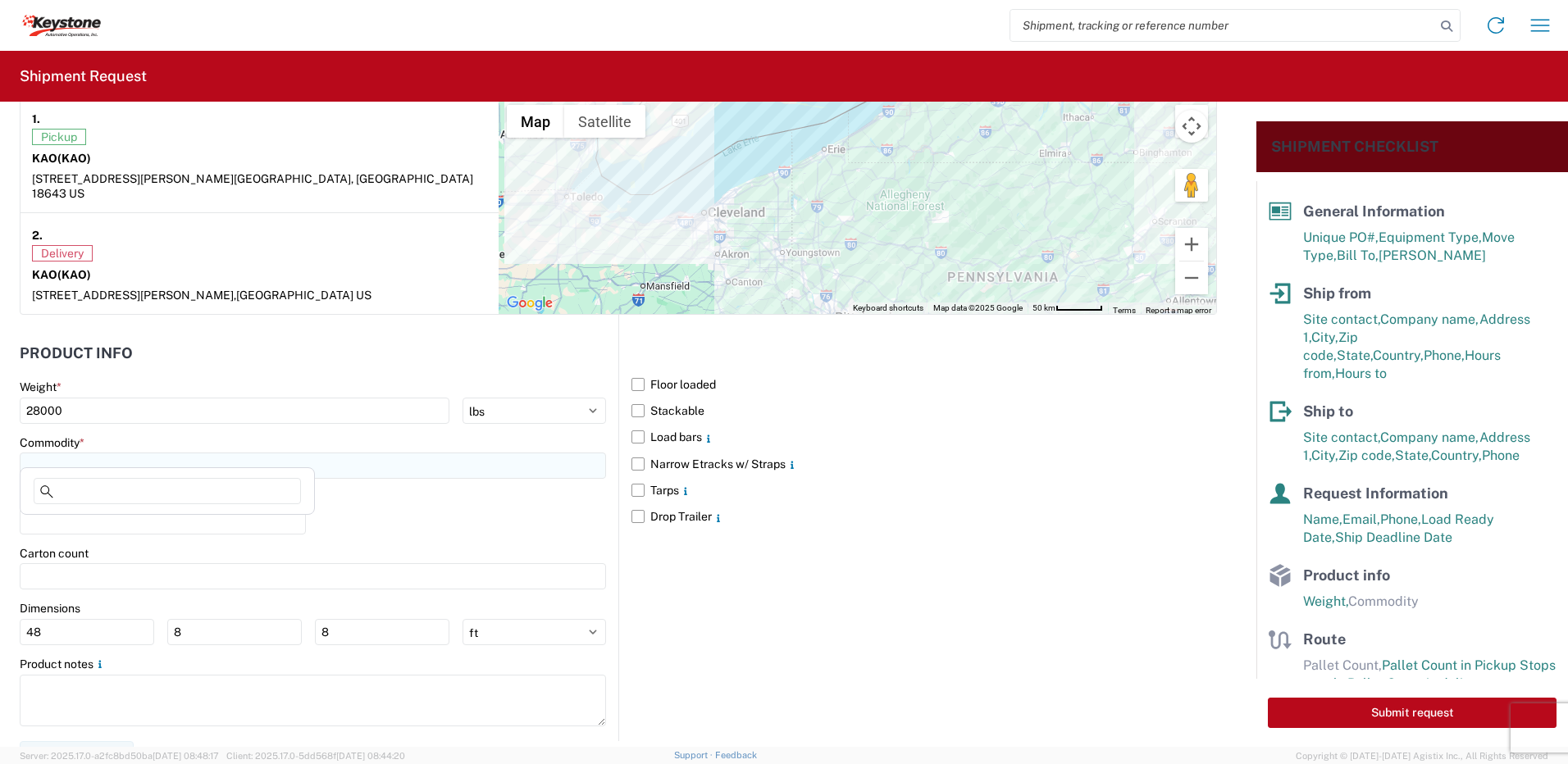
click at [171, 454] on input at bounding box center [313, 465] width 586 height 27
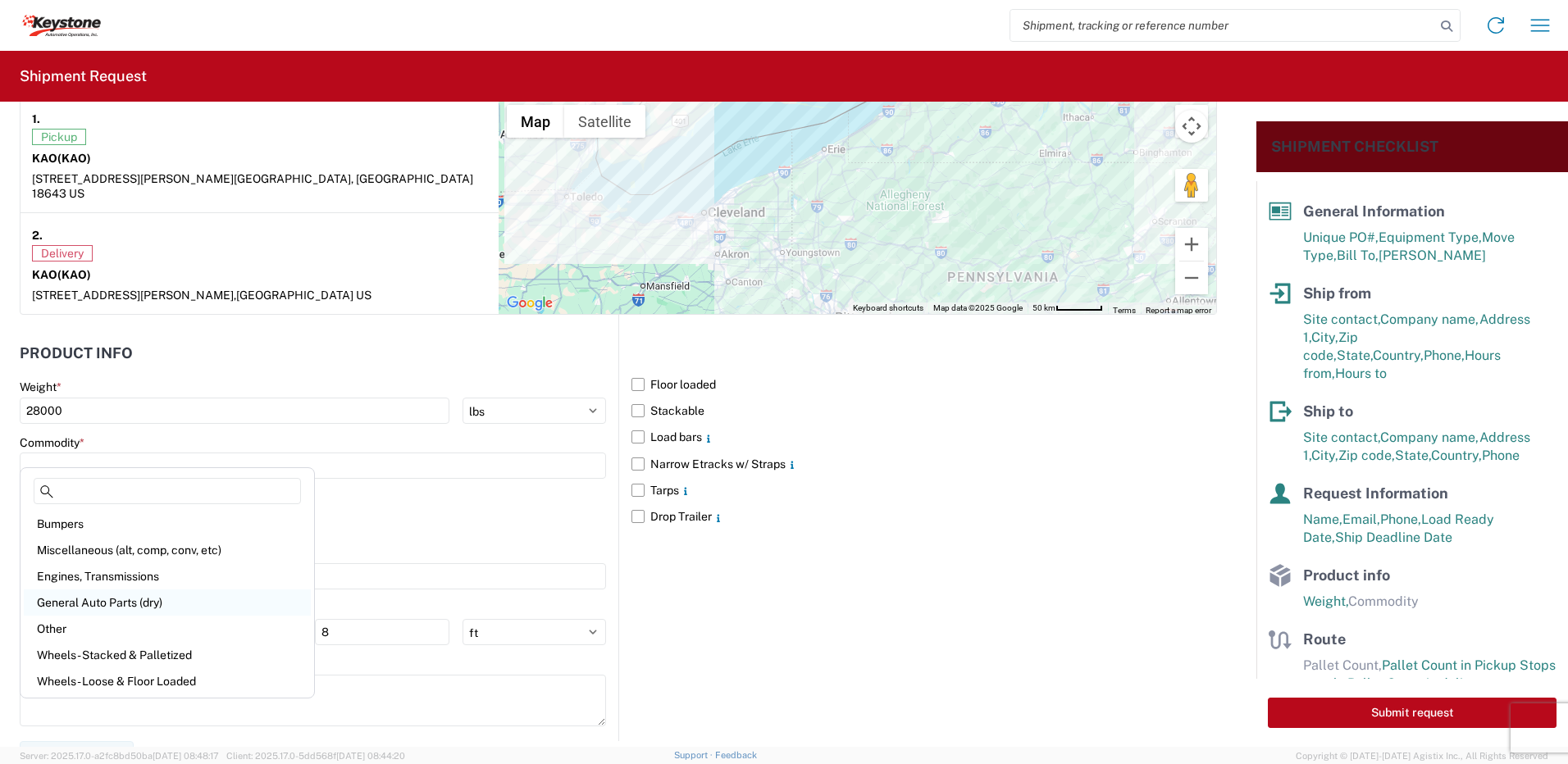
click at [89, 590] on div "General Auto Parts (dry)" at bounding box center [167, 602] width 287 height 27
type input "General Auto Parts (dry)"
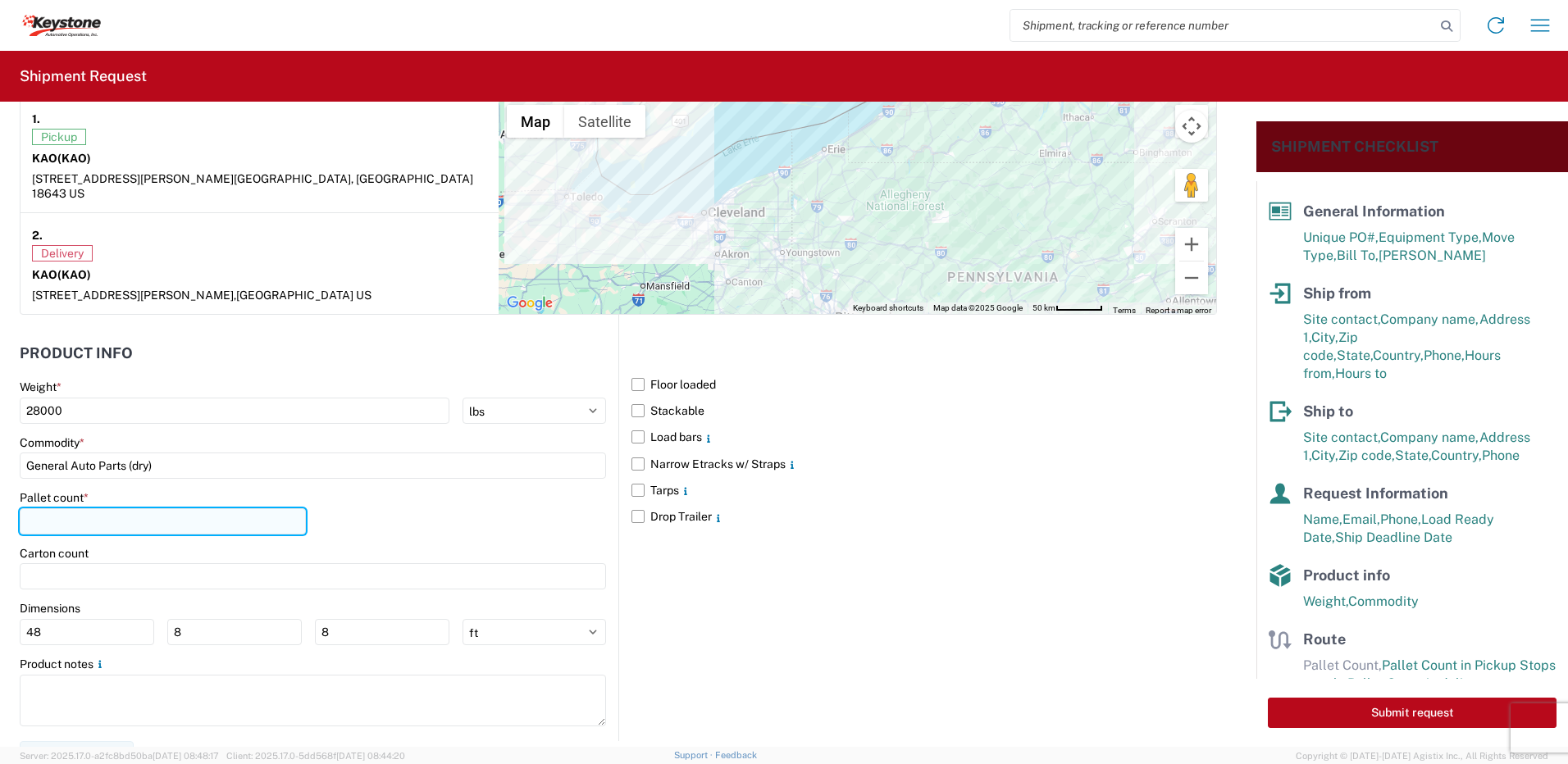
click at [82, 508] on input "number" at bounding box center [163, 521] width 286 height 27
type input "22"
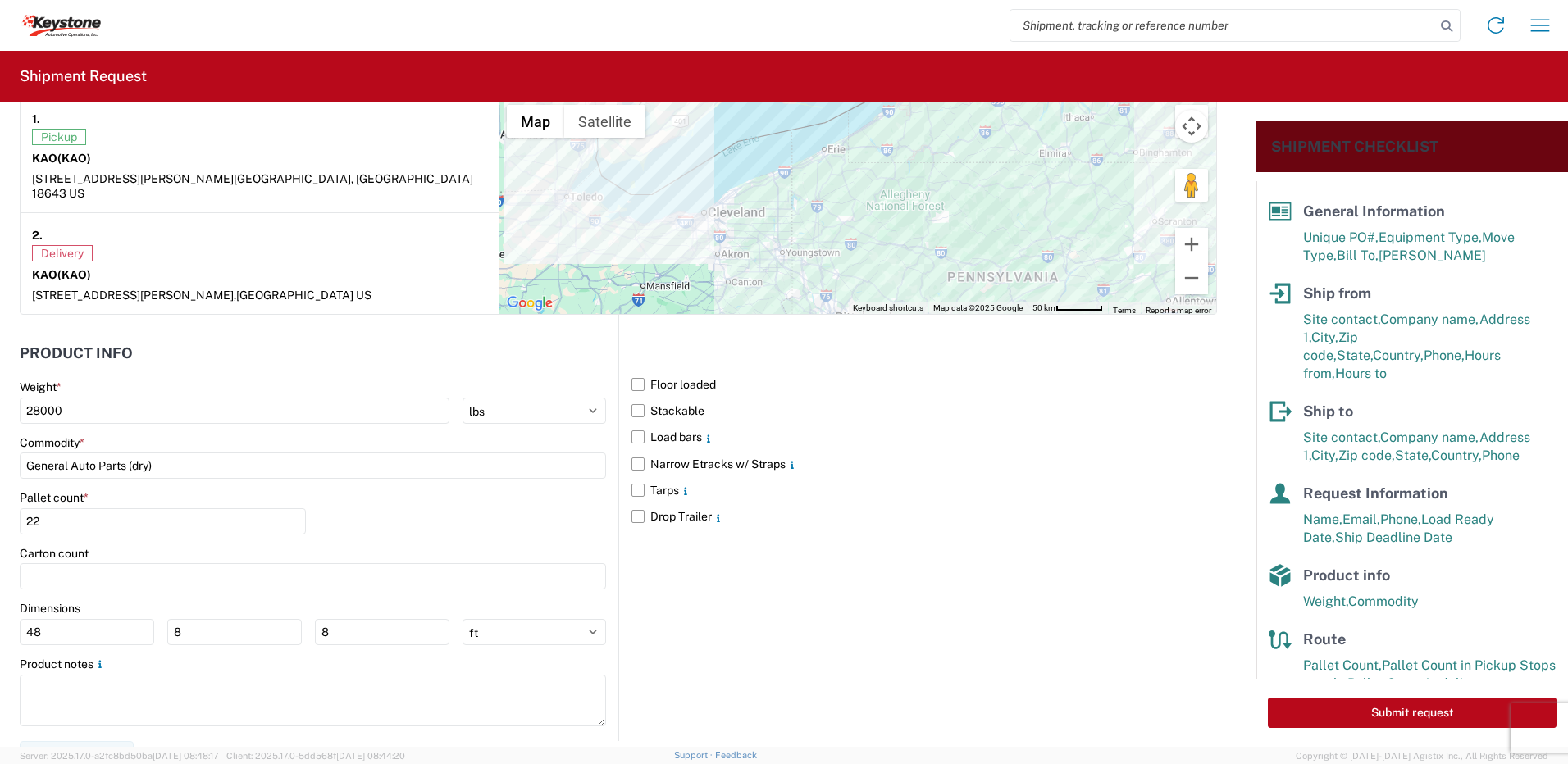
click at [434, 514] on div "Pallet count * 22" at bounding box center [313, 517] width 586 height 56
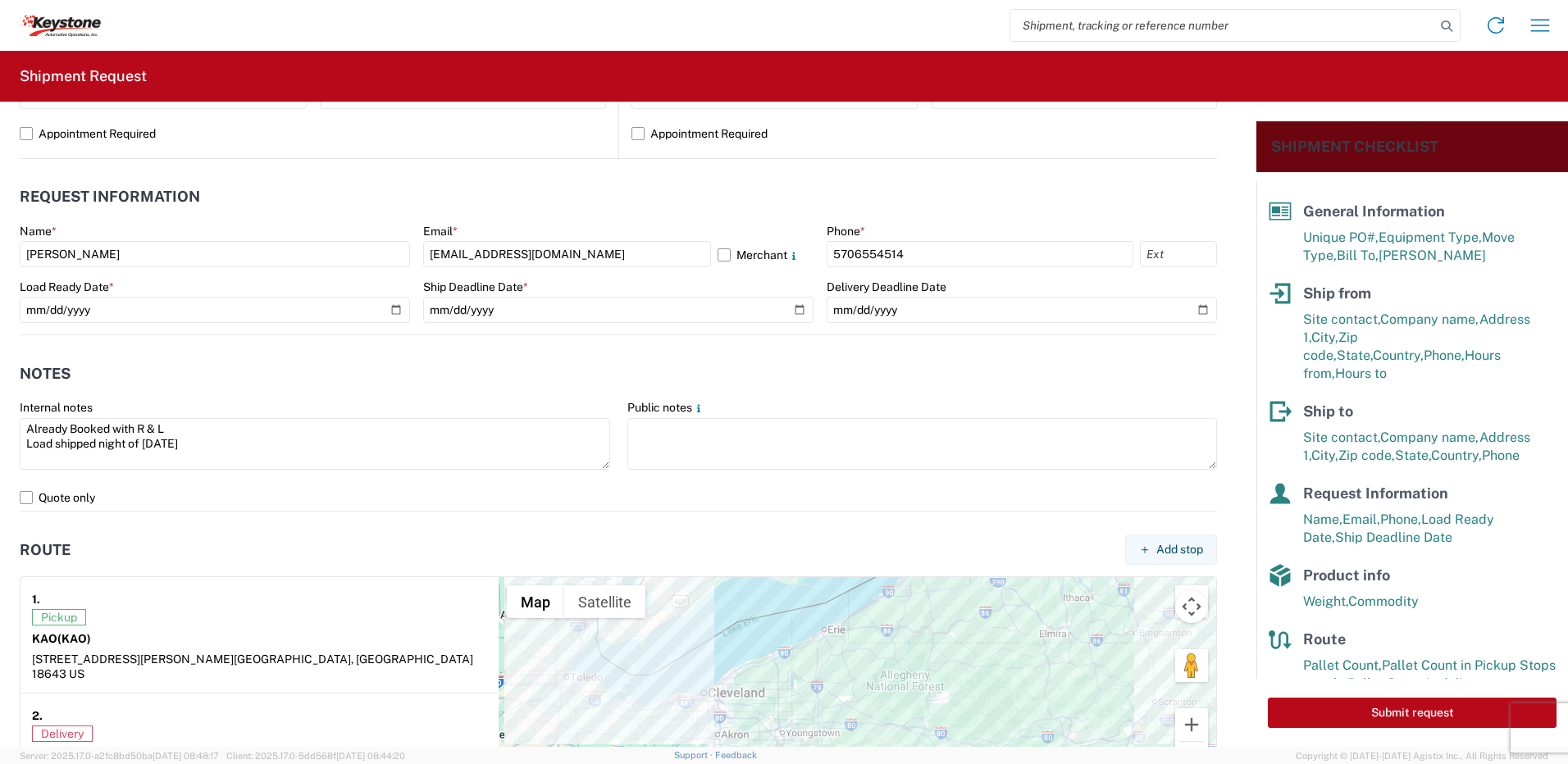
scroll to position [830, 0]
click at [1429, 711] on button "Submit request" at bounding box center [1412, 712] width 289 height 30
select select "PA"
select select "US"
select select "MI"
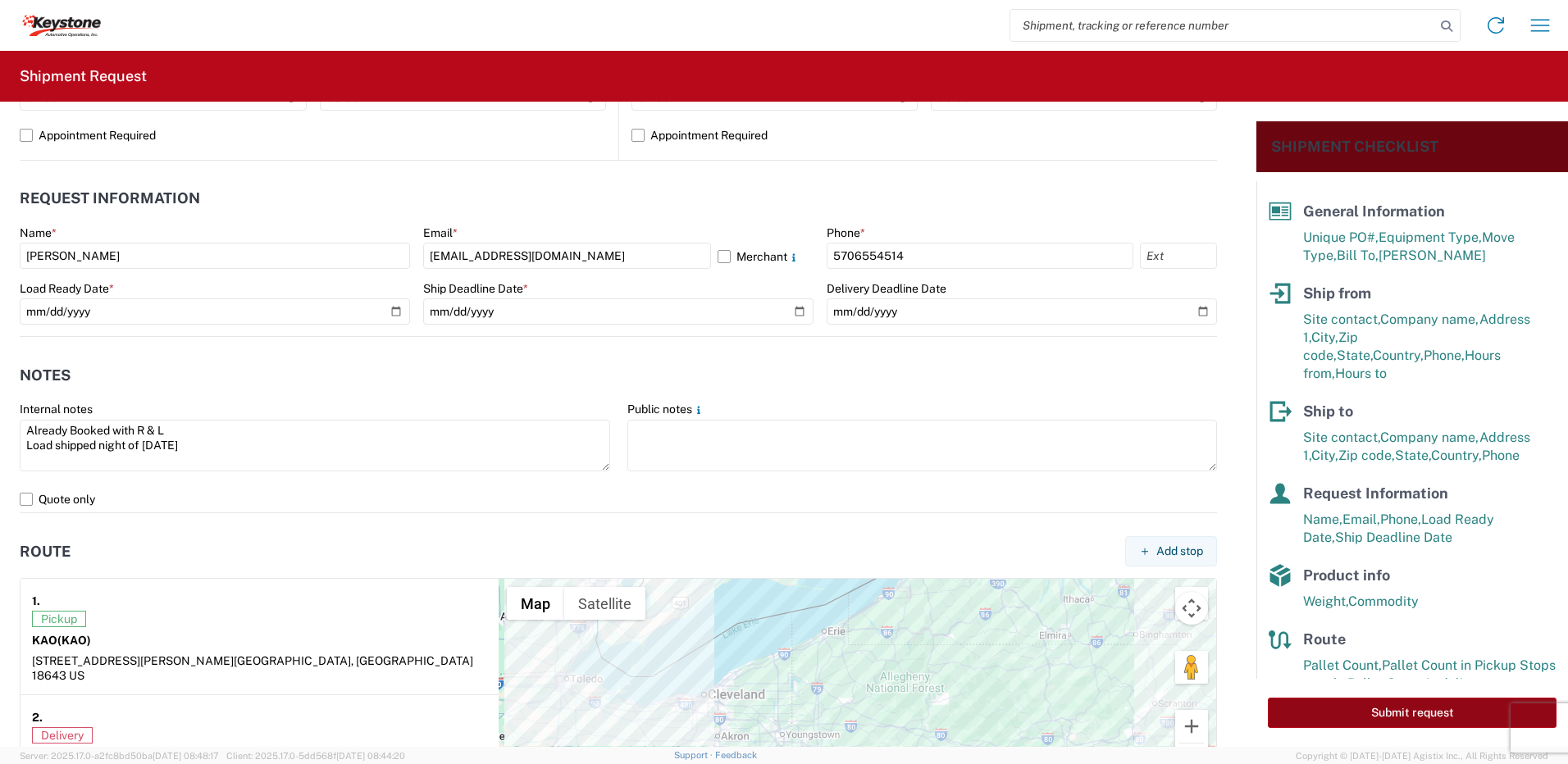
select select "US"
